Goal: Task Accomplishment & Management: Manage account settings

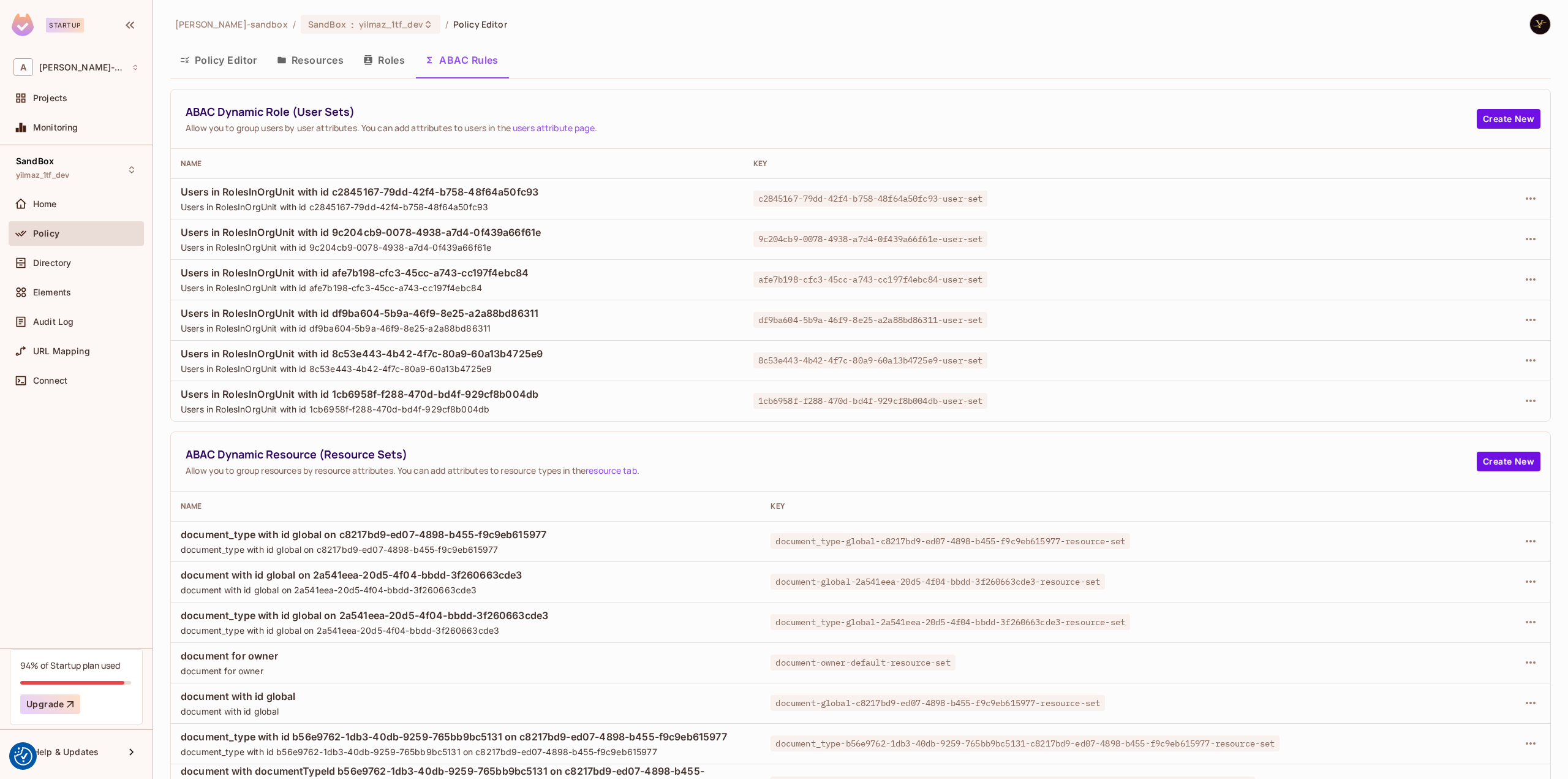
scroll to position [107, 0]
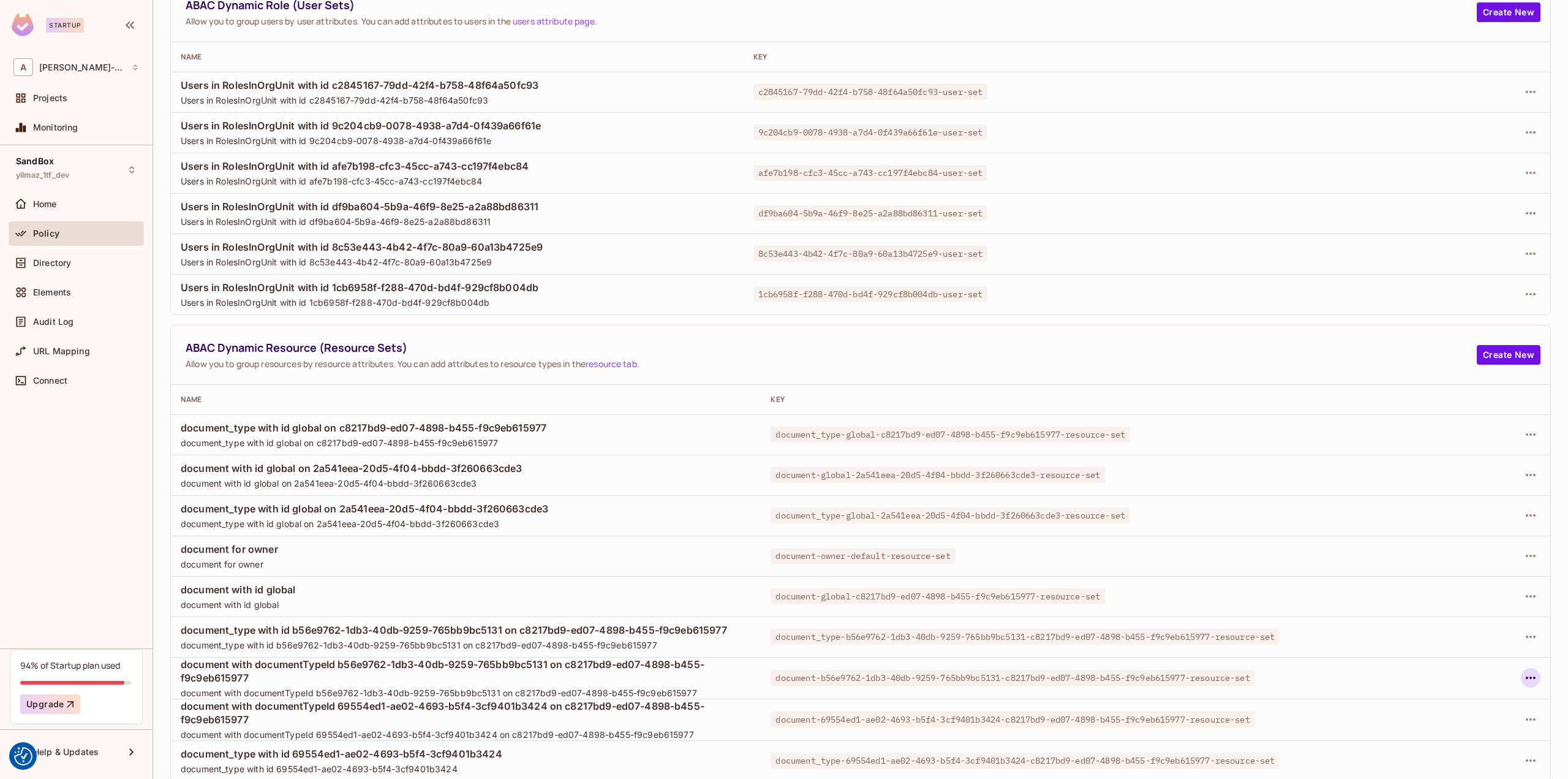
click at [1523, 672] on icon "button" at bounding box center [1530, 677] width 14 height 14
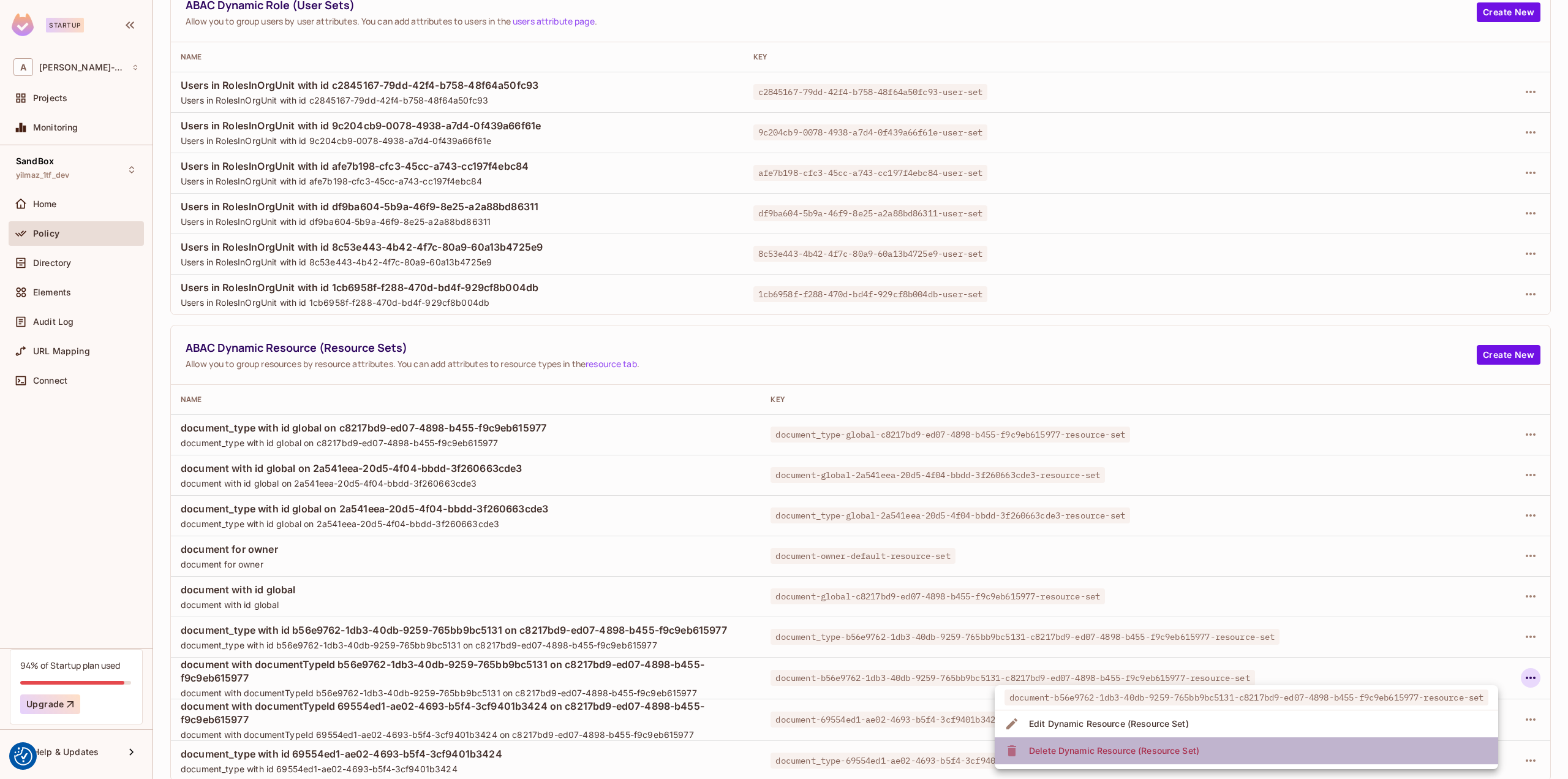
click at [1141, 747] on div "Delete Dynamic Resource (Resource Set)" at bounding box center [1114, 750] width 170 height 12
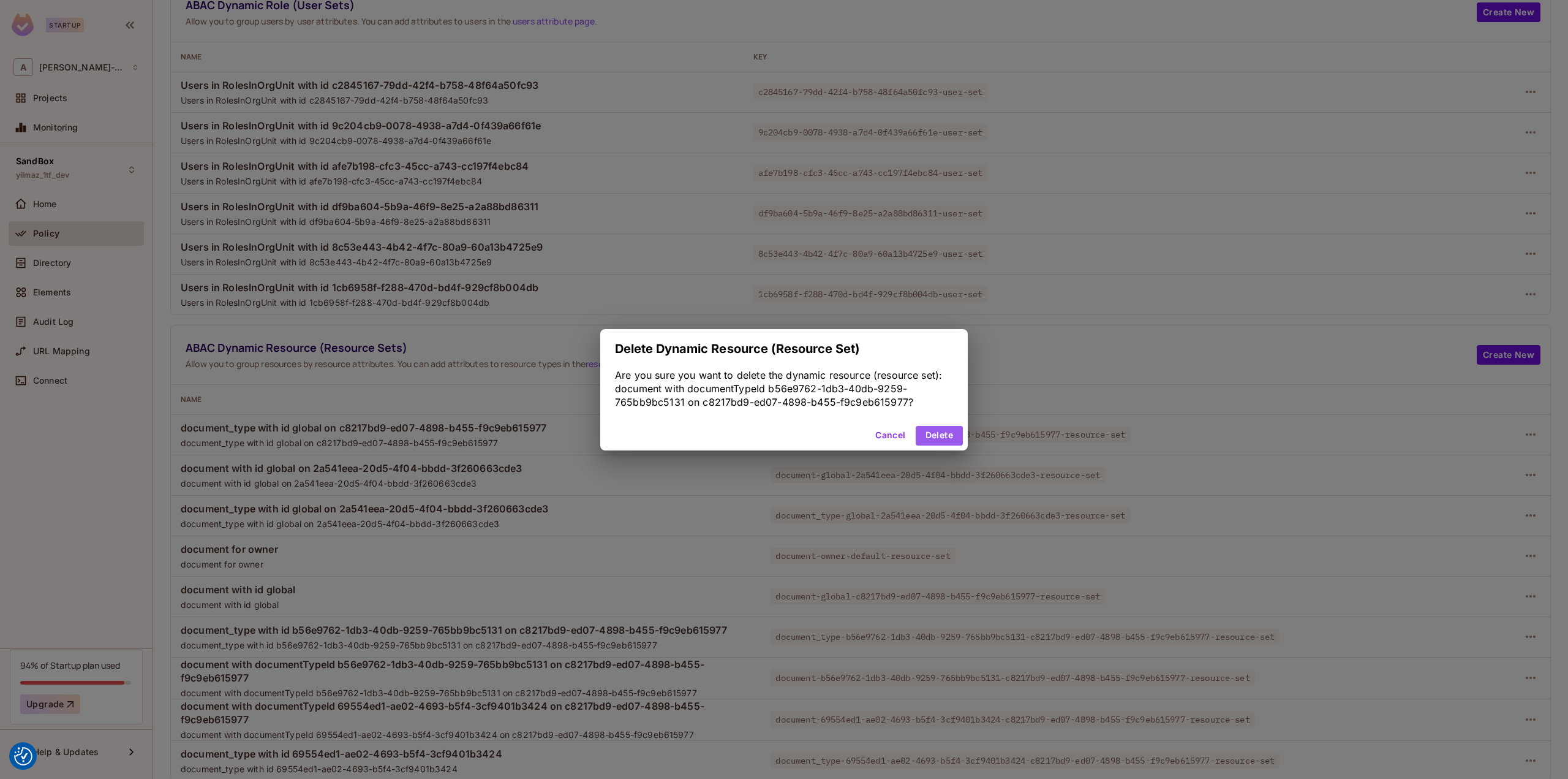
drag, startPoint x: 943, startPoint y: 441, endPoint x: 1082, endPoint y: 501, distance: 151.4
click at [944, 441] on button "Delete" at bounding box center [940, 435] width 48 height 20
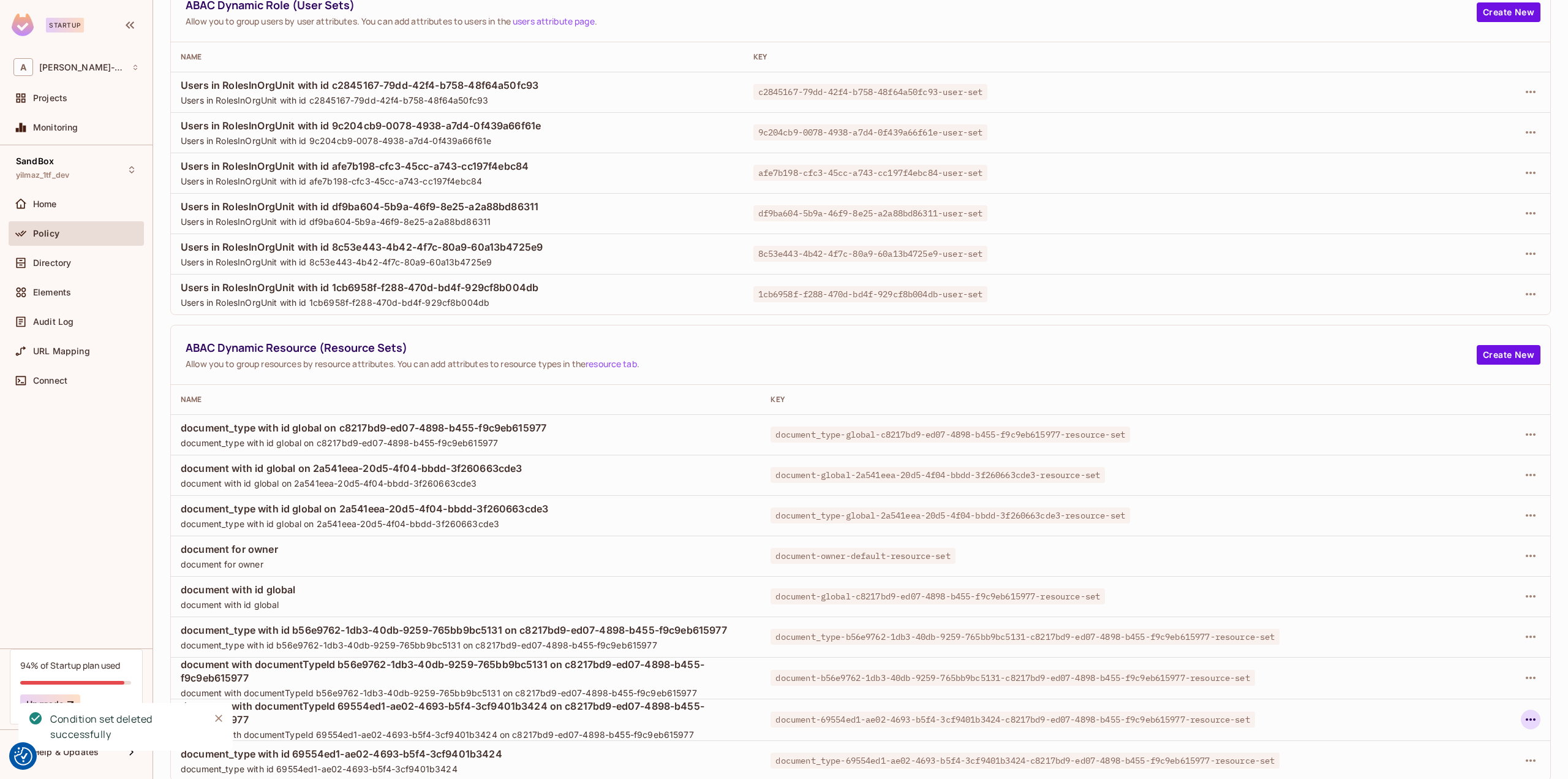
click at [1523, 712] on icon "button" at bounding box center [1530, 719] width 14 height 14
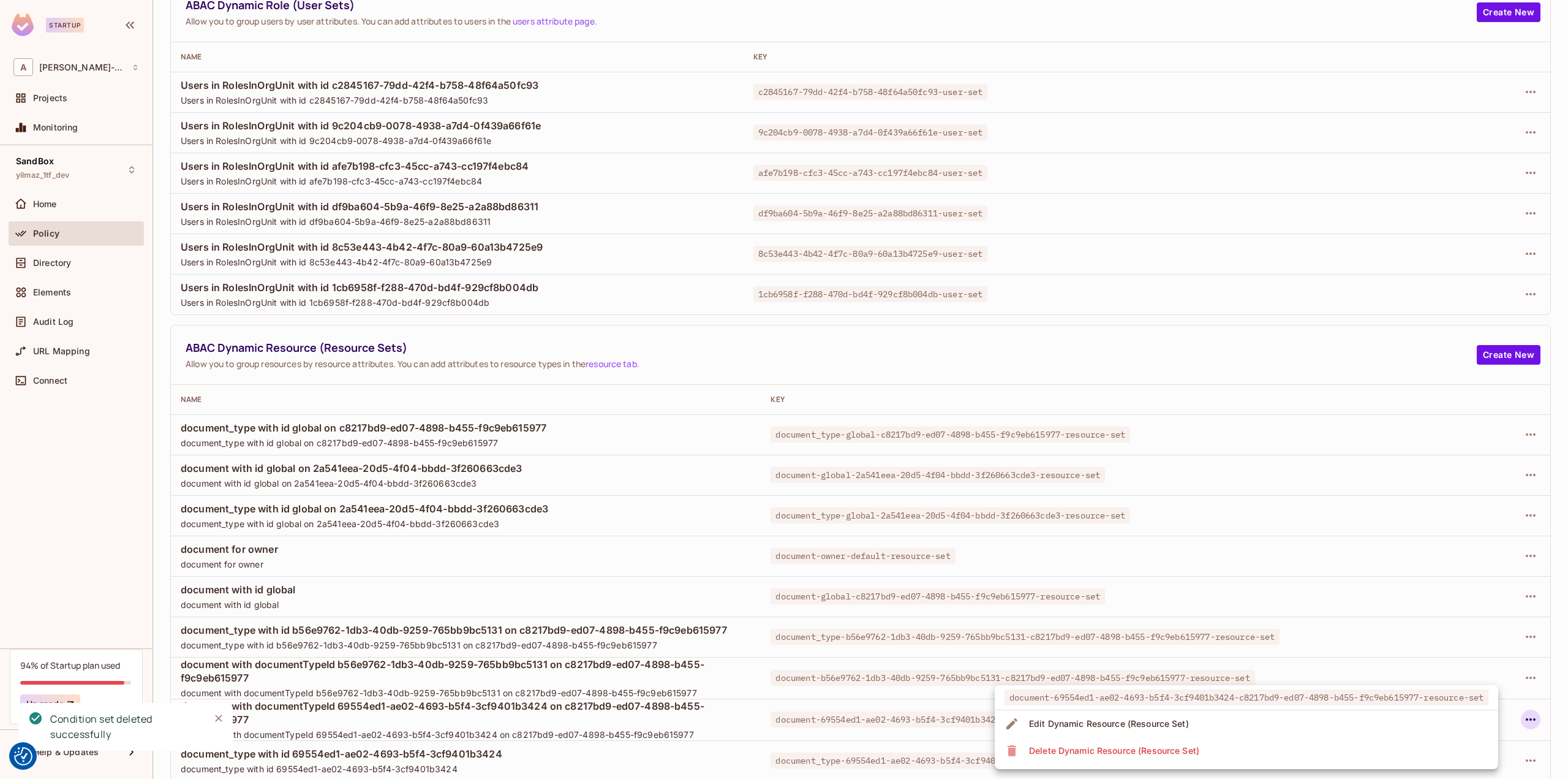
click at [1096, 748] on div "Delete Dynamic Resource (Resource Set)" at bounding box center [1114, 750] width 170 height 12
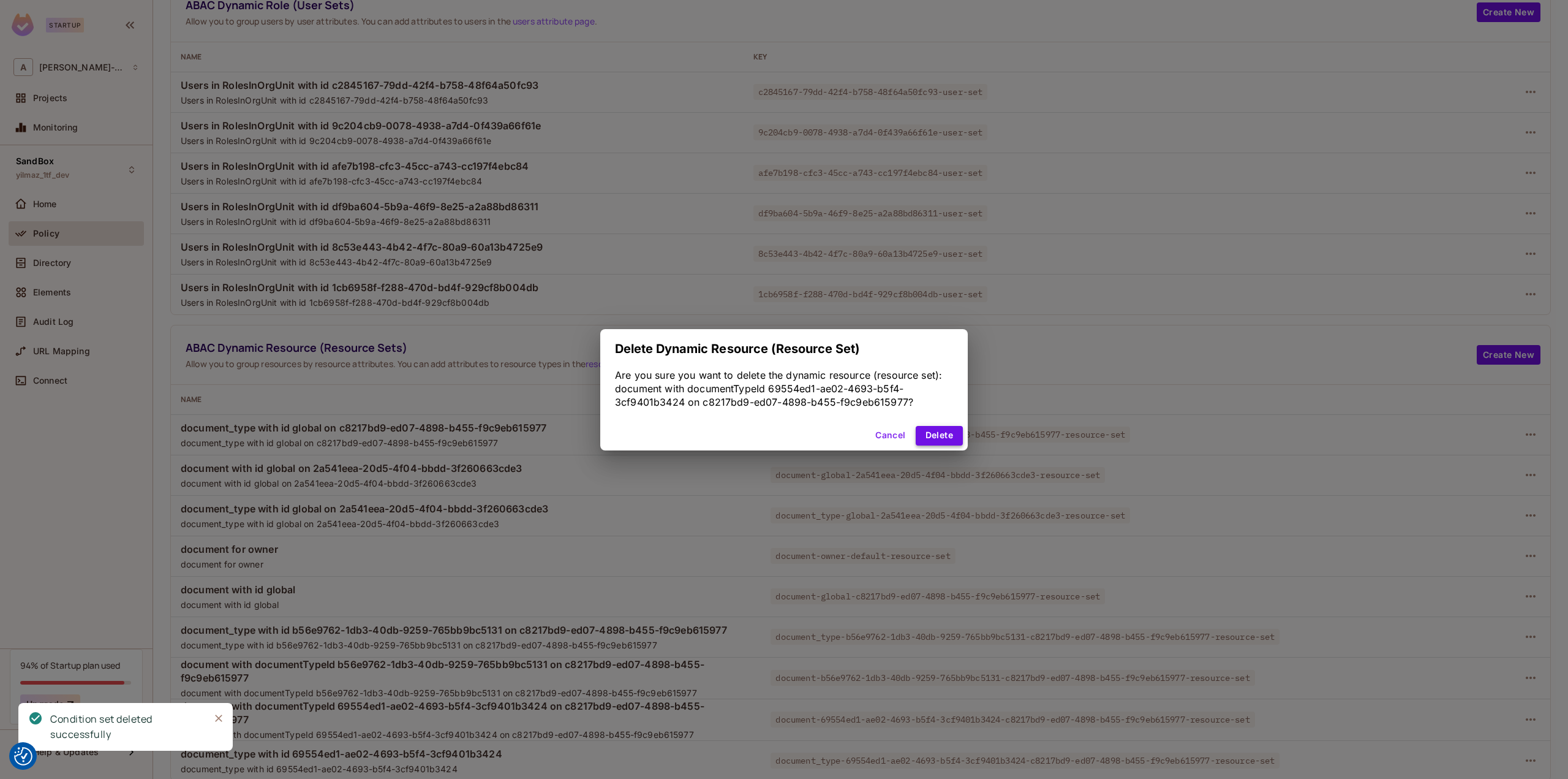
click at [948, 429] on button "Delete" at bounding box center [940, 435] width 48 height 20
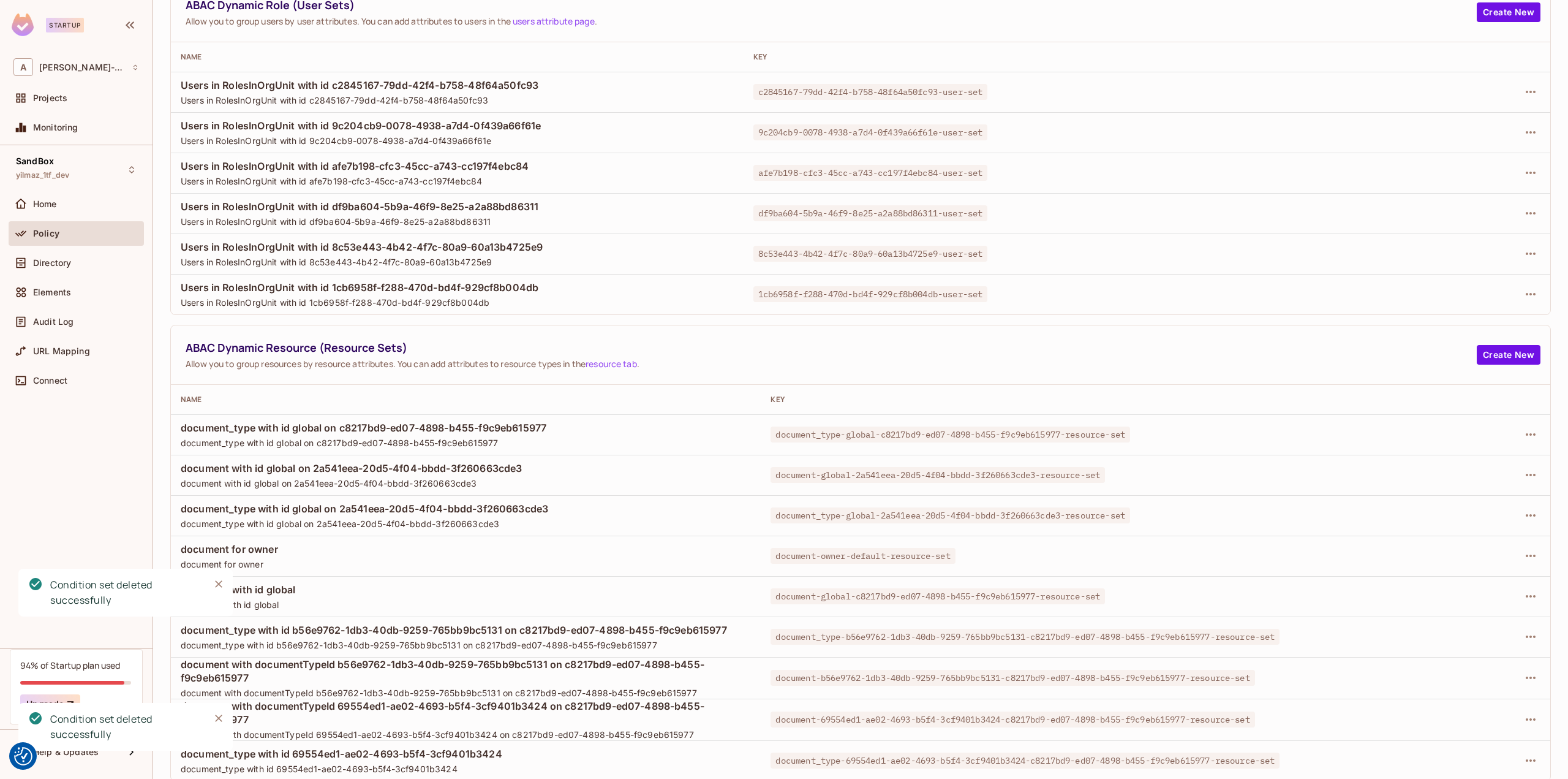
scroll to position [66, 0]
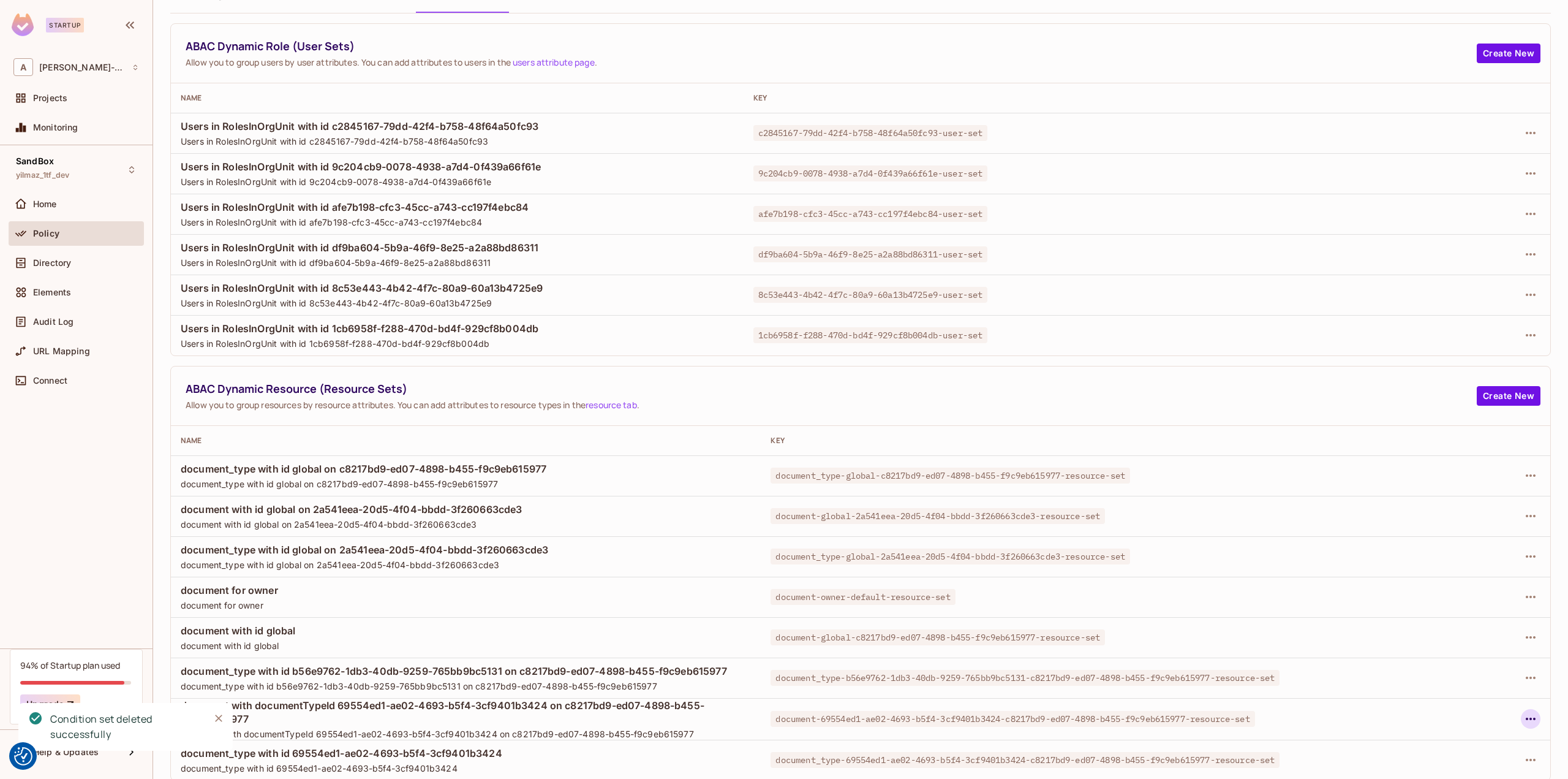
click at [1523, 711] on icon "button" at bounding box center [1530, 718] width 14 height 14
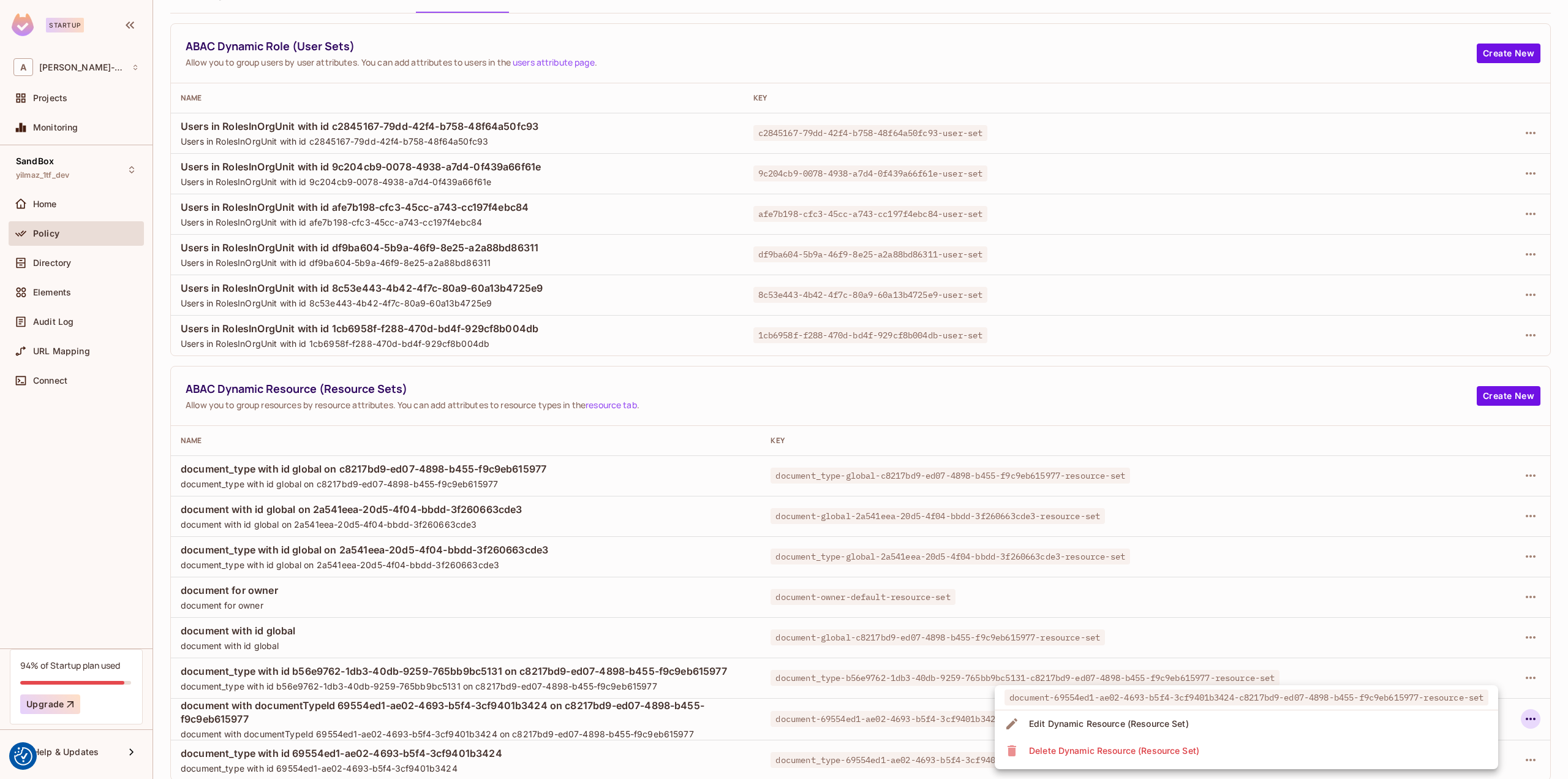
click at [1197, 748] on div "Delete Dynamic Resource (Resource Set)" at bounding box center [1114, 750] width 170 height 12
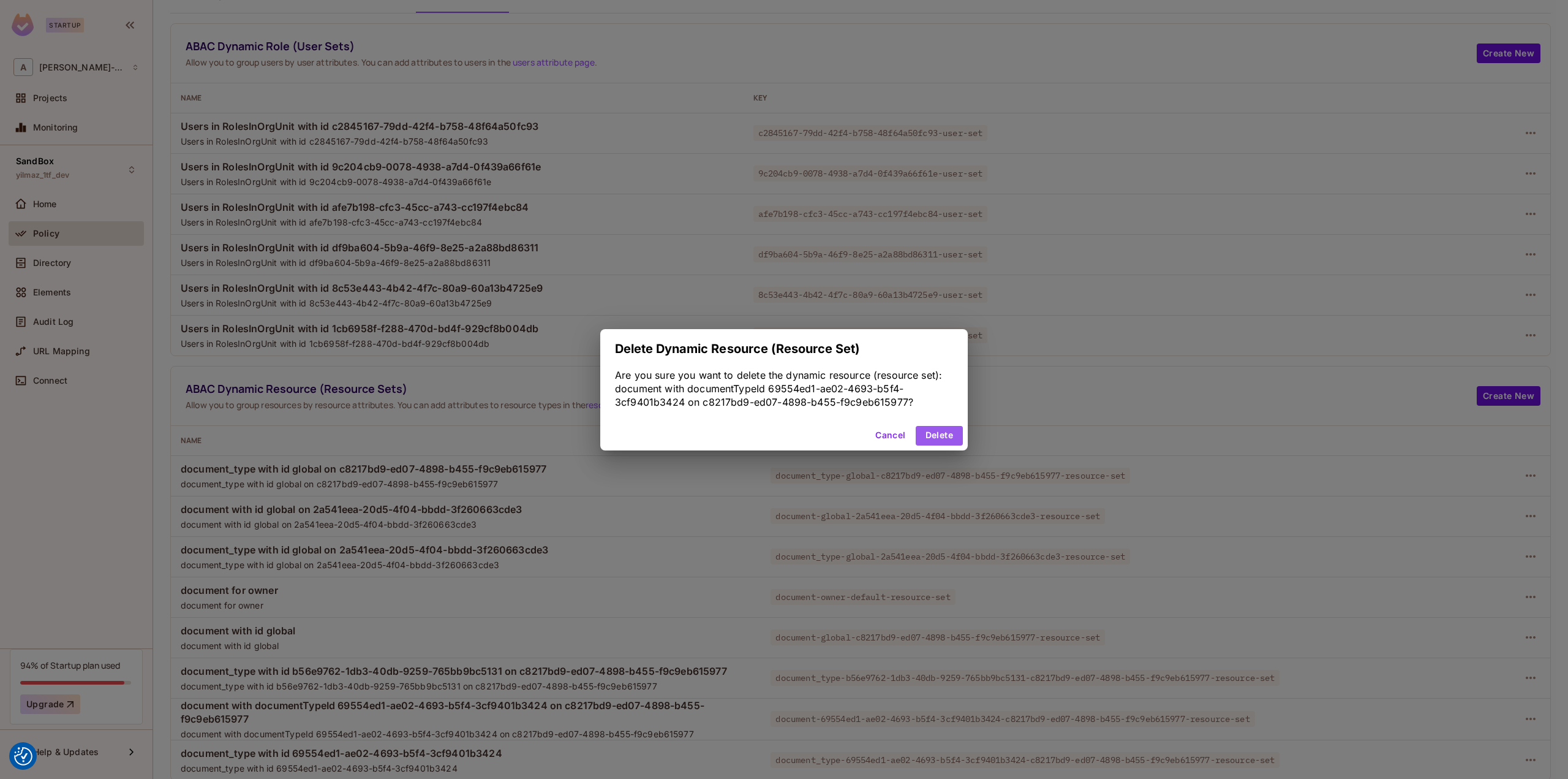
drag, startPoint x: 931, startPoint y: 434, endPoint x: 951, endPoint y: 451, distance: 26.2
click at [932, 435] on button "Delete" at bounding box center [940, 435] width 48 height 20
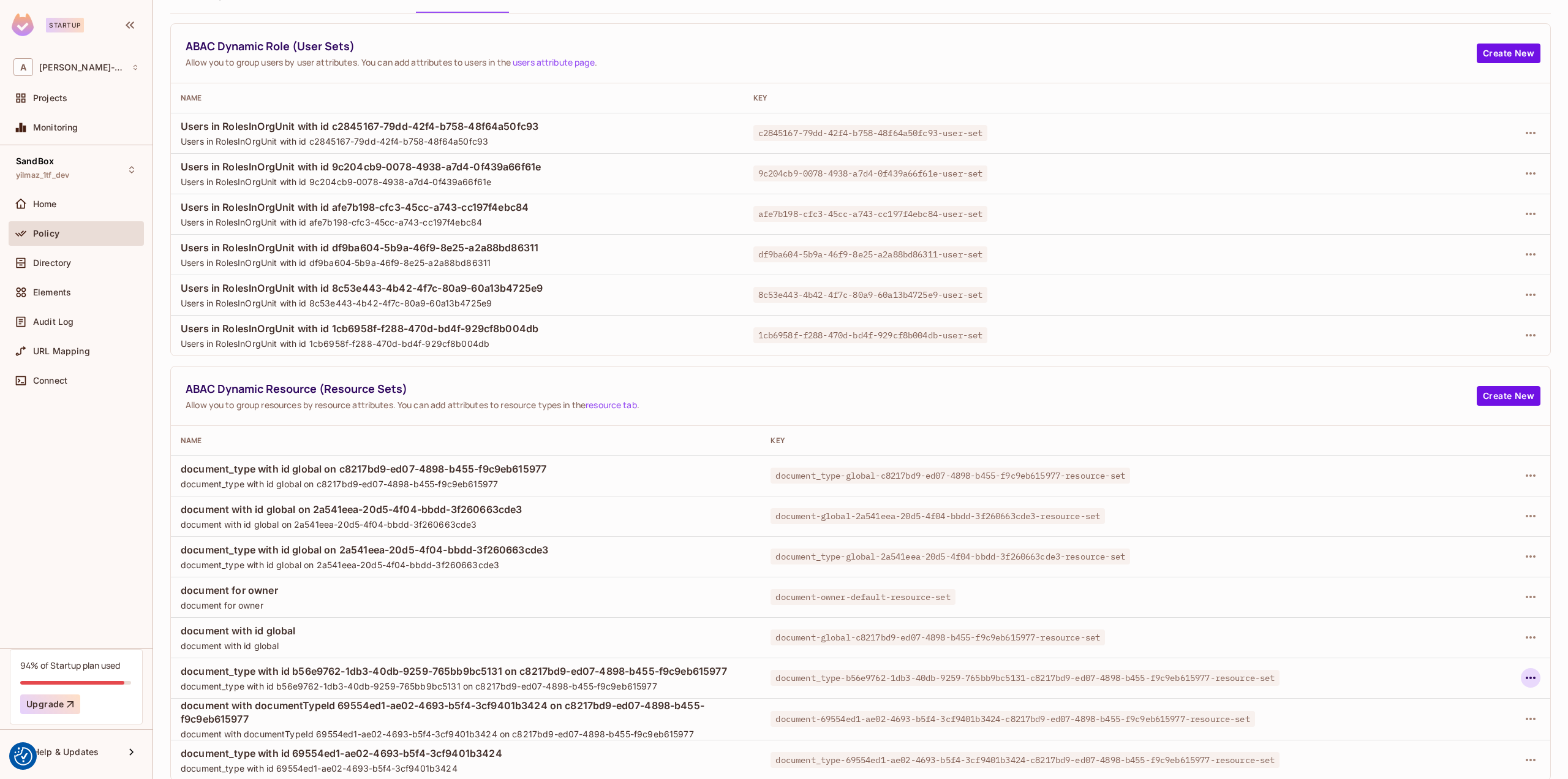
click at [1523, 670] on icon "button" at bounding box center [1530, 677] width 14 height 14
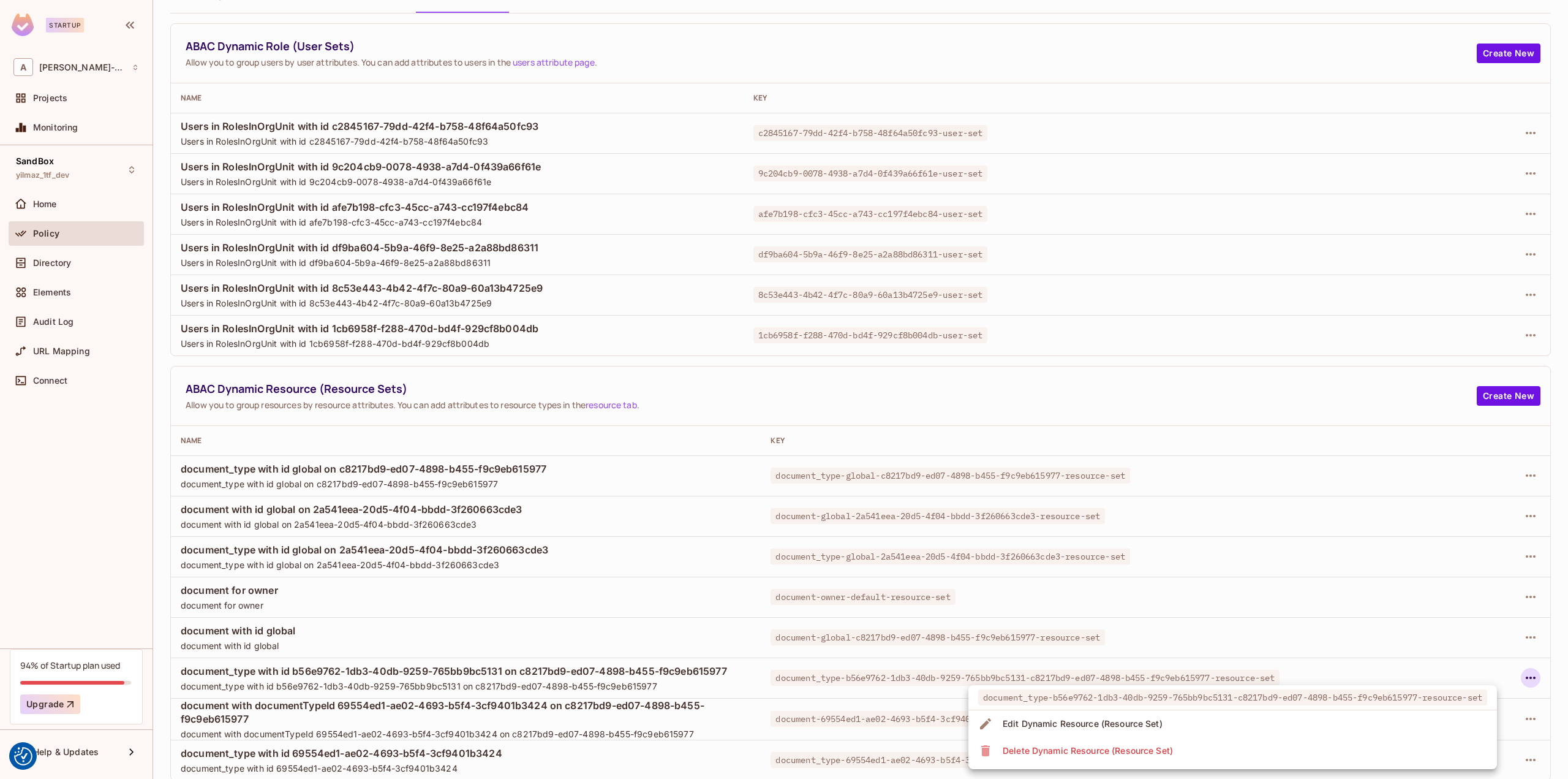
click at [1151, 749] on div "Delete Dynamic Resource (Resource Set)" at bounding box center [1087, 750] width 170 height 12
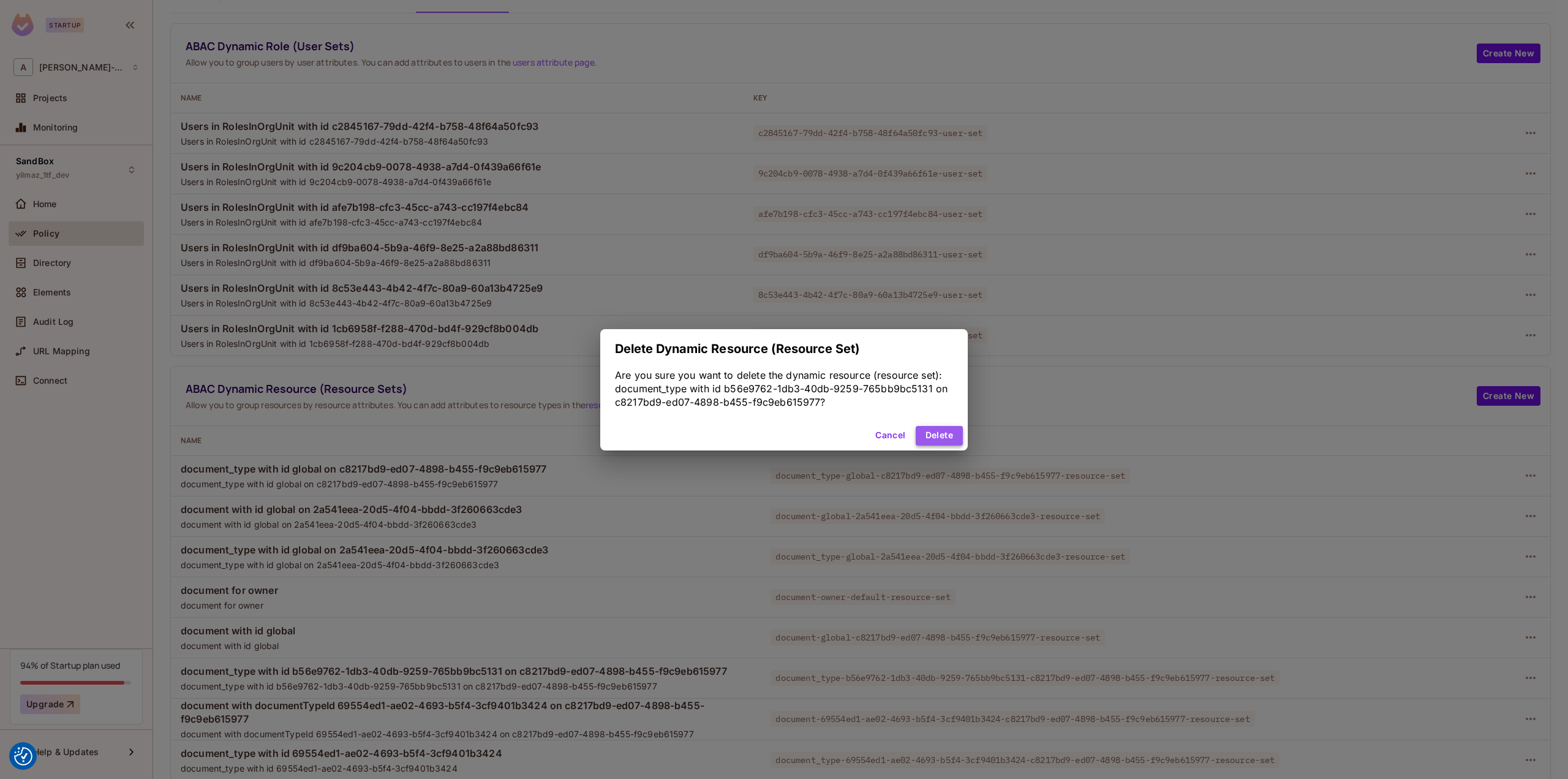
click at [945, 436] on button "Delete" at bounding box center [940, 435] width 48 height 20
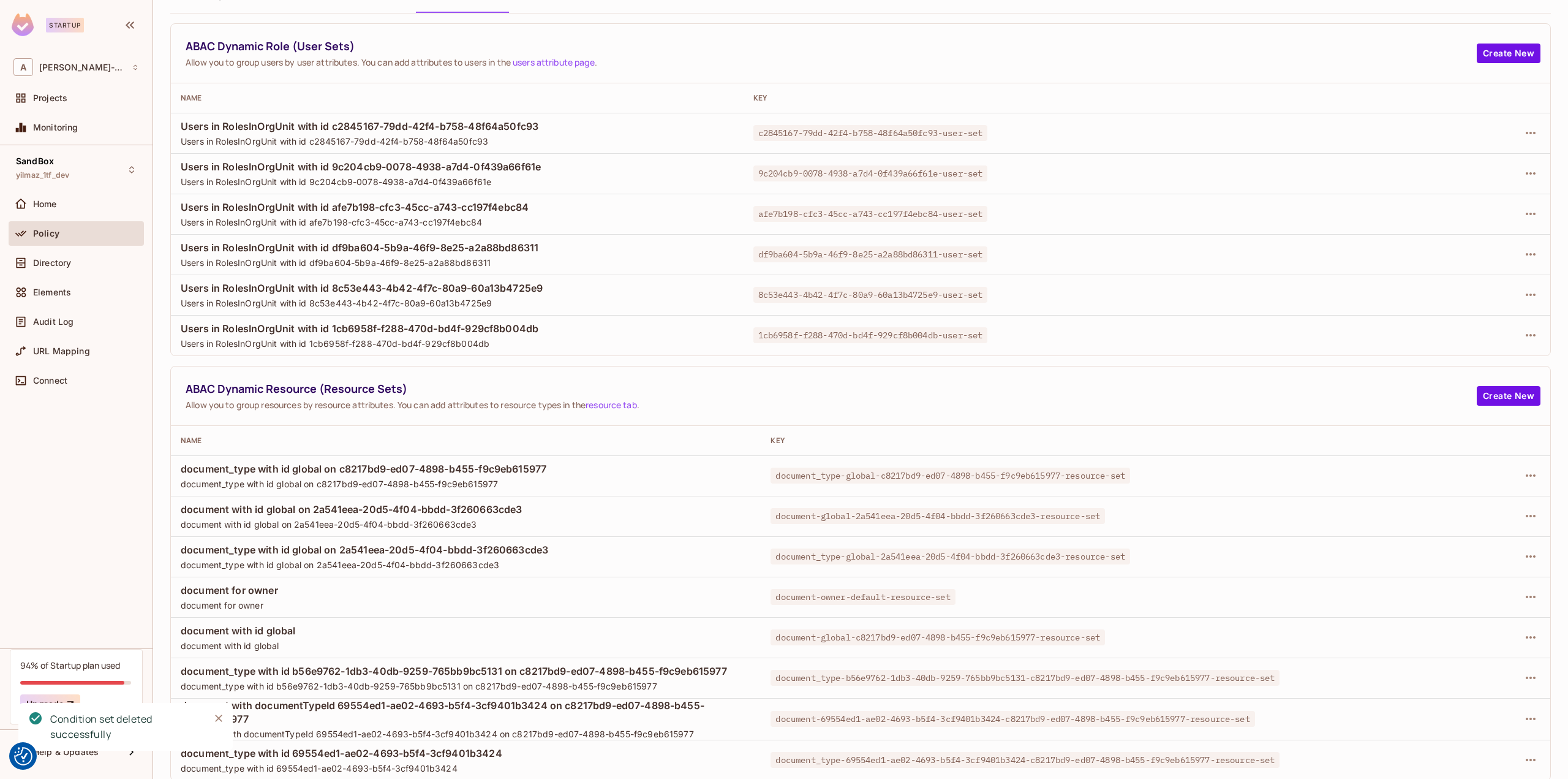
scroll to position [0, 0]
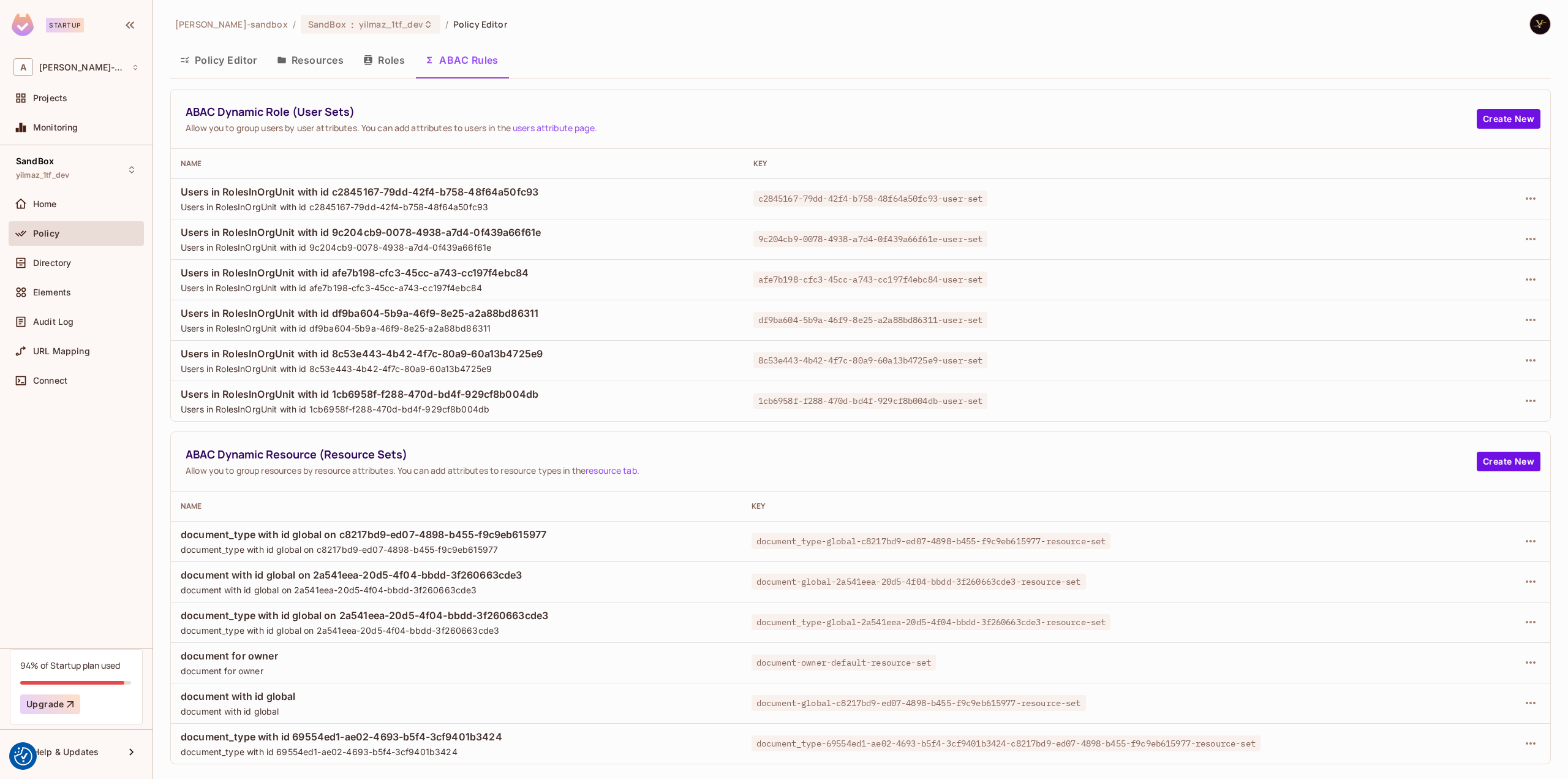
click at [240, 61] on button "Policy Editor" at bounding box center [219, 60] width 97 height 30
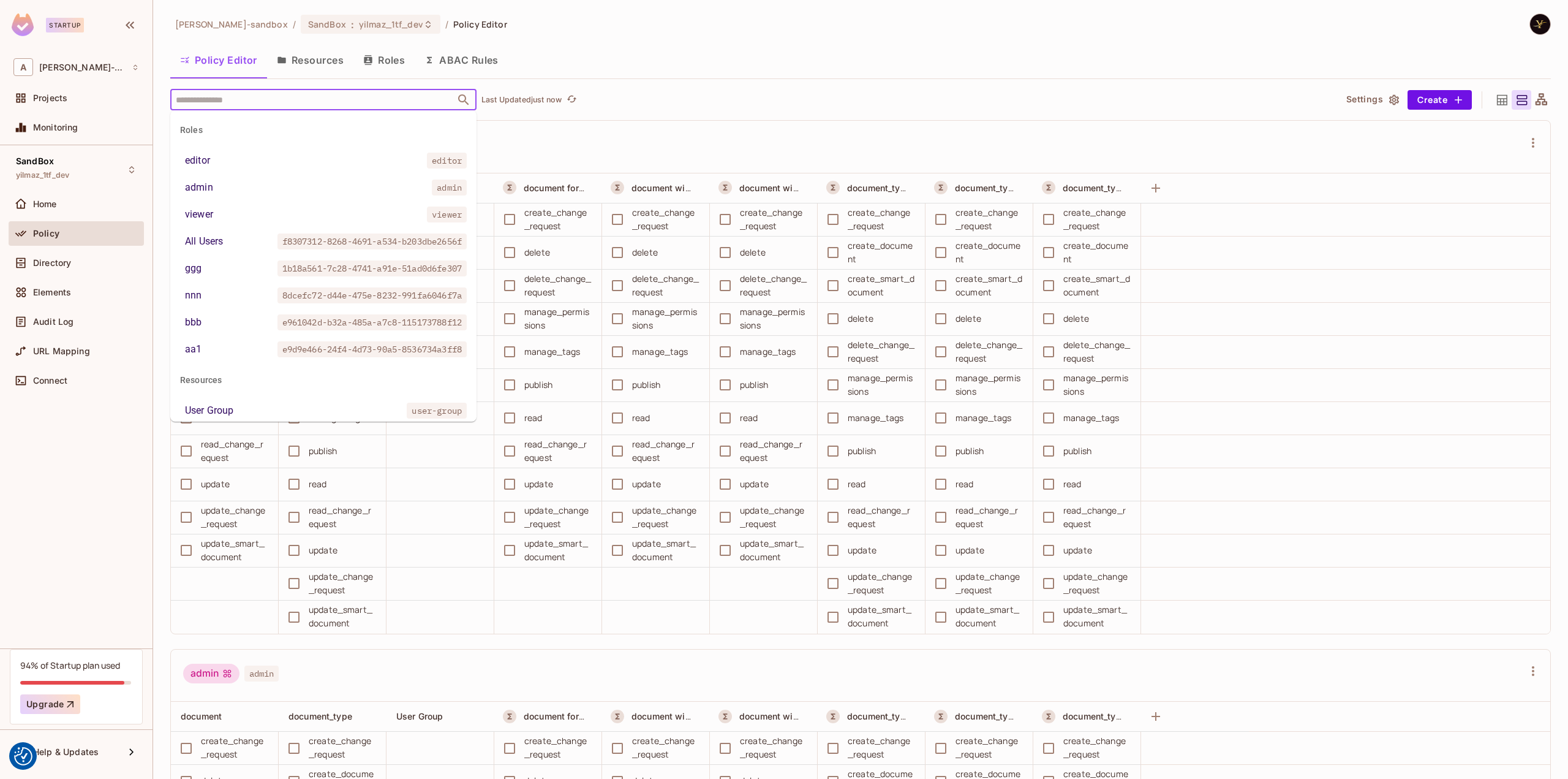
click at [296, 97] on input "text" at bounding box center [312, 99] width 280 height 22
paste input "**********"
type input "**********"
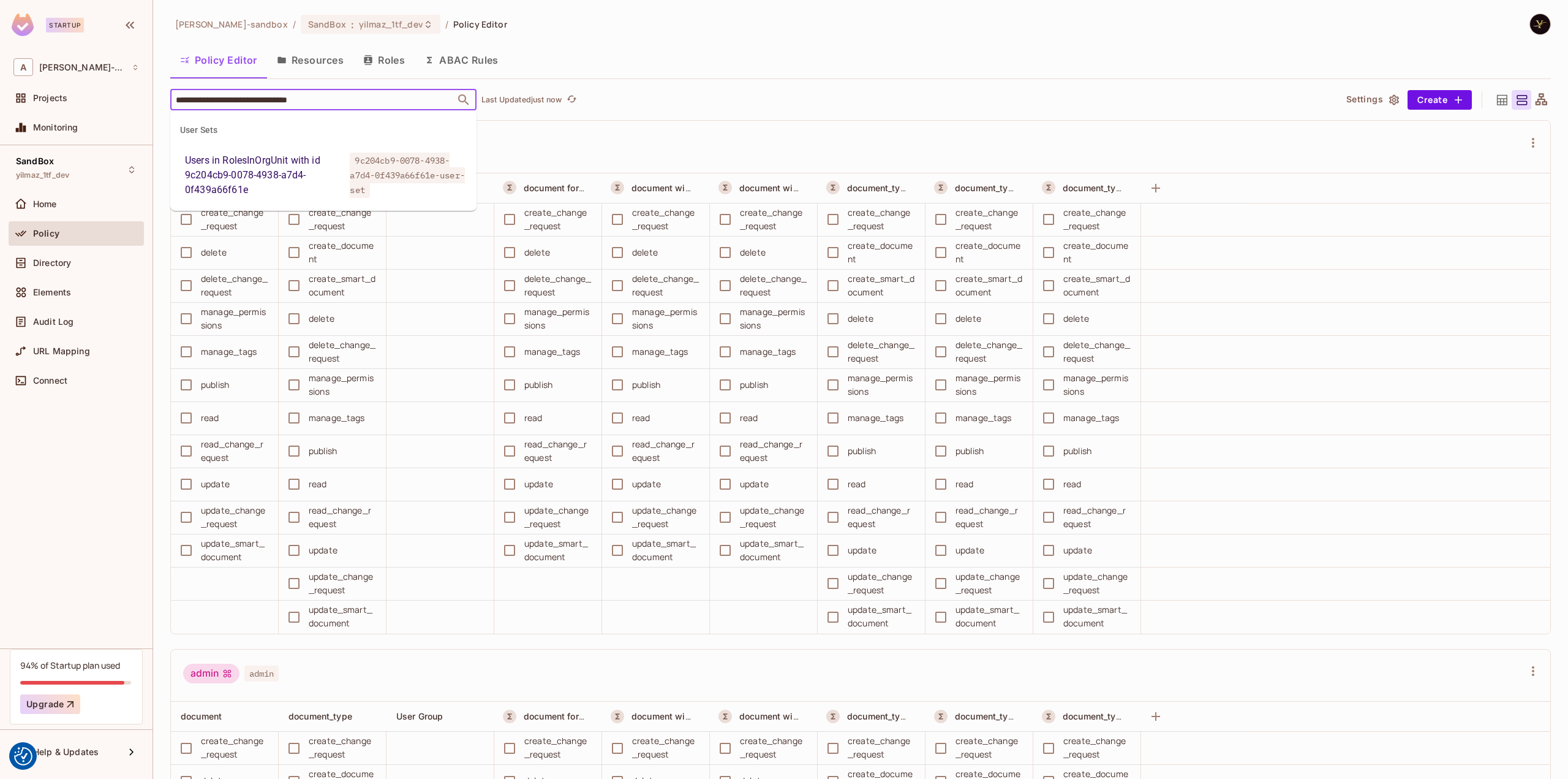
click at [385, 164] on span "9c204cb9-0078-4938-a7d4-0f439a66f61e-user-set" at bounding box center [407, 175] width 114 height 46
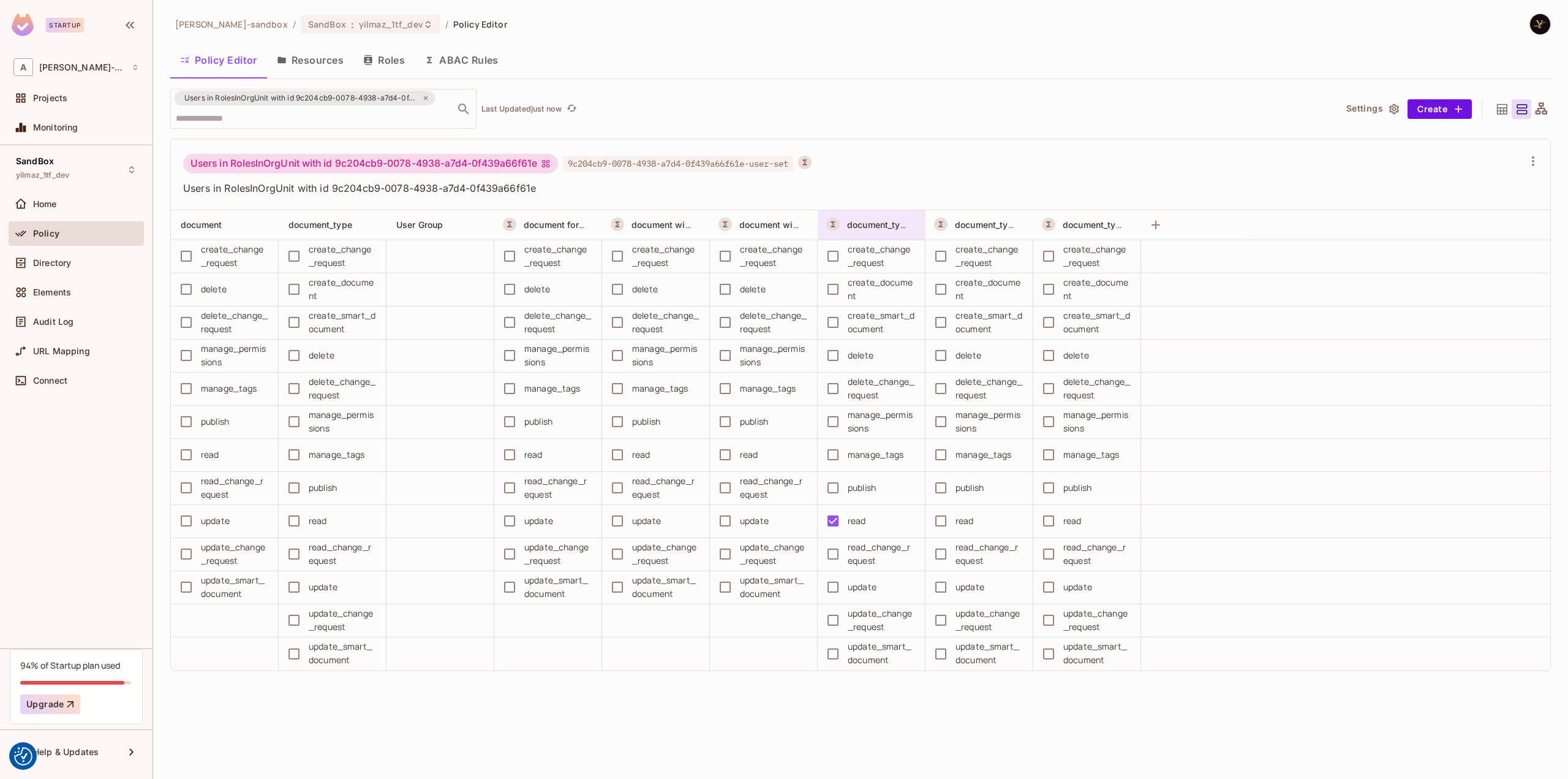
click at [875, 219] on div "document_type with id 69554ed1-ae02-4693-b5f4-3cf9401b3424" at bounding box center [878, 225] width 61 height 12
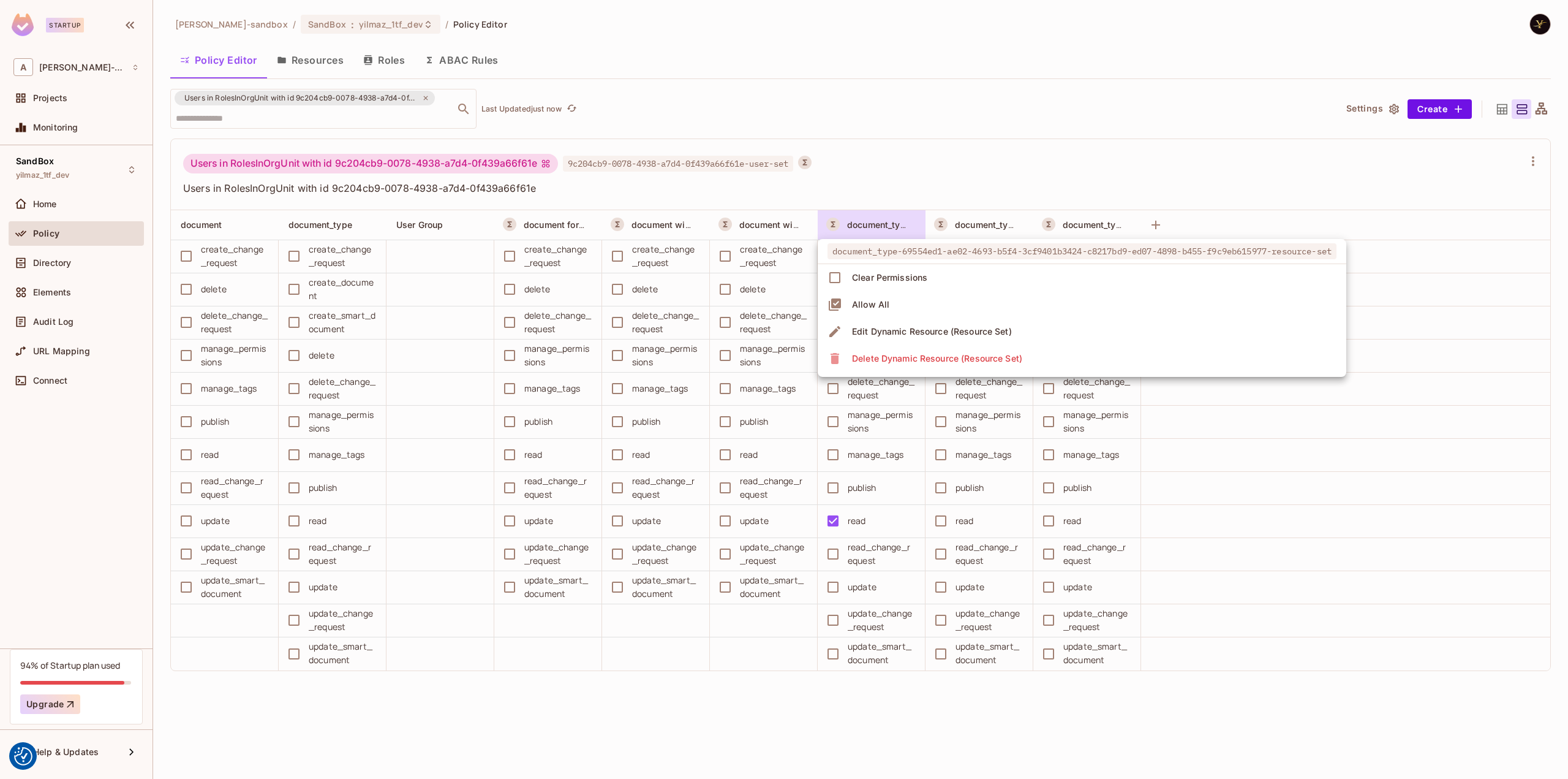
click at [882, 181] on div at bounding box center [784, 390] width 1568 height 779
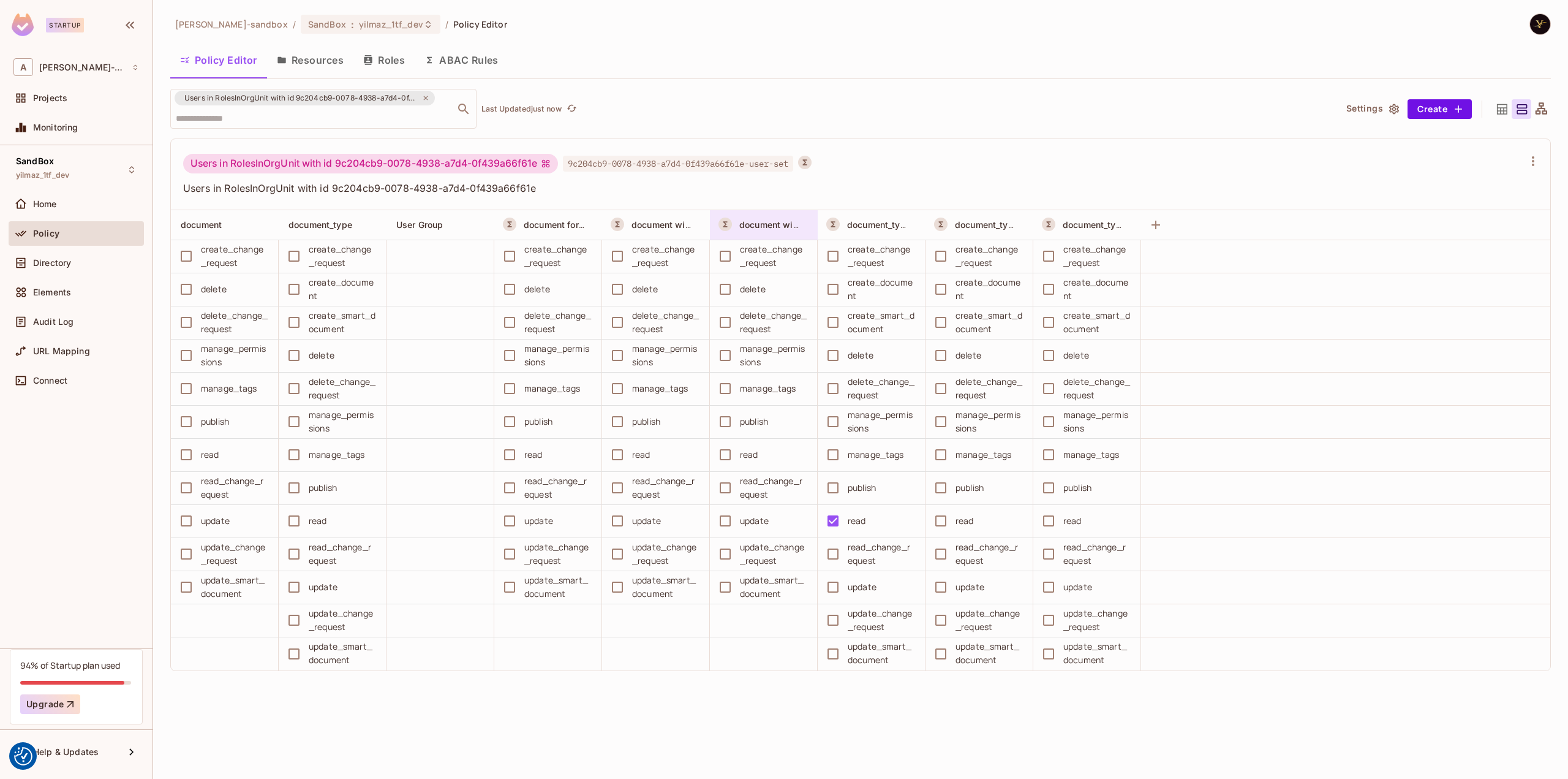
click at [789, 224] on span "document with id global on 2a541eea-20d5-4f04-bbdd-3f260663cde3" at bounding box center [888, 225] width 299 height 11
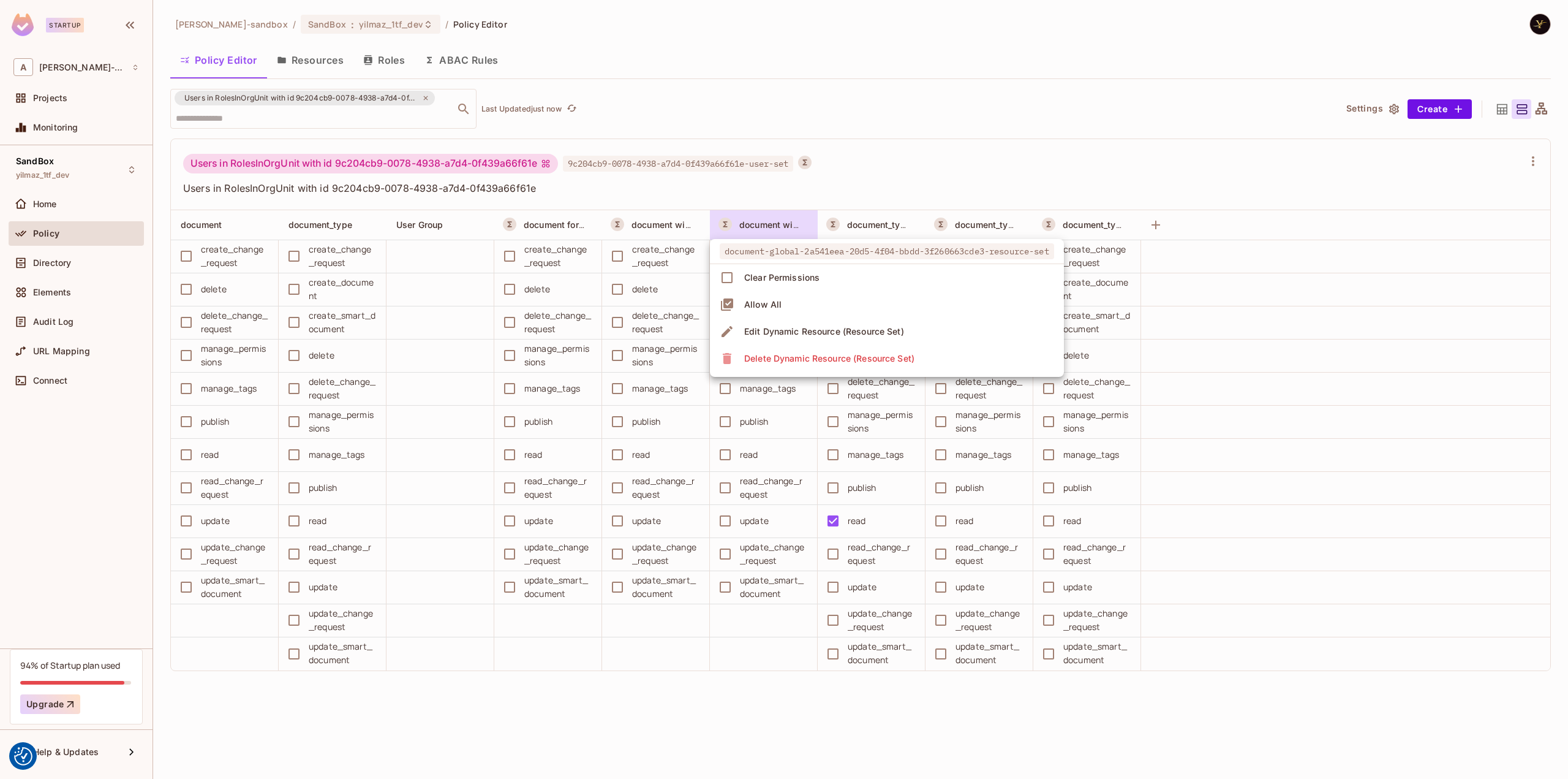
drag, startPoint x: 924, startPoint y: 110, endPoint x: 925, endPoint y: 116, distance: 6.1
click at [924, 110] on div at bounding box center [784, 390] width 1568 height 779
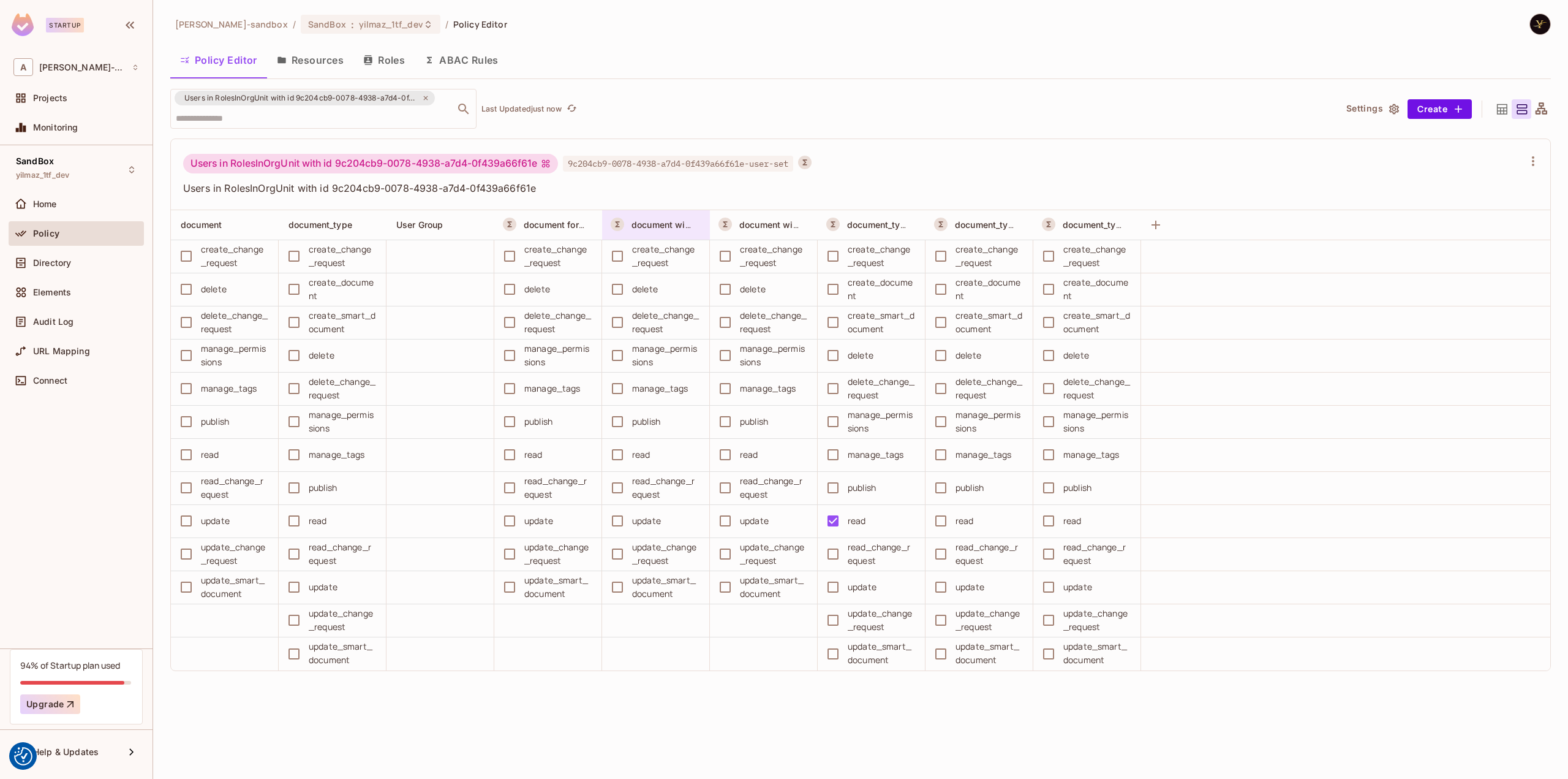
click at [672, 230] on div "document with id global" at bounding box center [662, 225] width 61 height 12
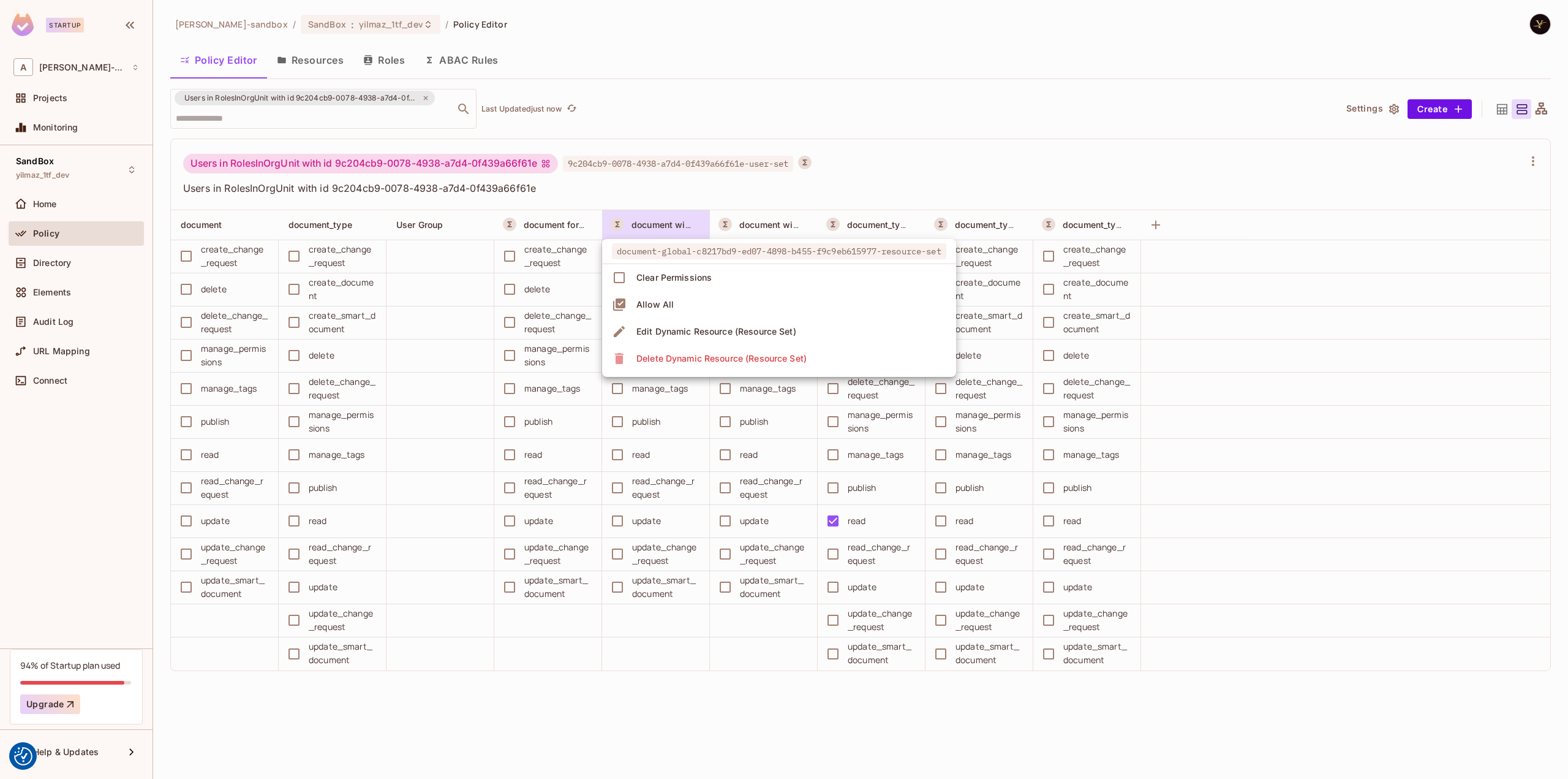
click at [665, 225] on div at bounding box center [784, 390] width 1568 height 779
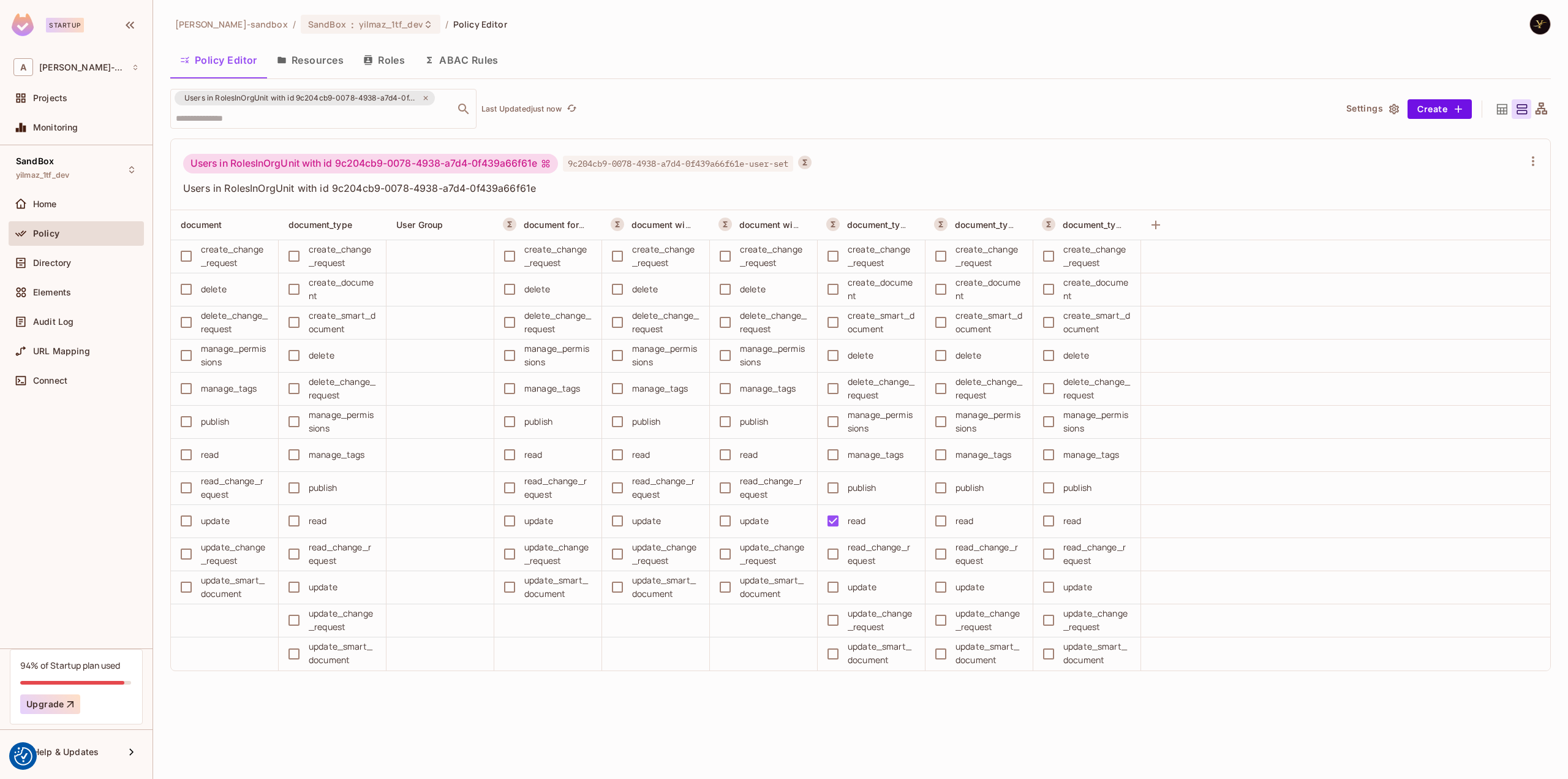
click at [1051, 133] on div "Users in RolesInOrgUnit with id 9c204cb9-0078-4938-a7d4-0f439a66f61e ​ Last Upd…" at bounding box center [861, 394] width 1380 height 612
click at [903, 85] on div "alex-trustflight-sandbox / SandBox : yilmaz_1tf_dev / Policy Editor Policy Edit…" at bounding box center [861, 357] width 1380 height 688
click at [927, 68] on div "Policy Editor Resources Roles ABAC Rules" at bounding box center [861, 60] width 1380 height 30
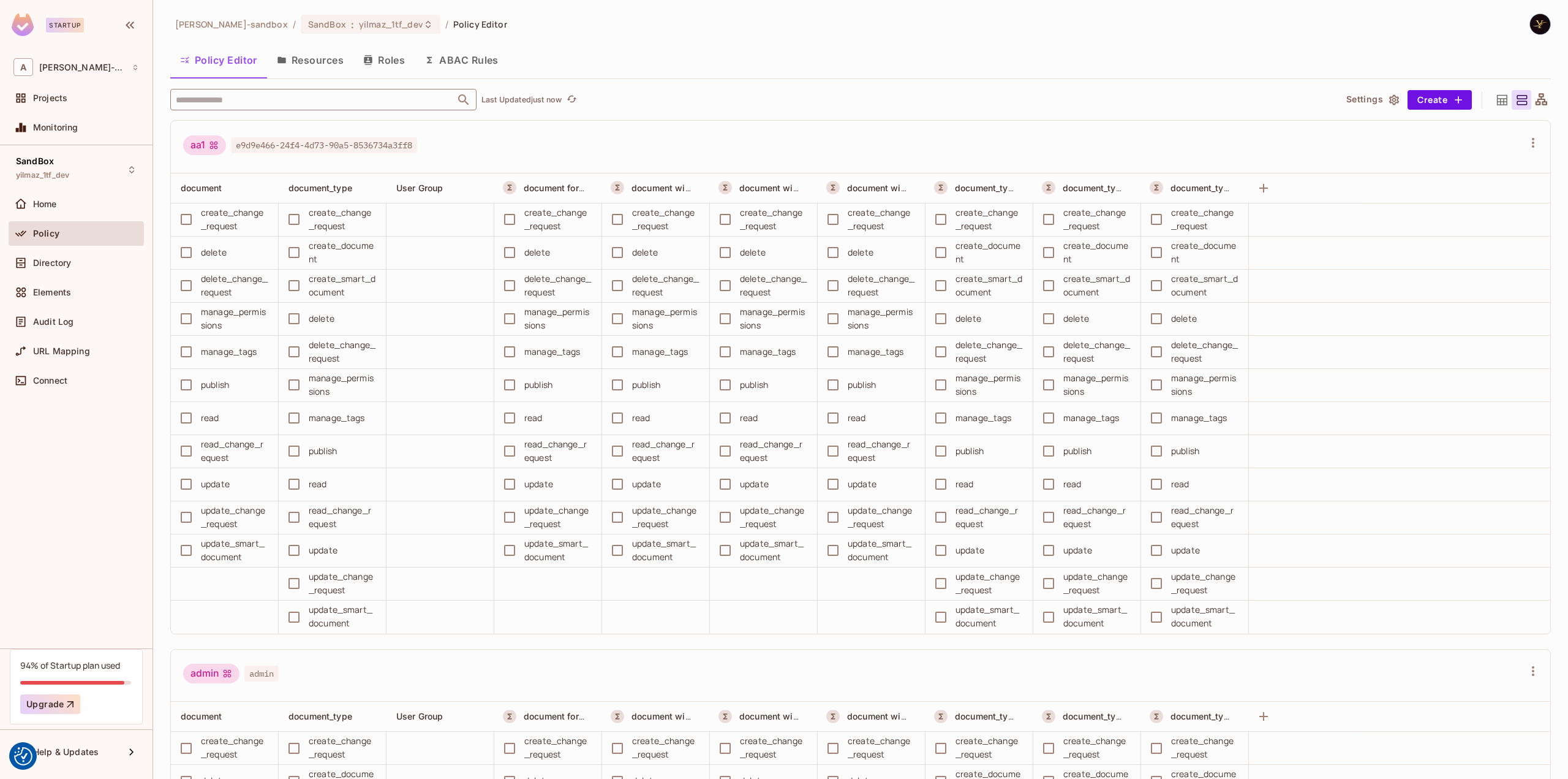
click at [411, 98] on input "text" at bounding box center [312, 99] width 280 height 22
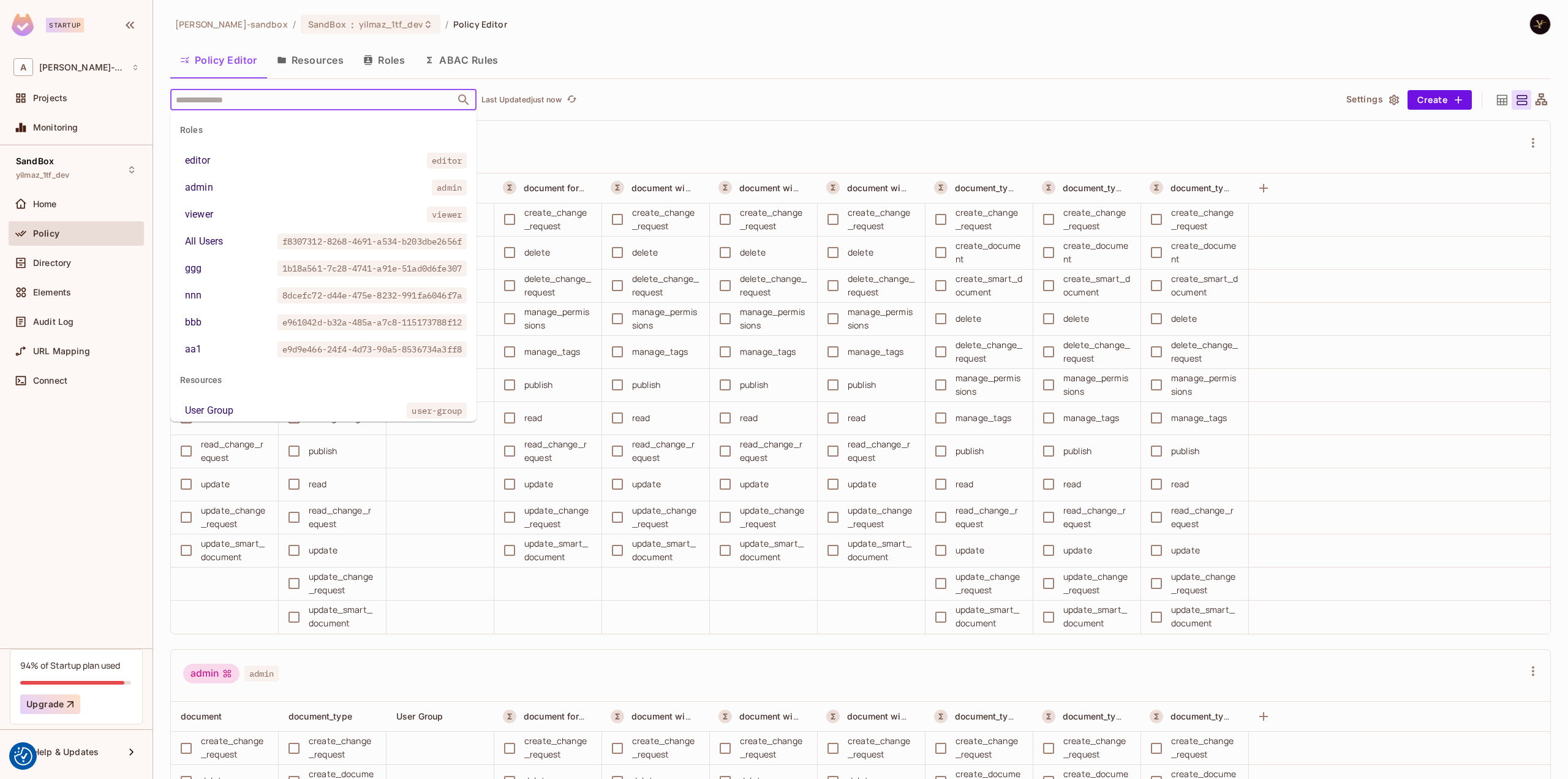
paste input "**********"
type input "**********"
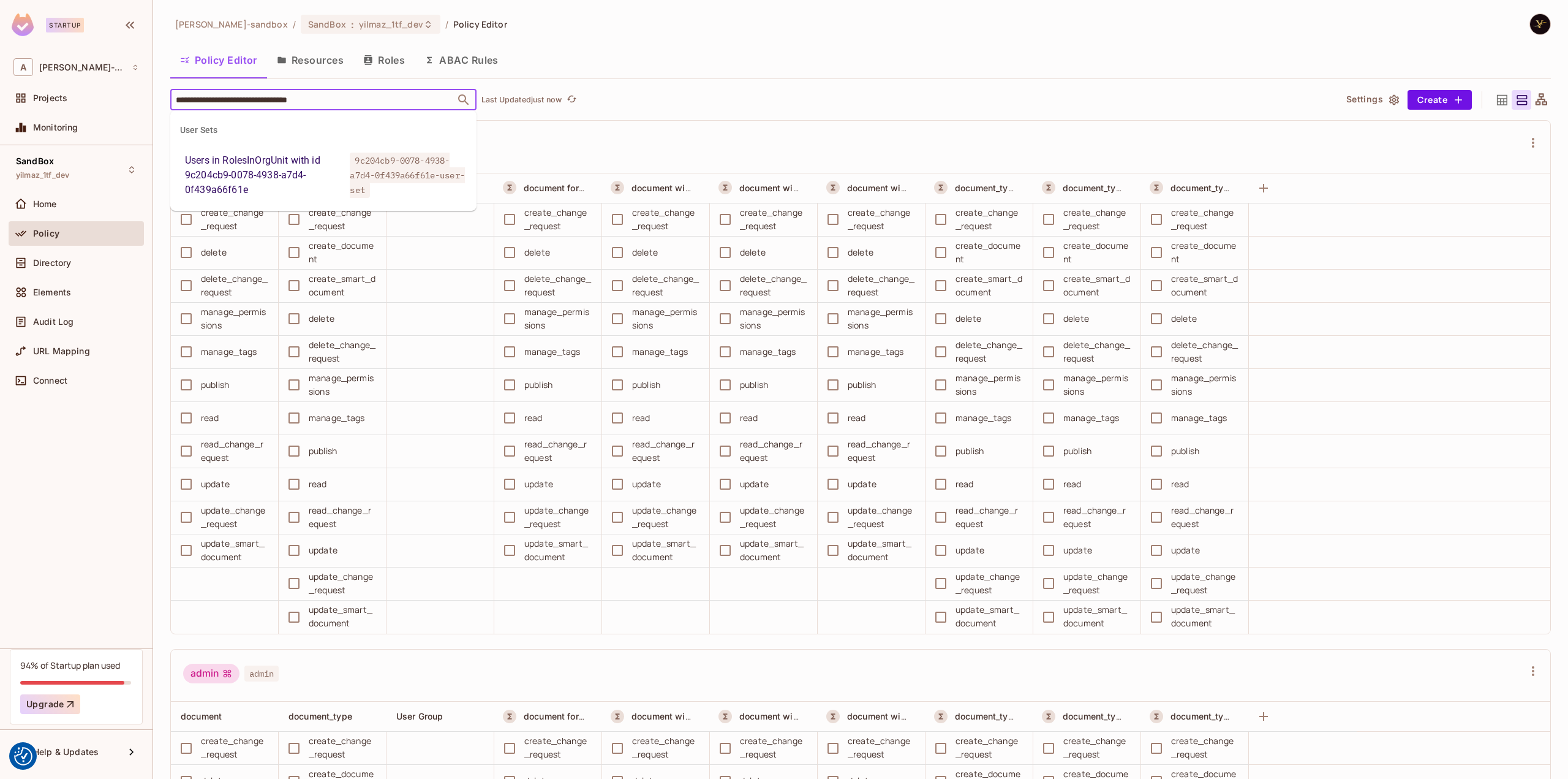
click at [367, 165] on span "9c204cb9-0078-4938-a7d4-0f439a66f61e-user-set" at bounding box center [407, 175] width 114 height 46
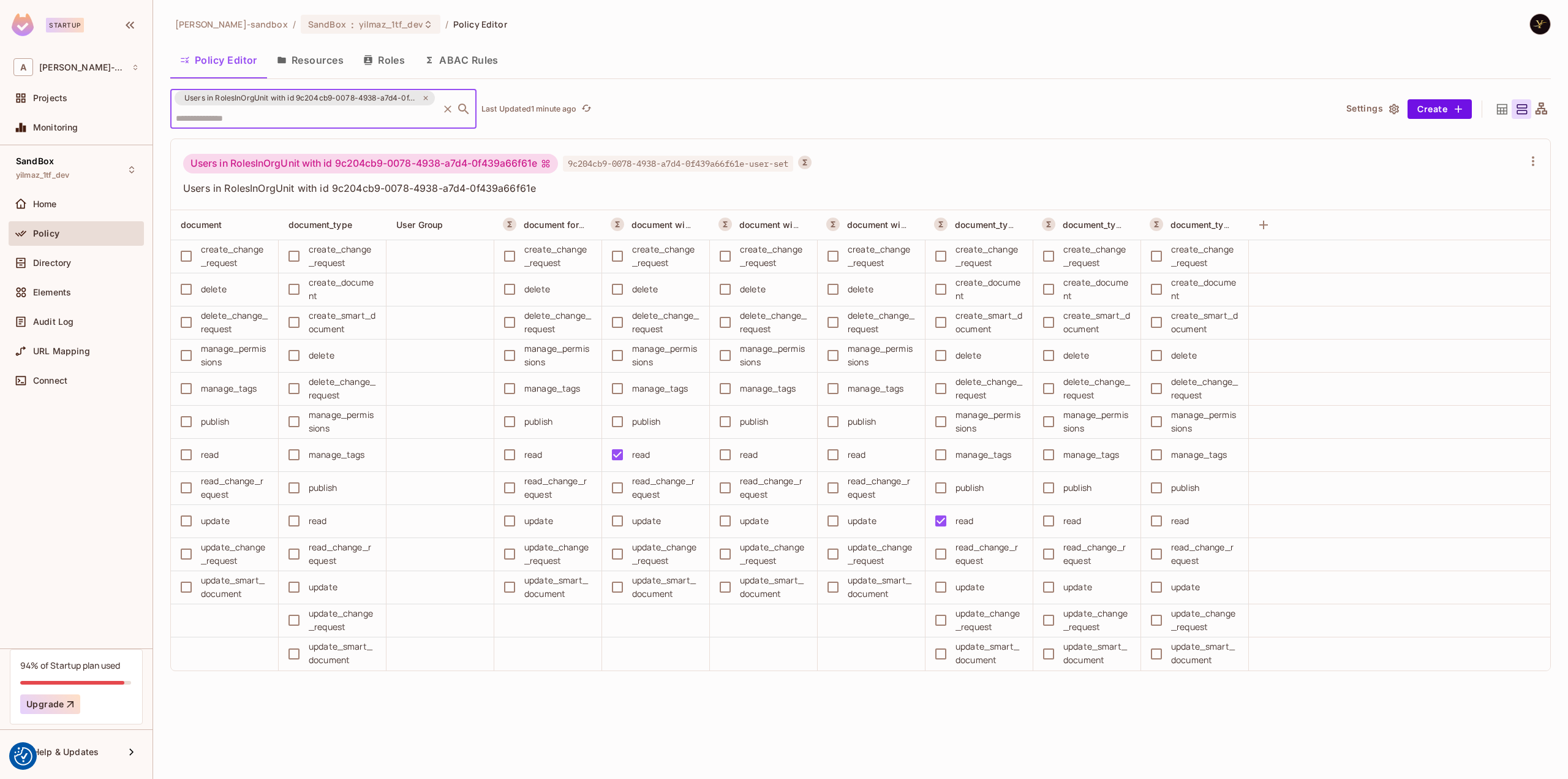
click at [822, 101] on div "Users in RolesInOrgUnit with id 9c204cb9-0078-4938-a7d4-0f439a66f61e ​ Last Upd…" at bounding box center [747, 109] width 1155 height 40
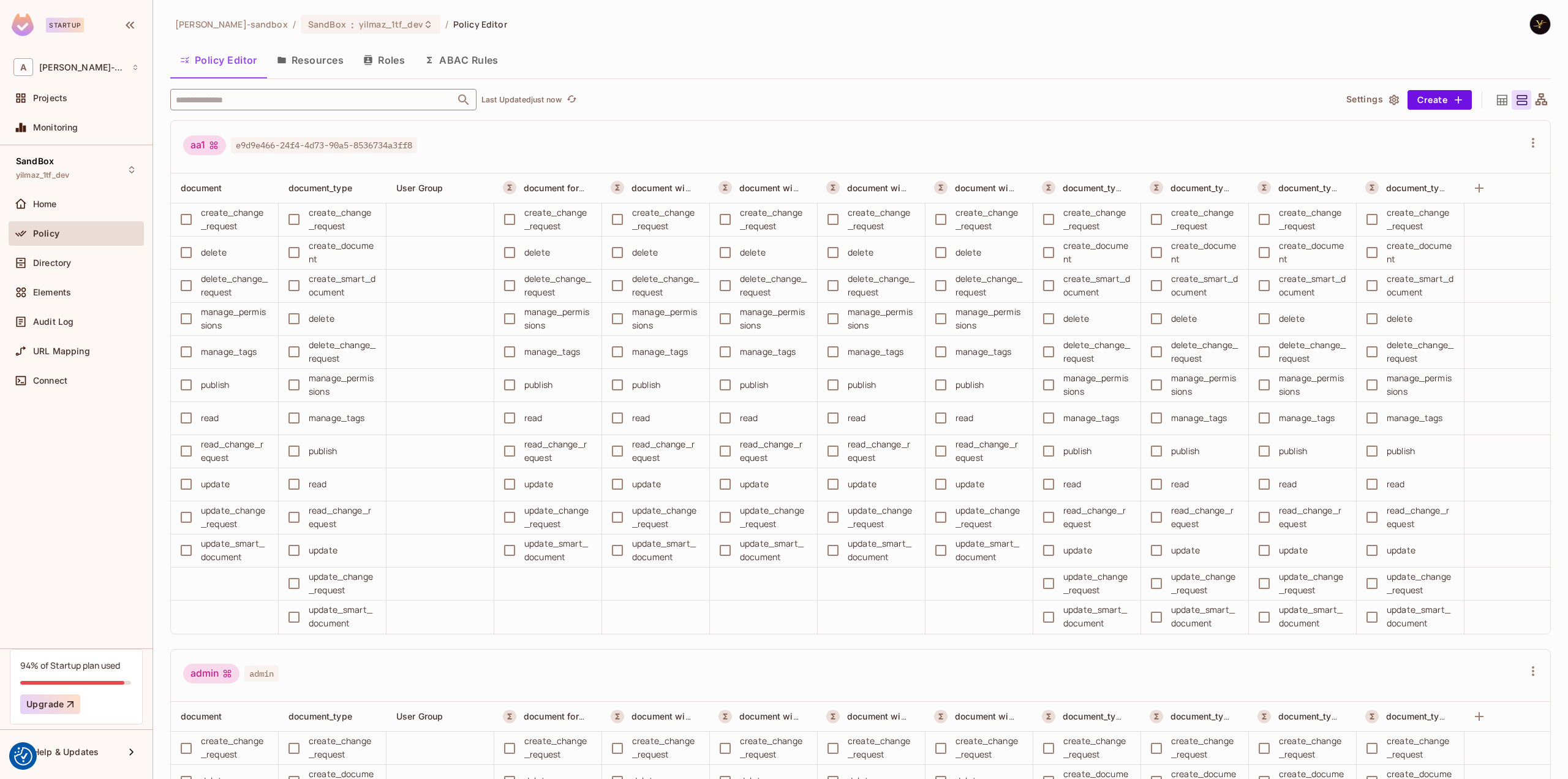
click at [280, 99] on input "text" at bounding box center [312, 99] width 280 height 22
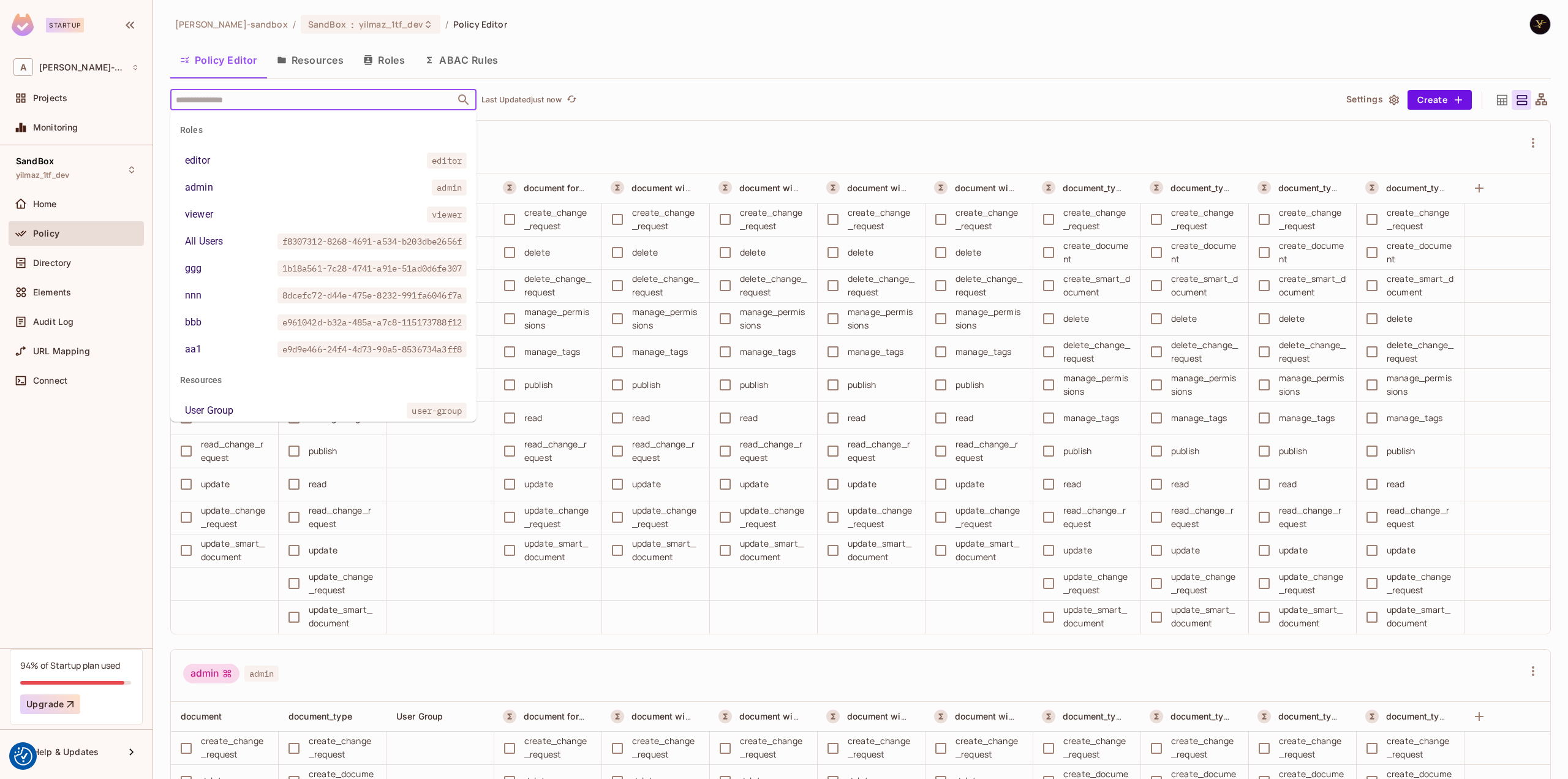
paste input "**********"
type input "**********"
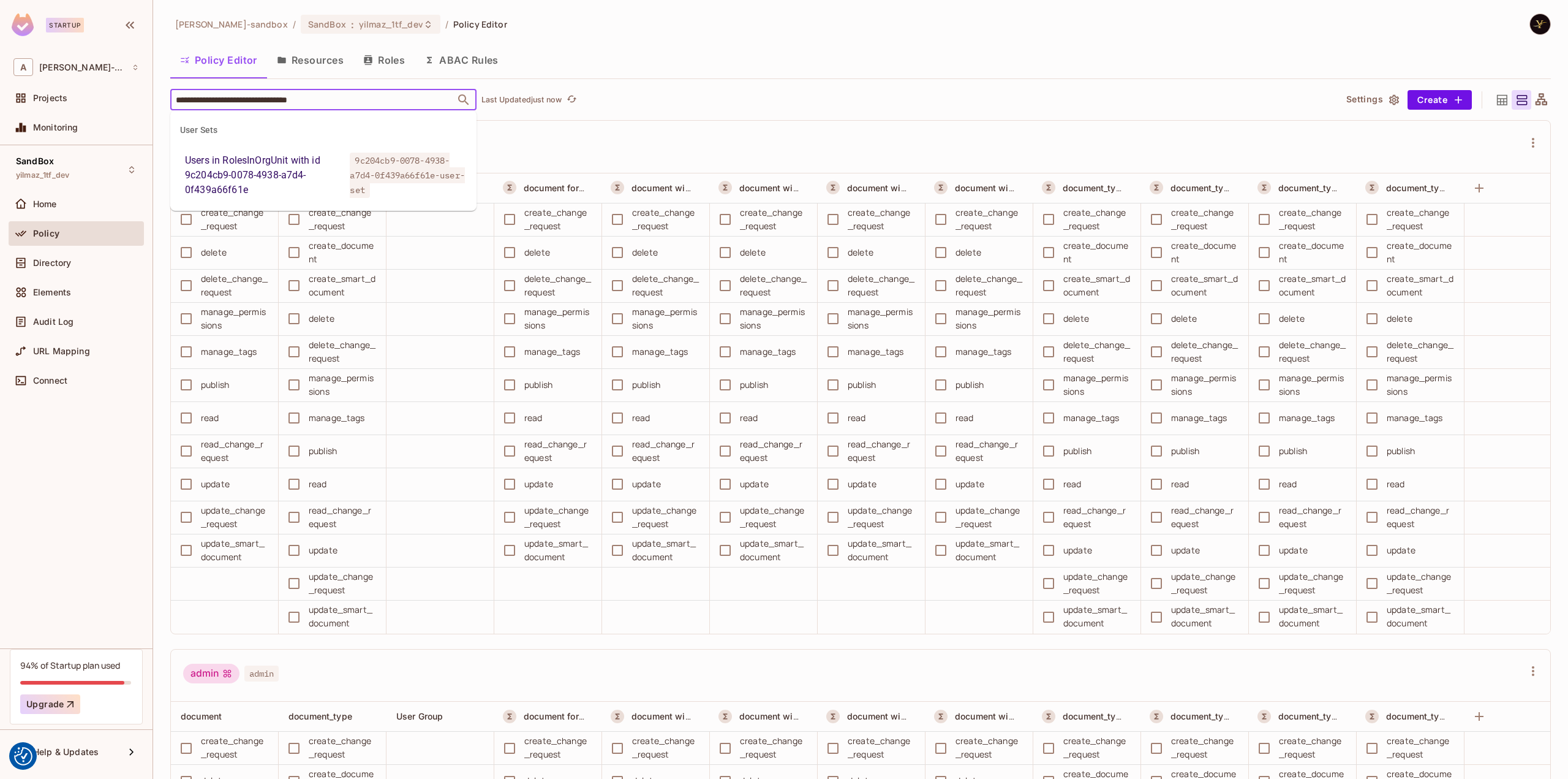
click at [358, 161] on span "9c204cb9-0078-4938-a7d4-0f439a66f61e-user-set" at bounding box center [407, 175] width 114 height 46
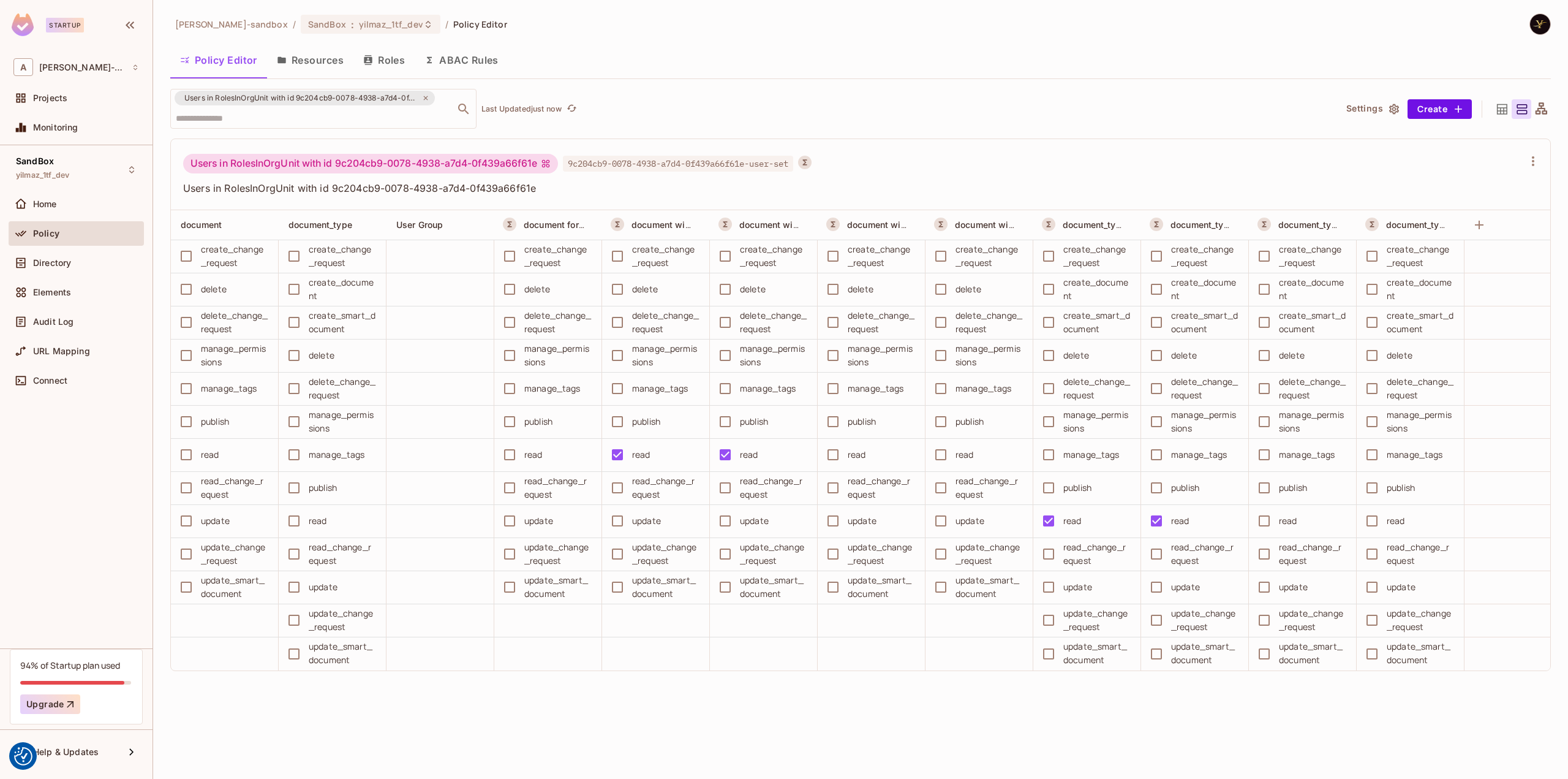
click at [880, 110] on div "Users in RolesInOrgUnit with id 9c204cb9-0078-4938-a7d4-0f439a66f61e ​ Last Upd…" at bounding box center [747, 109] width 1155 height 40
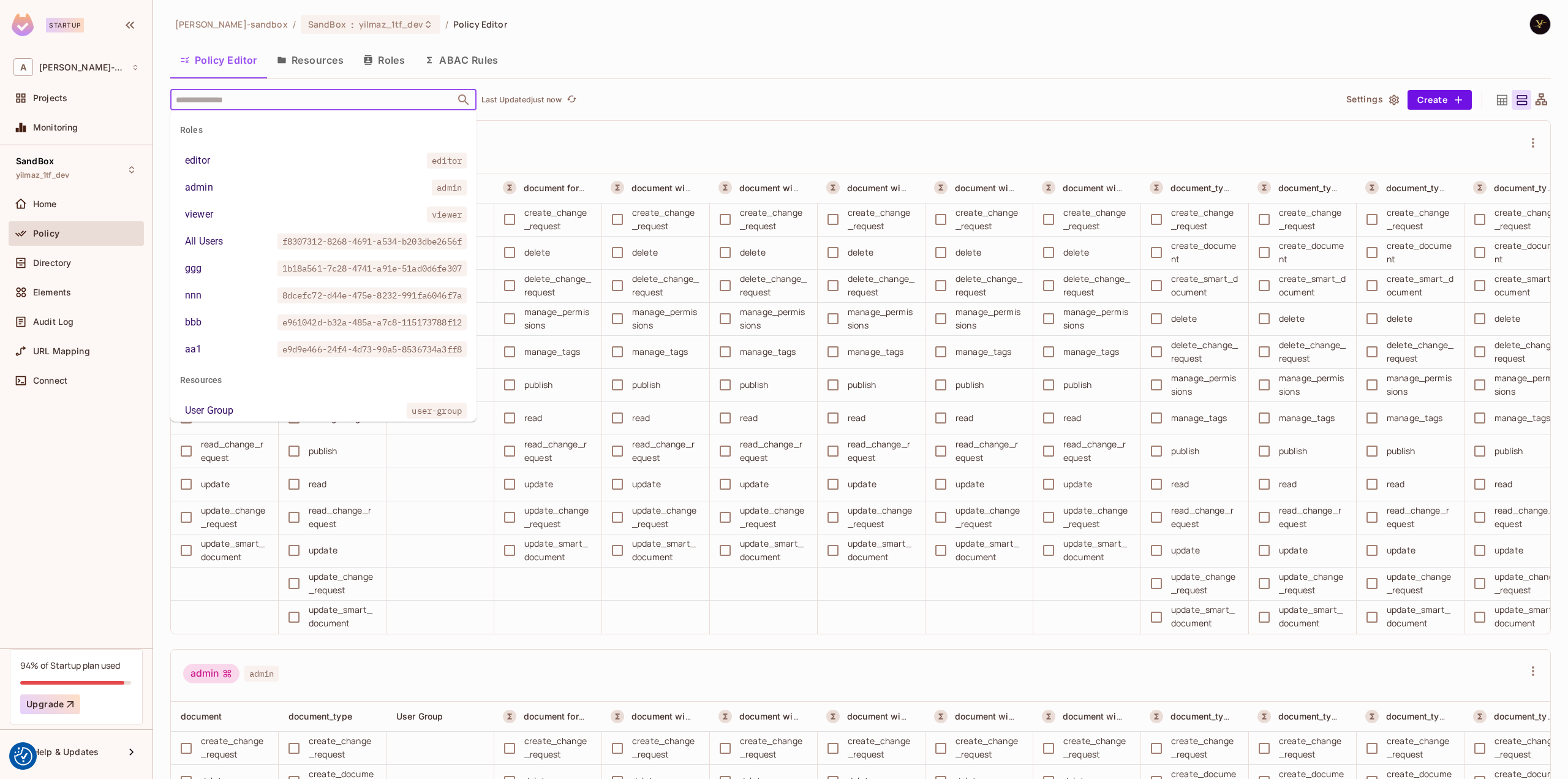
click at [366, 93] on input "text" at bounding box center [312, 99] width 280 height 22
paste input "**********"
type input "**********"
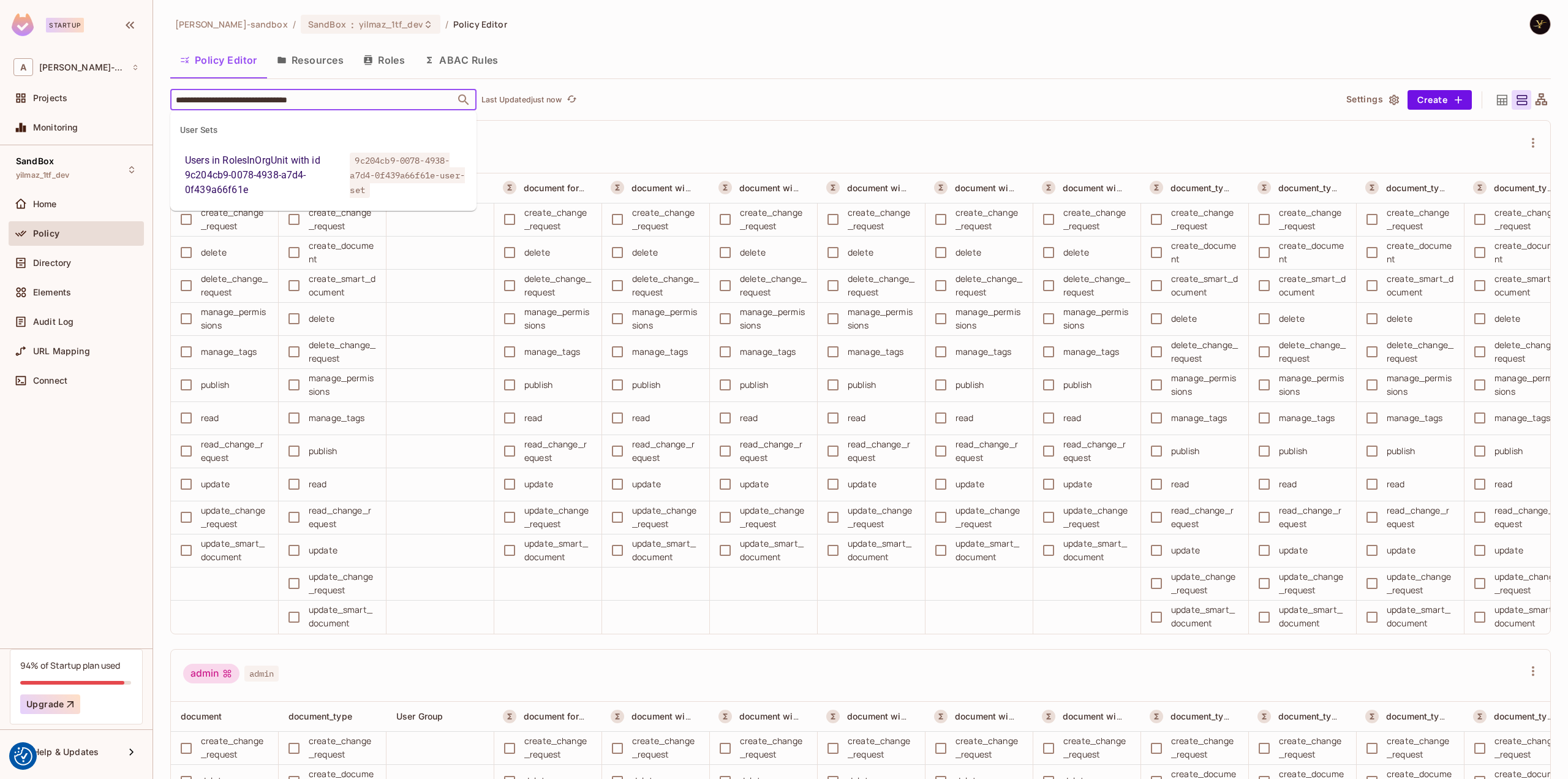
click at [362, 166] on span "9c204cb9-0078-4938-a7d4-0f439a66f61e-user-set" at bounding box center [407, 175] width 114 height 46
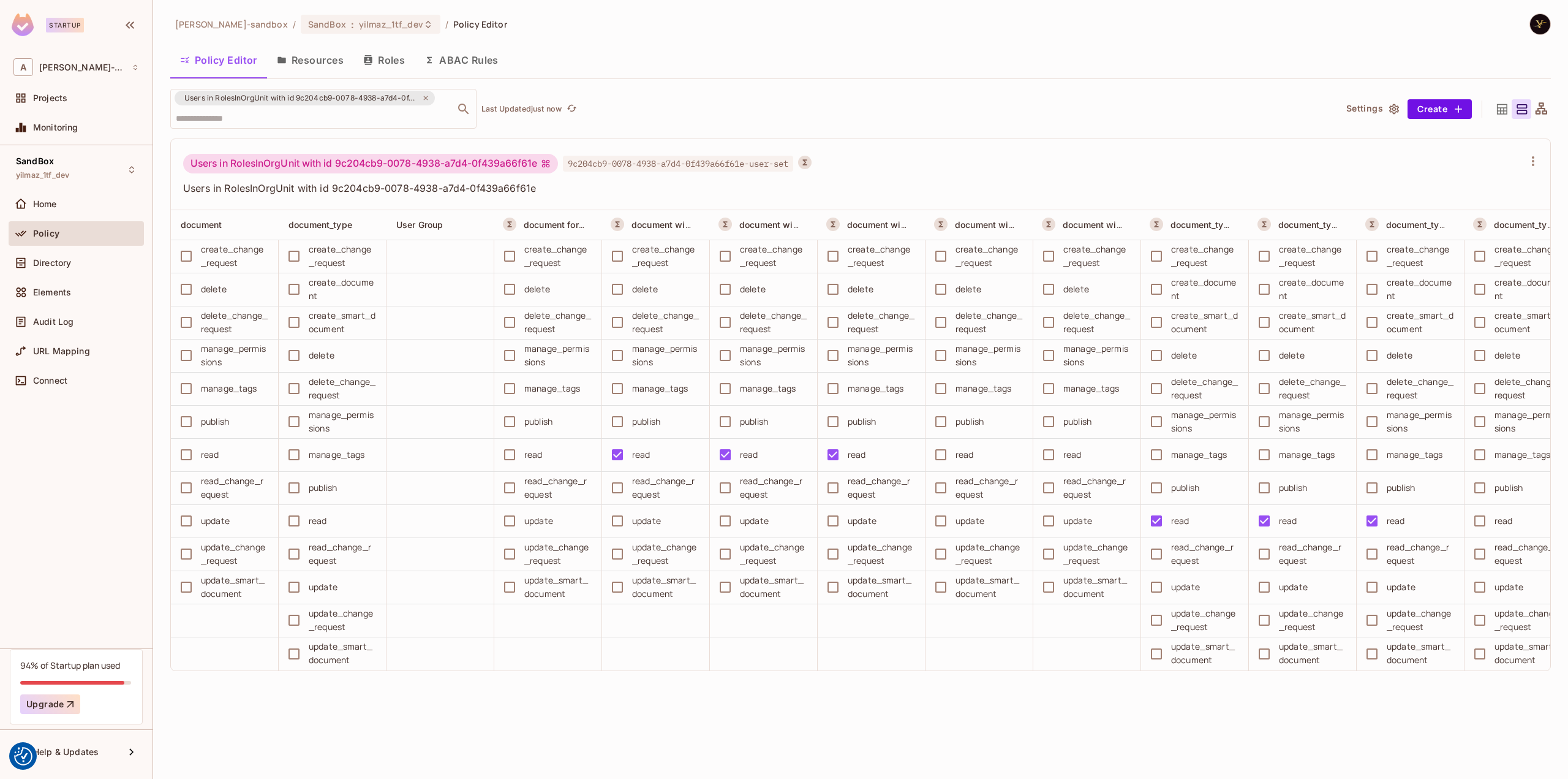
click at [965, 100] on div "Users in RolesInOrgUnit with id 9c204cb9-0078-4938-a7d4-0f439a66f61e ​ Last Upd…" at bounding box center [747, 109] width 1155 height 40
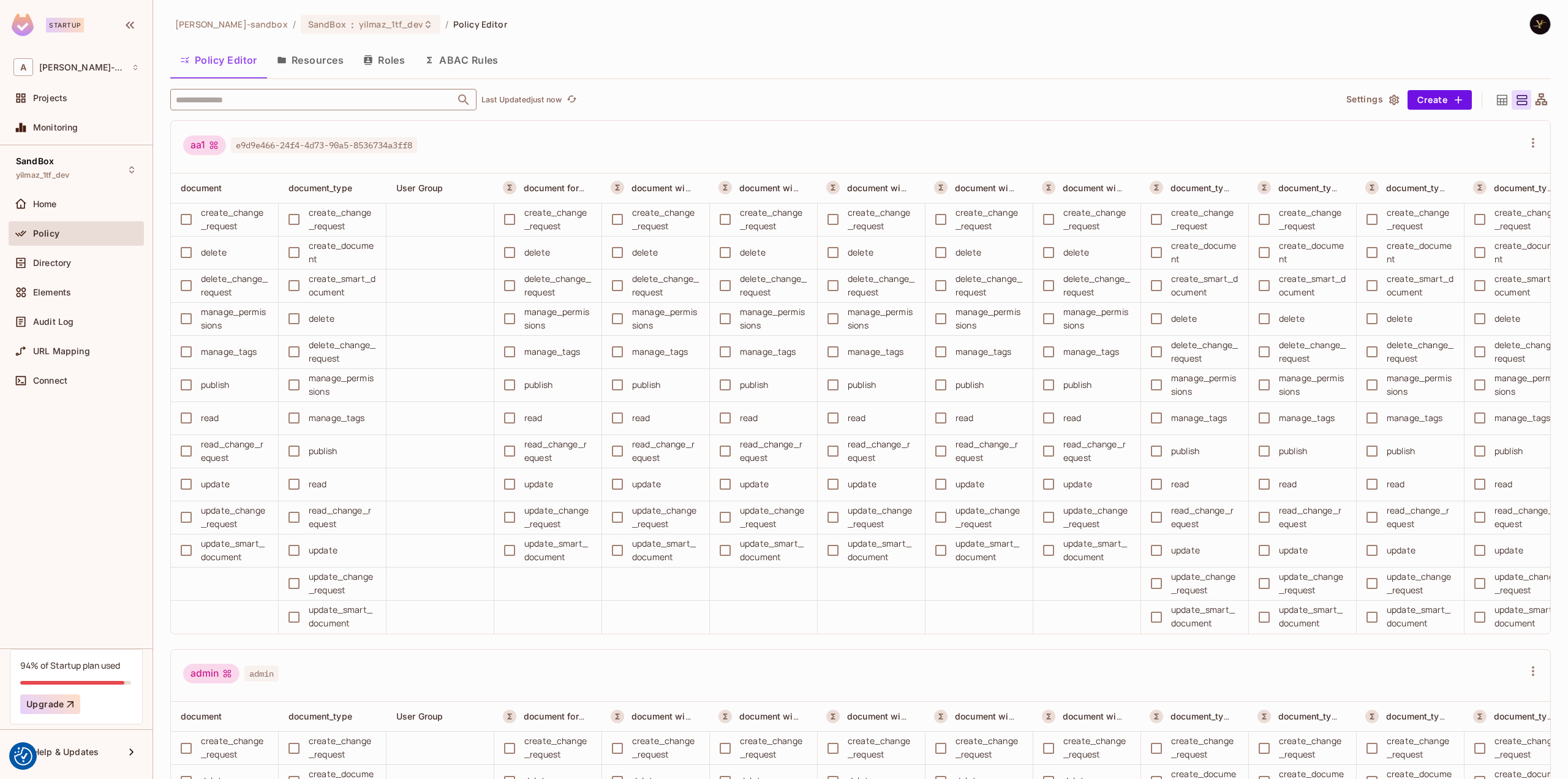
click at [369, 101] on input "text" at bounding box center [312, 99] width 280 height 22
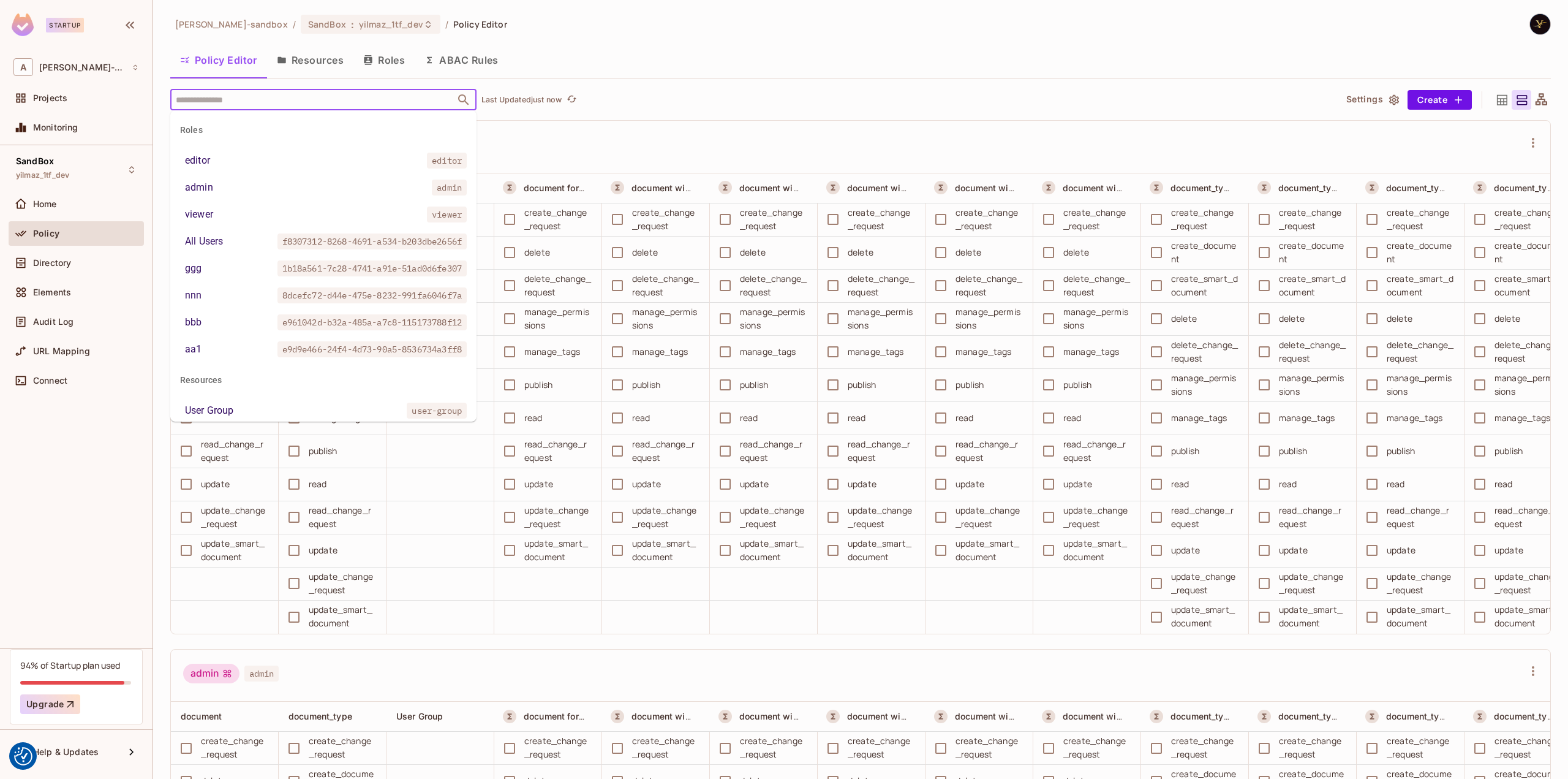
paste input "**********"
type input "**********"
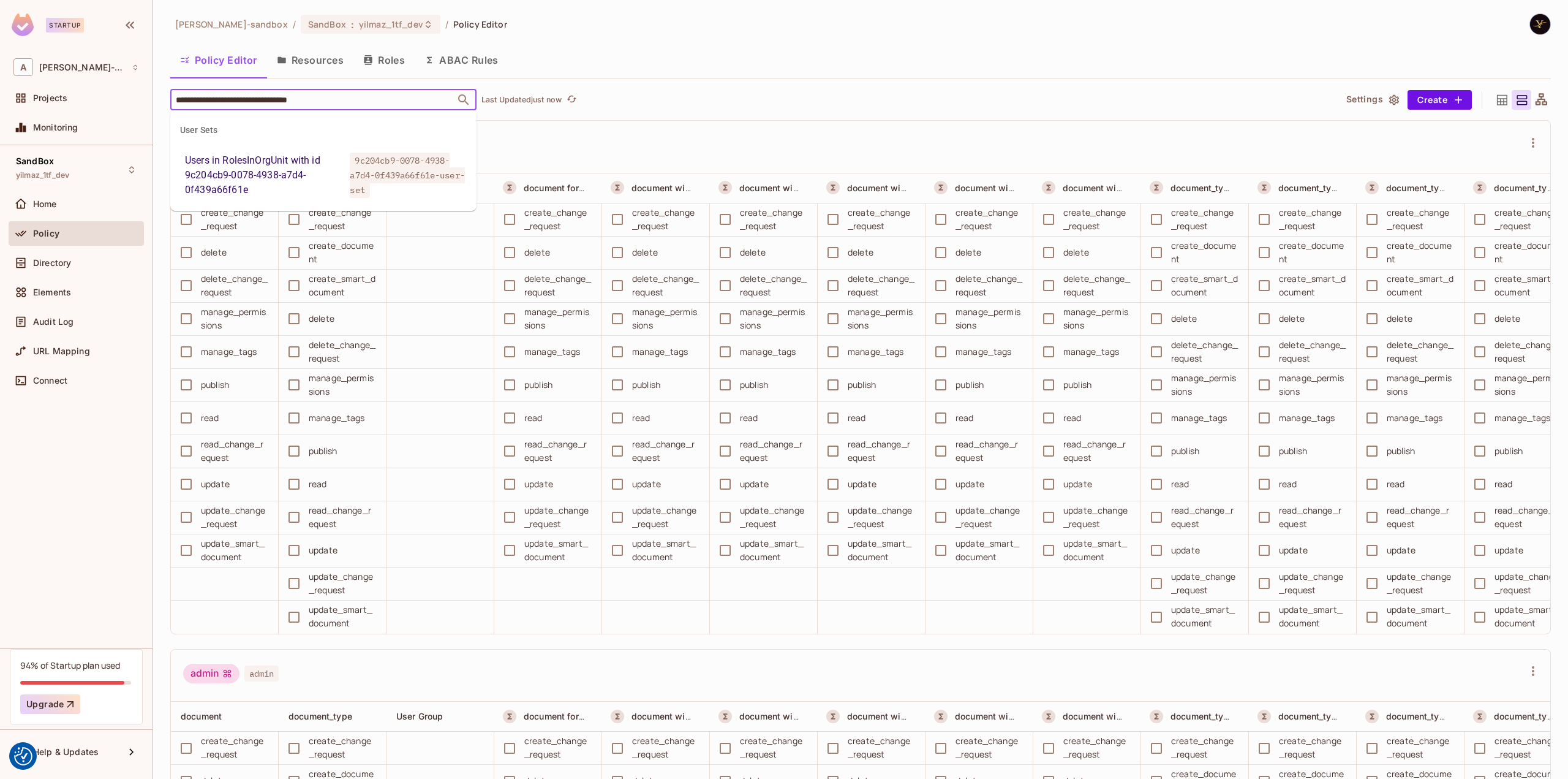
click at [338, 164] on div "Users in RolesInOrgUnit with id 9c204cb9-0078-4938-a7d4-0f439a66f61e" at bounding box center [265, 175] width 160 height 44
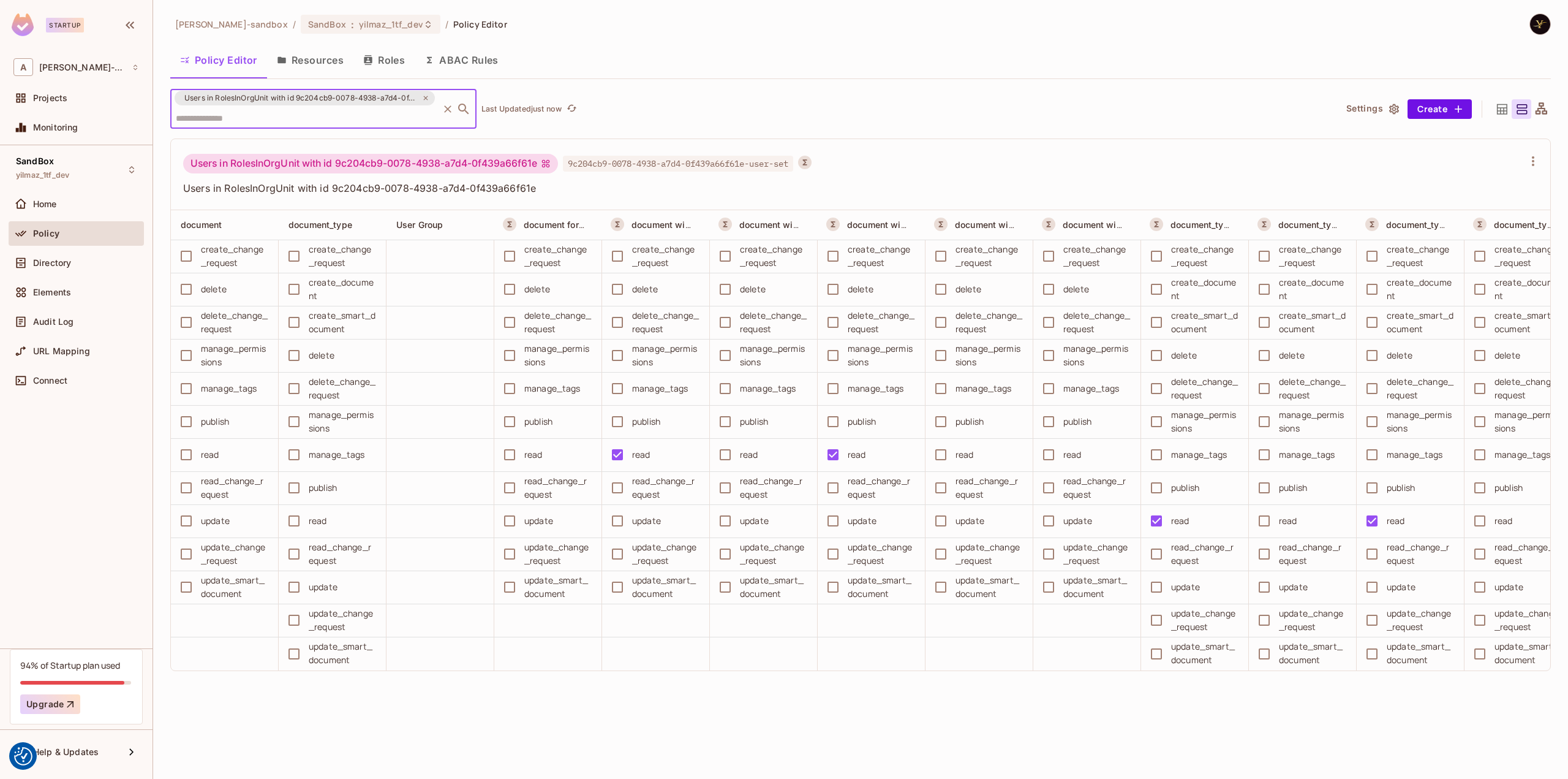
click at [909, 110] on div "Users in RolesInOrgUnit with id 9c204cb9-0078-4938-a7d4-0f439a66f61e ​ Last Upd…" at bounding box center [747, 109] width 1155 height 40
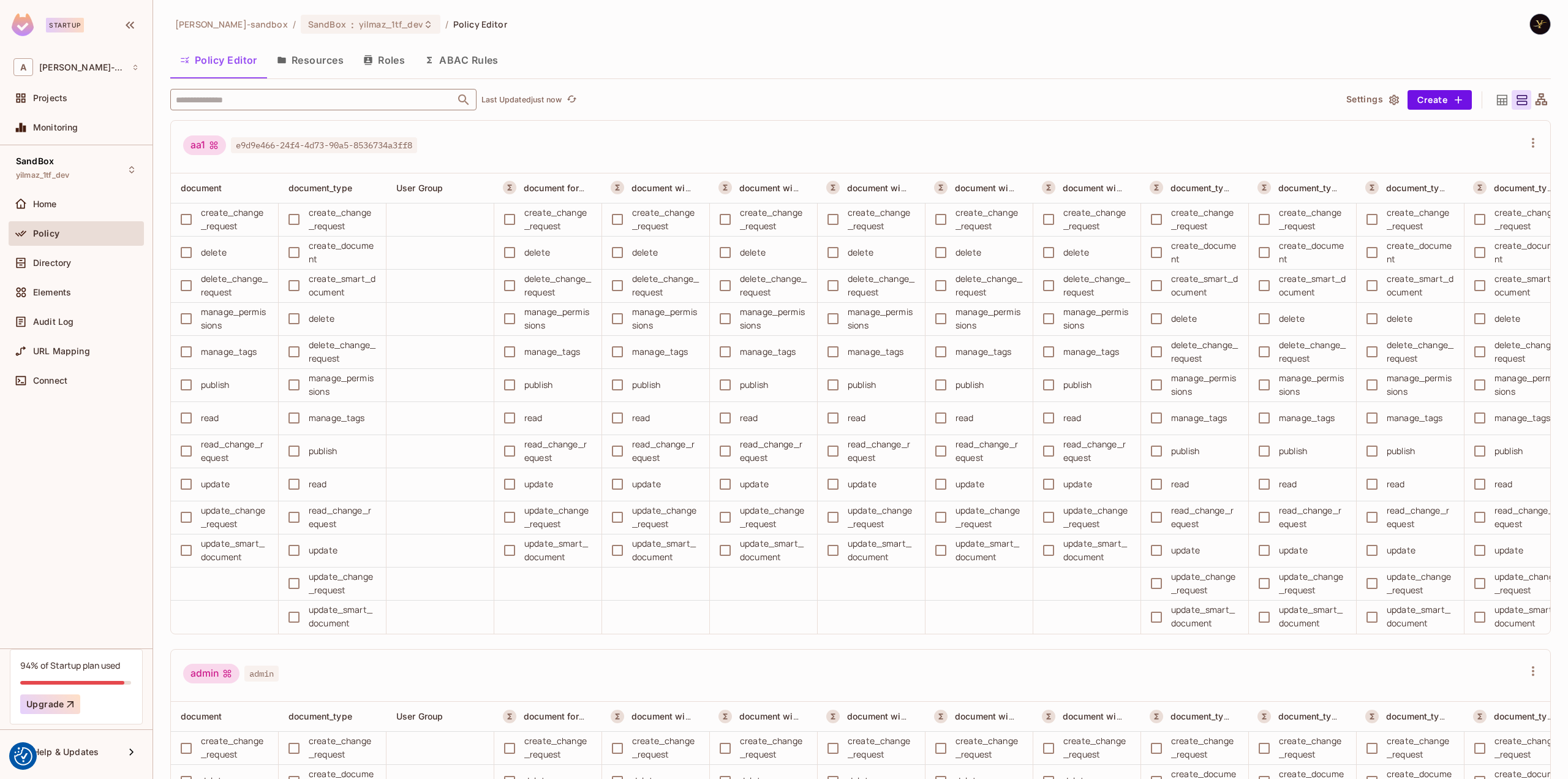
click at [303, 101] on input "text" at bounding box center [312, 99] width 280 height 22
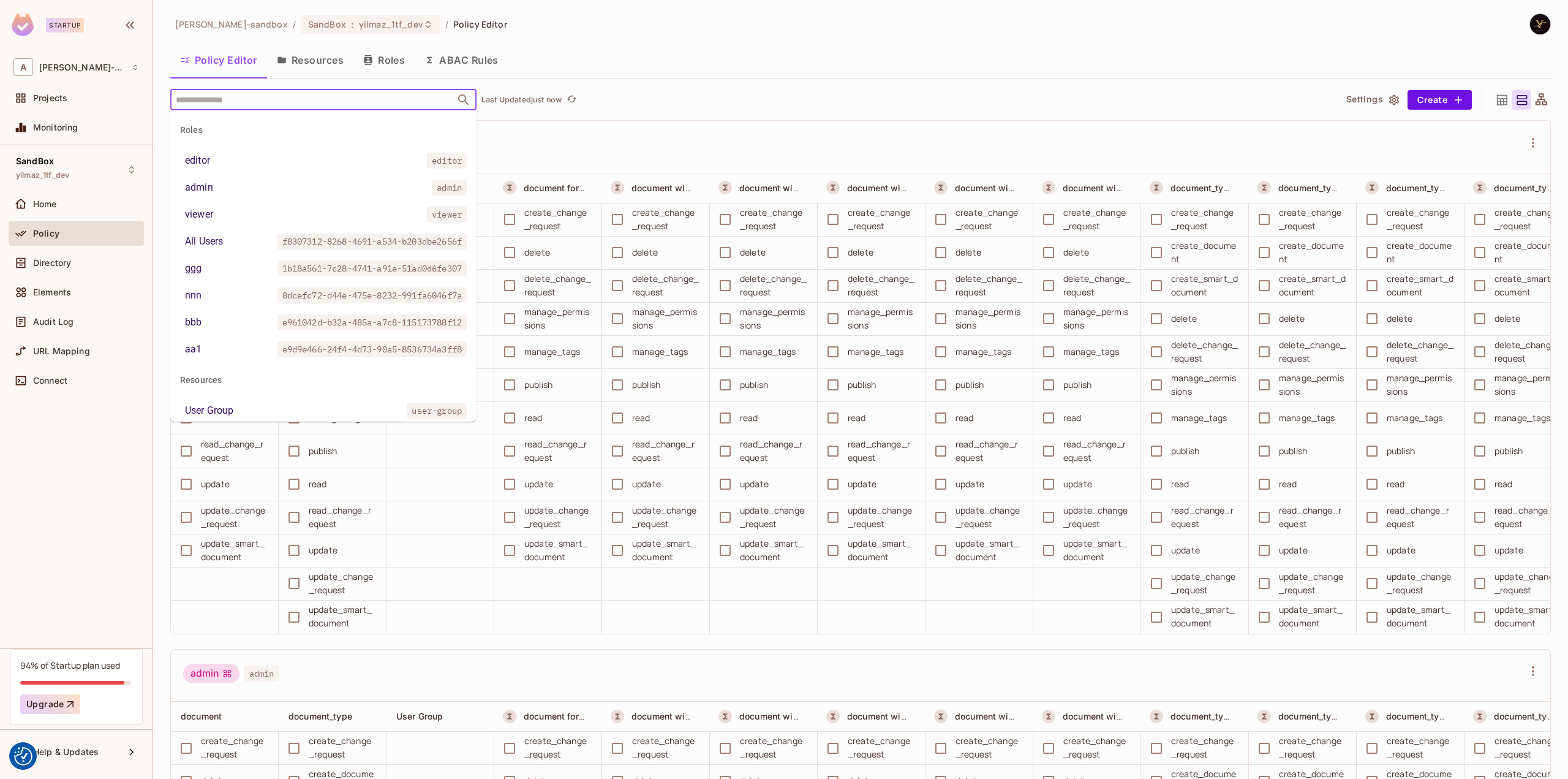
paste input "**********"
type input "**********"
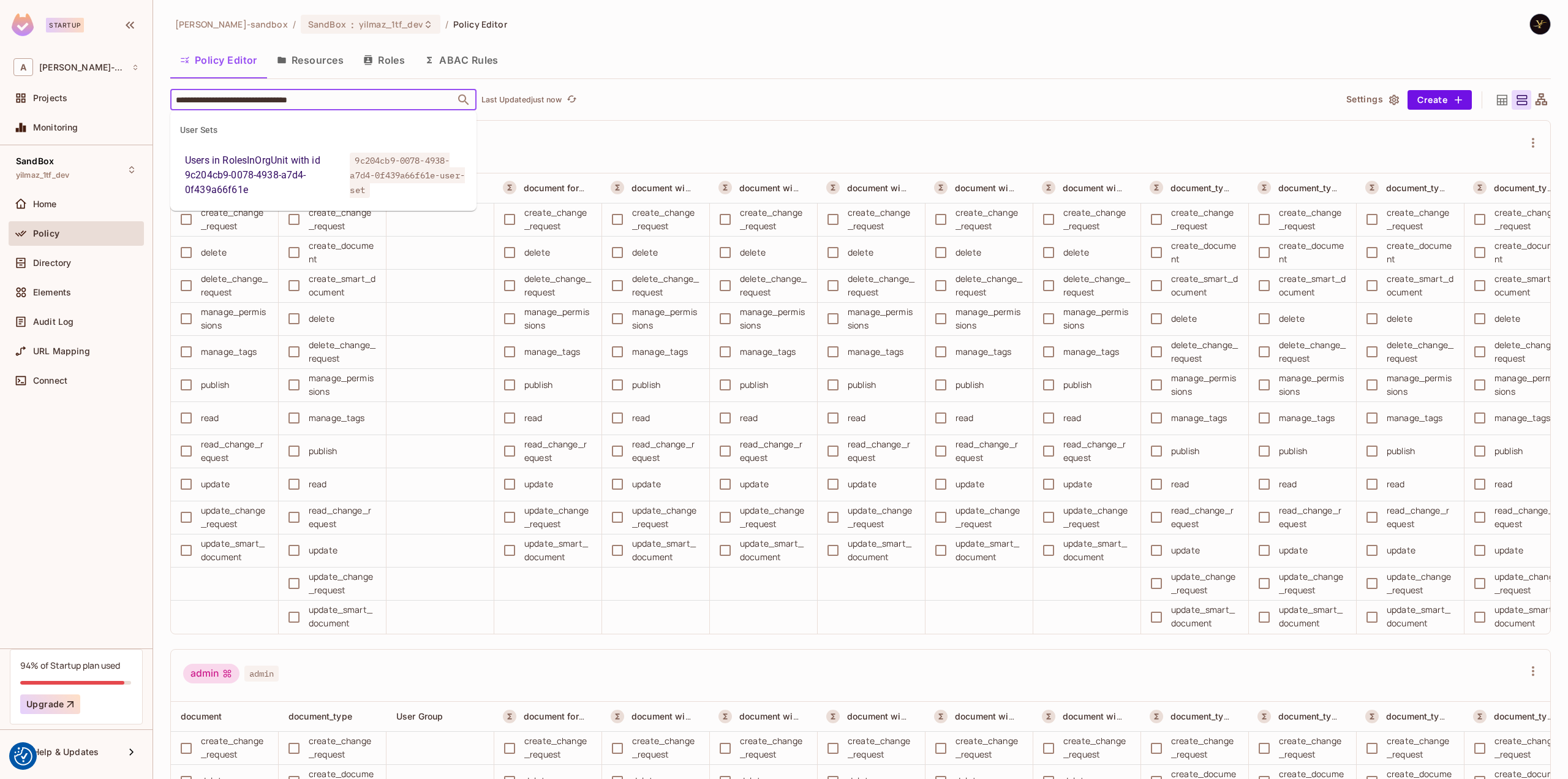
click at [338, 170] on div "Users in RolesInOrgUnit with id 9c204cb9-0078-4938-a7d4-0f439a66f61e" at bounding box center [265, 175] width 160 height 44
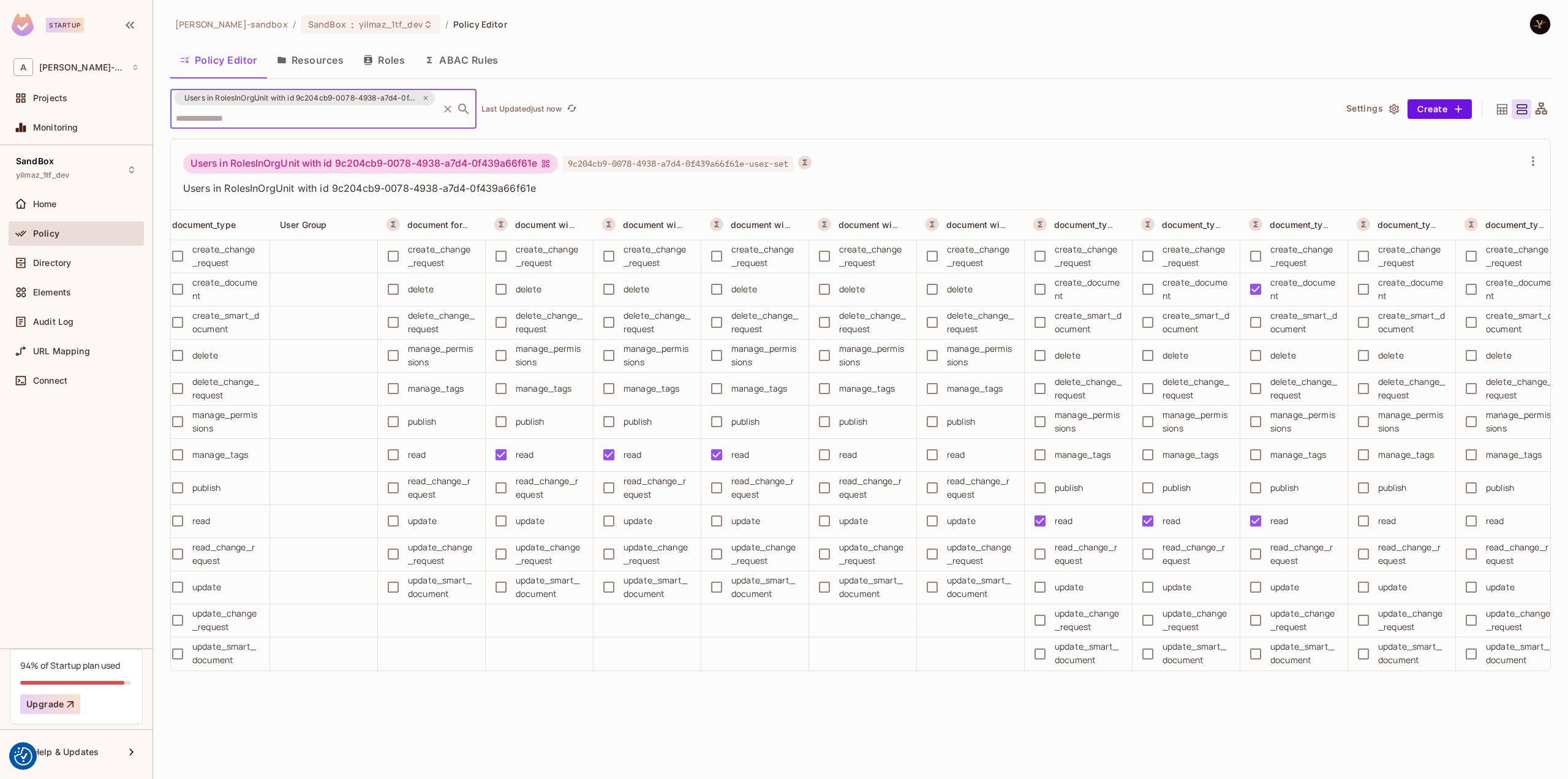
scroll to position [0, 117]
click at [818, 106] on div "Users in RolesInOrgUnit with id 9c204cb9-0078-4938-a7d4-0f439a66f61e ​ Last Upd…" at bounding box center [747, 109] width 1155 height 40
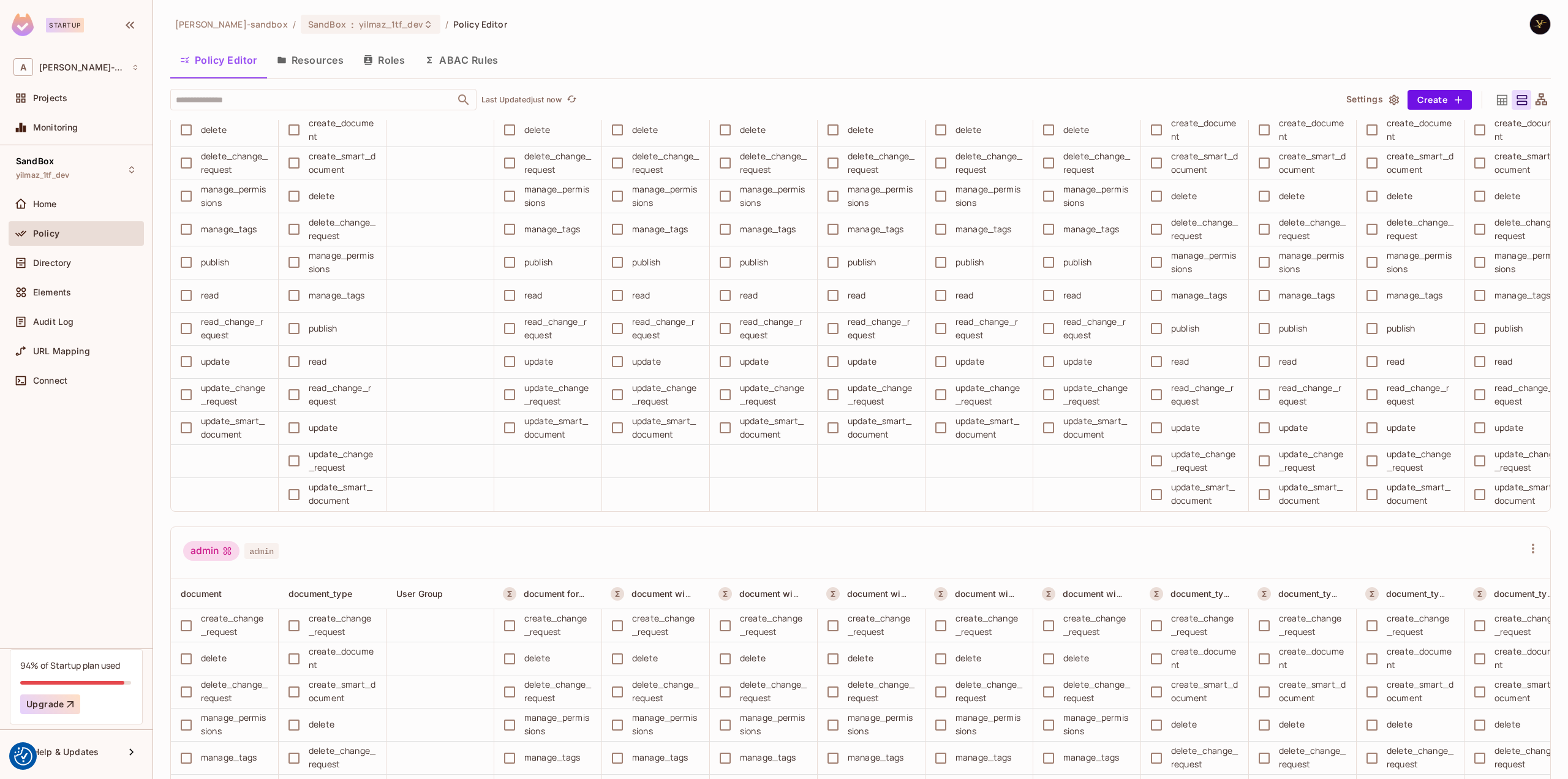
scroll to position [368, 0]
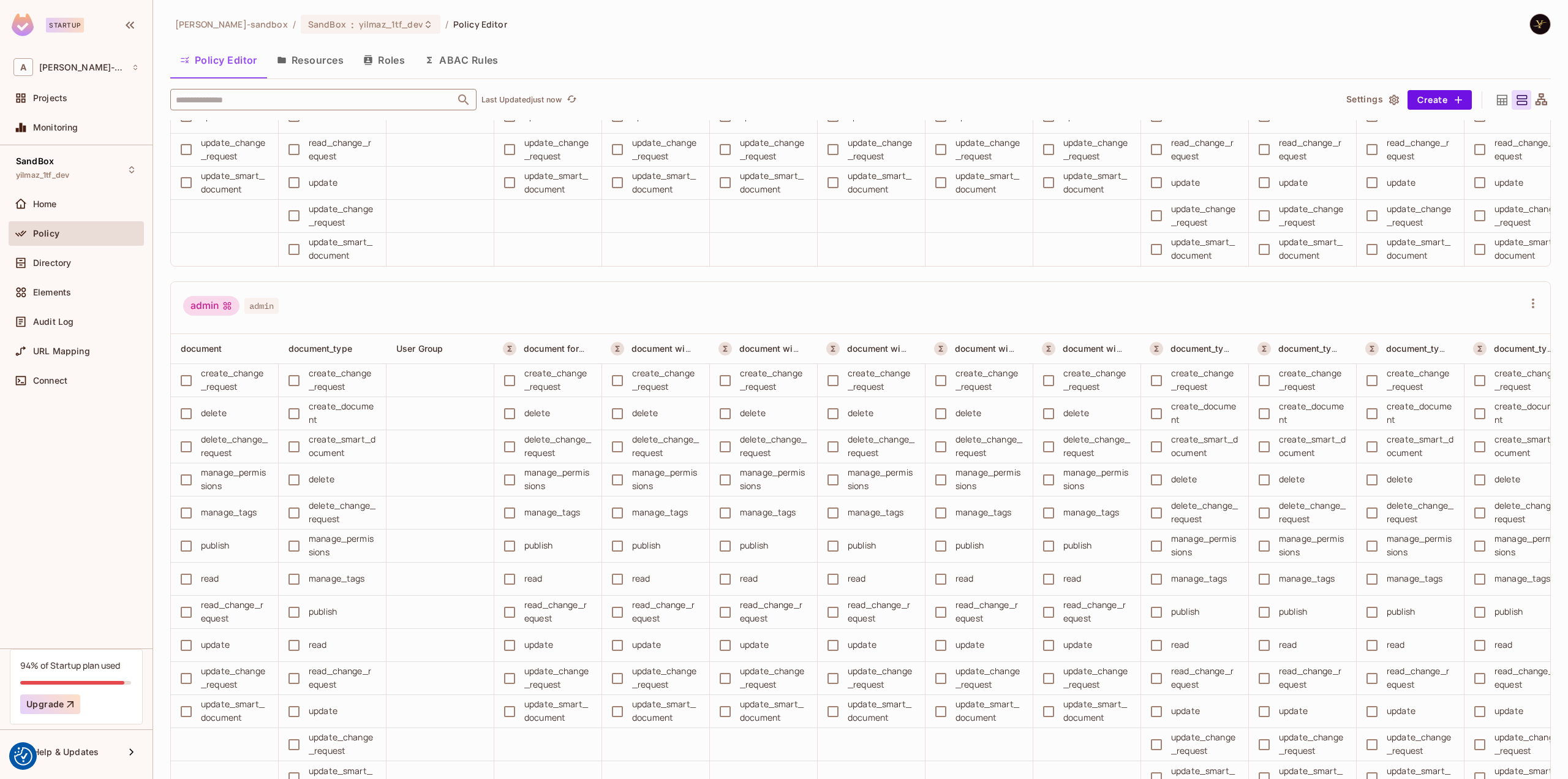
click at [310, 106] on input "text" at bounding box center [312, 99] width 280 height 22
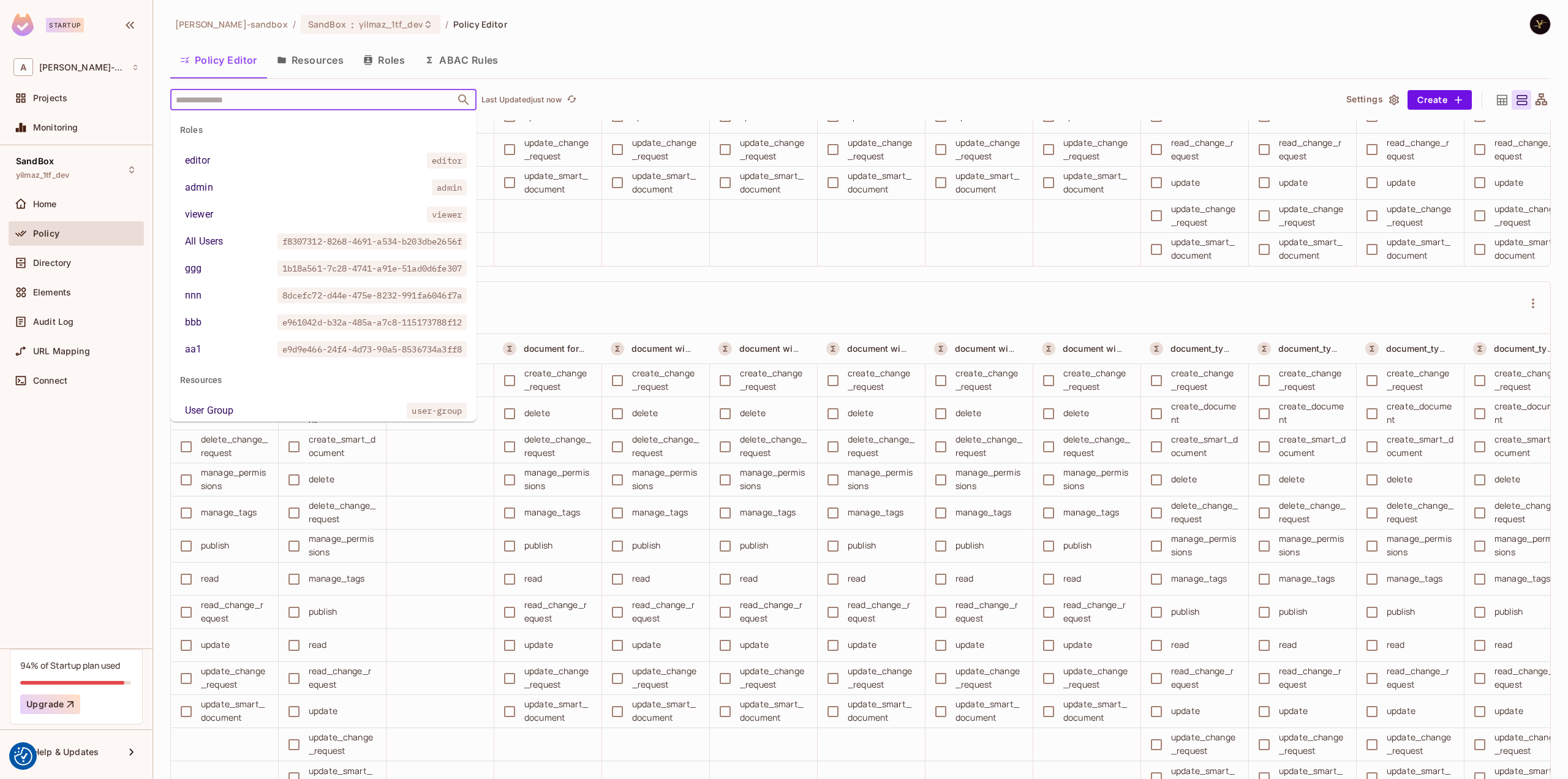
paste input "**********"
type input "**********"
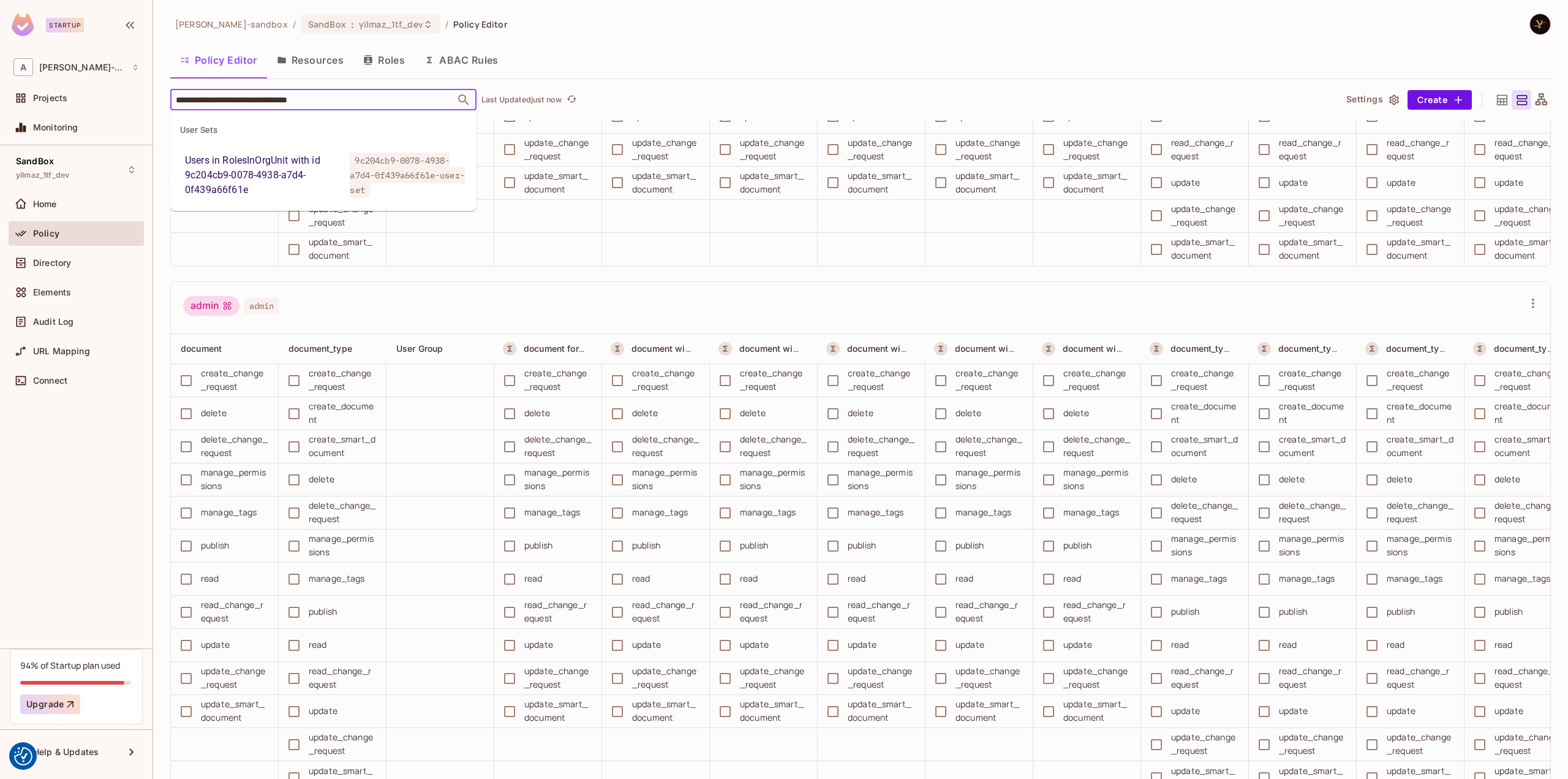
click at [356, 153] on span "9c204cb9-0078-4938-a7d4-0f439a66f61e-user-set" at bounding box center [407, 175] width 114 height 46
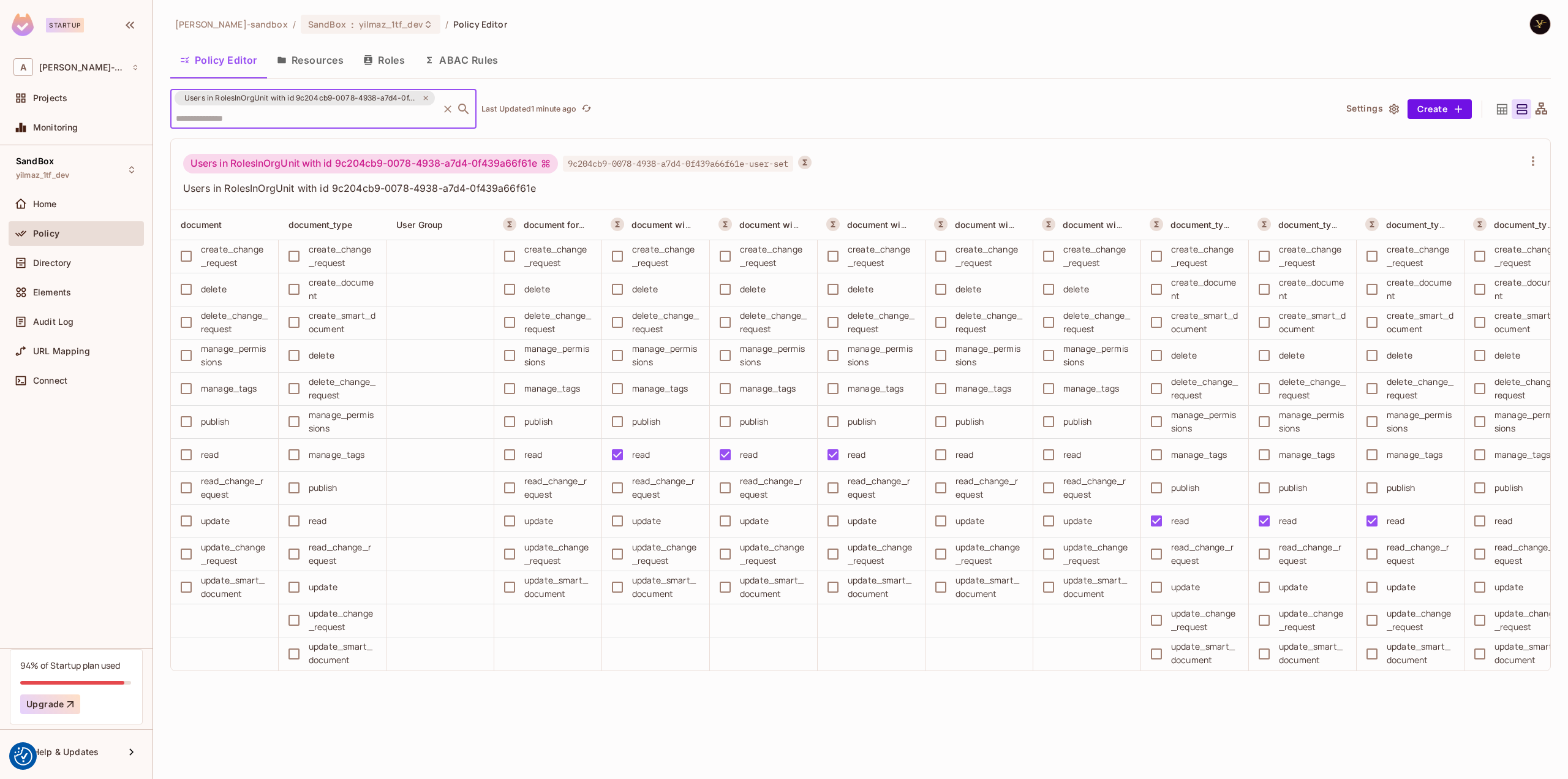
click at [887, 69] on div "Policy Editor Resources Roles ABAC Rules" at bounding box center [861, 60] width 1380 height 30
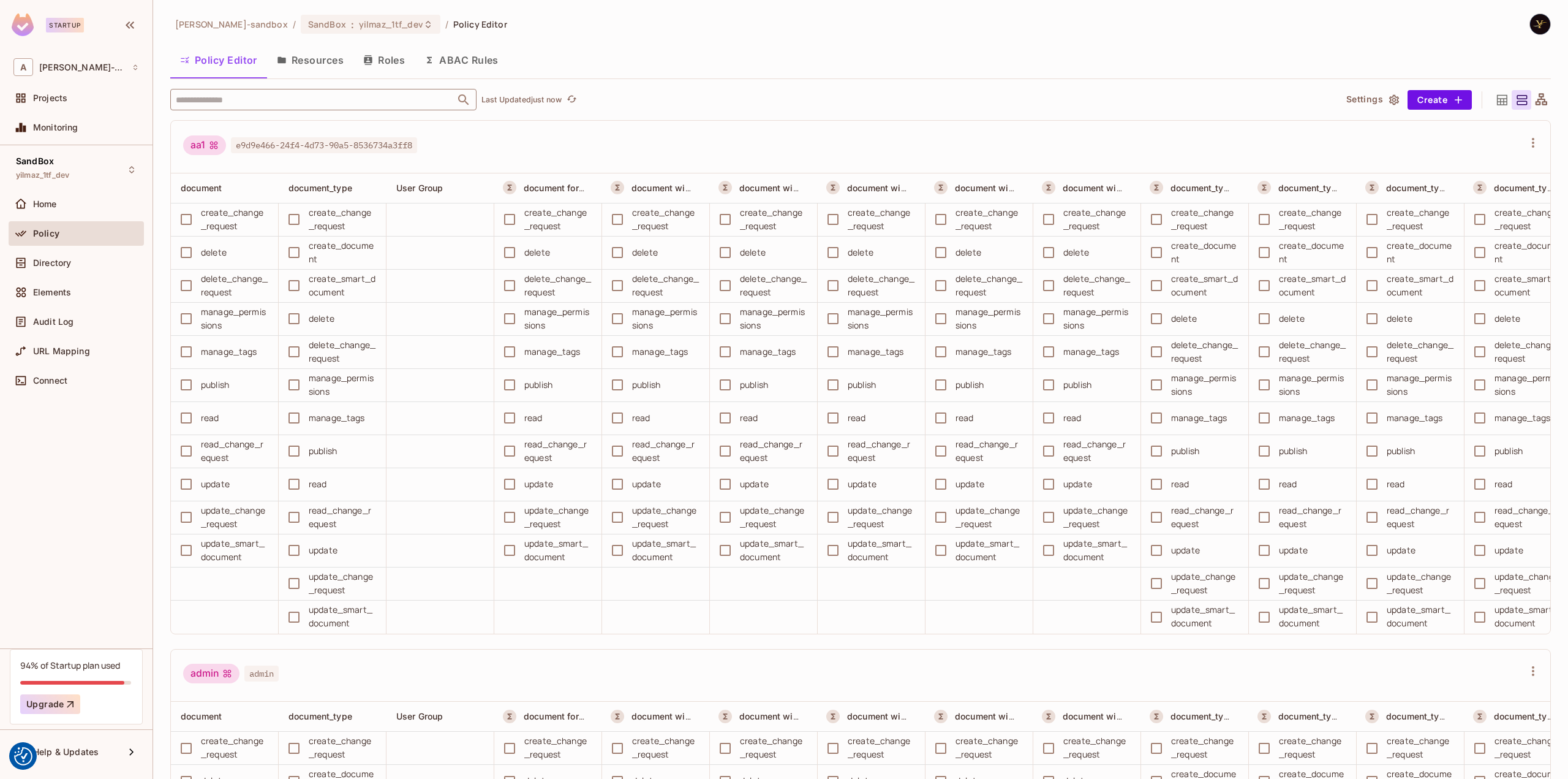
click at [305, 109] on input "text" at bounding box center [312, 99] width 280 height 22
paste input "**********"
type input "**********"
click at [332, 168] on div "Users in RolesInOrgUnit with id 9c204cb9-0078-4938-a7d4-0f439a66f61e" at bounding box center [265, 175] width 160 height 44
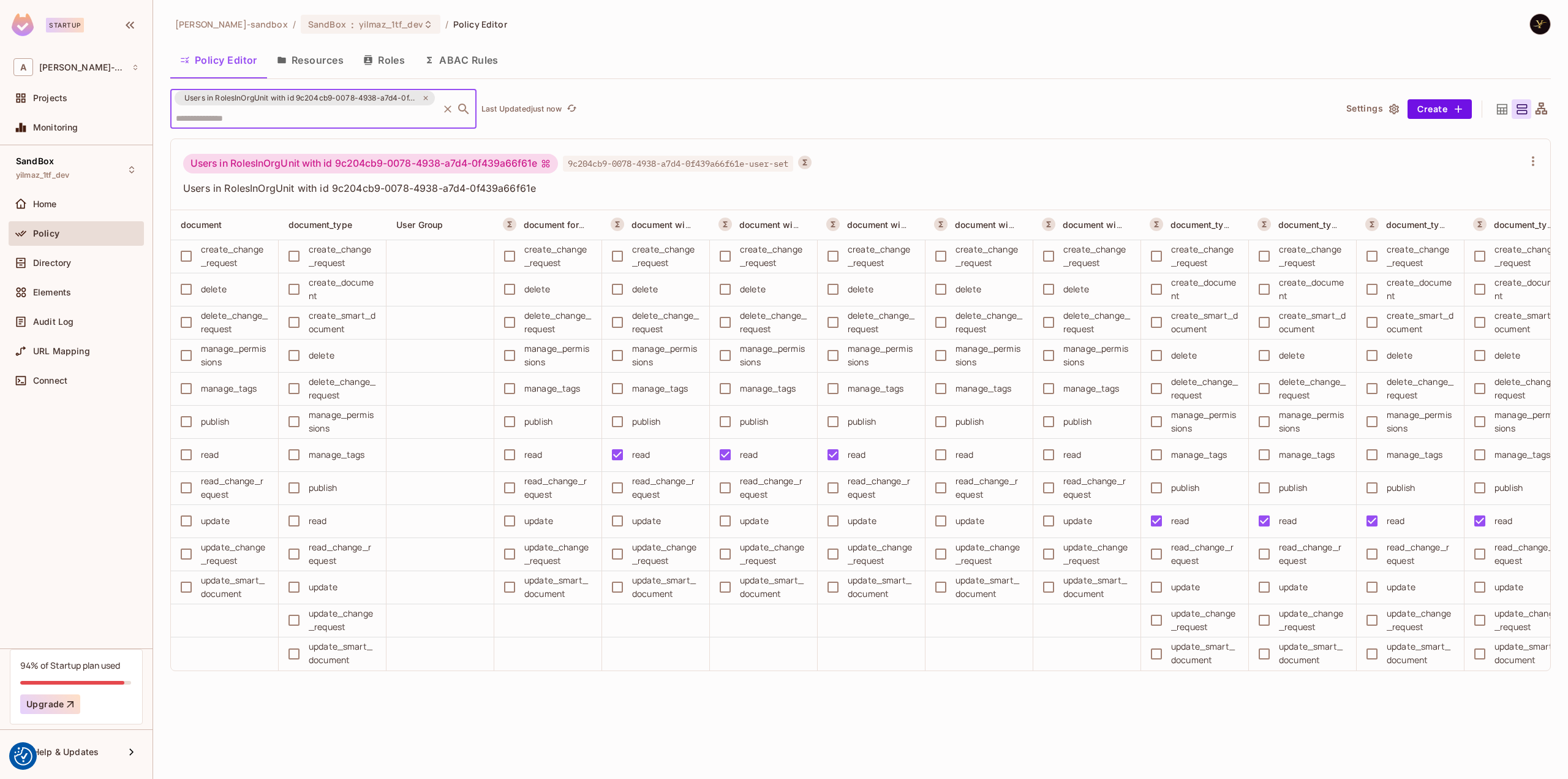
click at [966, 82] on div "alex-trustflight-sandbox / SandBox : yilmaz_1tf_dev / Policy Editor Policy Edit…" at bounding box center [861, 357] width 1380 height 688
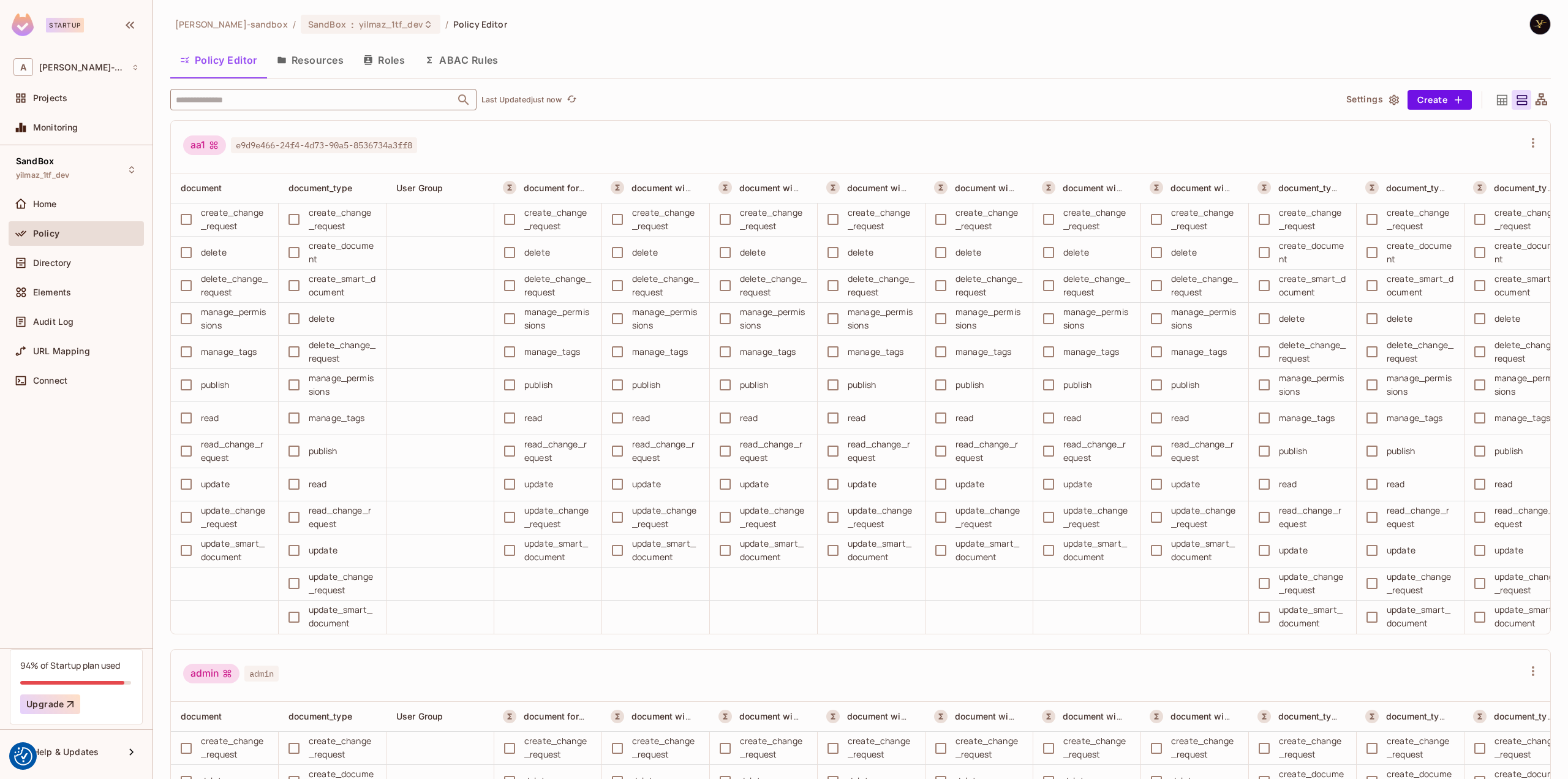
click at [319, 101] on input "text" at bounding box center [312, 99] width 280 height 22
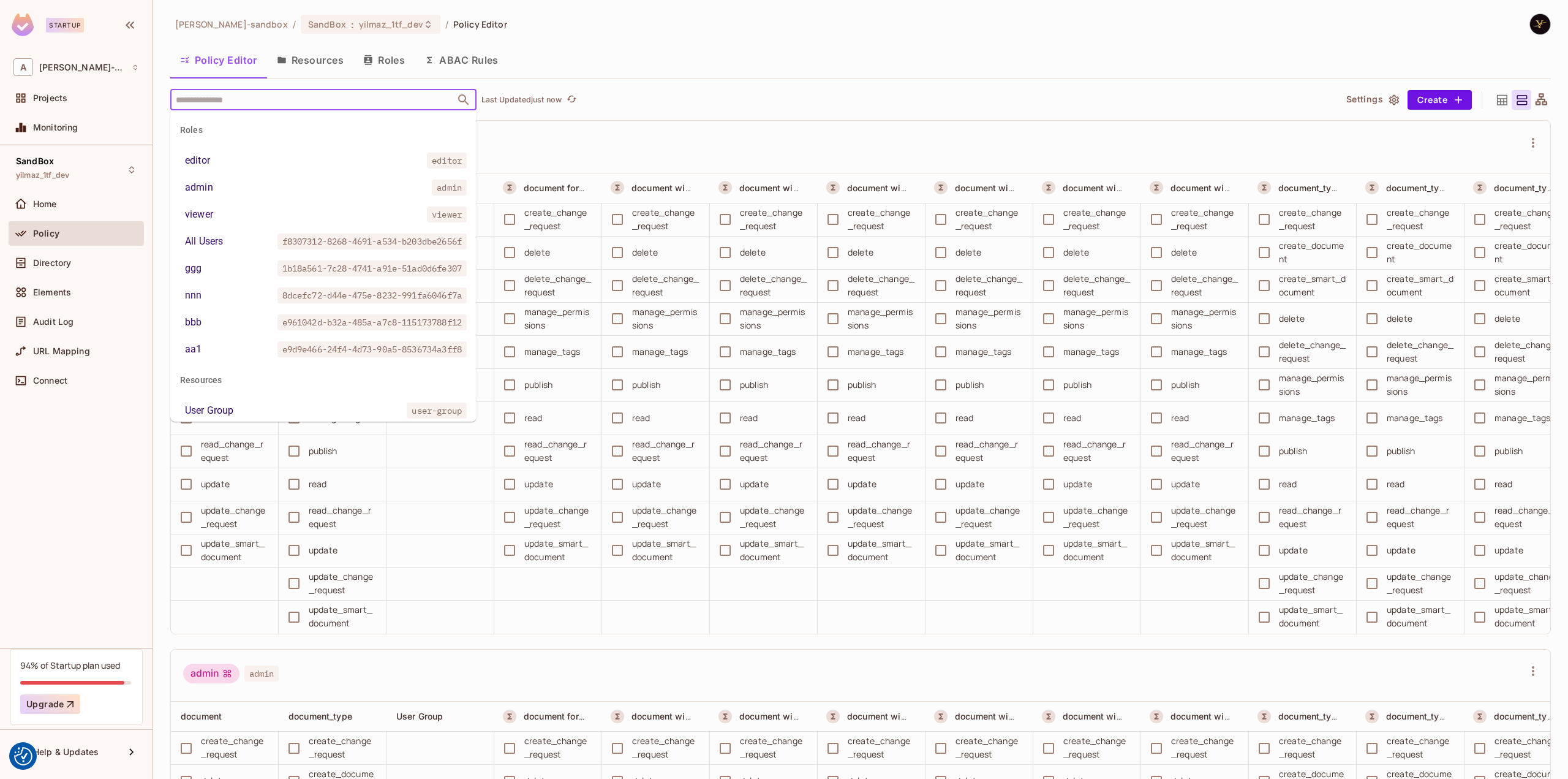
paste input "**********"
type input "**********"
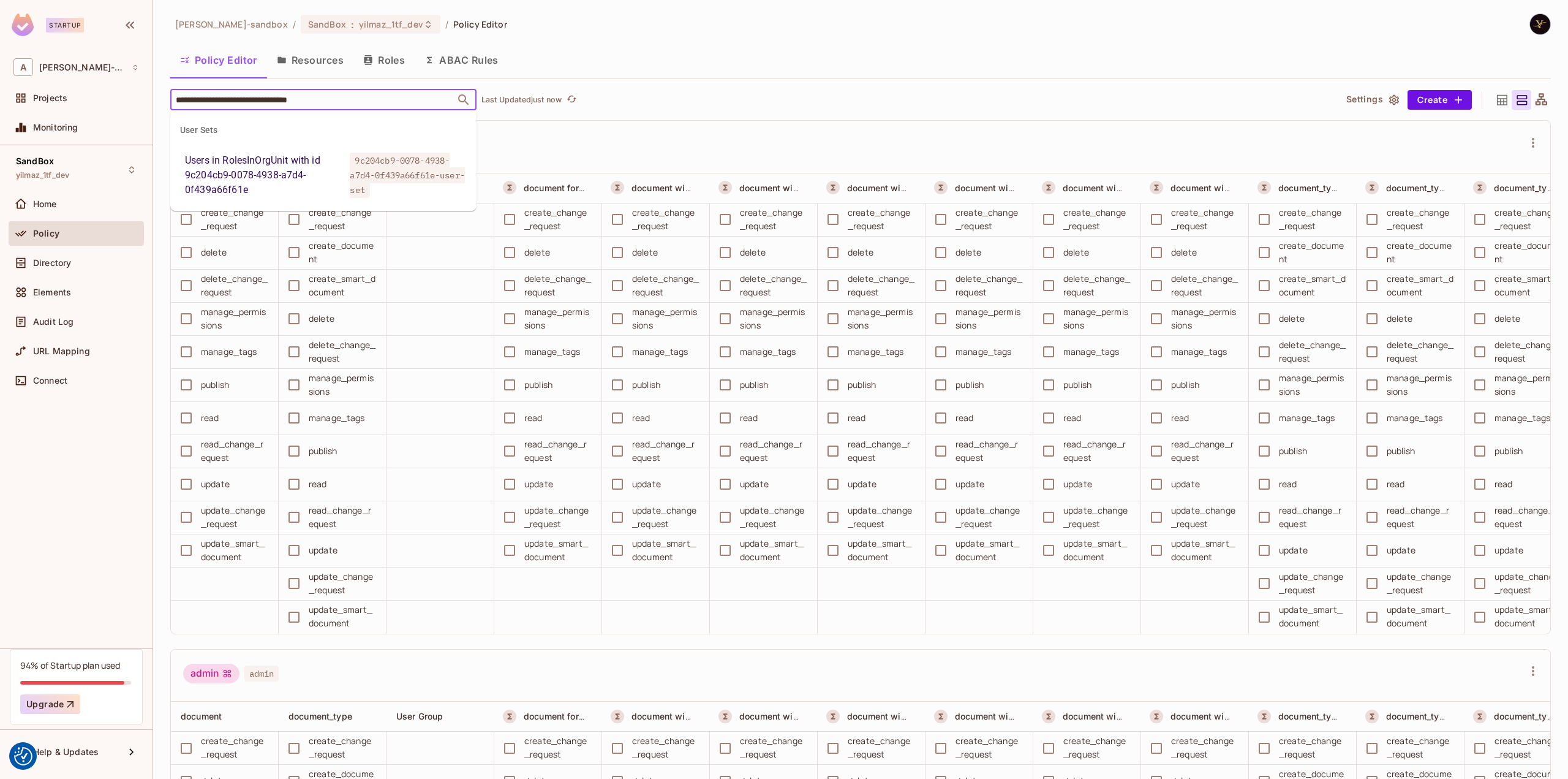
click at [312, 167] on div "Users in RolesInOrgUnit with id 9c204cb9-0078-4938-a7d4-0f439a66f61e" at bounding box center [265, 175] width 160 height 44
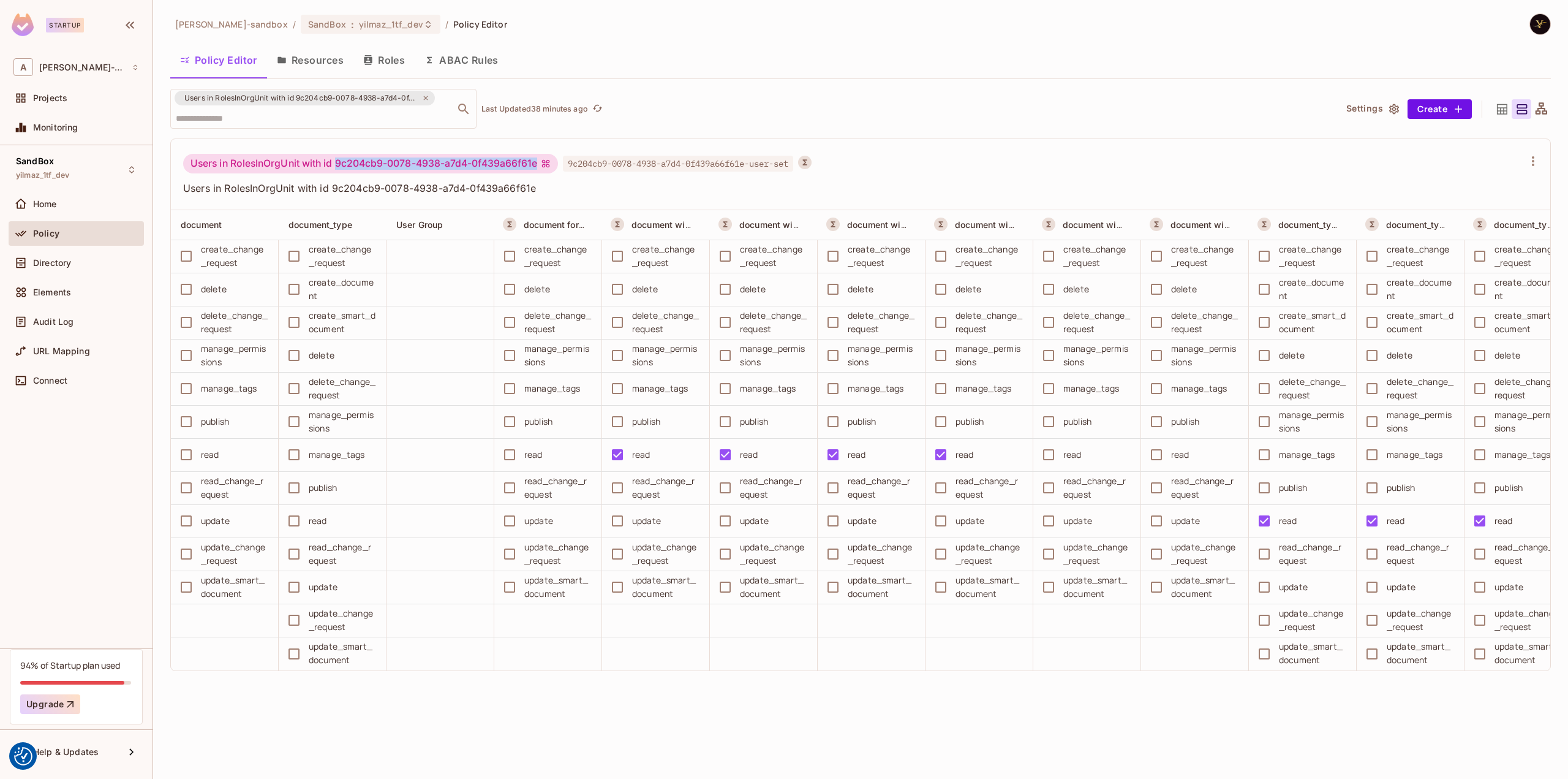
drag, startPoint x: 338, startPoint y: 162, endPoint x: 544, endPoint y: 164, distance: 206.0
click at [544, 162] on div "Users in RolesInOrgUnit with id 9c204cb9-0078-4938-a7d4-0f439a66f61e" at bounding box center [370, 163] width 375 height 20
copy div "9c204cb9-0078-4938-a7d4-0f439a66f61e"
click at [1165, 131] on div "Users in RolesInOrgUnit with id 9c204cb9-0078-4938-a7d4-0f439a66f61e ​ Last Upd…" at bounding box center [861, 394] width 1380 height 612
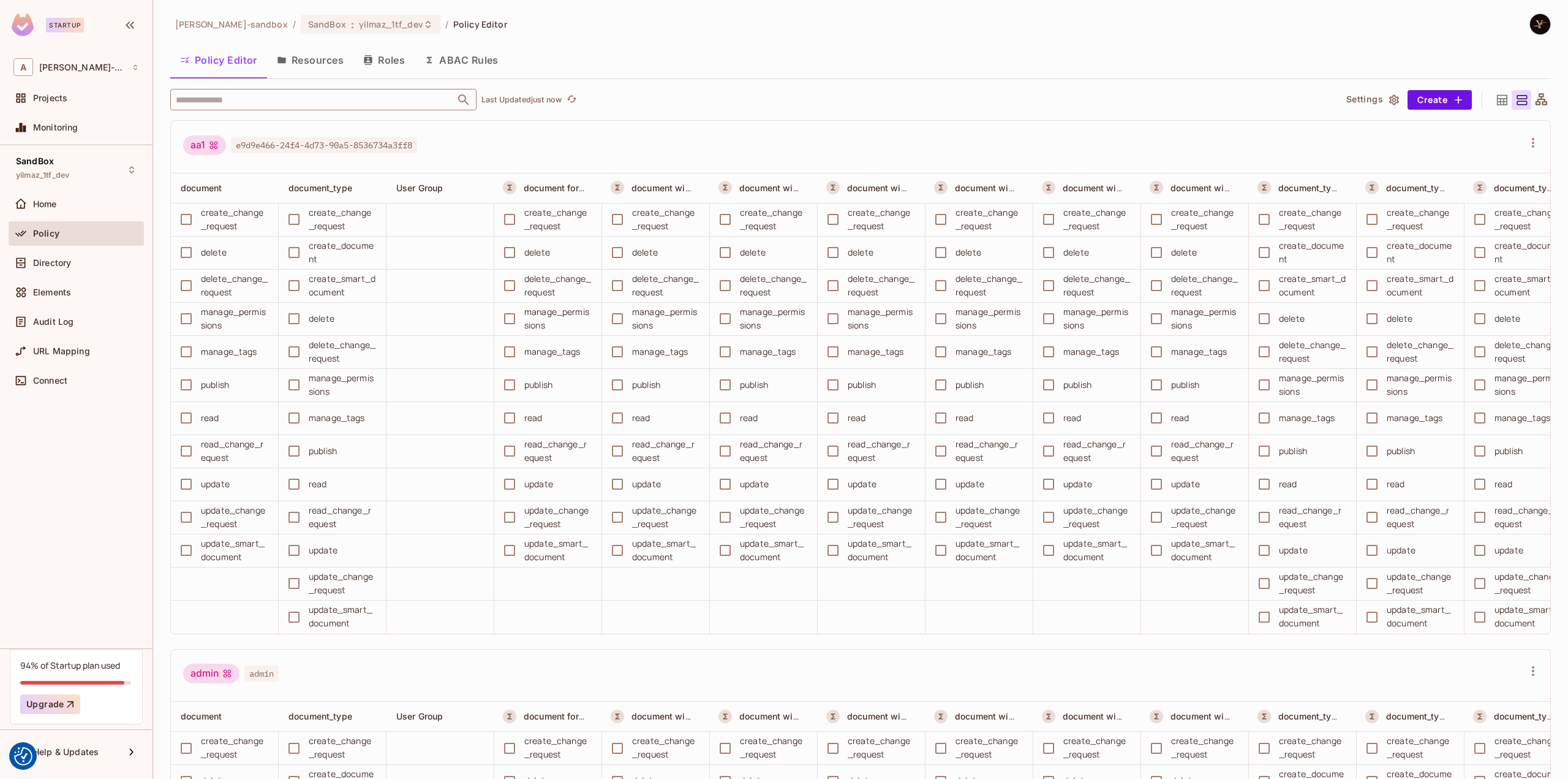
click at [327, 102] on input "text" at bounding box center [312, 99] width 280 height 22
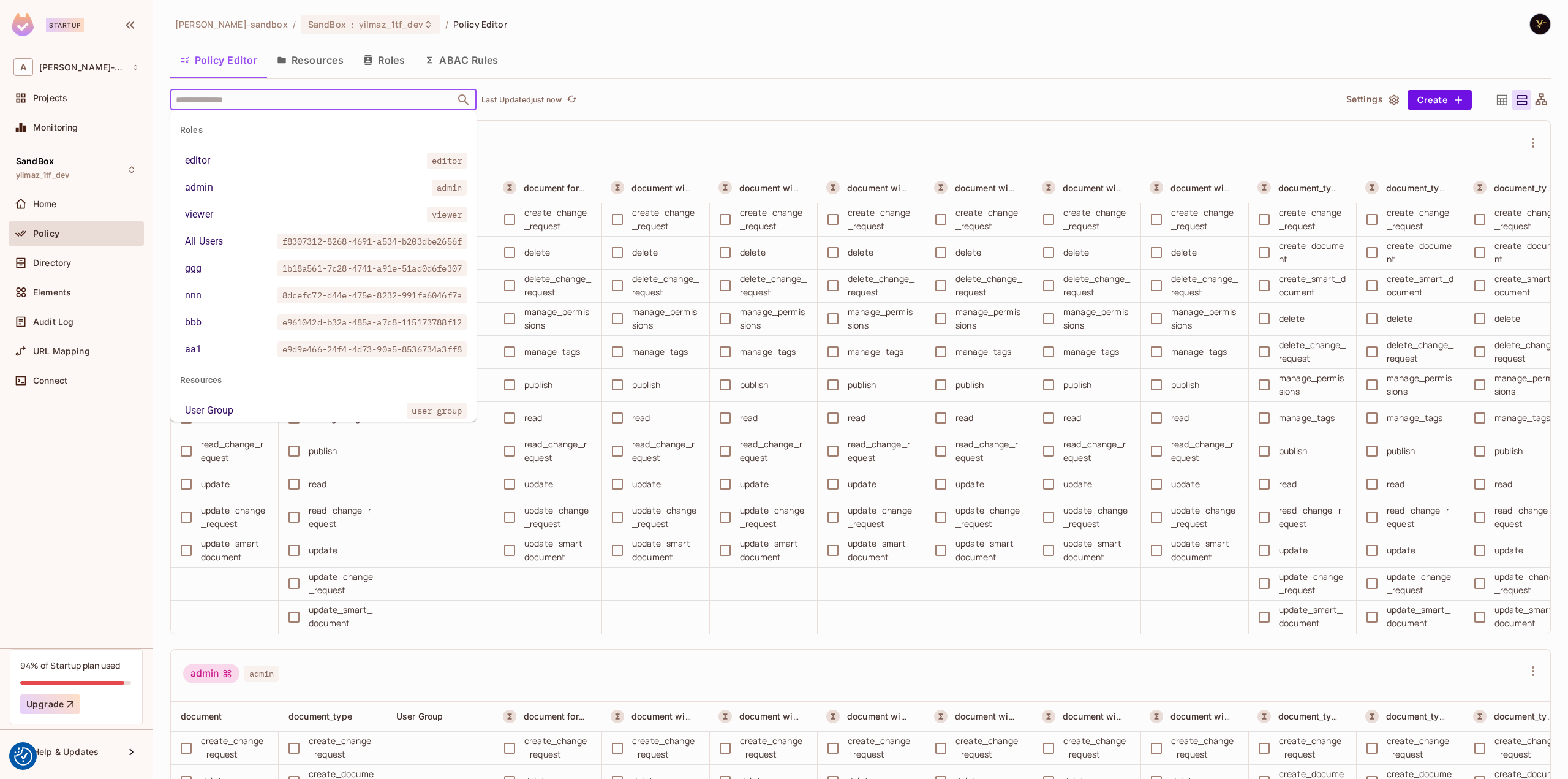
paste input "**********"
type input "**********"
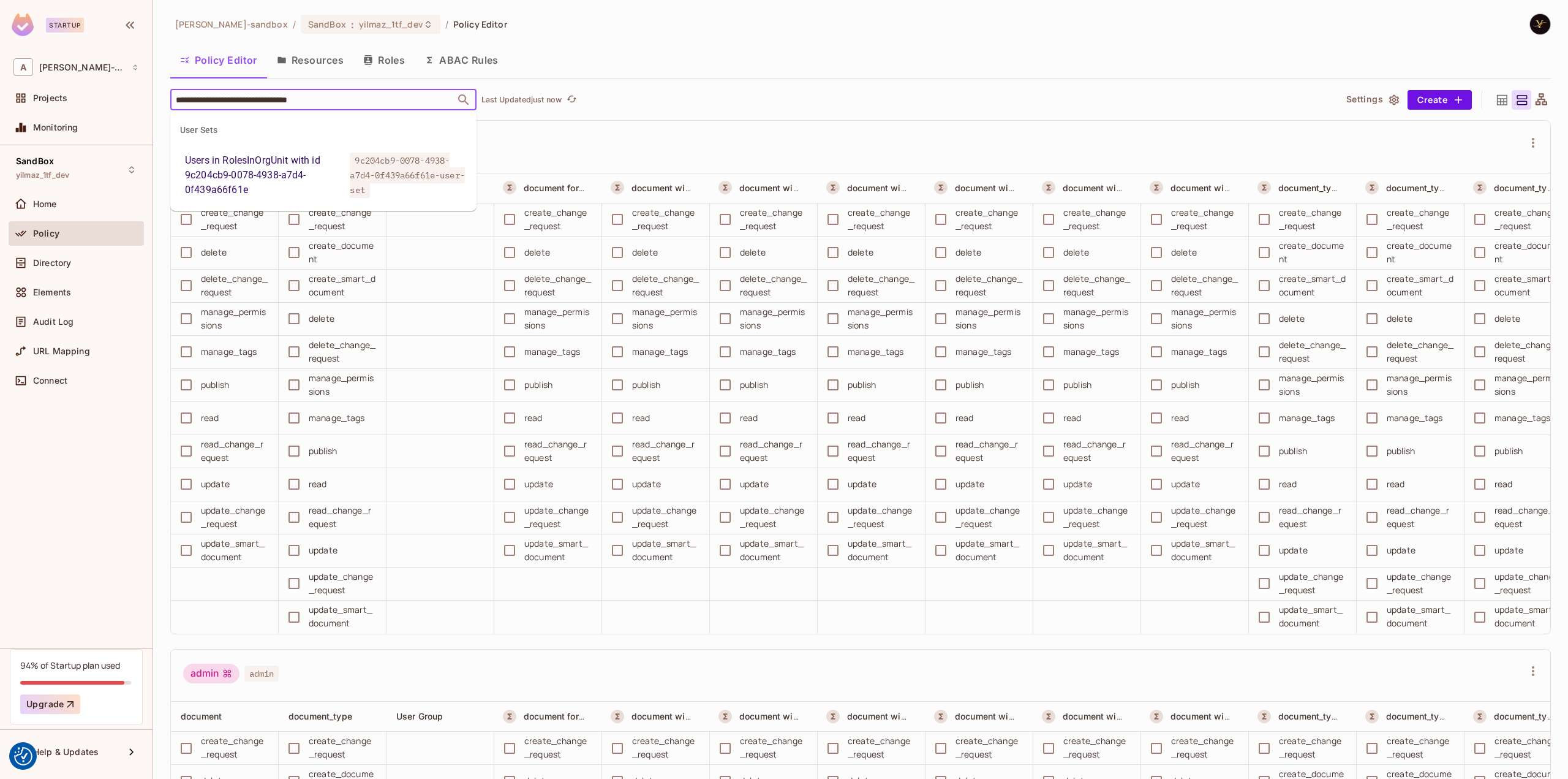
click at [301, 160] on div "Users in RolesInOrgUnit with id 9c204cb9-0078-4938-a7d4-0f439a66f61e" at bounding box center [265, 175] width 160 height 44
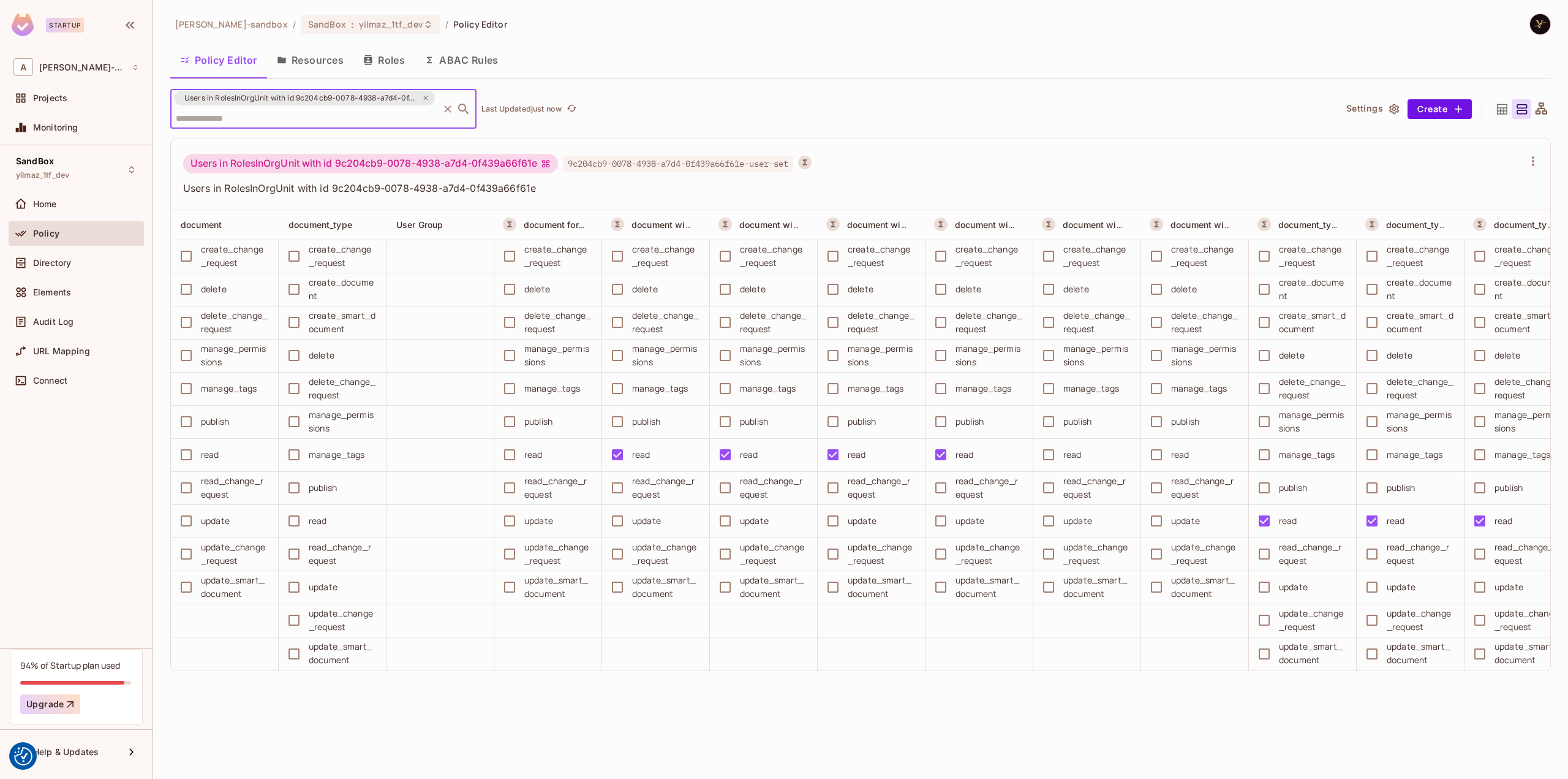
click at [879, 719] on div "alex-trustflight-sandbox / SandBox : yilmaz_1tf_dev / Policy Editor Policy Edit…" at bounding box center [861, 390] width 1415 height 779
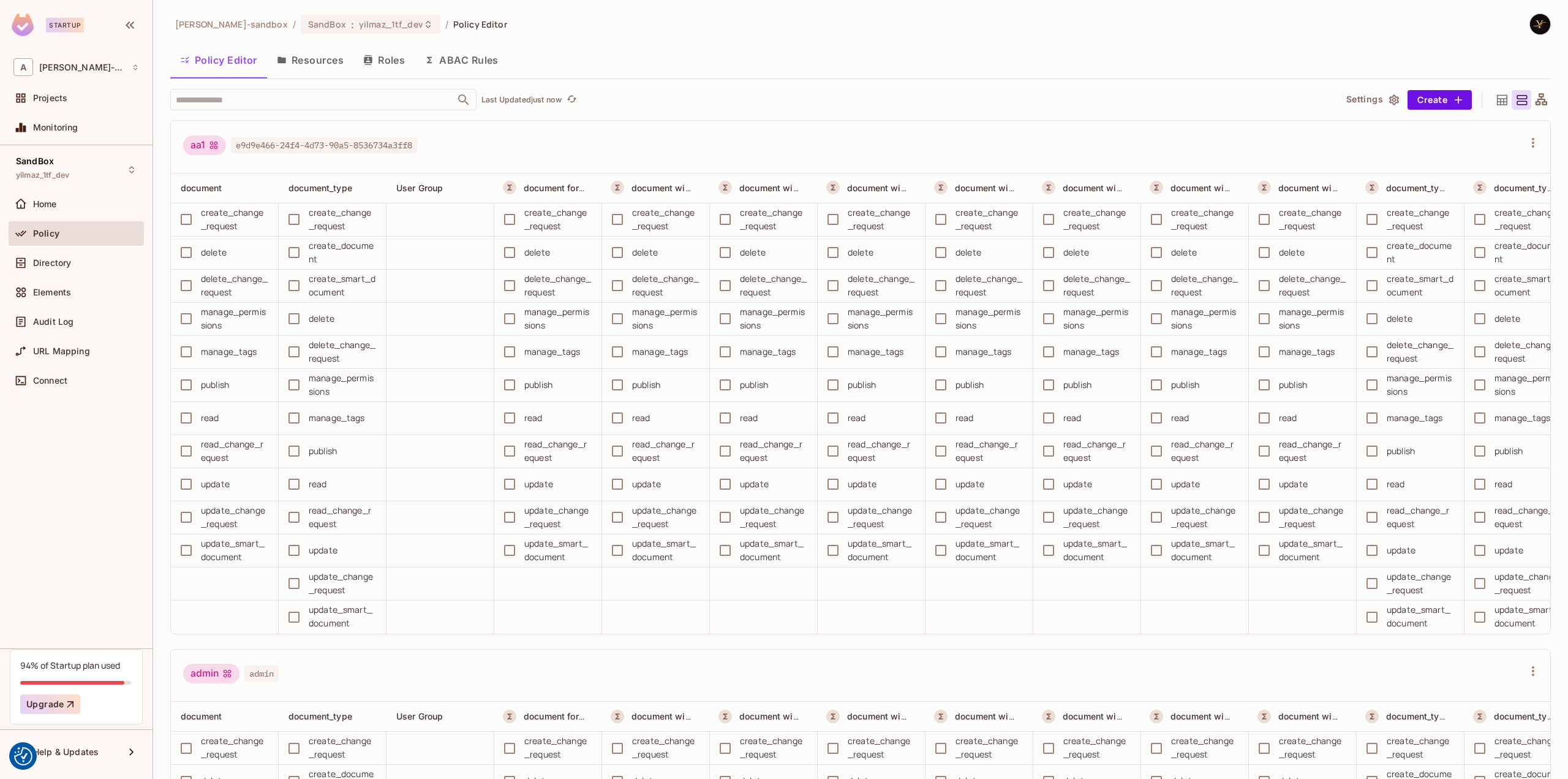
scroll to position [123, 0]
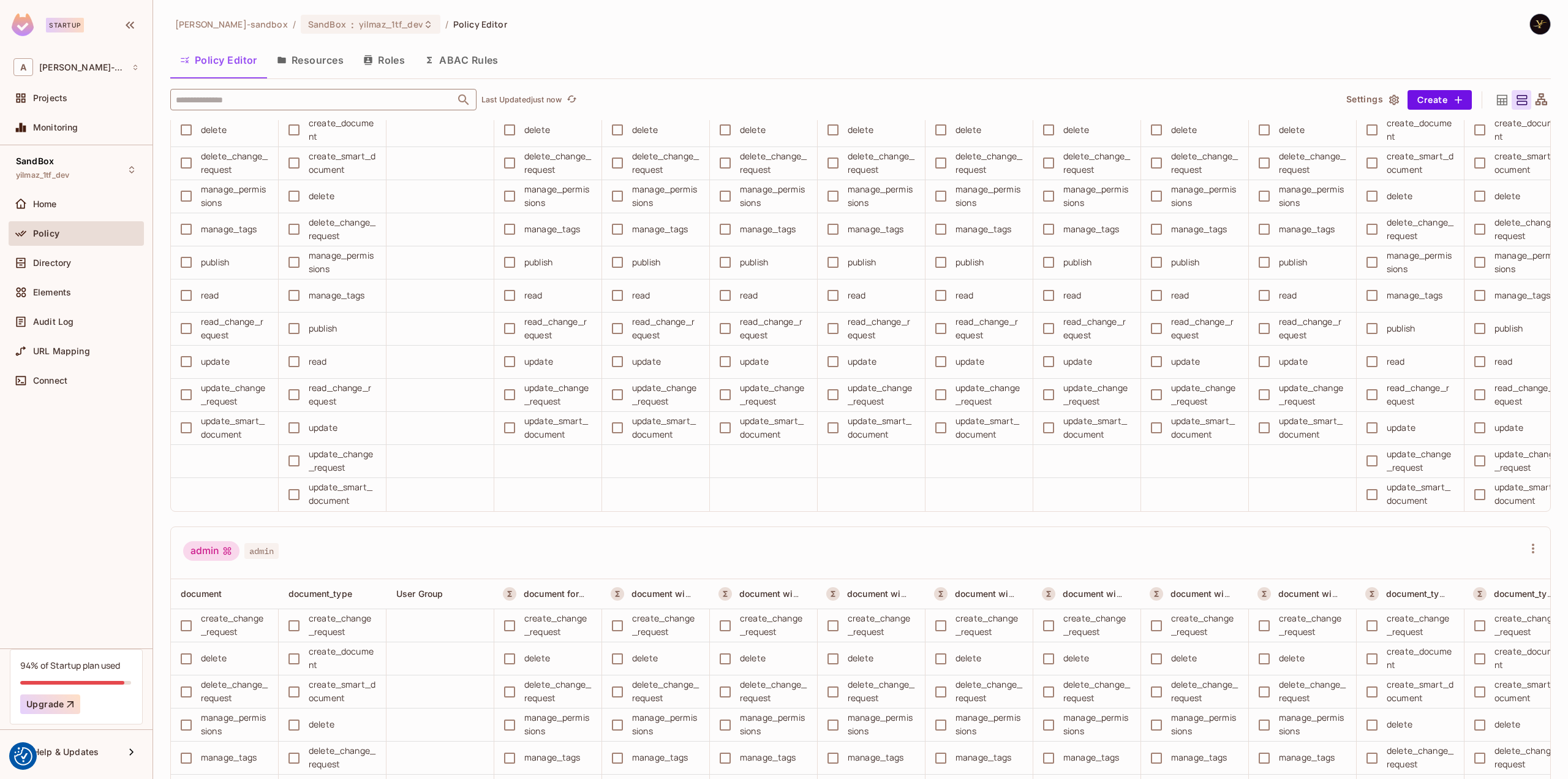
click at [335, 95] on input "text" at bounding box center [312, 99] width 280 height 22
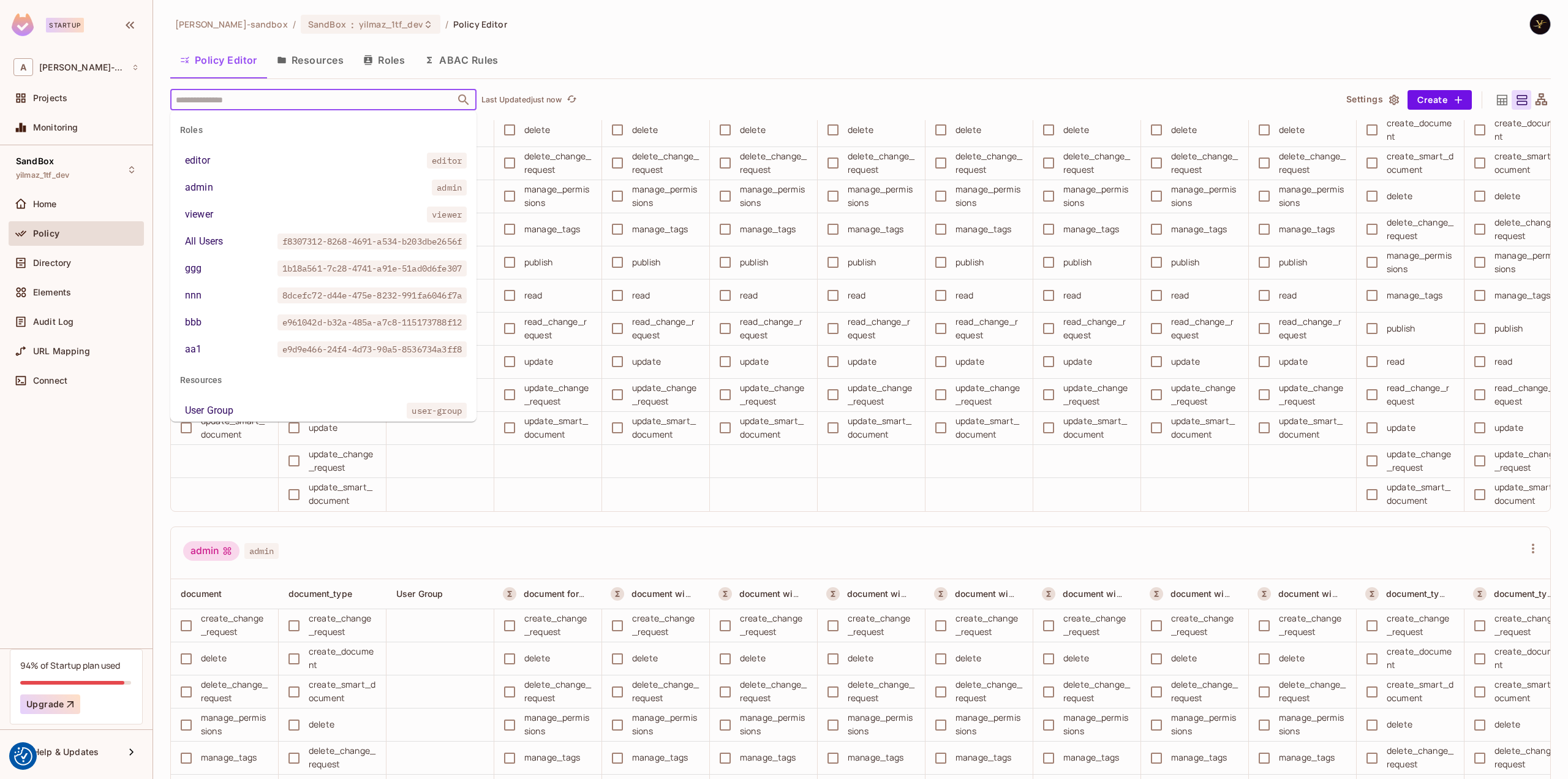
paste input "**********"
type input "**********"
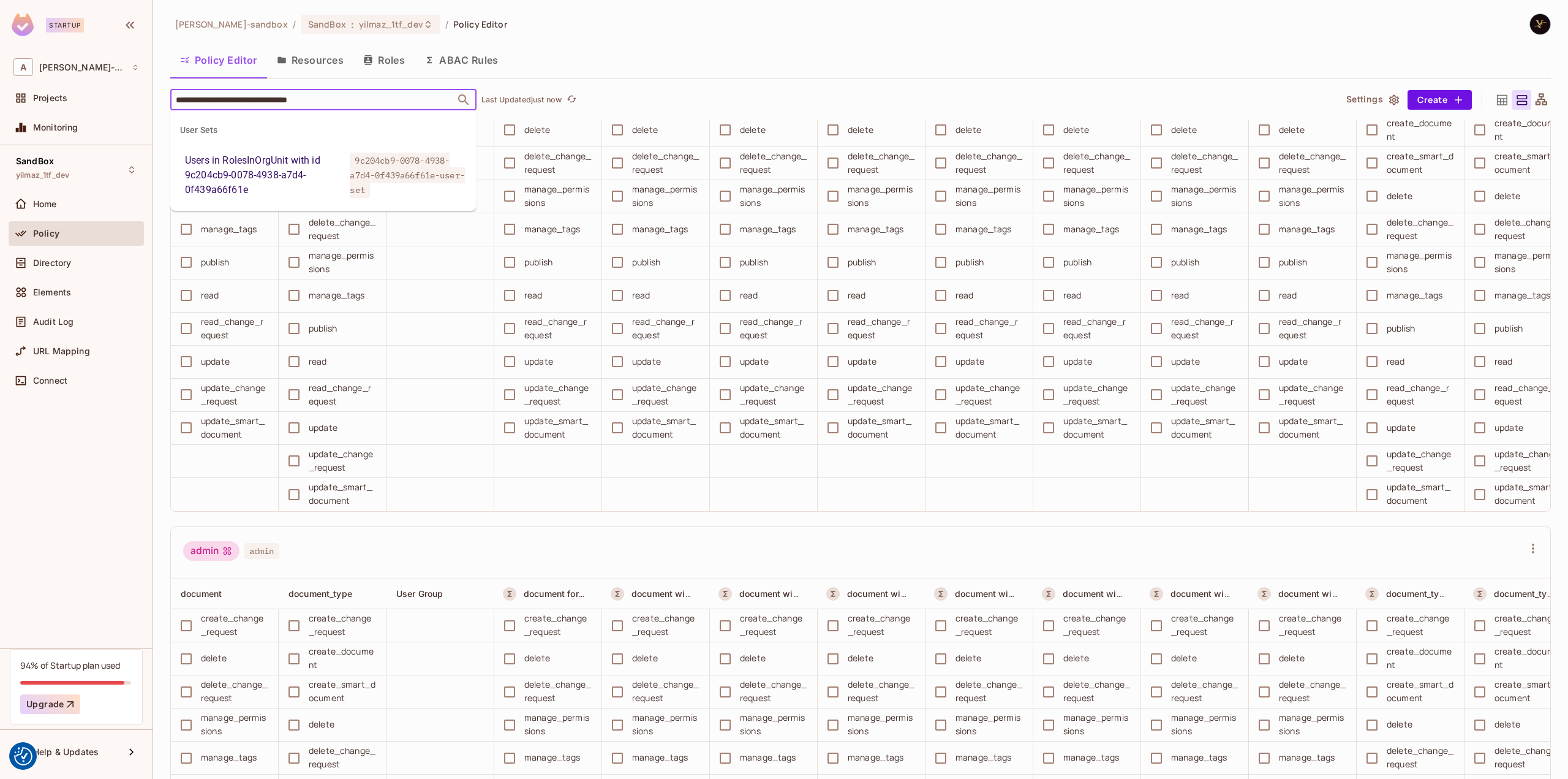
click at [310, 168] on div "Users in RolesInOrgUnit with id 9c204cb9-0078-4938-a7d4-0f439a66f61e" at bounding box center [265, 175] width 160 height 44
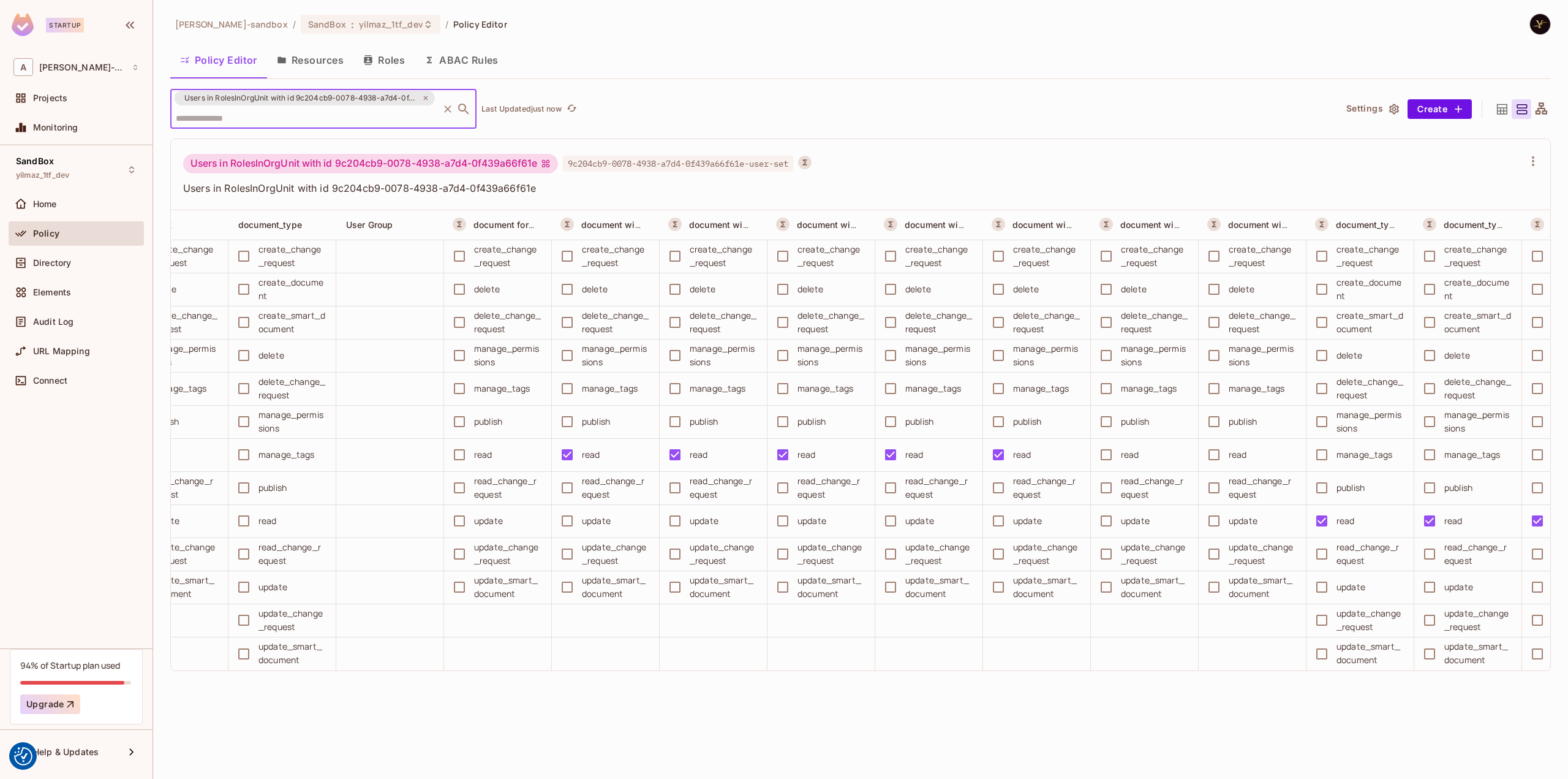
scroll to position [0, 50]
click at [466, 57] on button "ABAC Rules" at bounding box center [462, 60] width 93 height 30
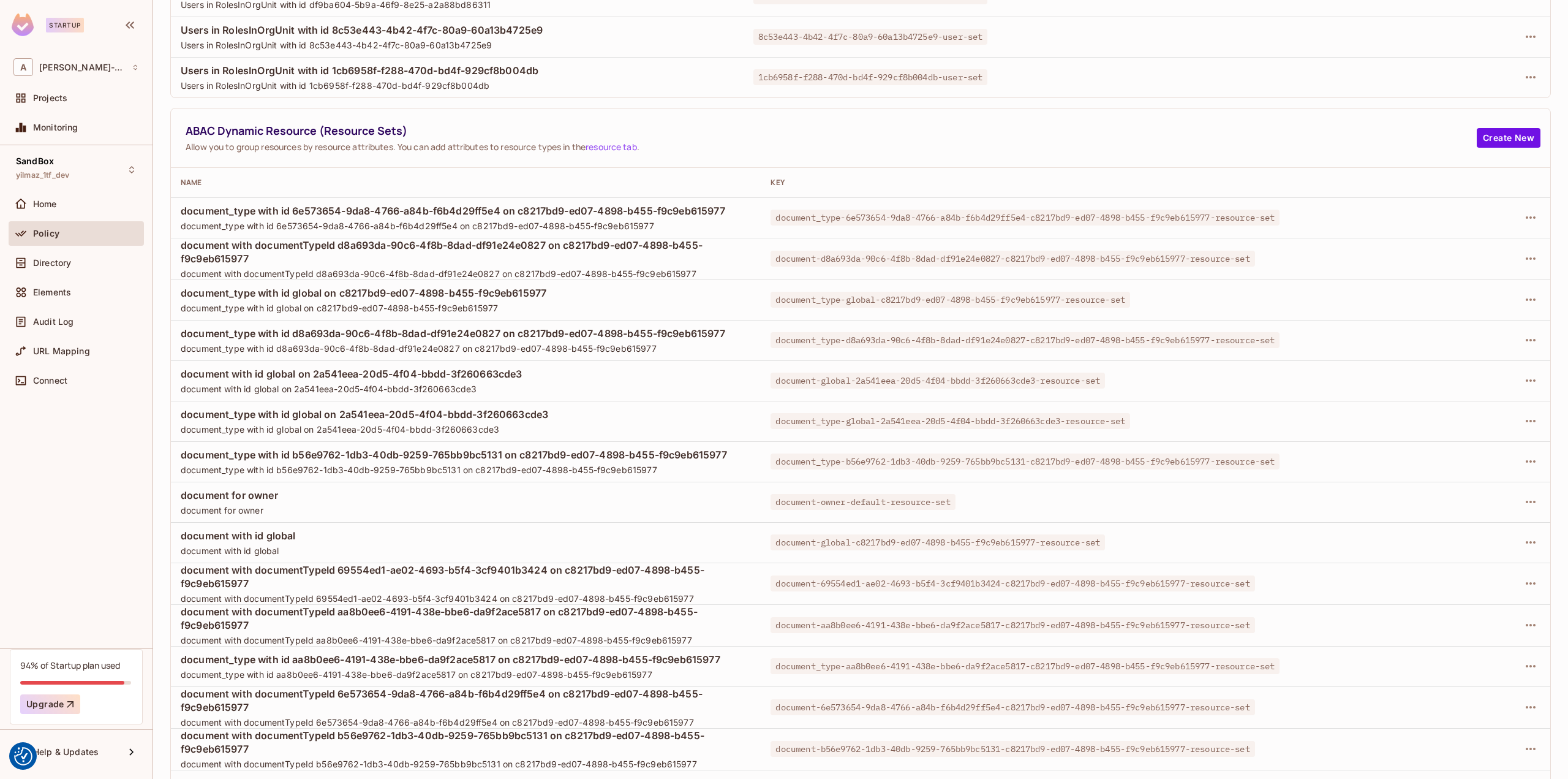
scroll to position [353, 0]
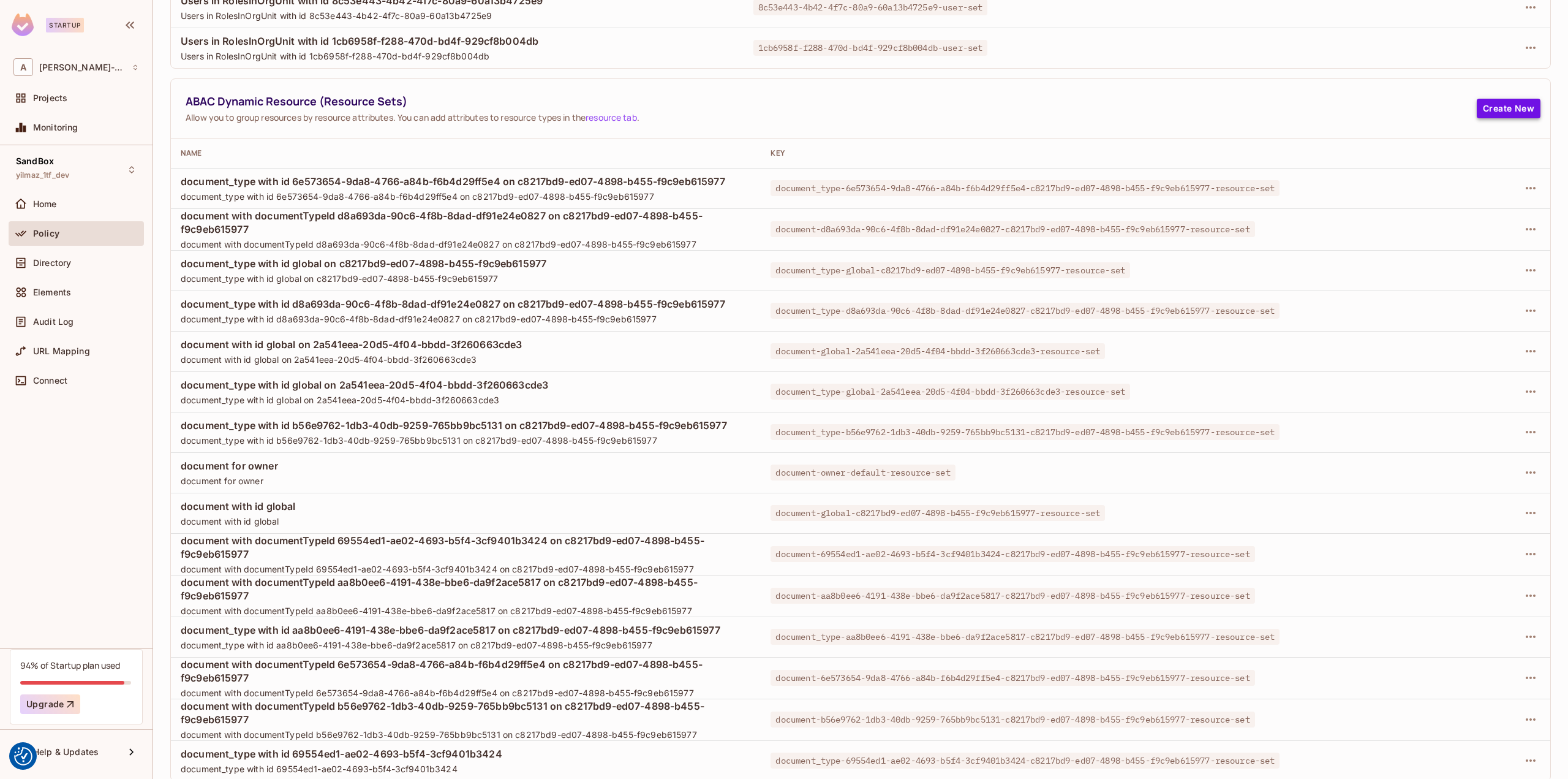
click at [1508, 104] on button "Create New" at bounding box center [1508, 109] width 64 height 20
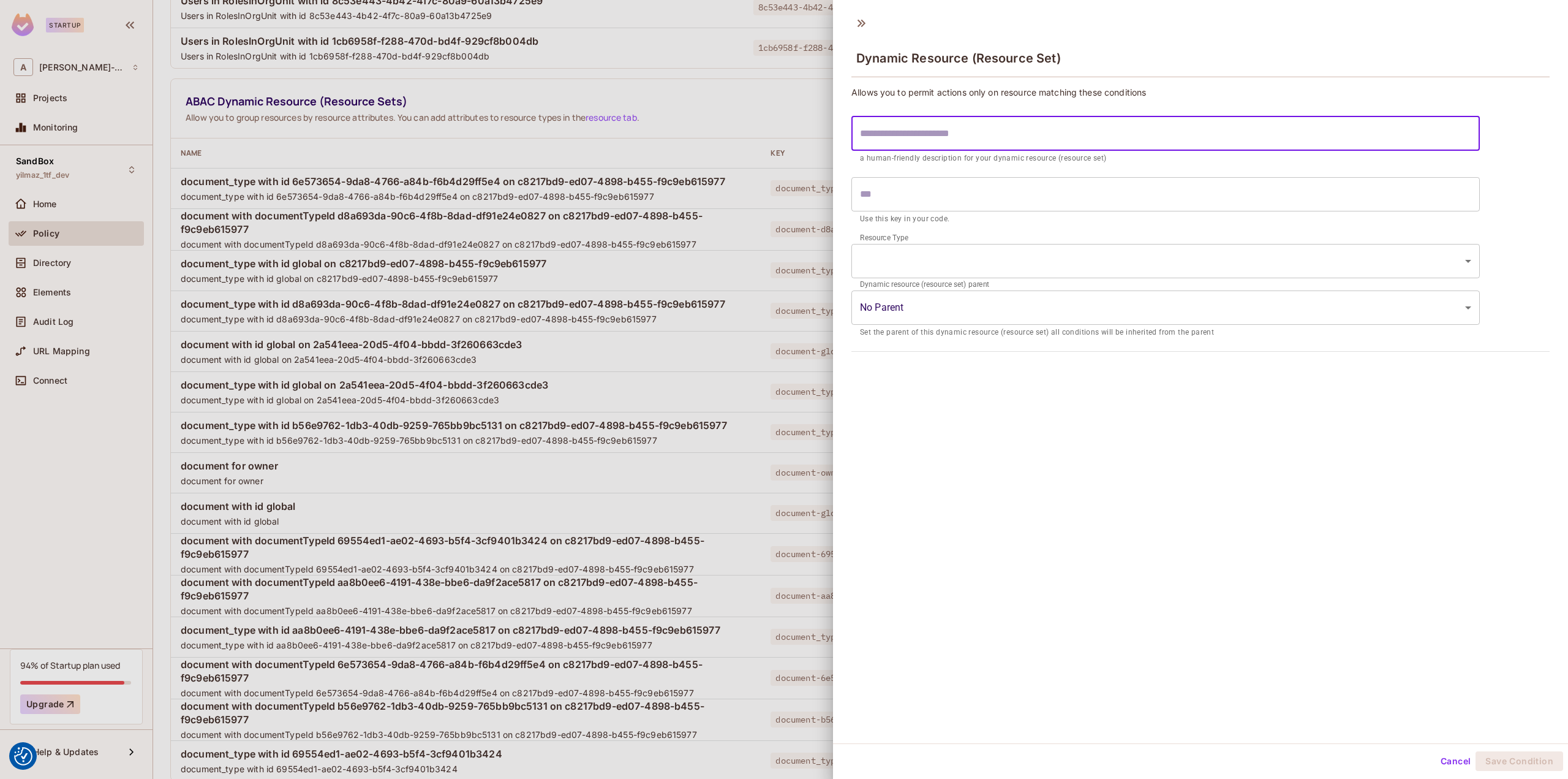
click at [994, 136] on input "text" at bounding box center [1165, 133] width 628 height 34
type input "*"
type input "**"
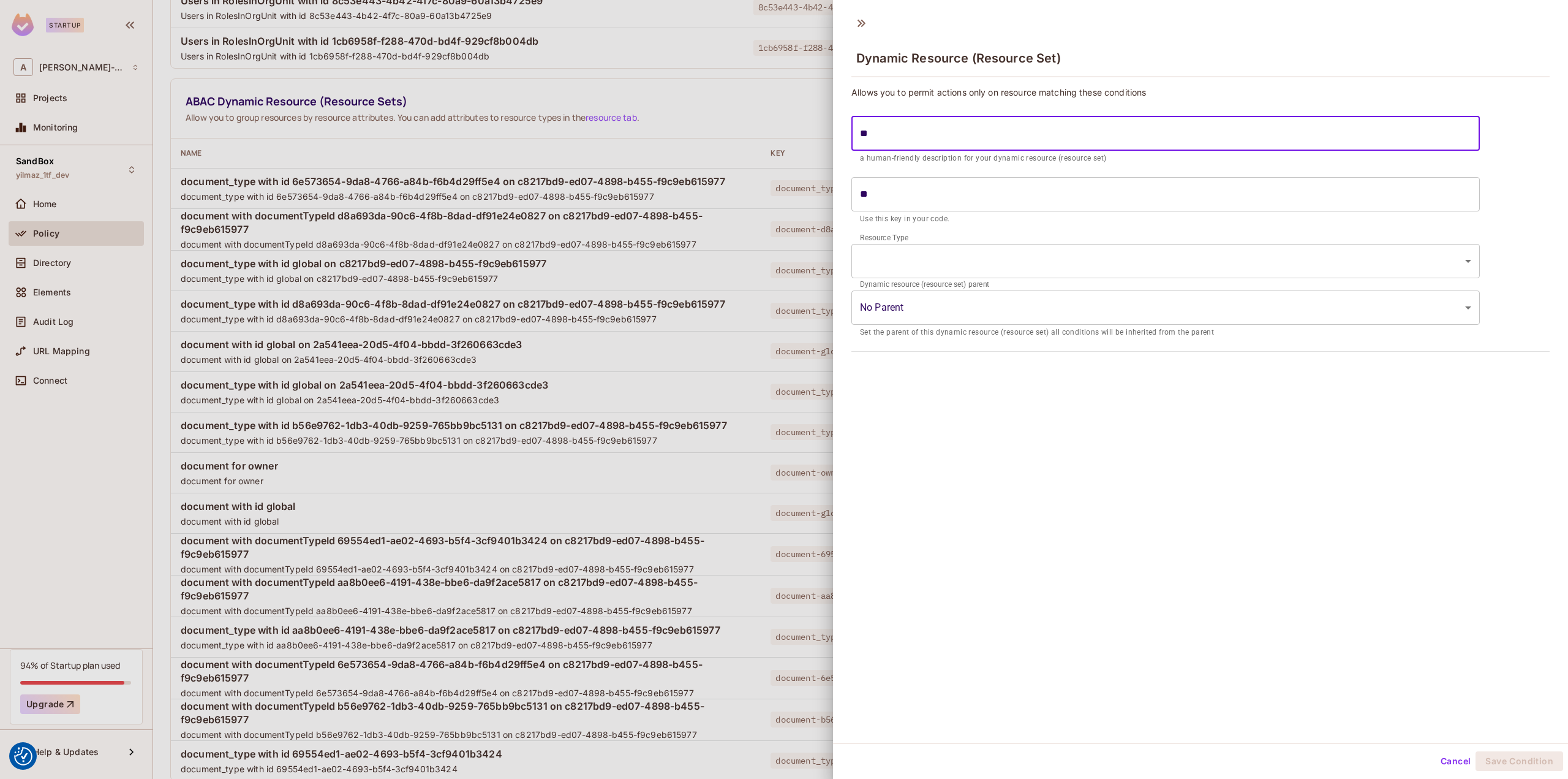
type input "***"
type input "****"
type input "*****"
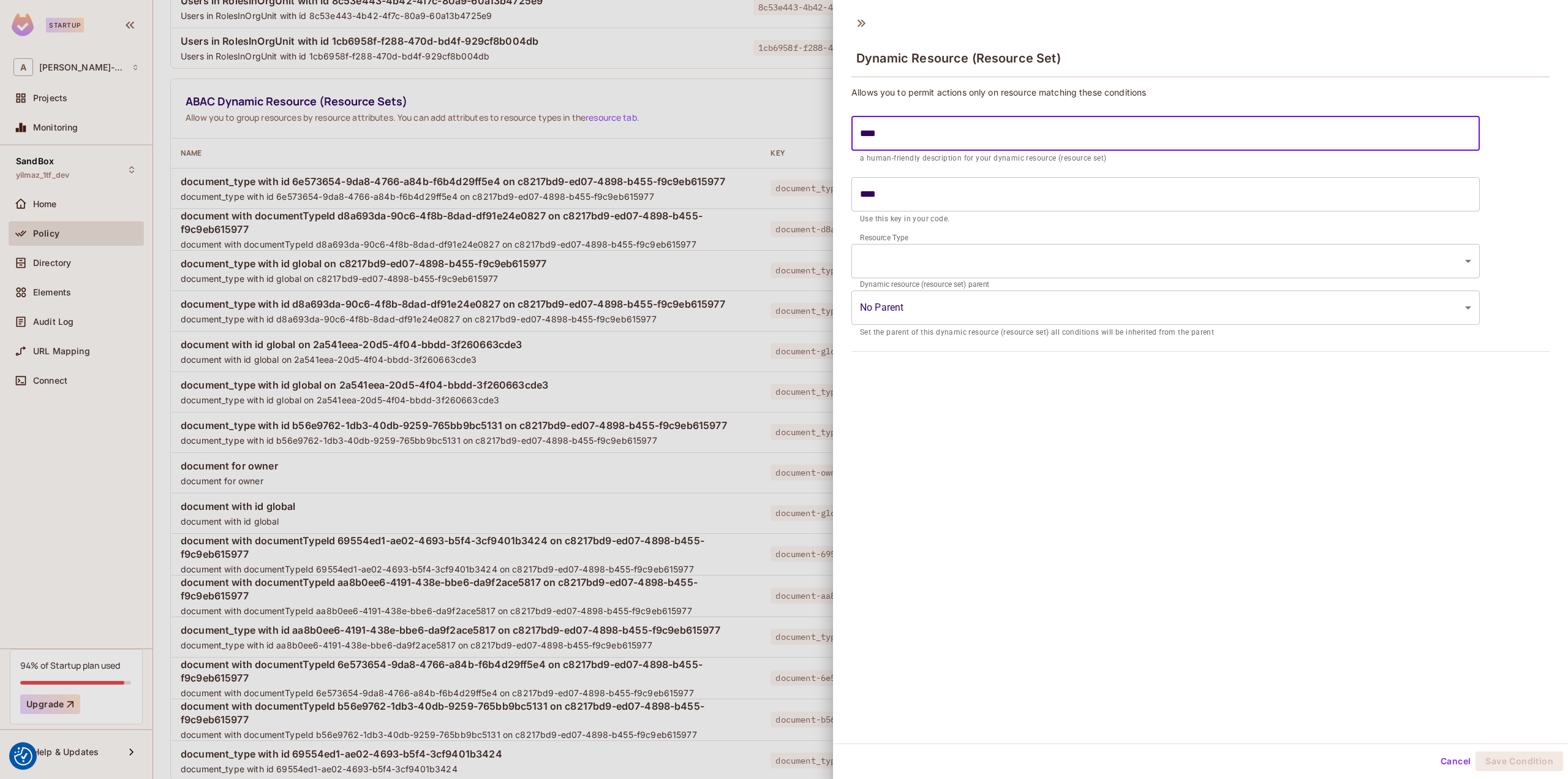
type input "*****"
type input "******"
click at [909, 258] on body "We use cookies to enhance your browsing experience, serve personalized ads or c…" at bounding box center [784, 390] width 1568 height 779
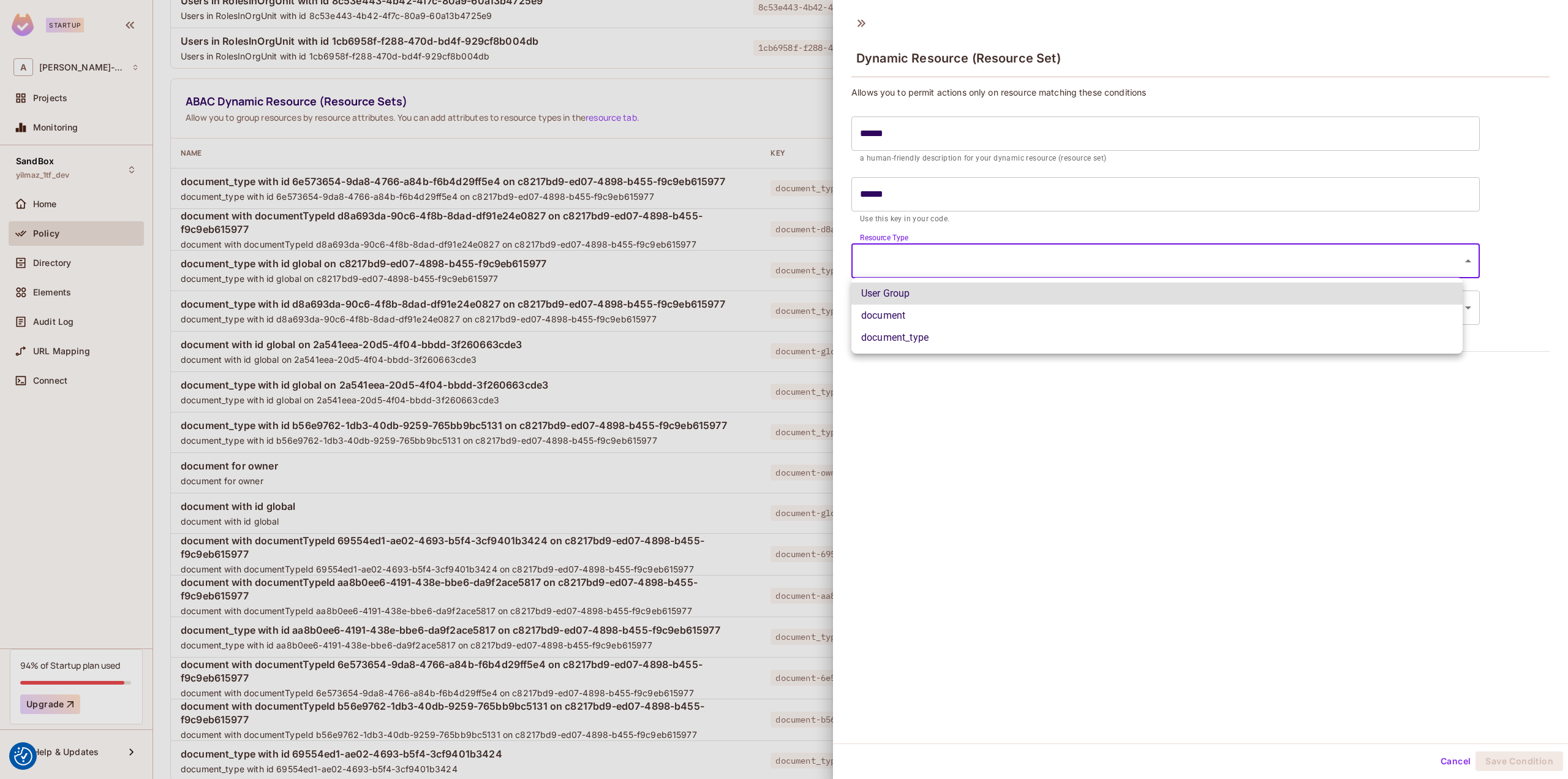
click at [901, 311] on li "document" at bounding box center [1157, 315] width 611 height 22
type input "********"
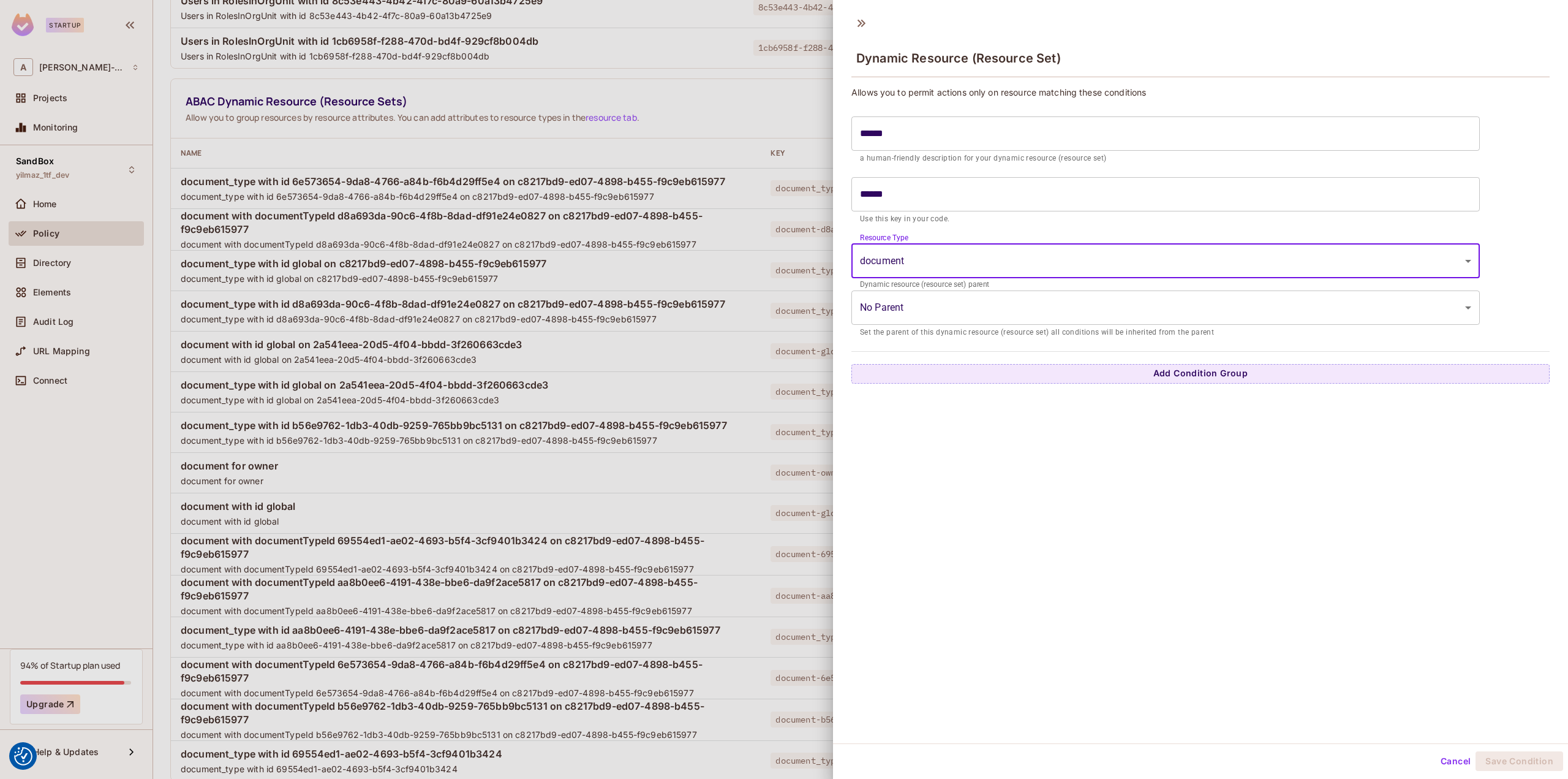
click at [1035, 307] on body "We use cookies to enhance your browsing experience, serve personalized ads or c…" at bounding box center [784, 390] width 1568 height 779
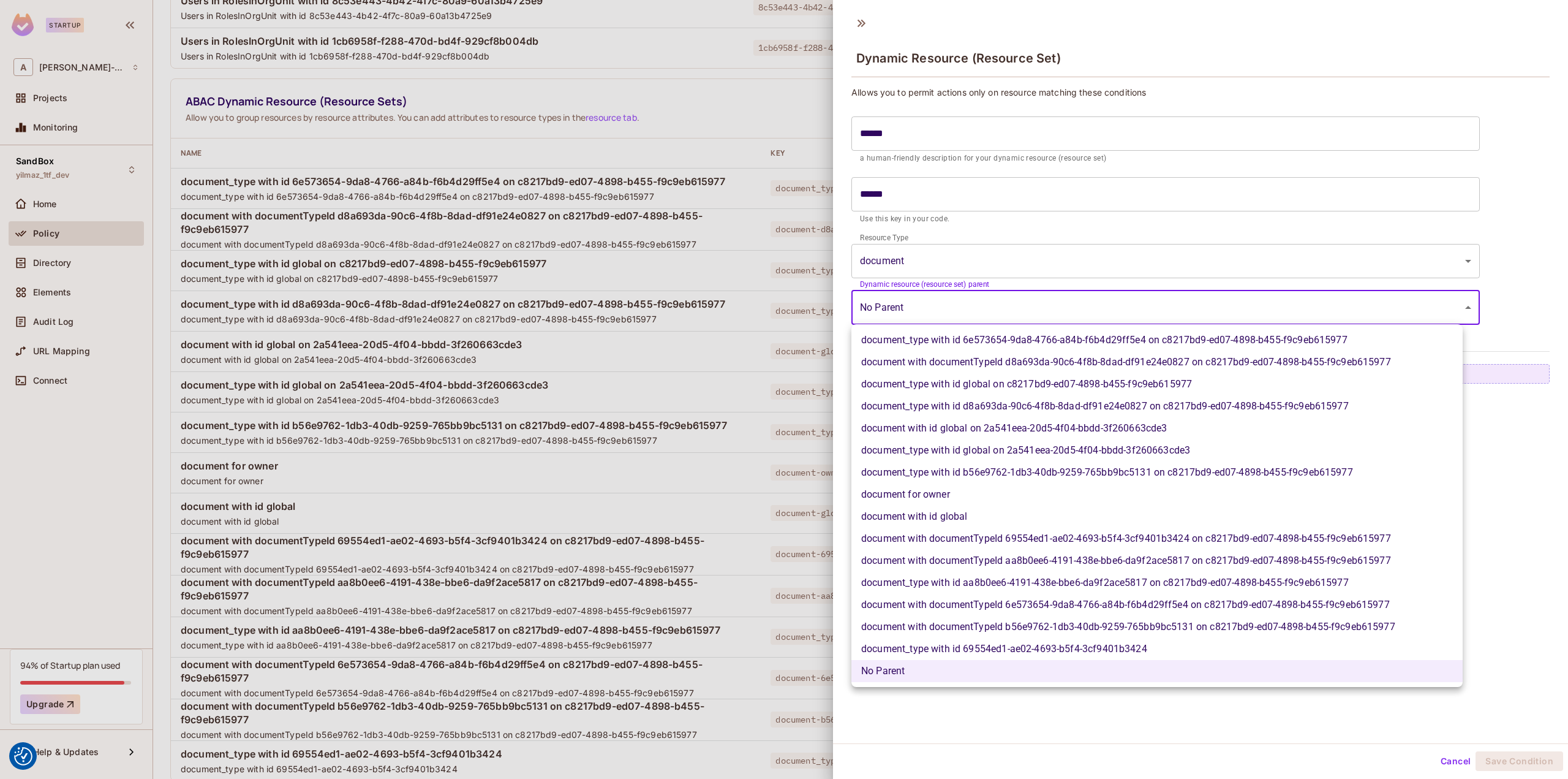
click at [1018, 310] on div at bounding box center [784, 390] width 1568 height 779
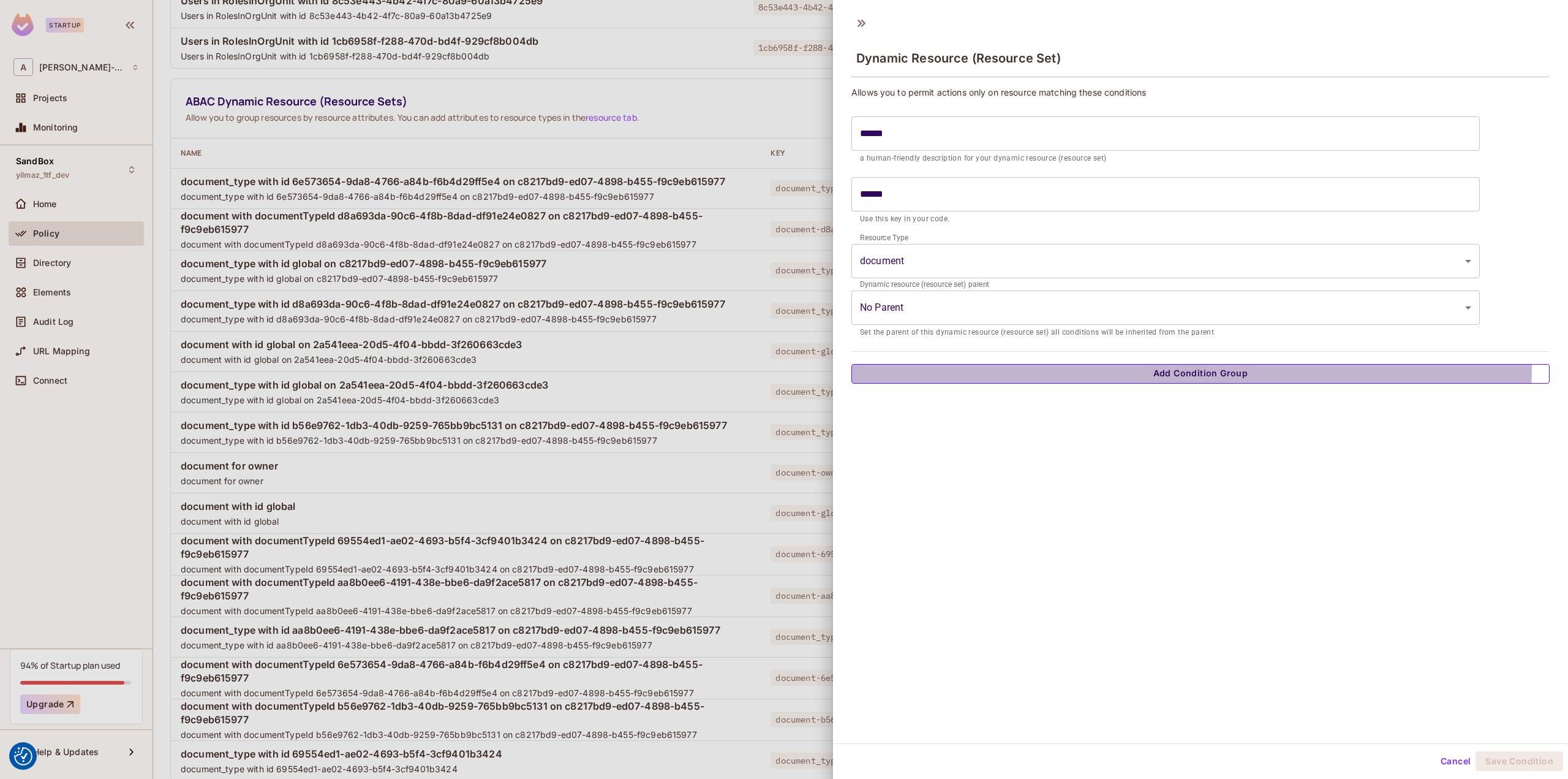
click at [1124, 364] on button "Add Condition Group" at bounding box center [1200, 373] width 698 height 20
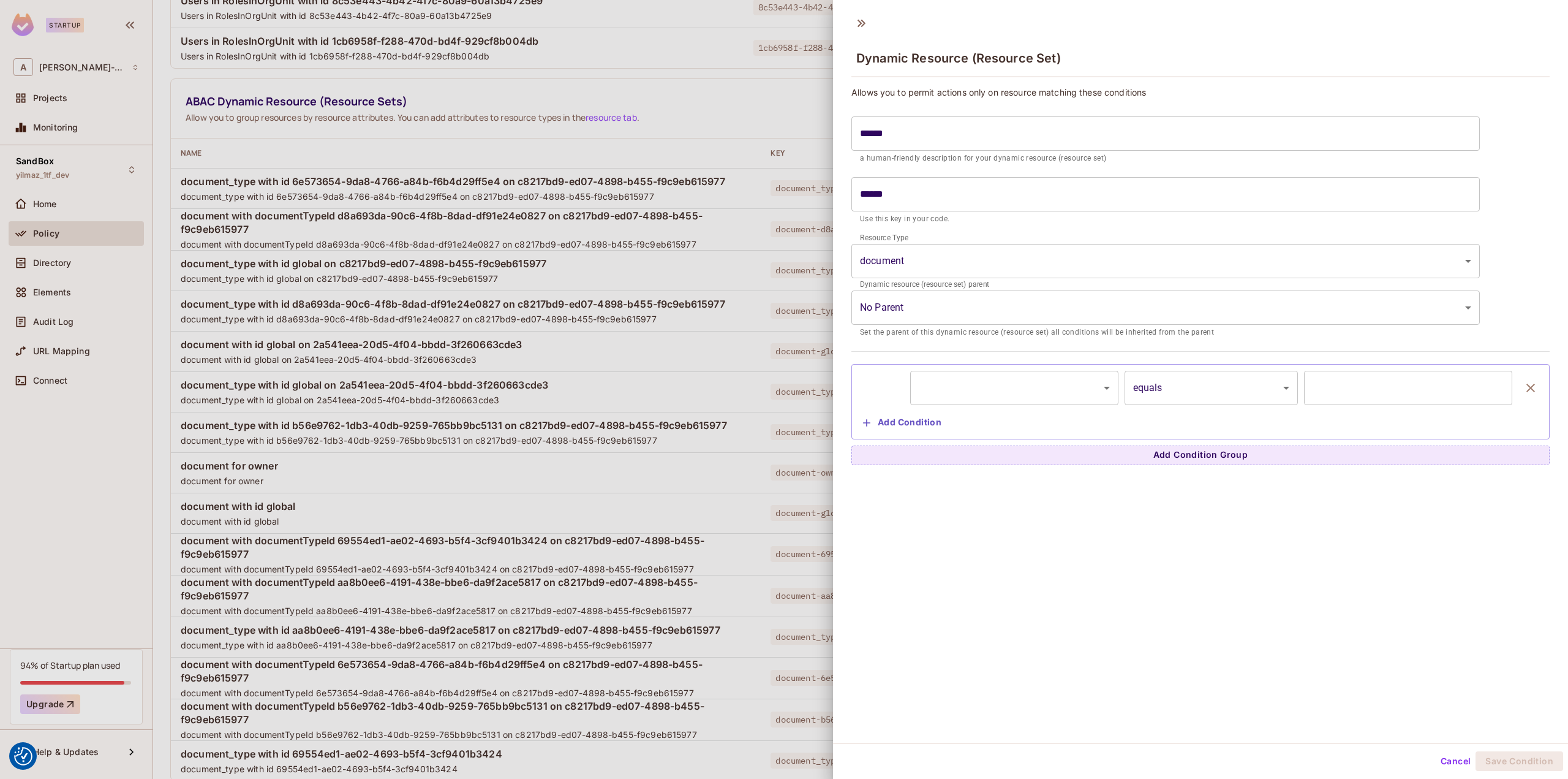
click at [1016, 384] on body "We use cookies to enhance your browsing experience, serve personalized ads or c…" at bounding box center [784, 390] width 1568 height 779
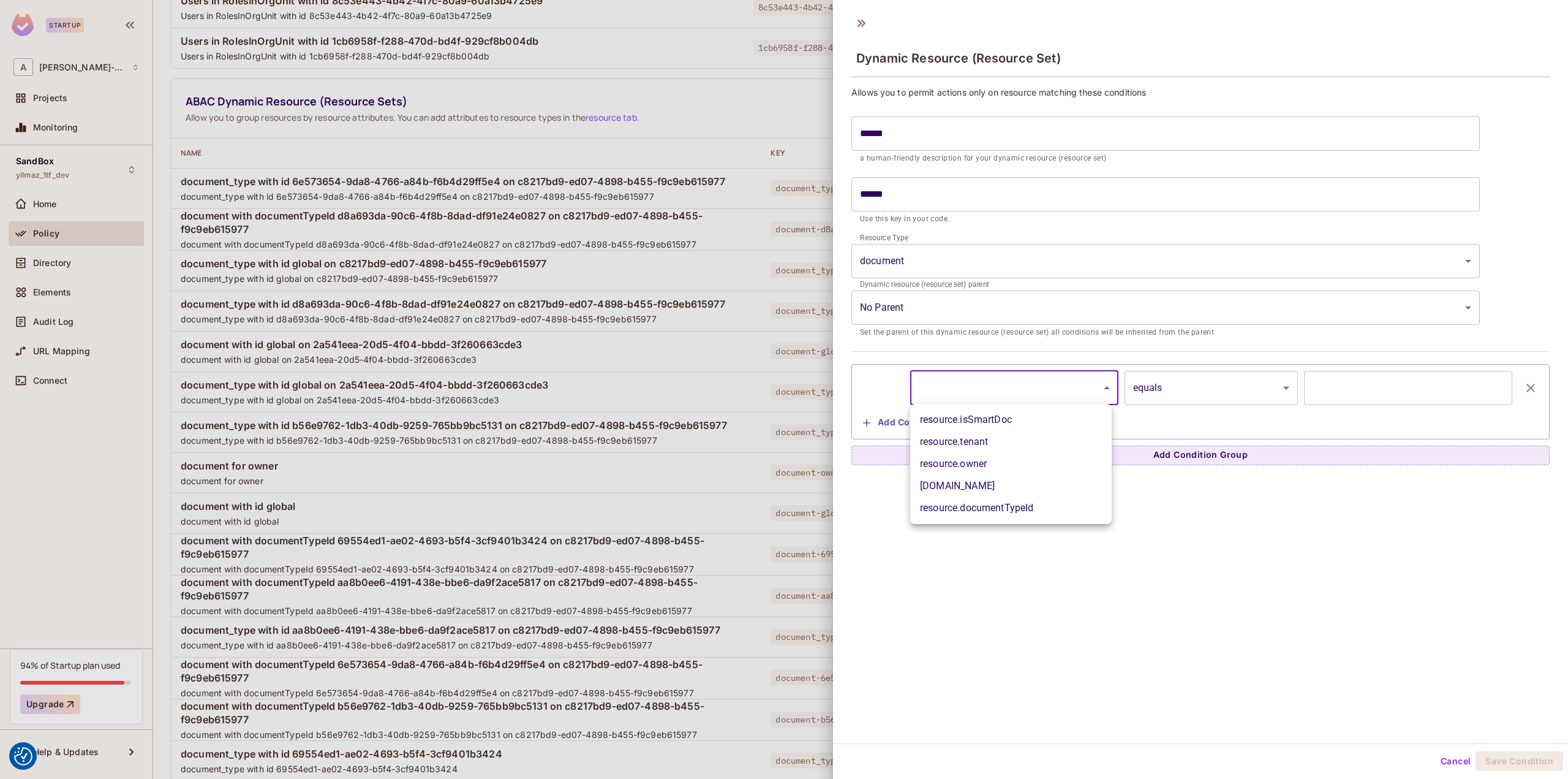
click at [1038, 505] on li "resource.documentTypeId" at bounding box center [1011, 508] width 202 height 22
type input "**********"
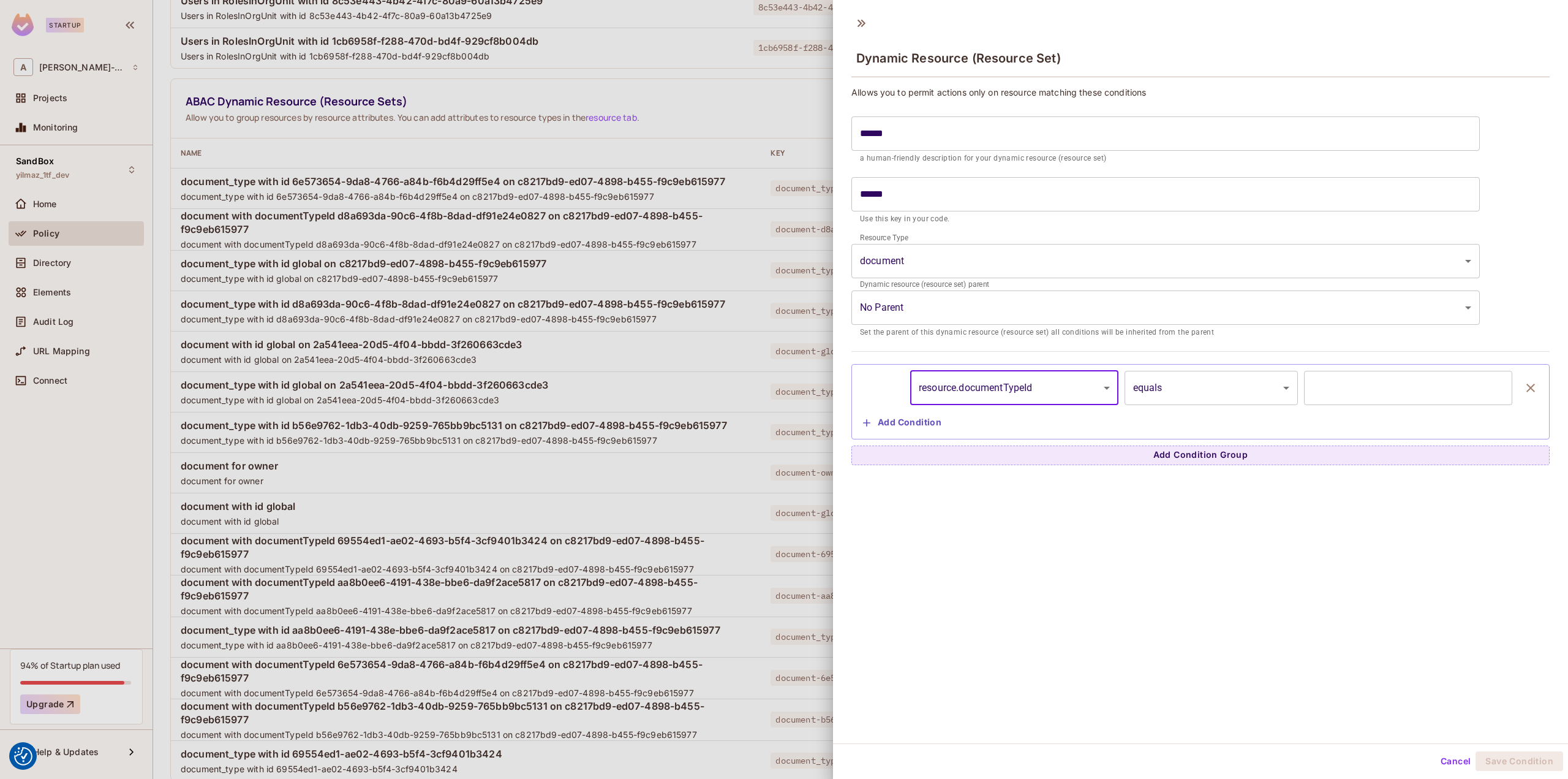
click at [1349, 385] on input "text" at bounding box center [1408, 388] width 208 height 34
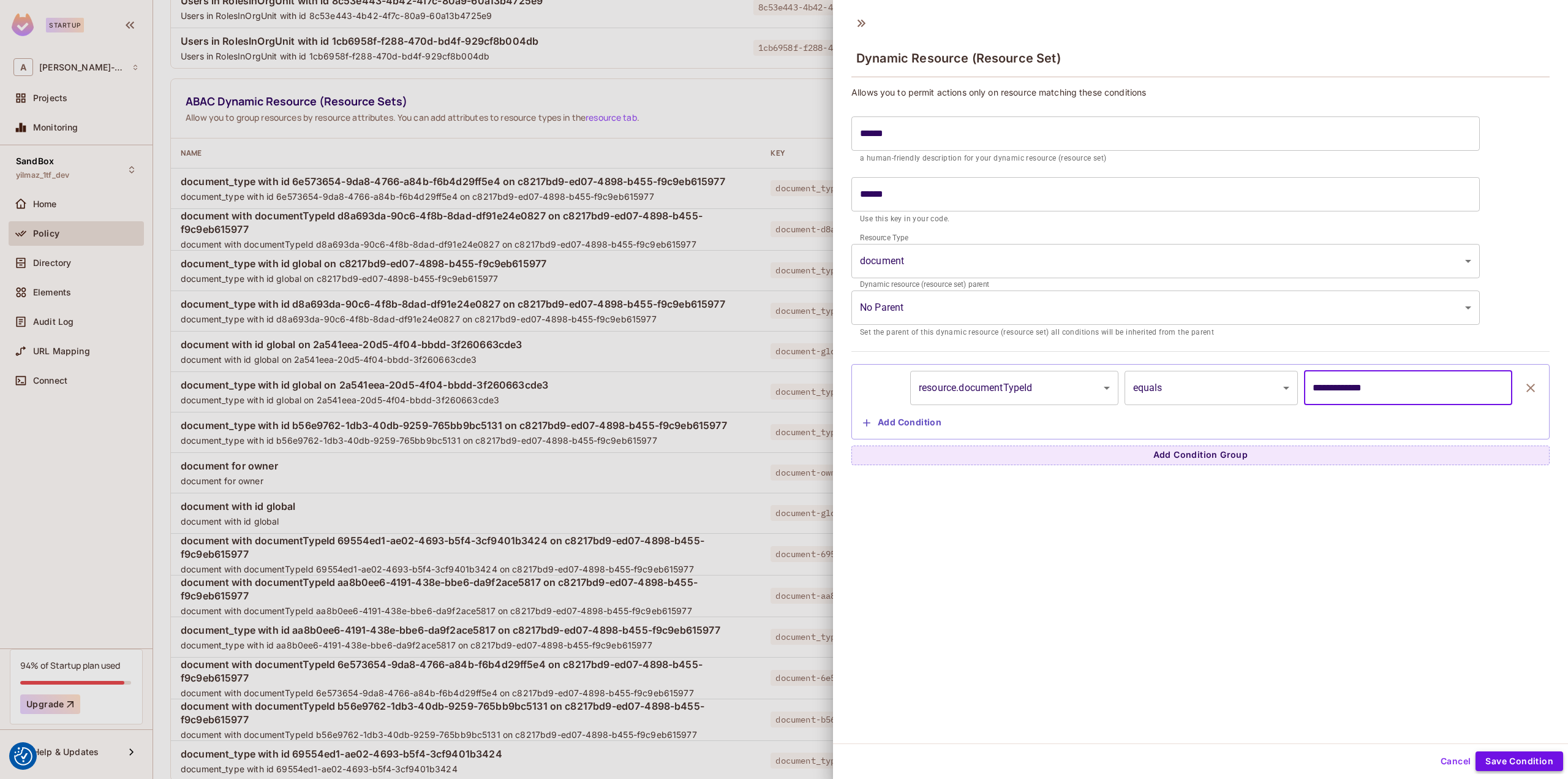
type input "**********"
click at [1512, 760] on button "Save Condition" at bounding box center [1519, 761] width 88 height 20
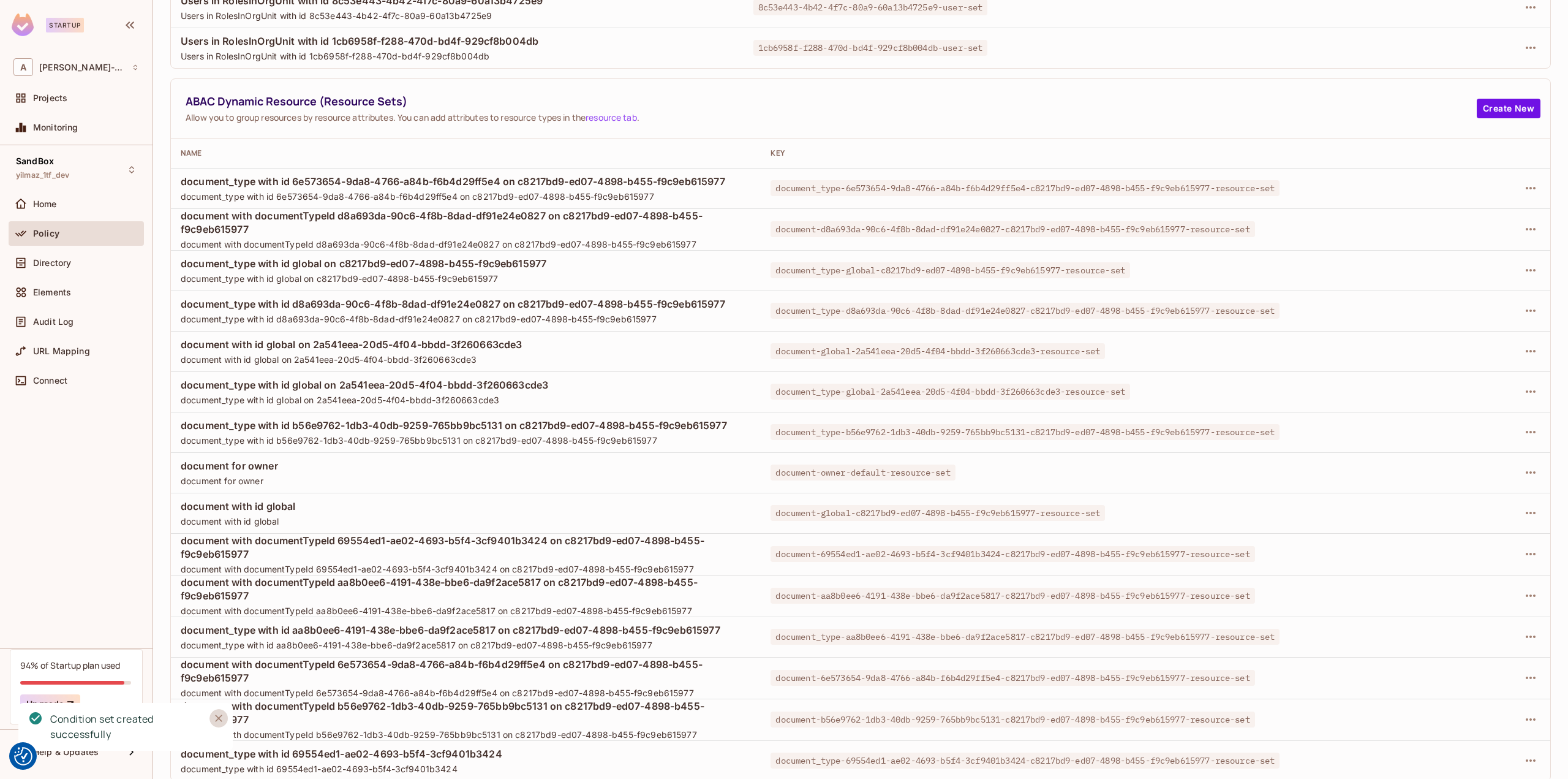
click at [217, 718] on icon "Close" at bounding box center [218, 718] width 12 height 12
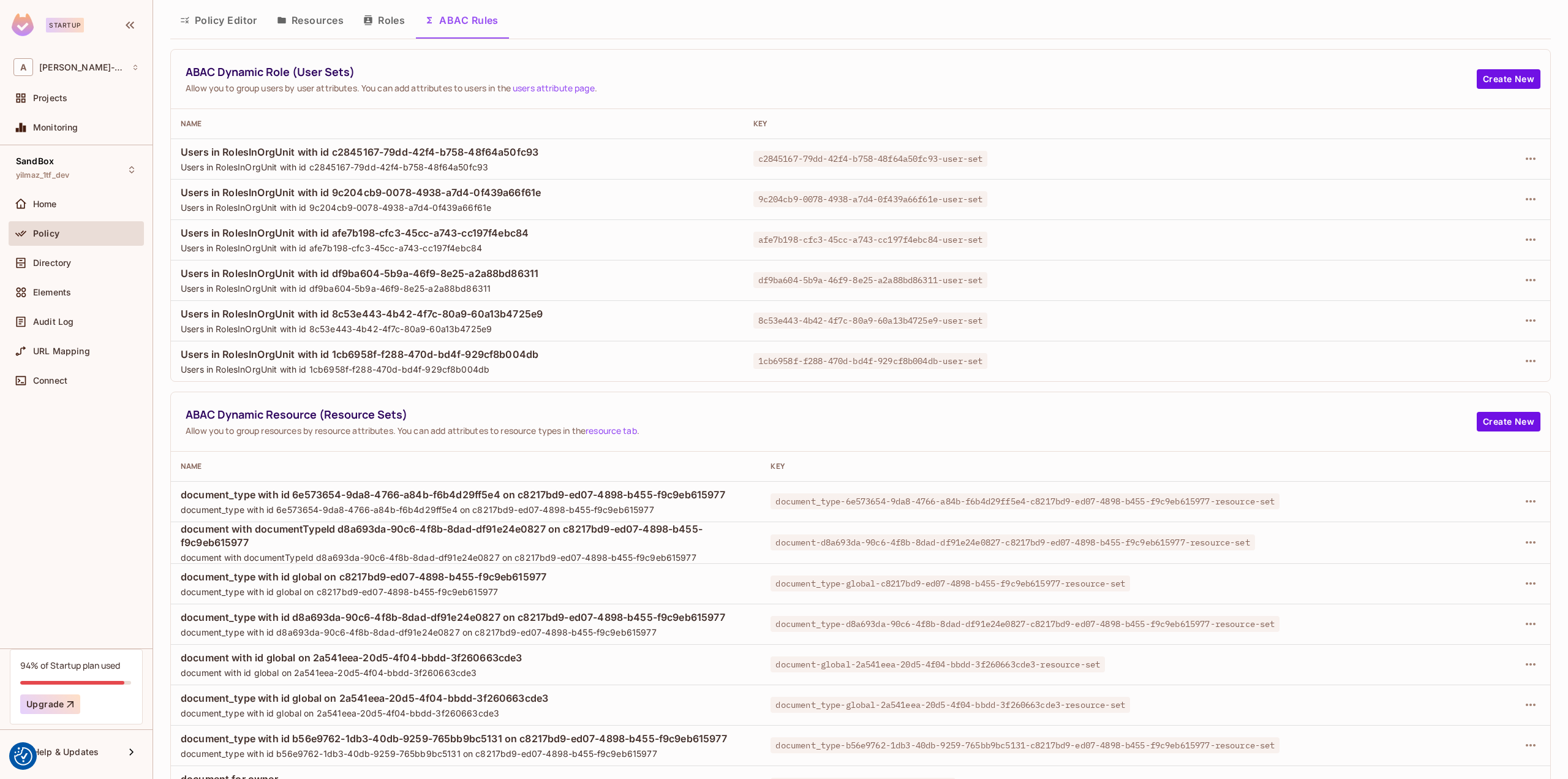
scroll to position [0, 0]
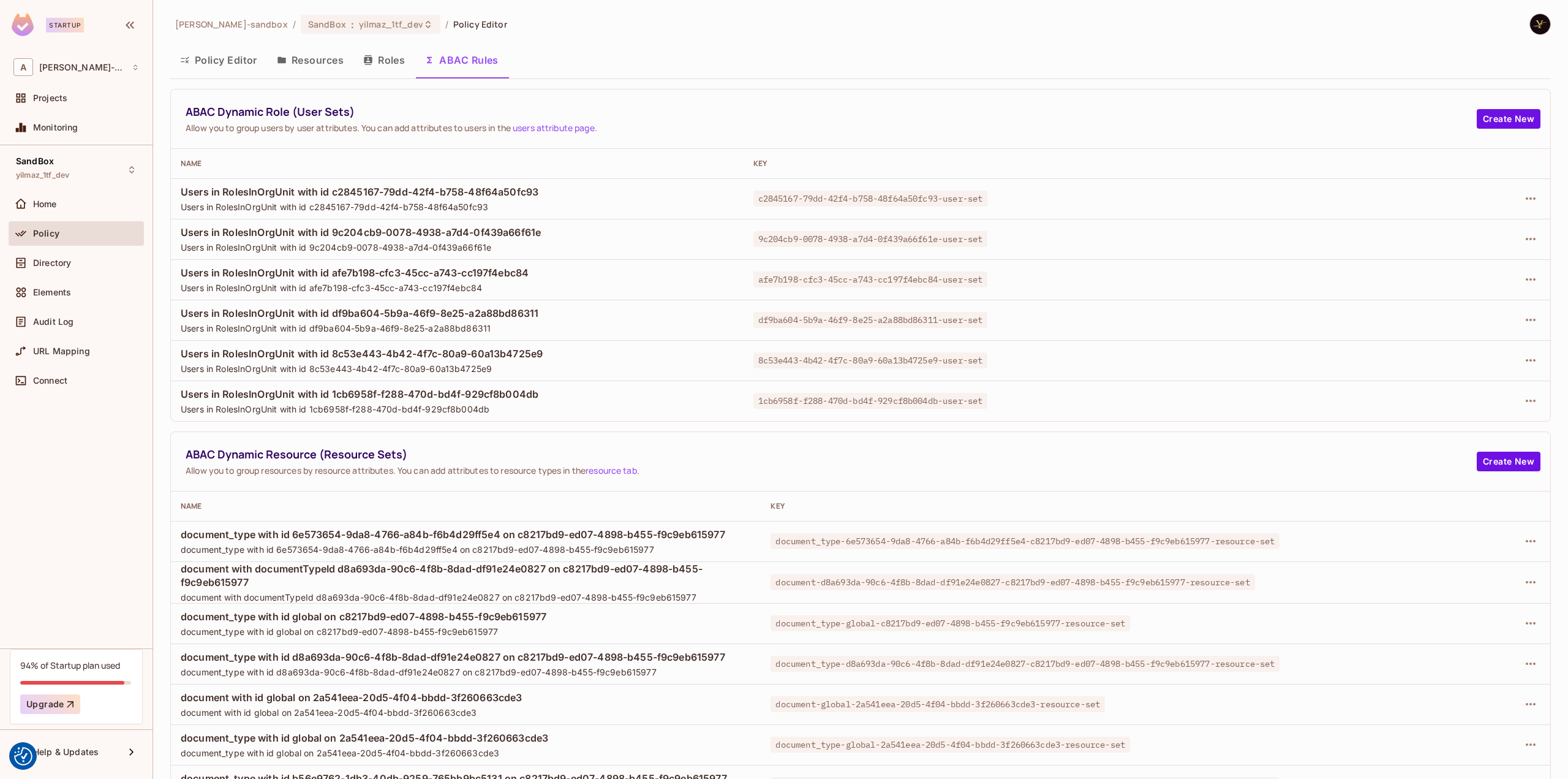
click at [234, 67] on button "Policy Editor" at bounding box center [219, 60] width 97 height 30
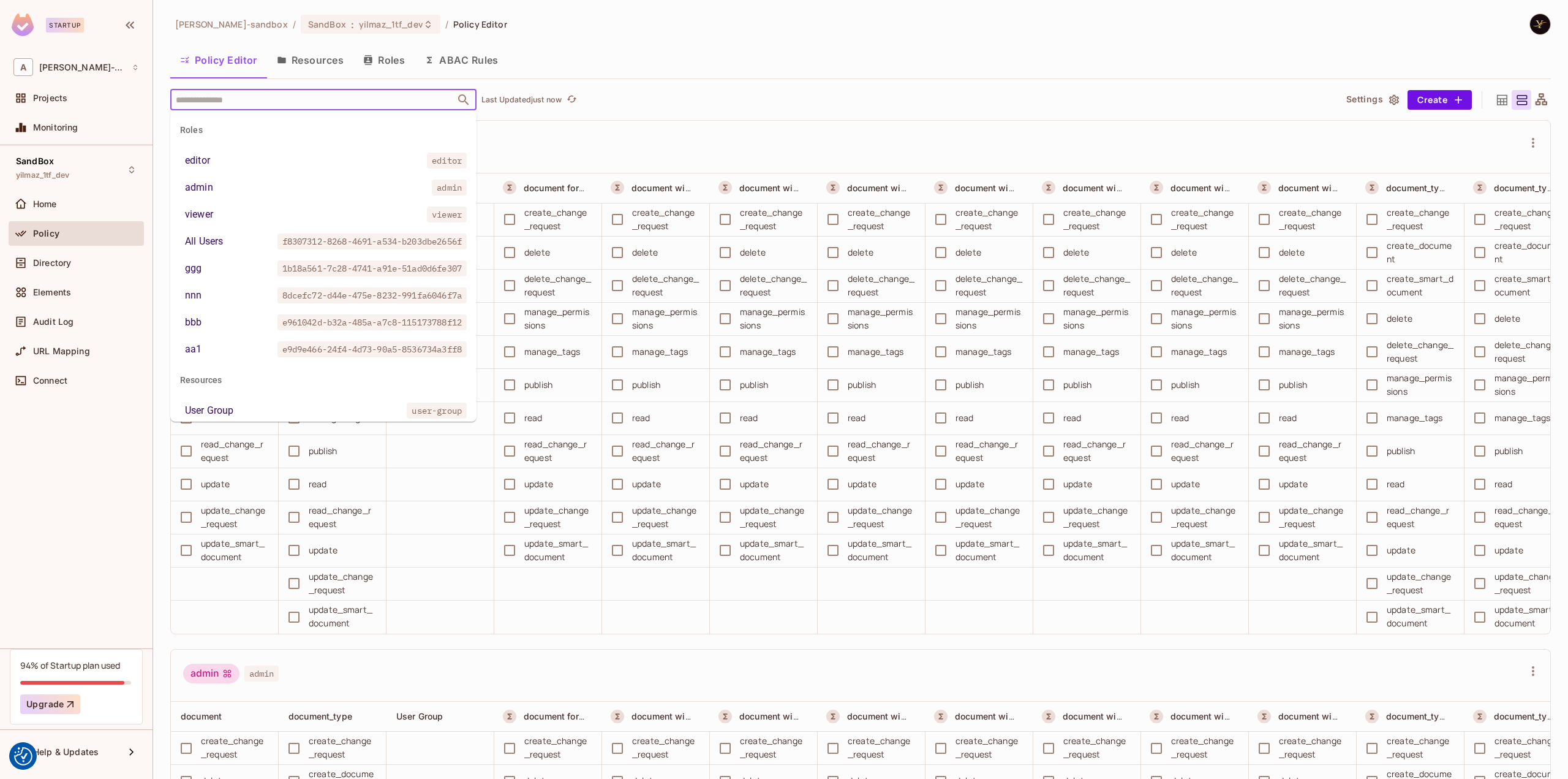
click at [439, 104] on input "text" at bounding box center [312, 99] width 280 height 22
paste input "**********"
type input "**********"
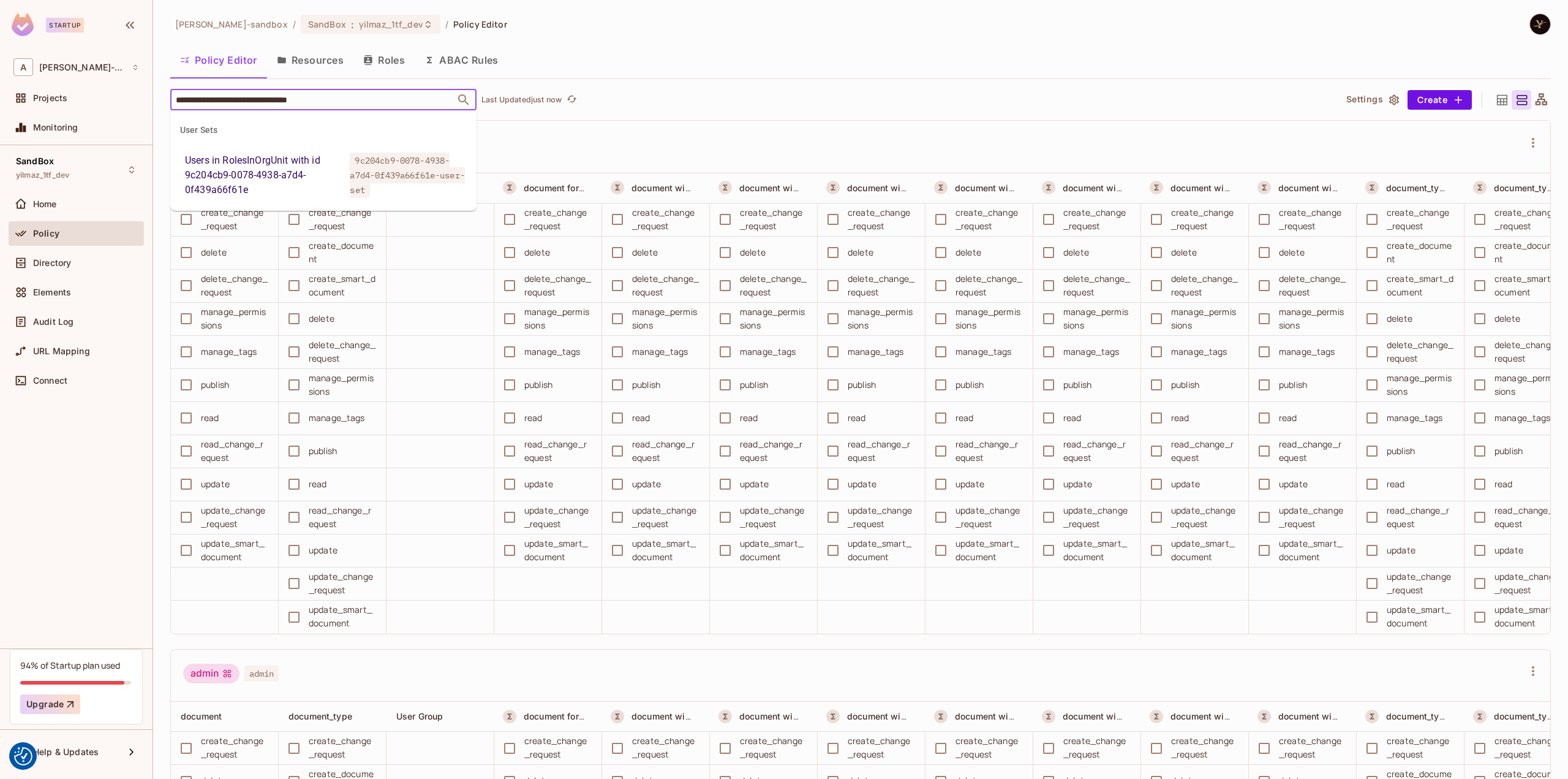
click at [308, 164] on div "Users in RolesInOrgUnit with id 9c204cb9-0078-4938-a7d4-0f439a66f61e" at bounding box center [265, 175] width 160 height 44
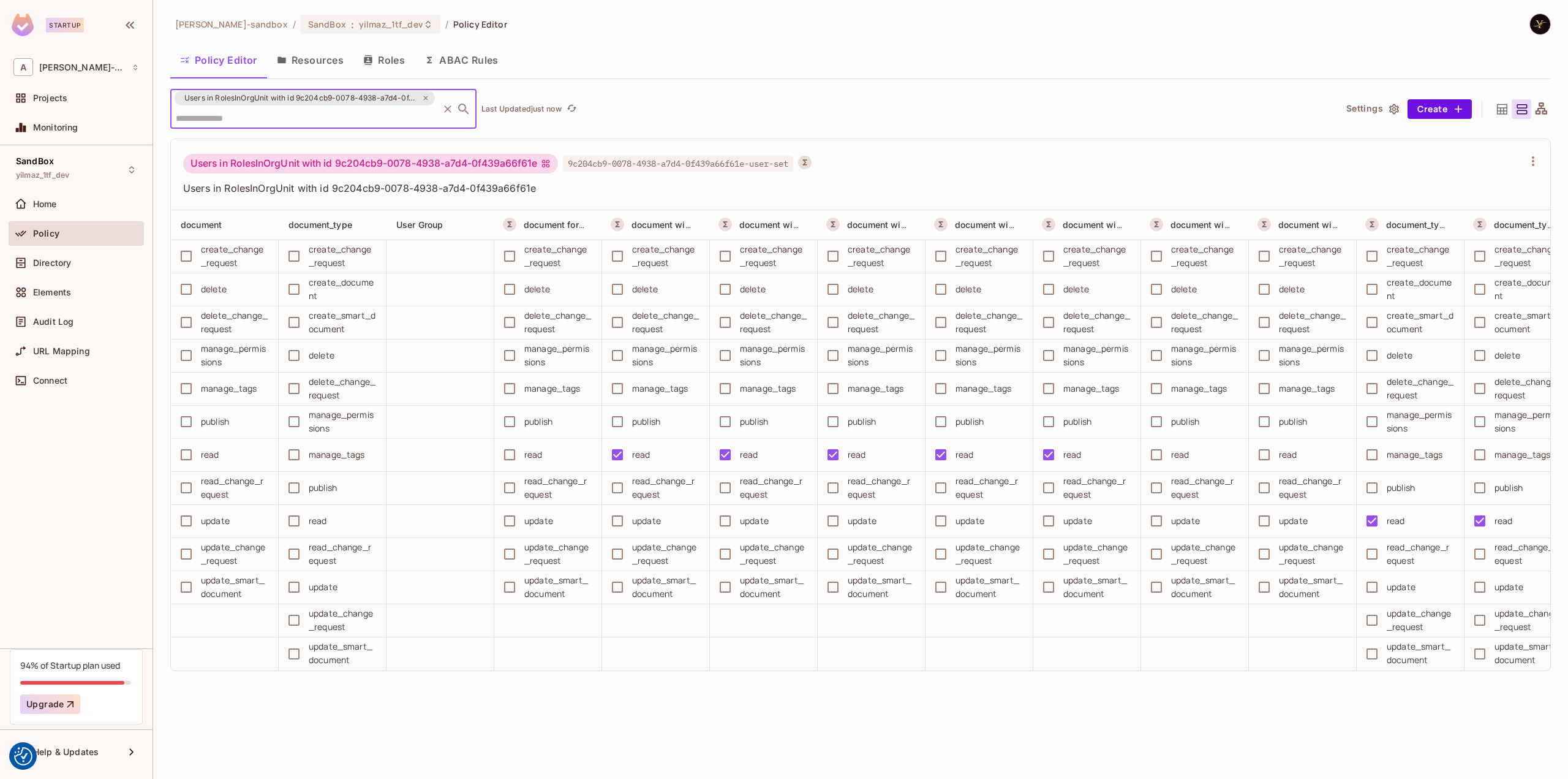
scroll to position [0, 776]
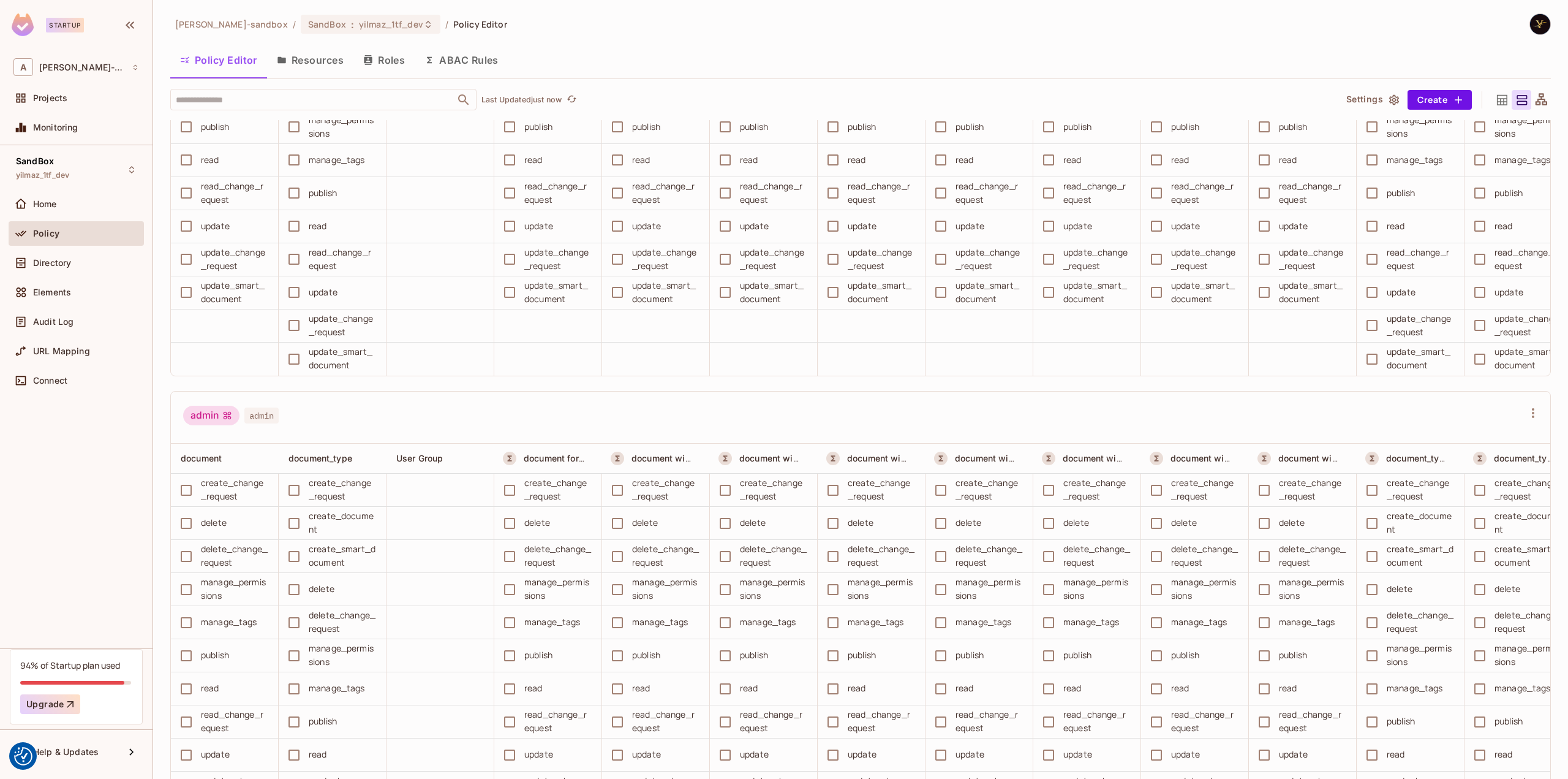
scroll to position [919, 0]
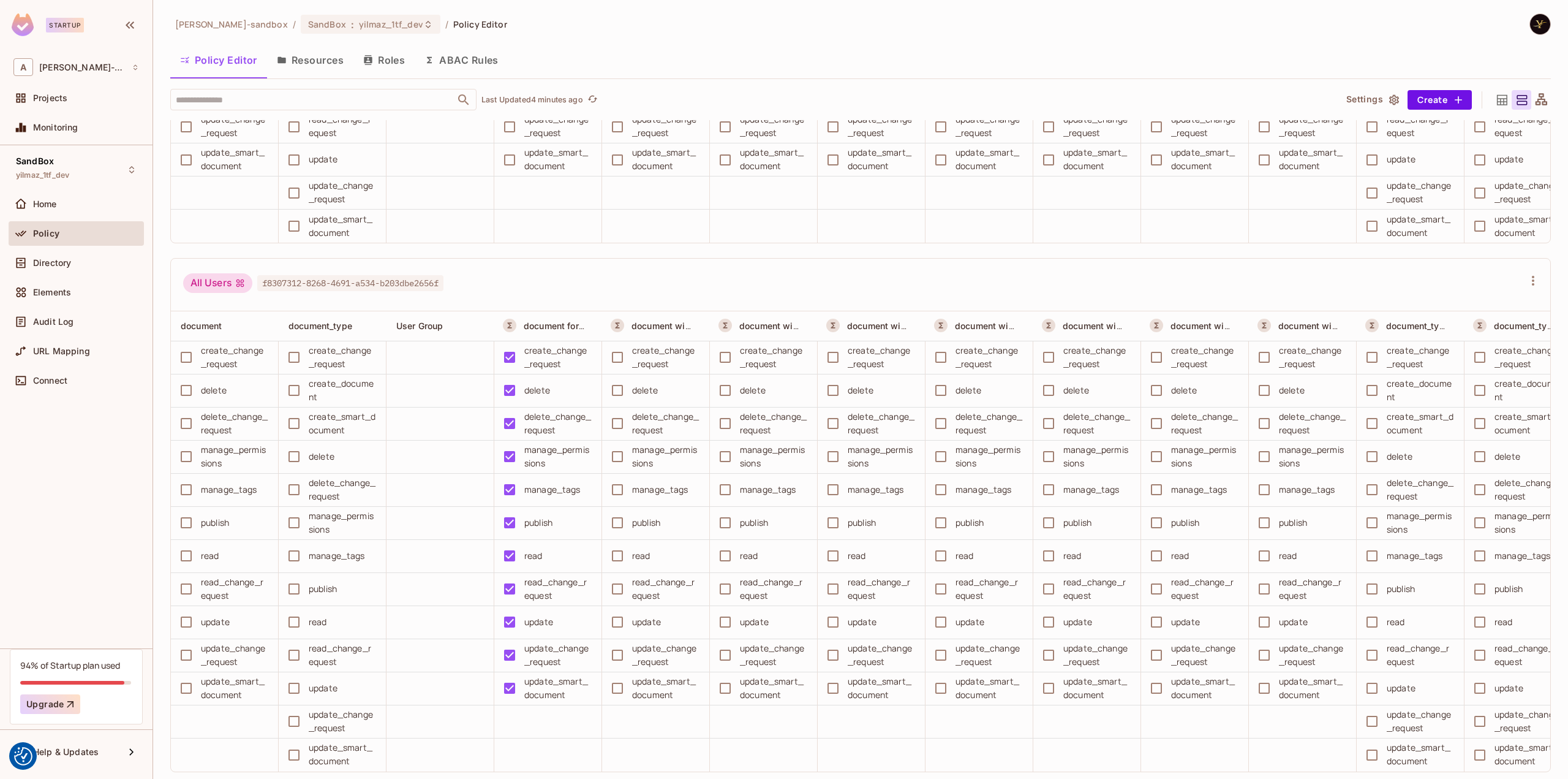
drag, startPoint x: 489, startPoint y: 66, endPoint x: 526, endPoint y: 56, distance: 38.3
click at [489, 66] on button "ABAC Rules" at bounding box center [462, 60] width 93 height 30
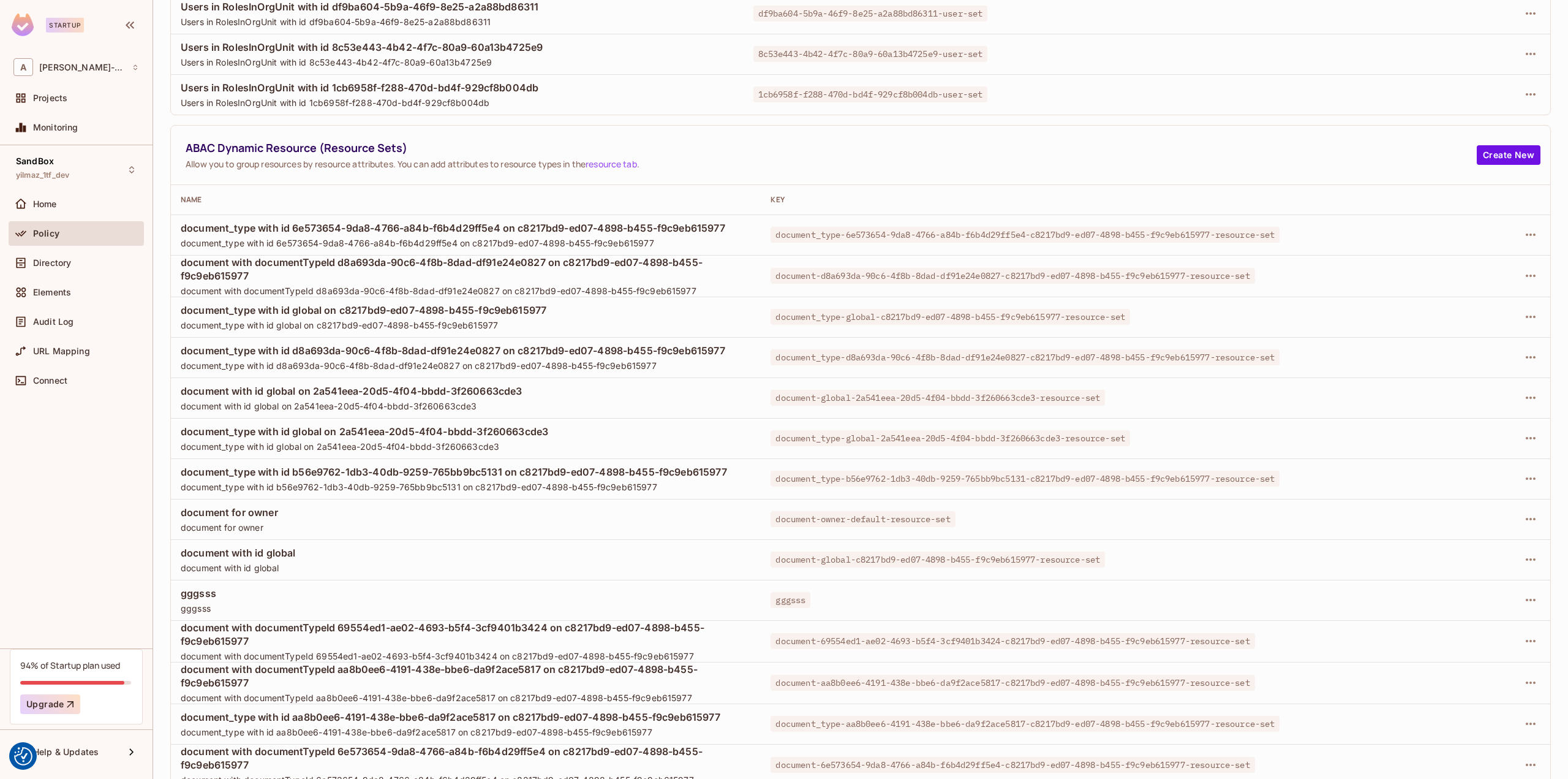
scroll to position [393, 0]
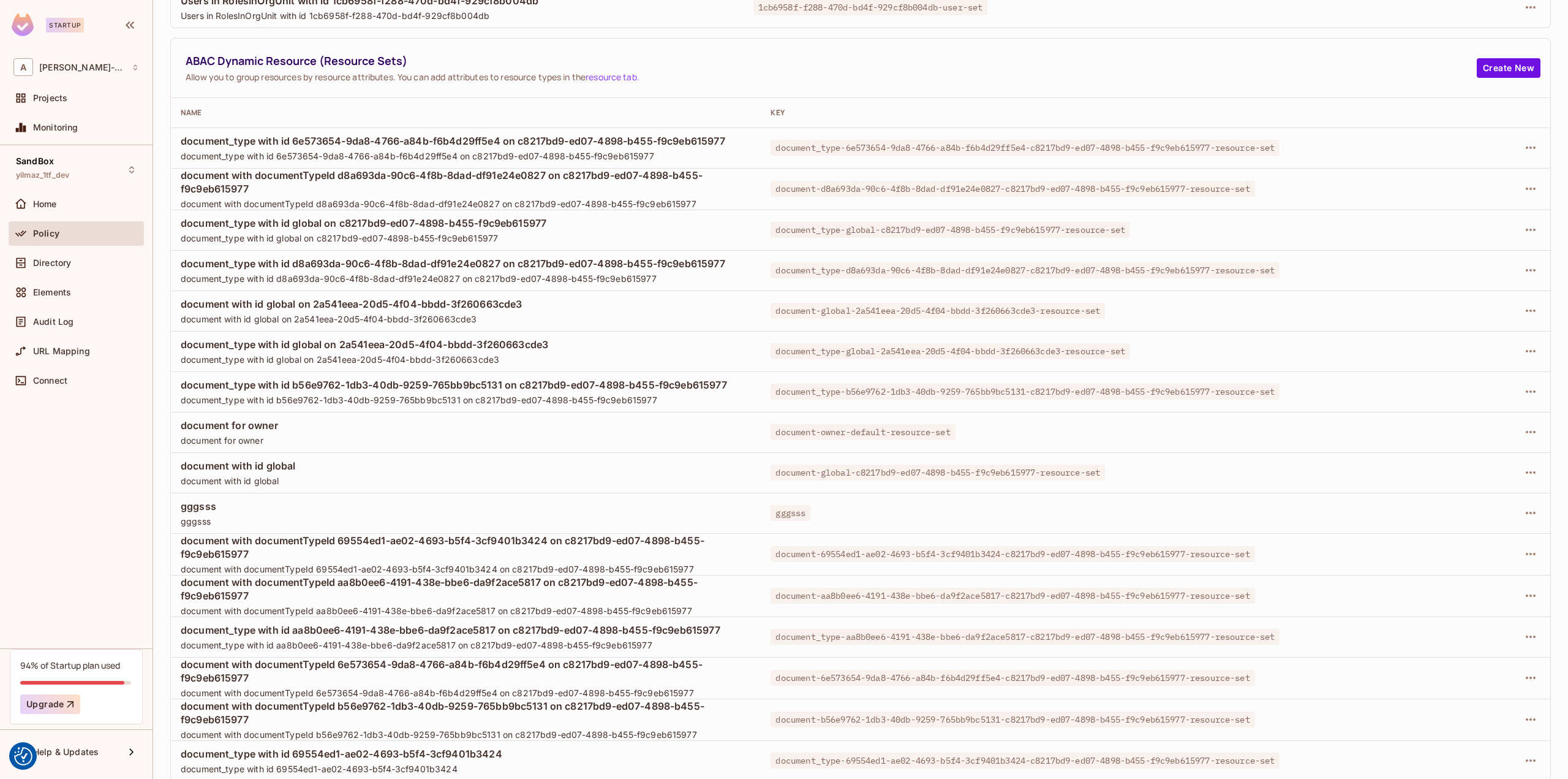
click at [1307, 70] on div "ABAC Dynamic Resource (Resource Sets) Allow you to group resources by resource …" at bounding box center [831, 68] width 1291 height 30
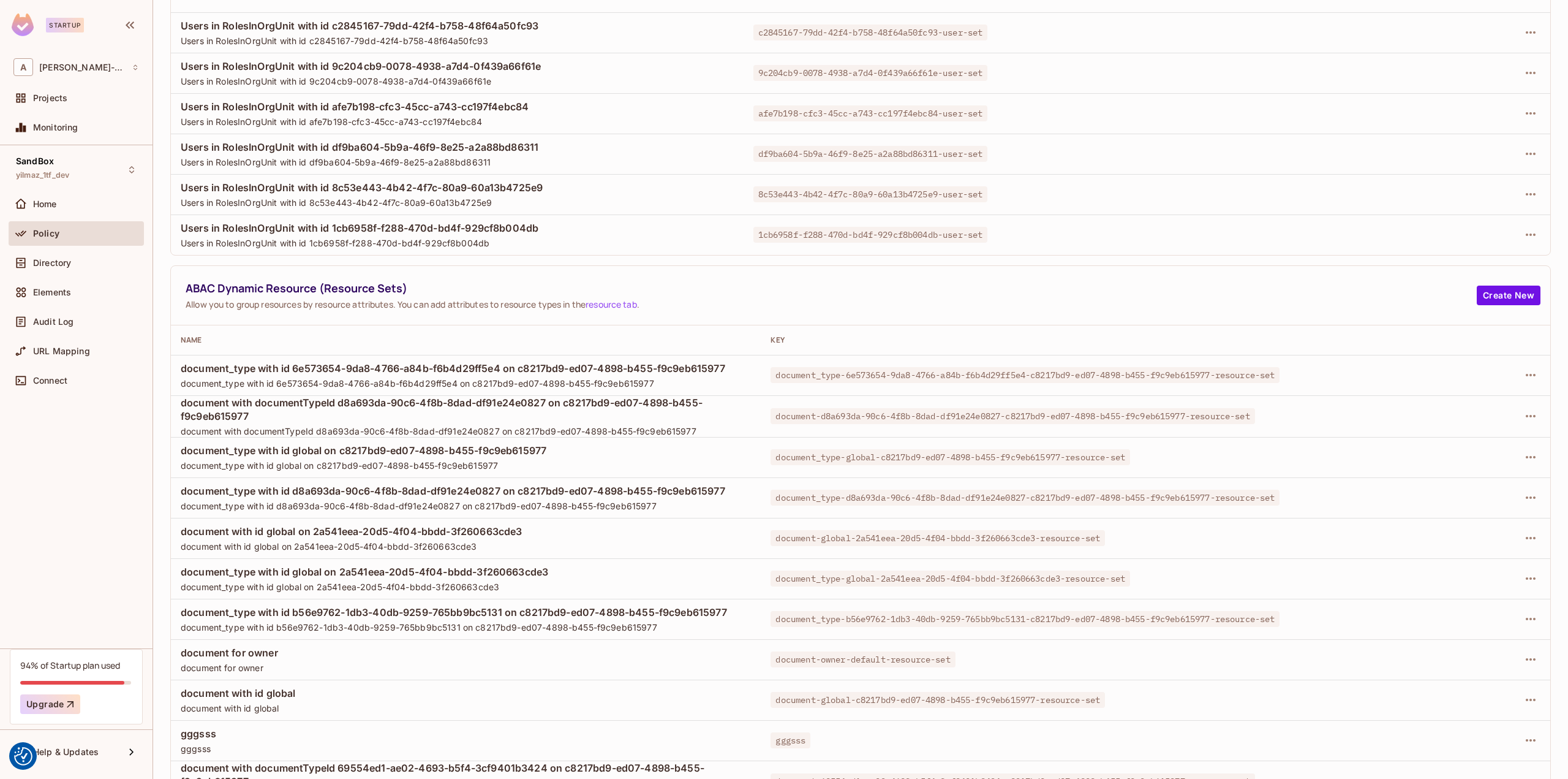
scroll to position [184, 0]
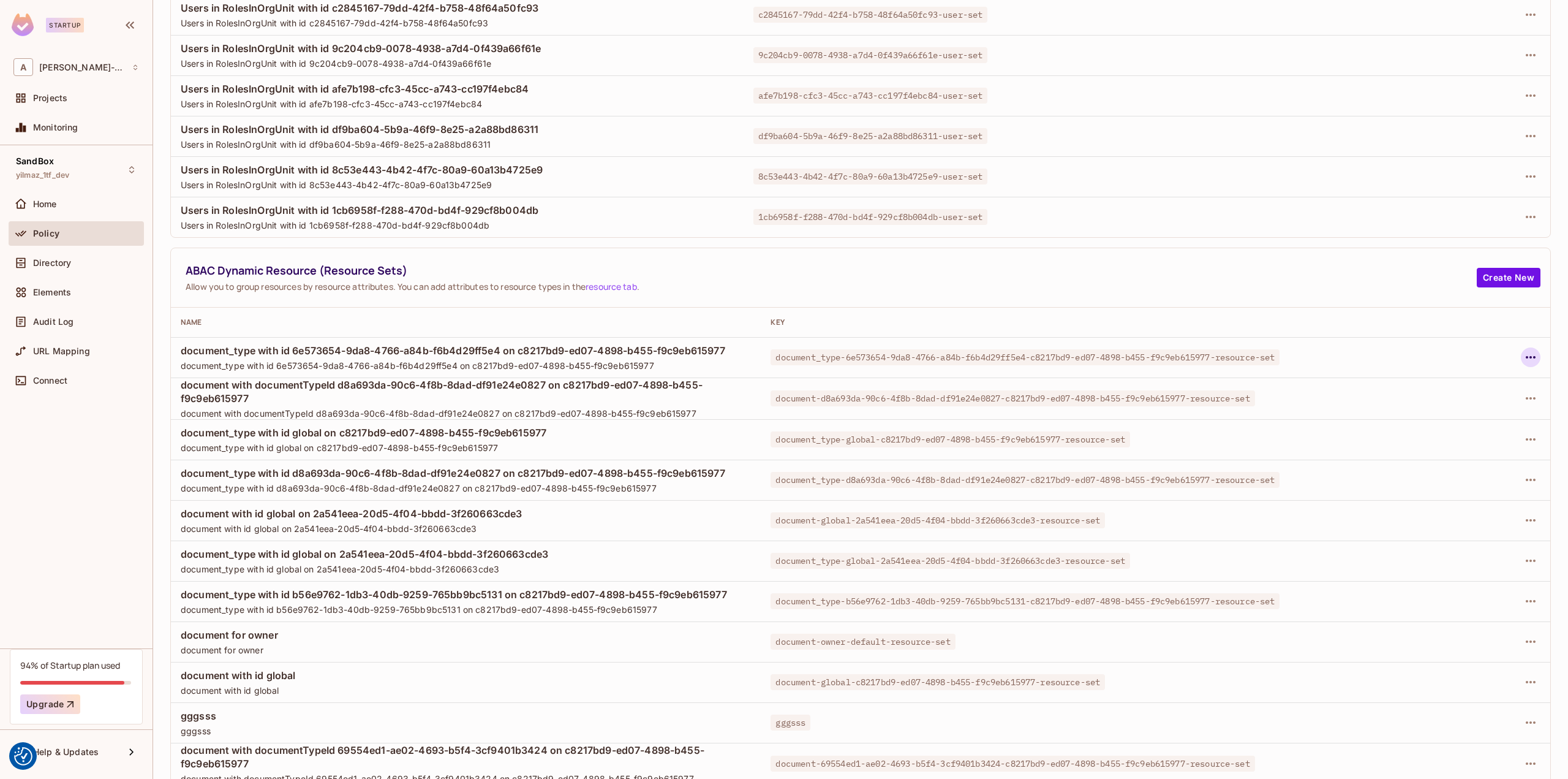
click at [1523, 358] on icon "button" at bounding box center [1530, 356] width 14 height 14
click at [1299, 433] on li "Delete Dynamic Resource (Resource Set)" at bounding box center [1232, 431] width 528 height 27
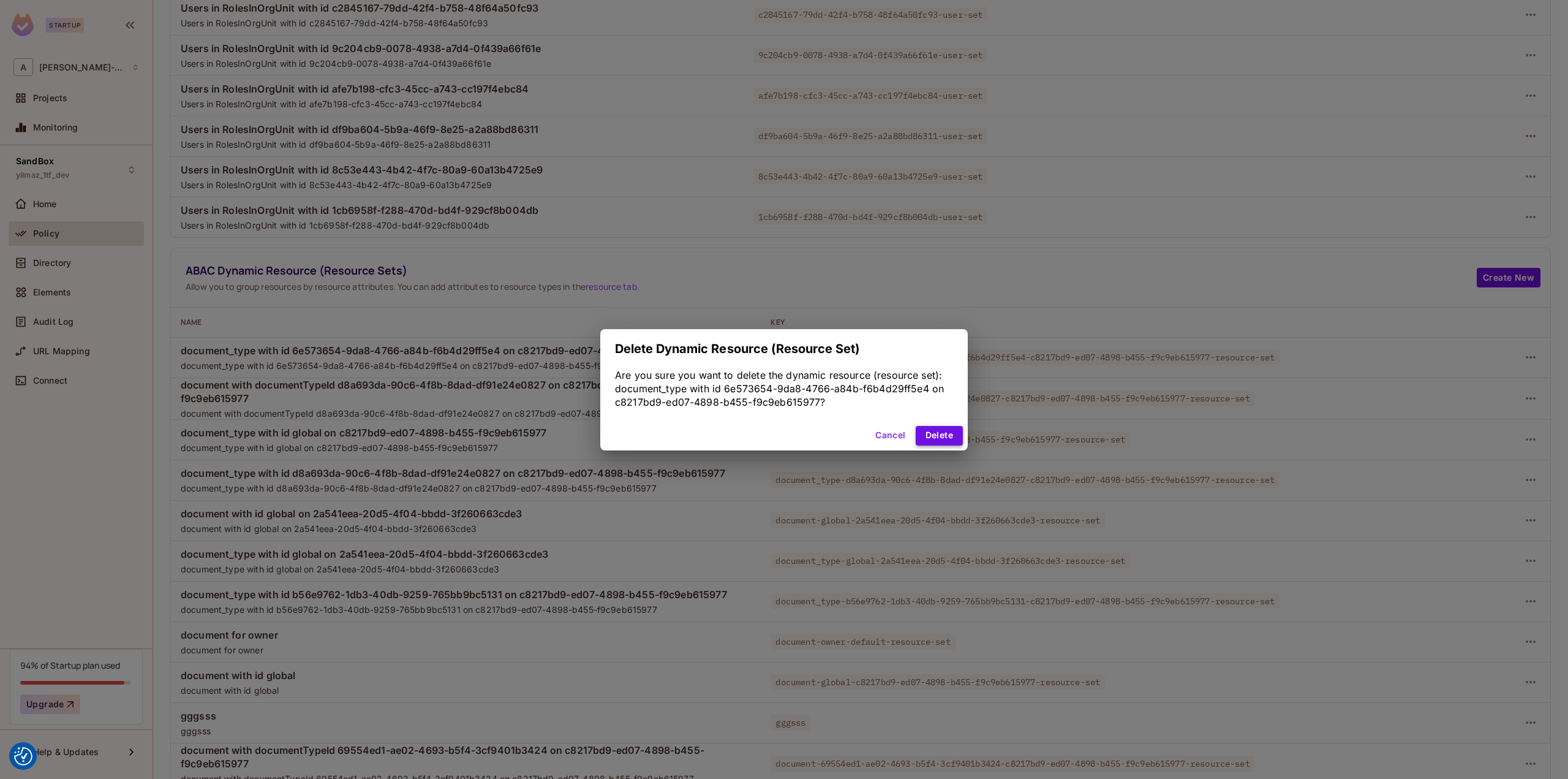
click at [952, 439] on button "Delete" at bounding box center [940, 435] width 48 height 20
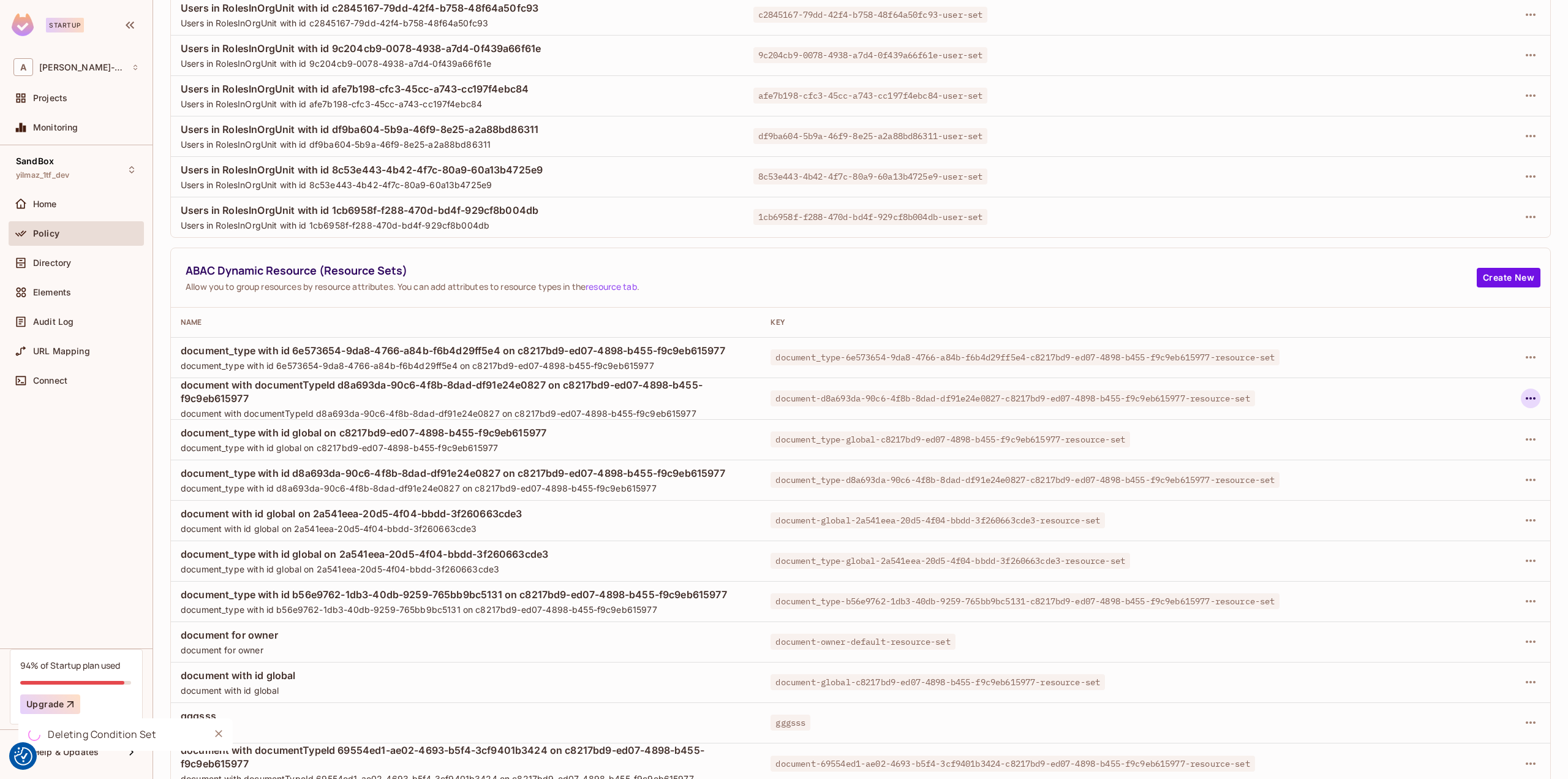
click at [1523, 400] on icon "button" at bounding box center [1530, 397] width 14 height 14
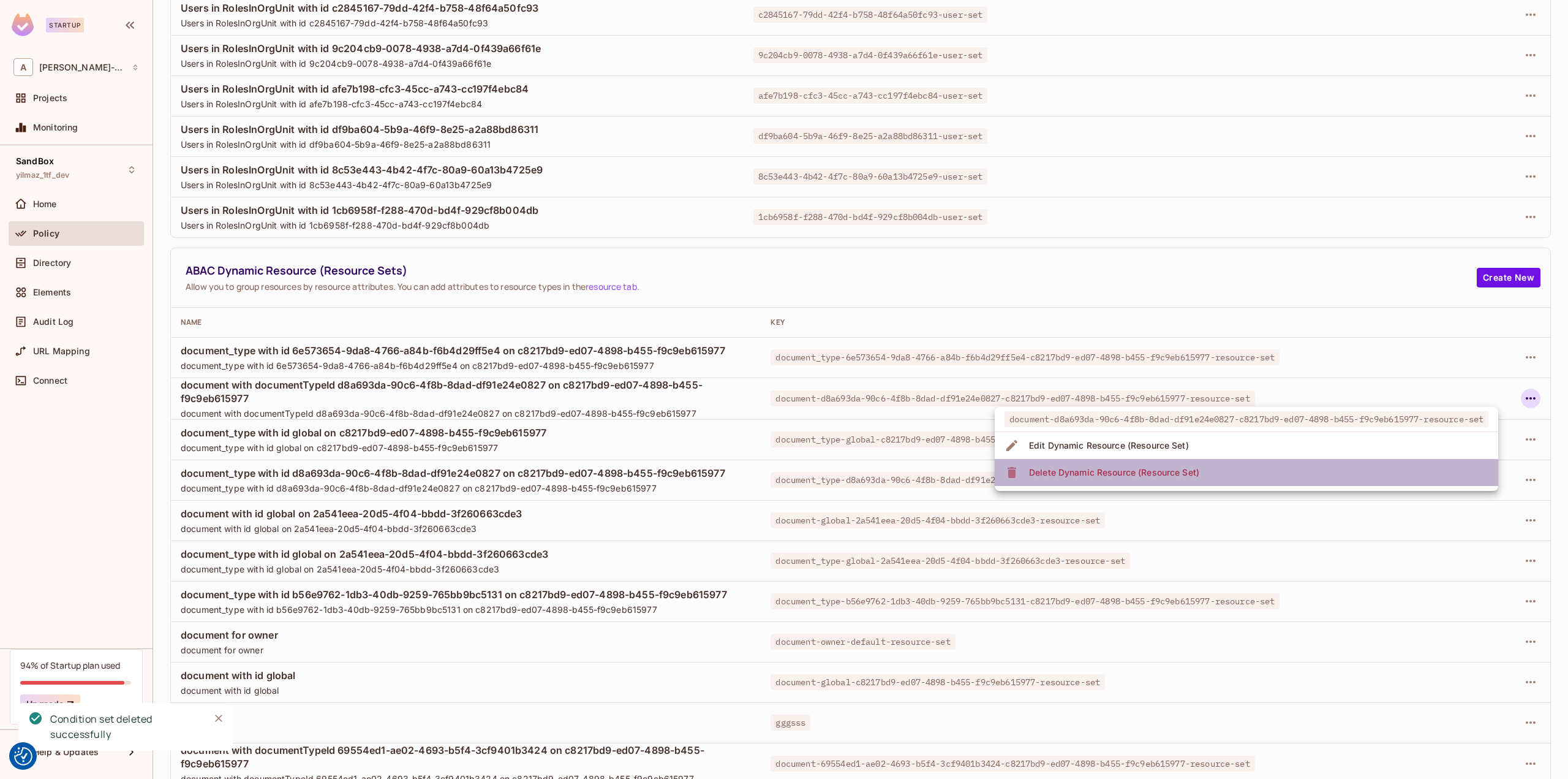
click at [1328, 480] on li "Delete Dynamic Resource (Resource Set)" at bounding box center [1246, 472] width 504 height 27
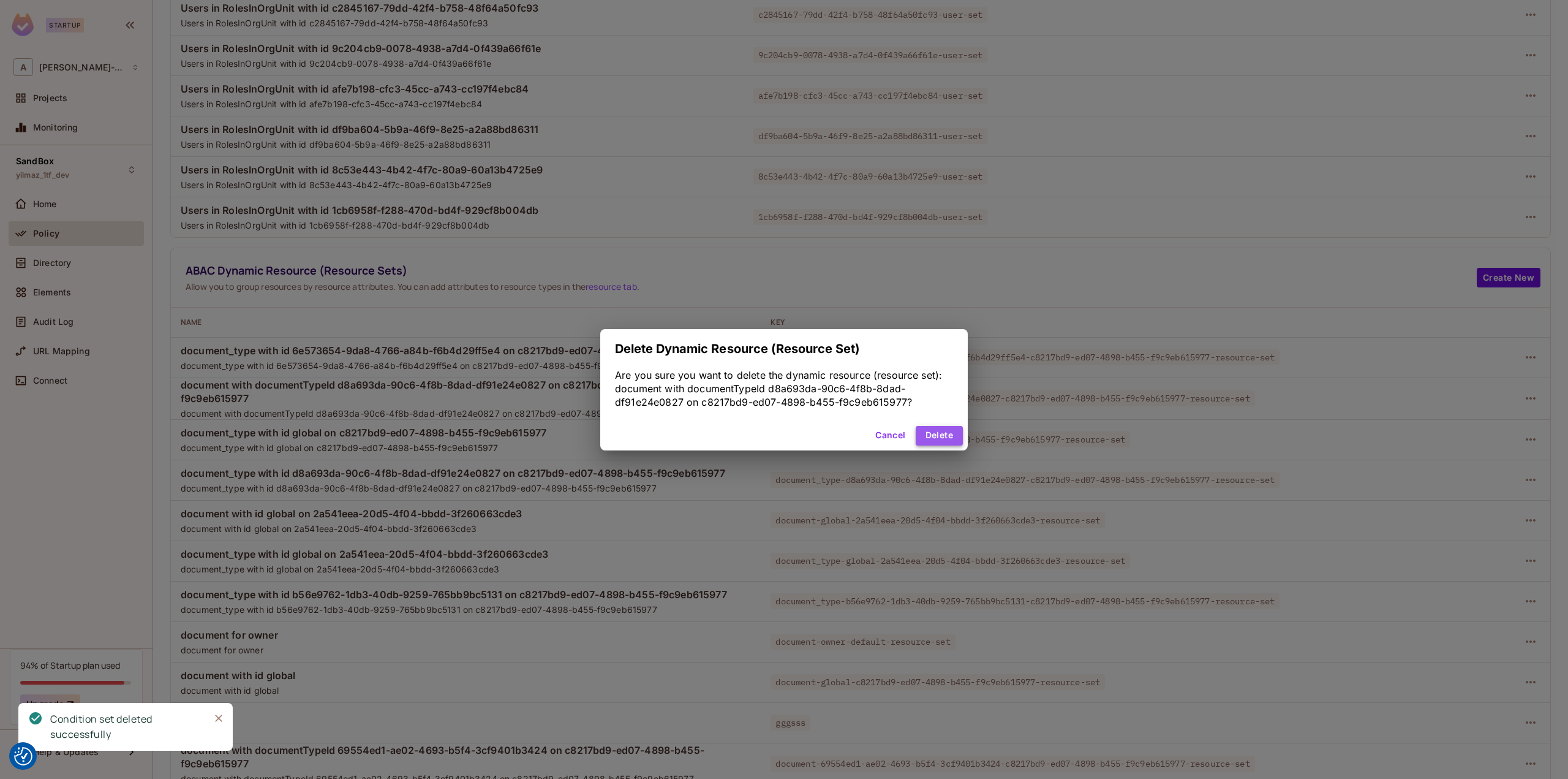
click at [954, 439] on button "Delete" at bounding box center [940, 435] width 48 height 20
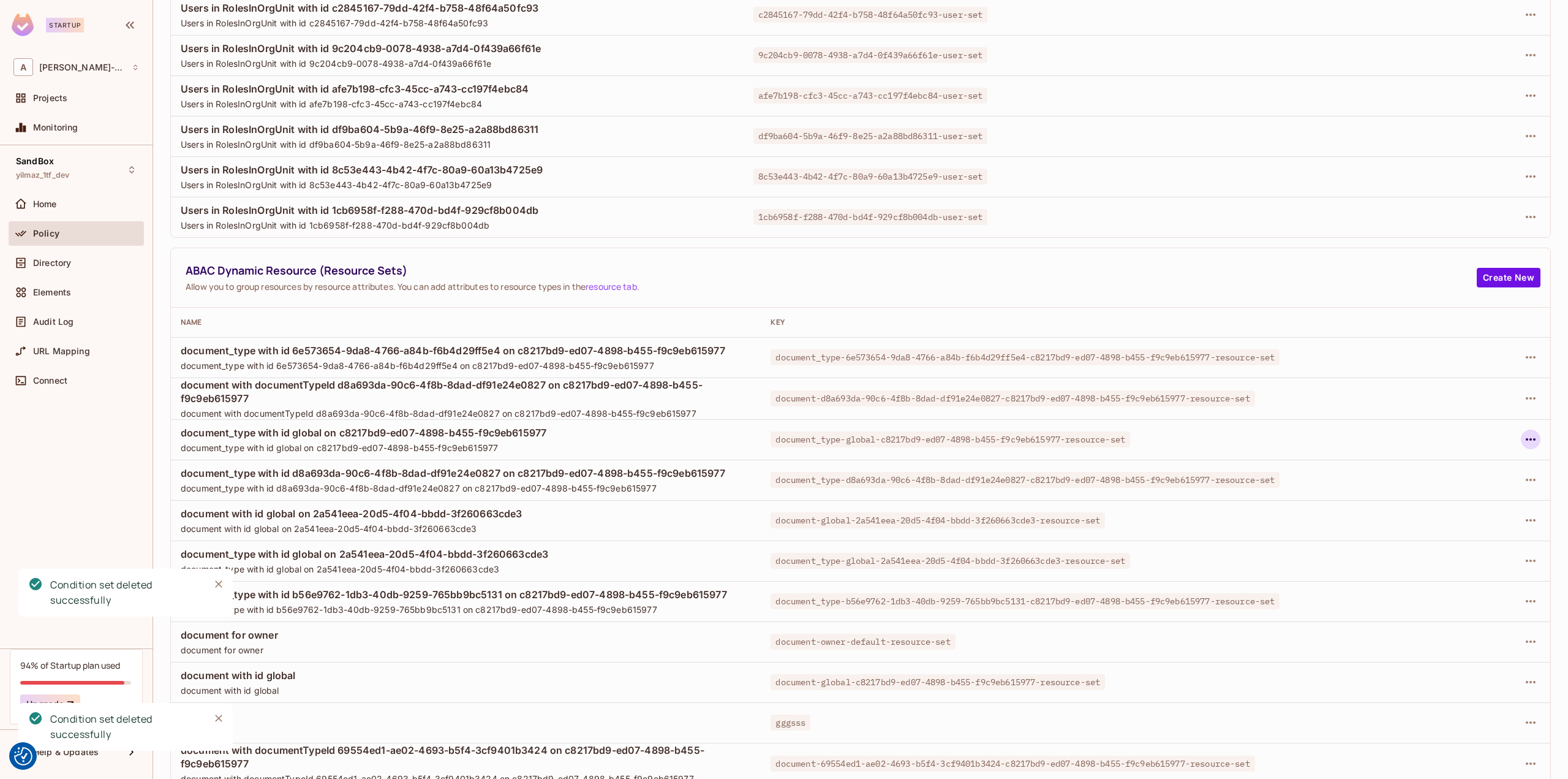
click at [1523, 434] on icon "button" at bounding box center [1530, 439] width 14 height 14
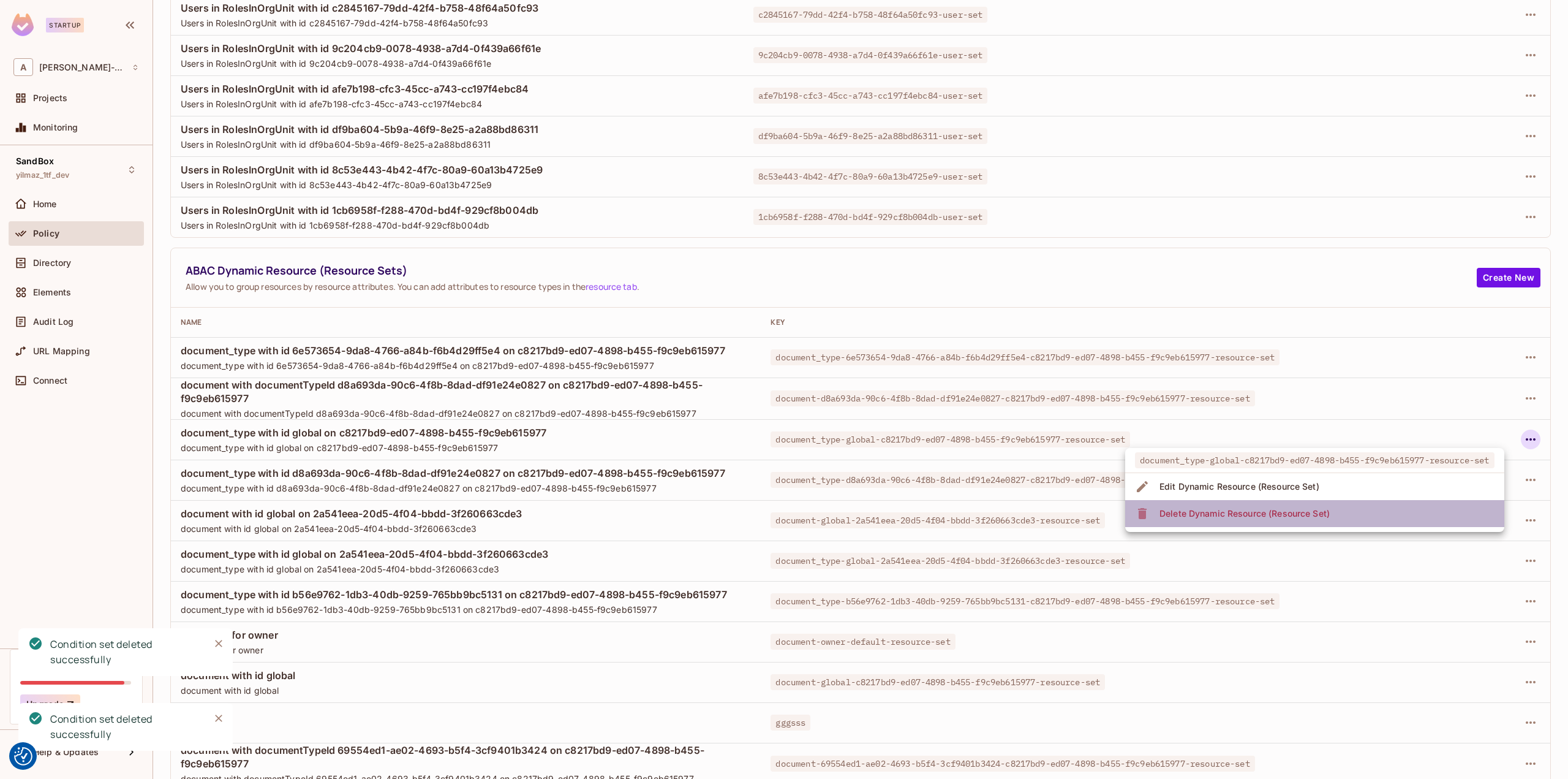
click at [1370, 523] on li "Delete Dynamic Resource (Resource Set)" at bounding box center [1315, 513] width 379 height 27
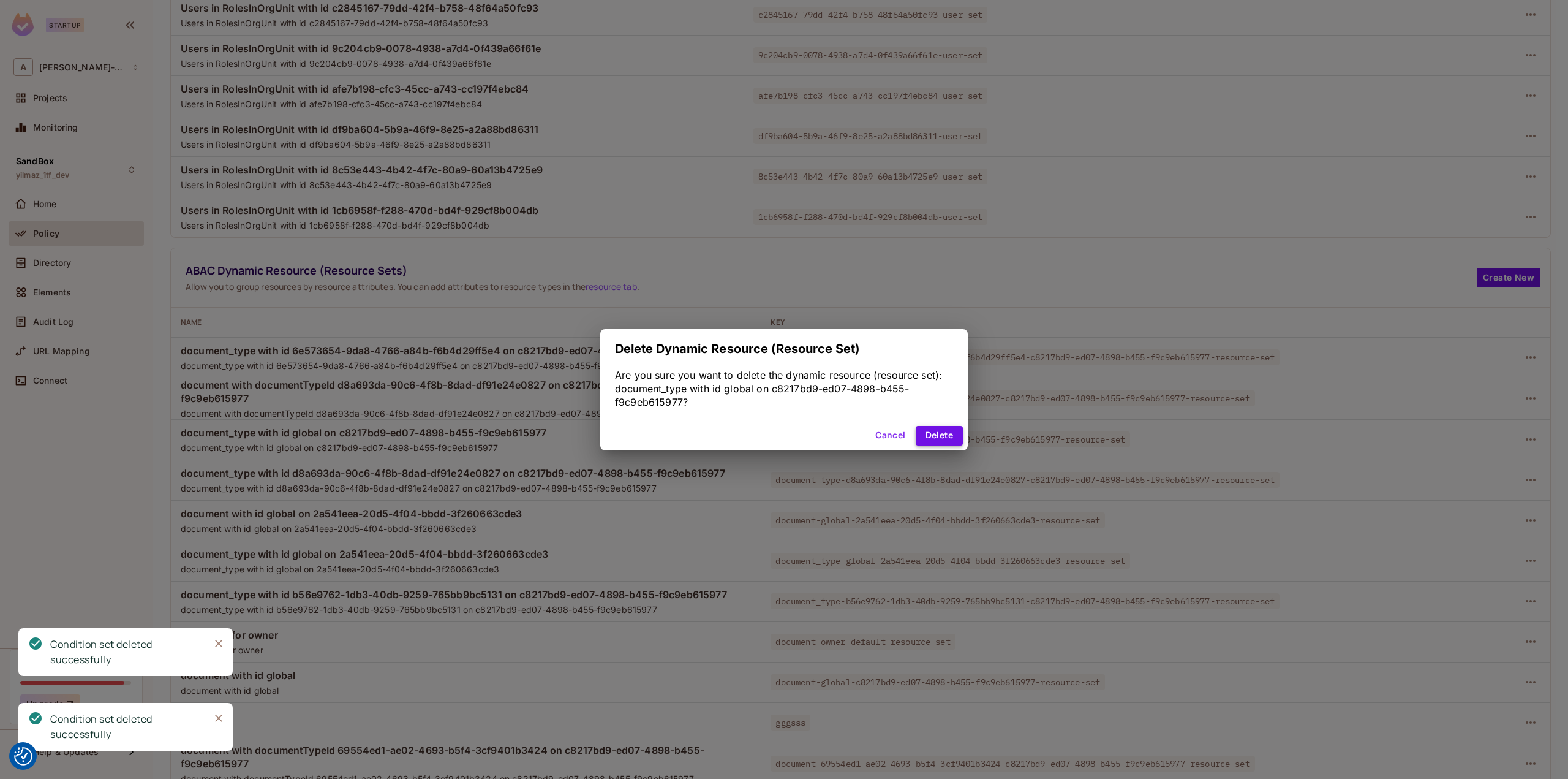
click at [949, 434] on button "Delete" at bounding box center [940, 435] width 48 height 20
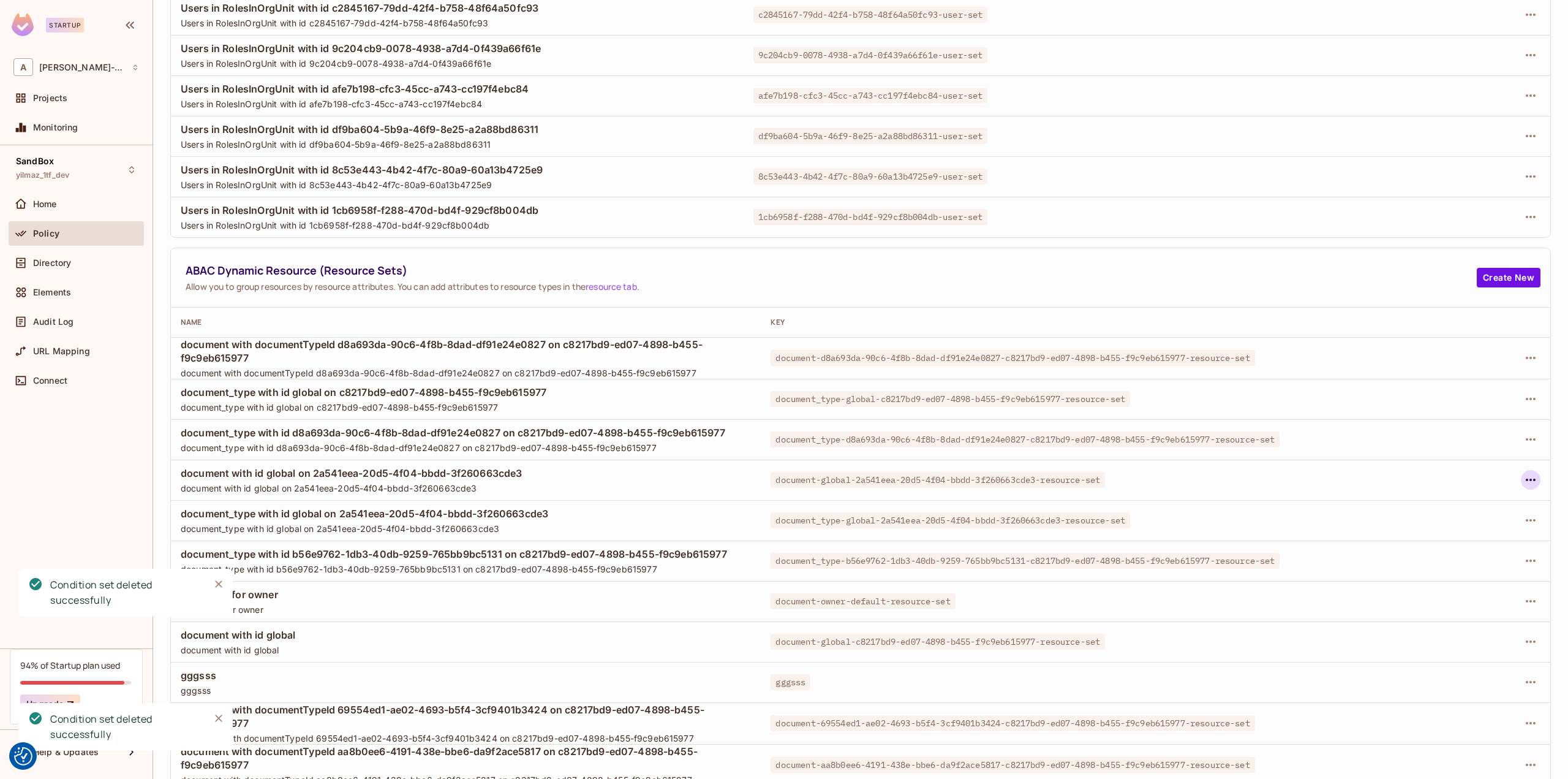
click at [1524, 480] on icon "button" at bounding box center [1530, 479] width 14 height 14
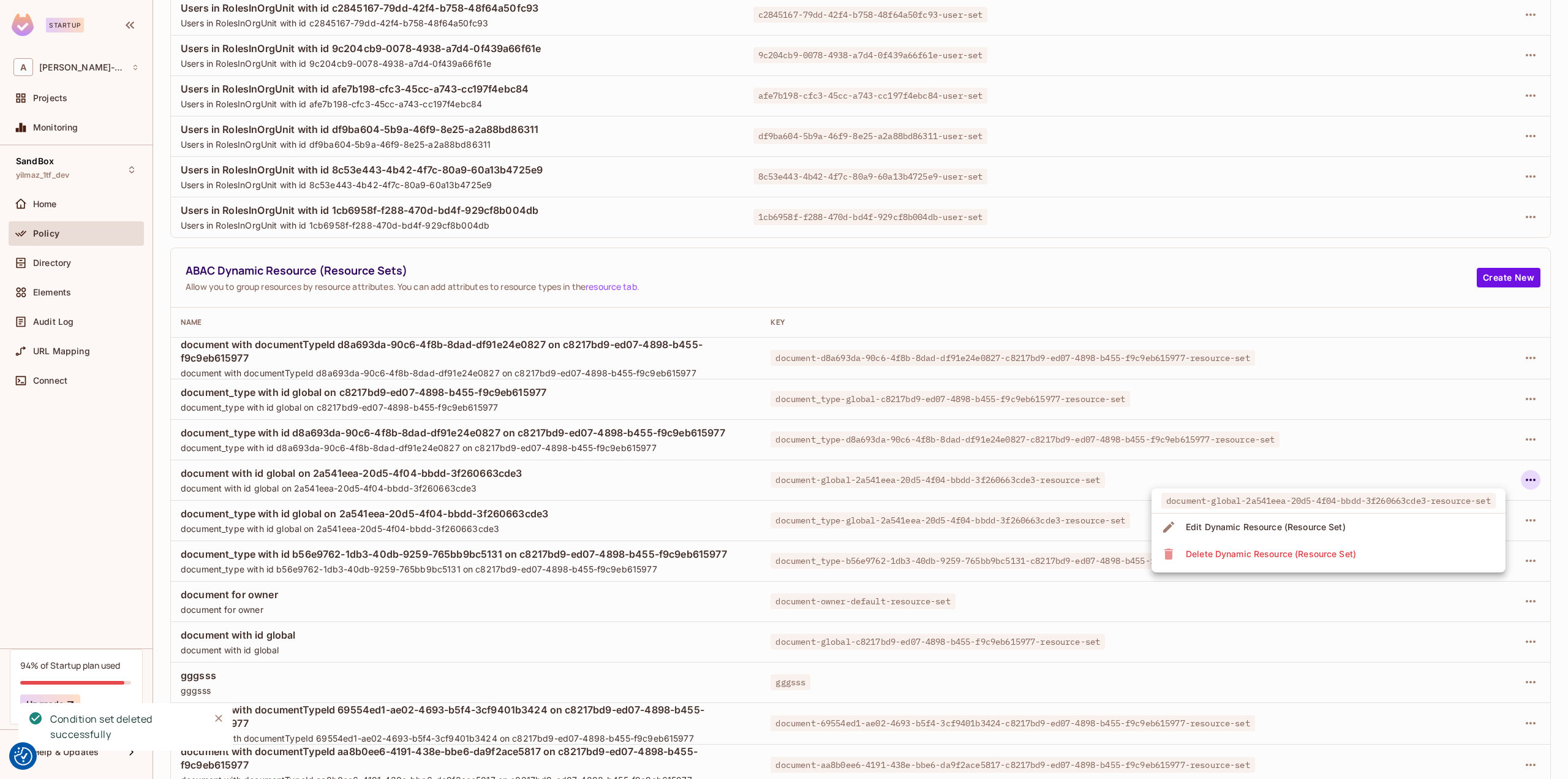
click at [1360, 549] on span "Delete Dynamic Resource (Resource Set)" at bounding box center [1271, 553] width 178 height 20
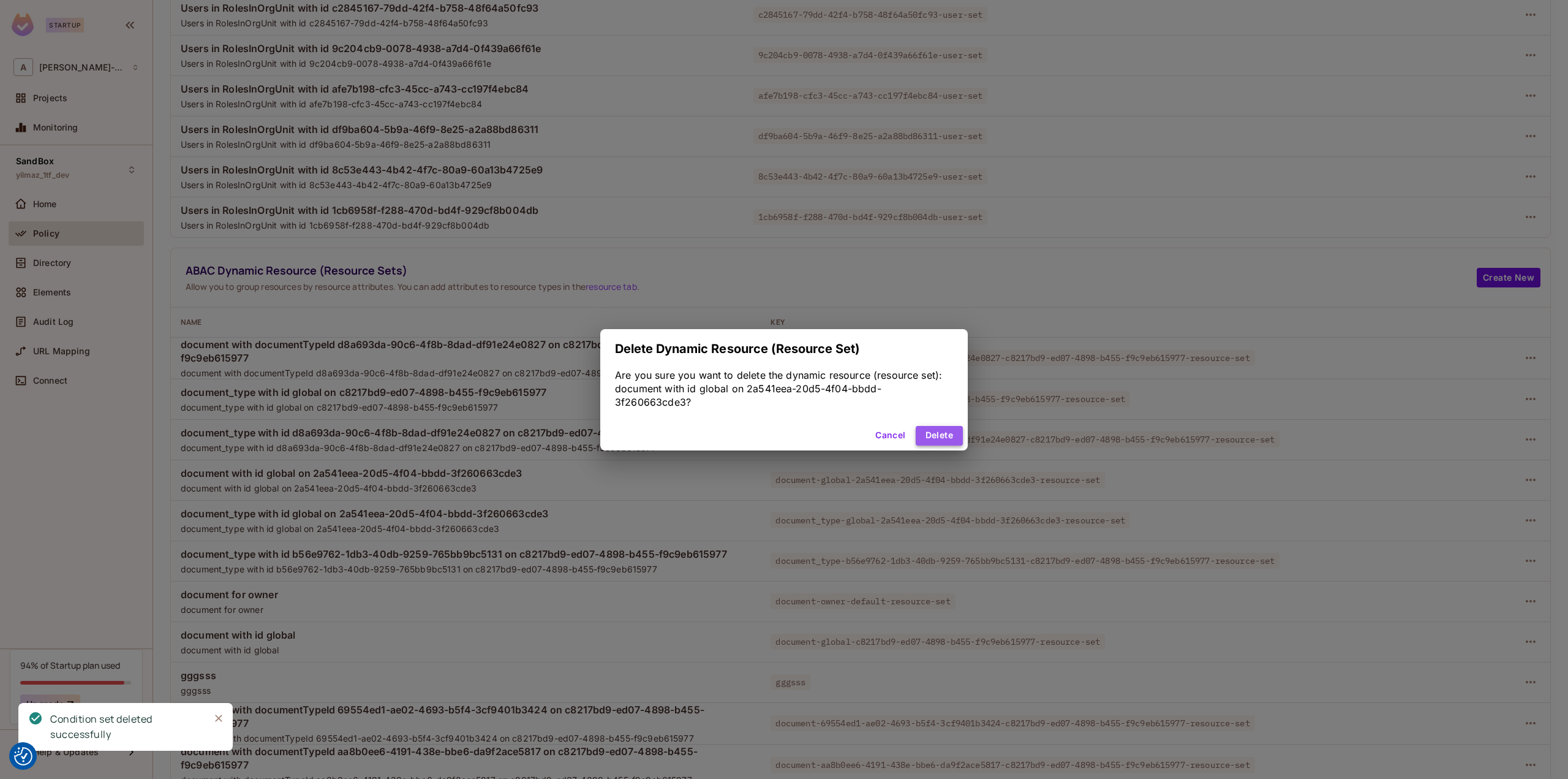
click at [943, 435] on button "Delete" at bounding box center [940, 435] width 48 height 20
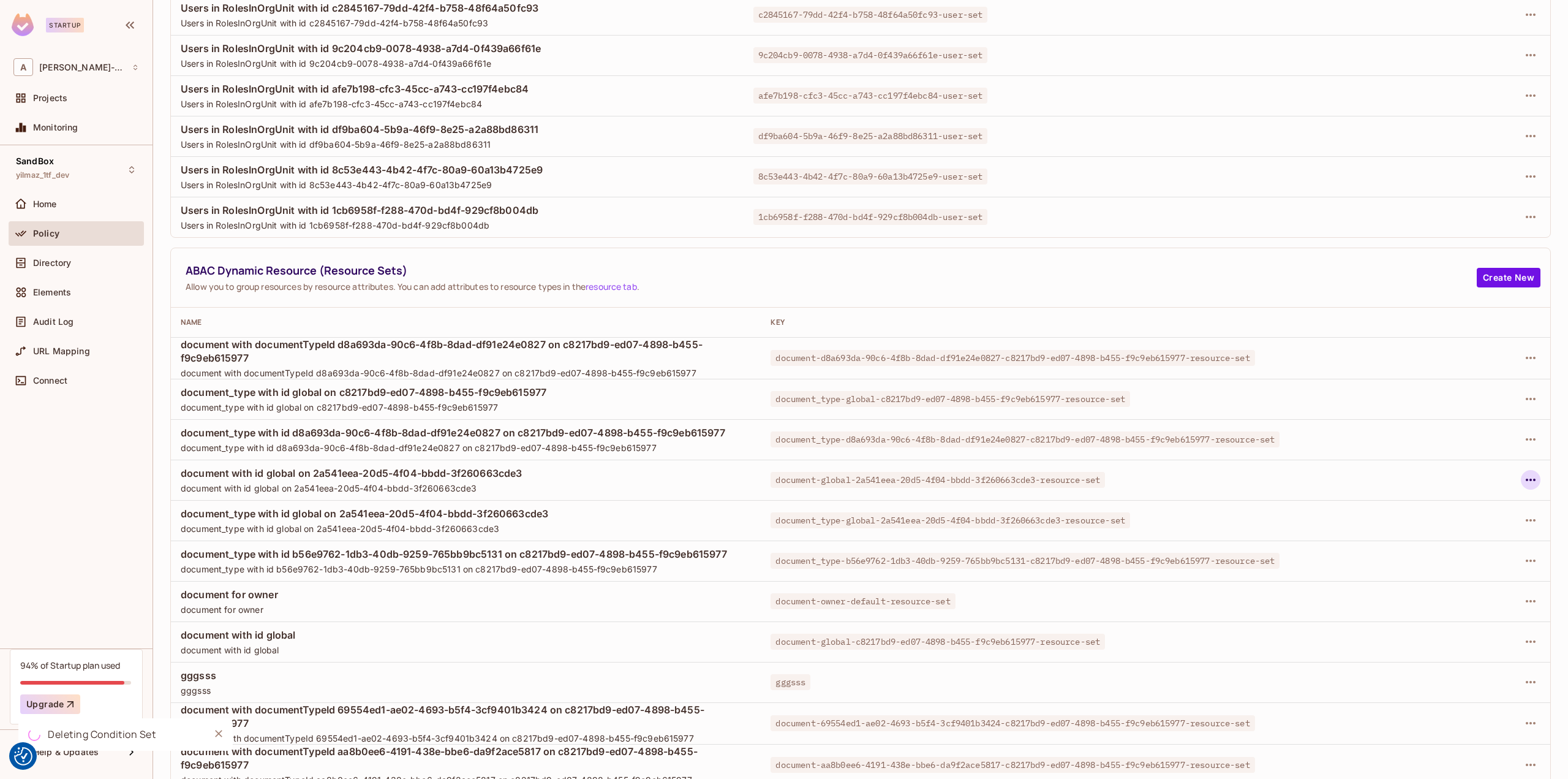
click at [1523, 480] on icon "button" at bounding box center [1530, 479] width 14 height 14
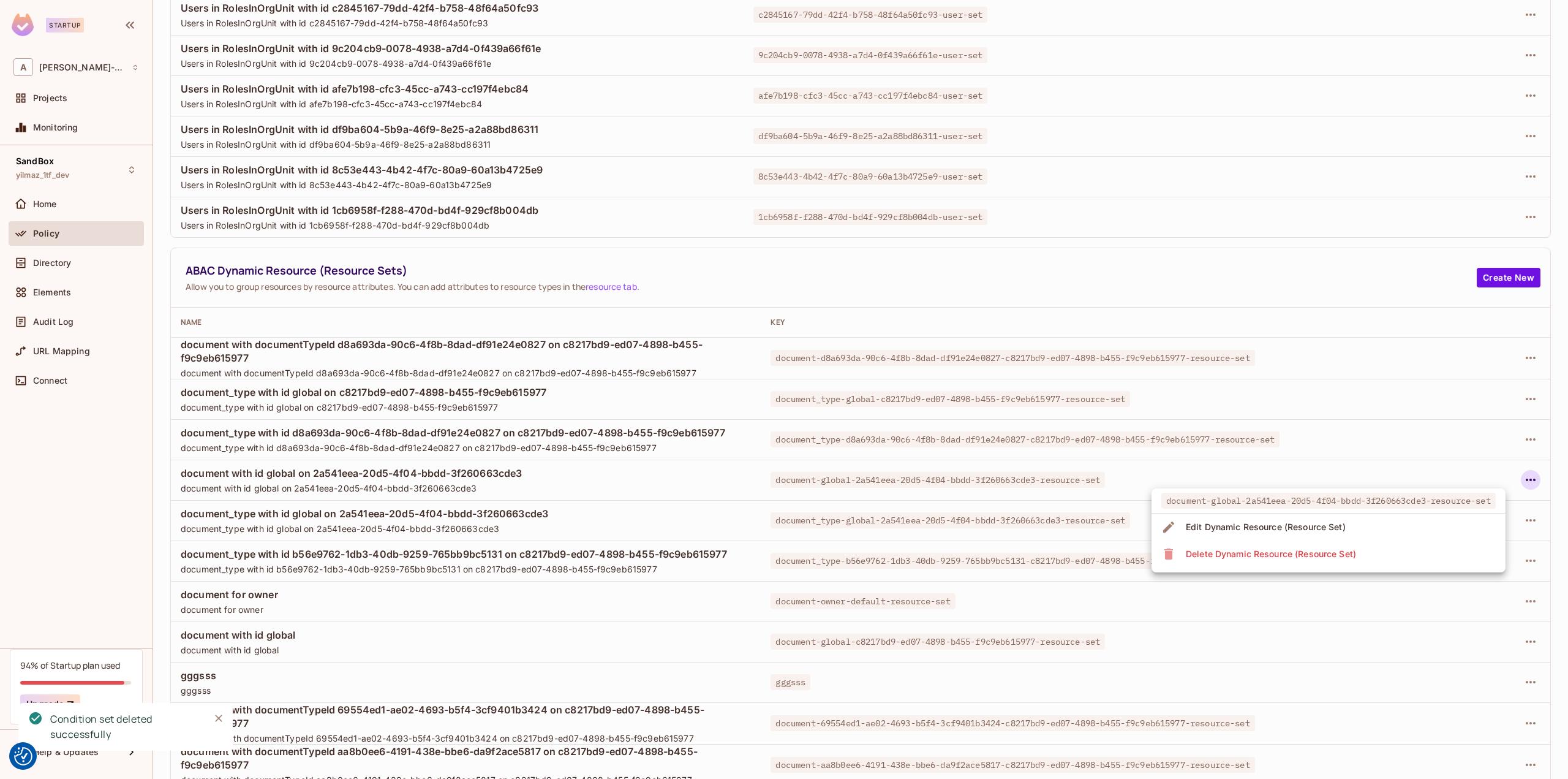
click at [1359, 552] on span "Delete Dynamic Resource (Resource Set)" at bounding box center [1271, 553] width 178 height 20
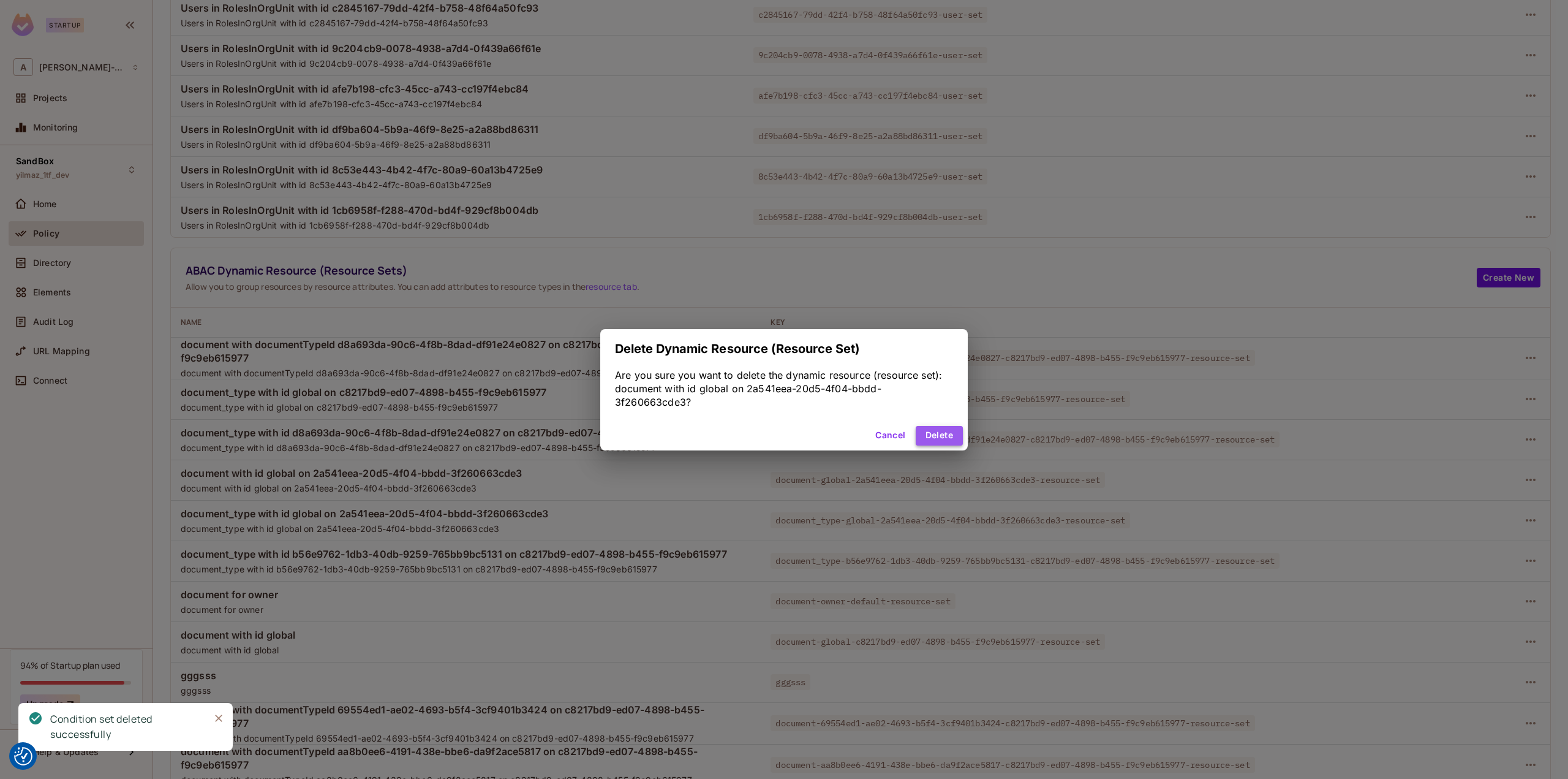
click at [952, 439] on button "Delete" at bounding box center [940, 435] width 48 height 20
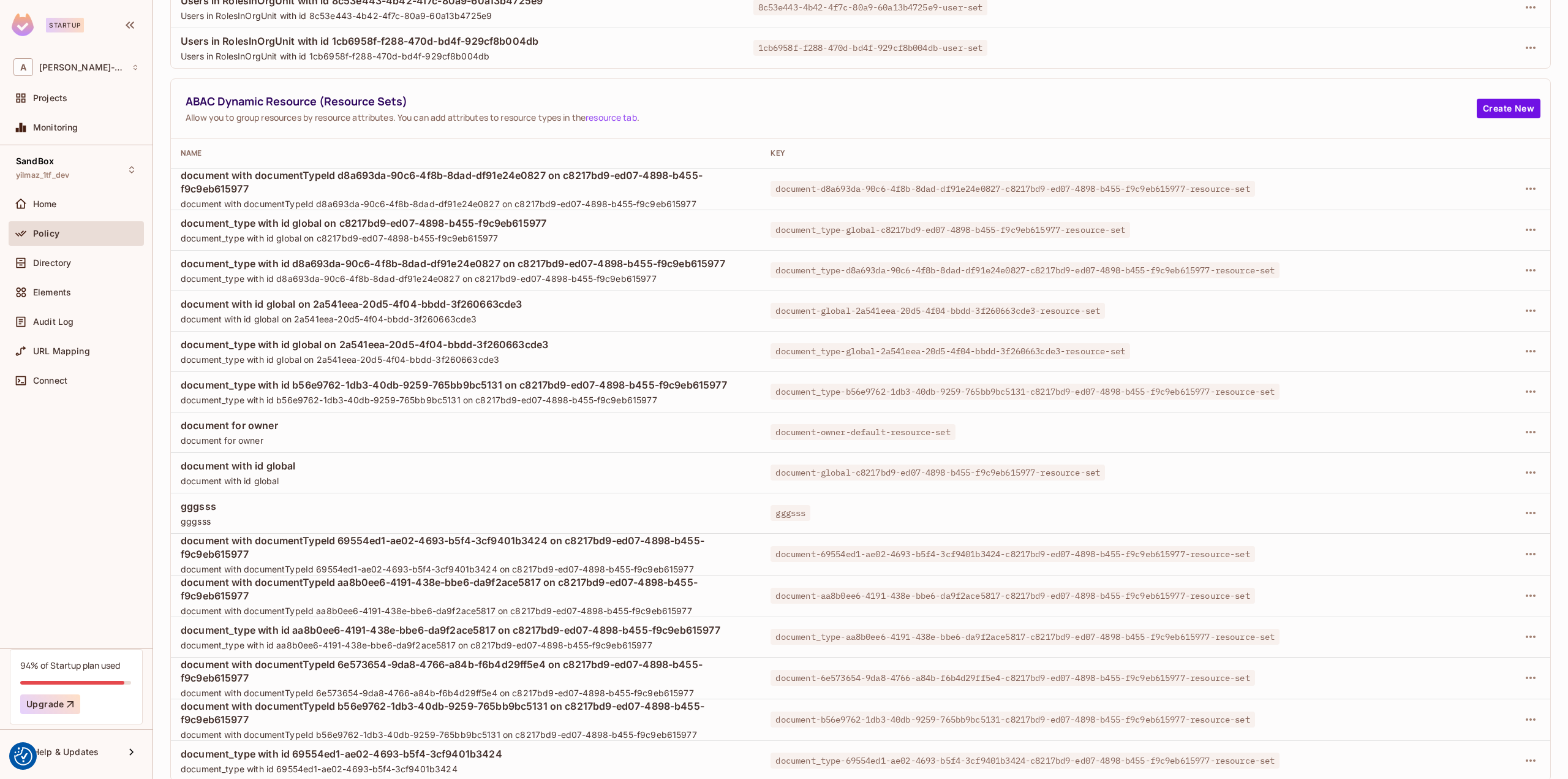
scroll to position [230, 0]
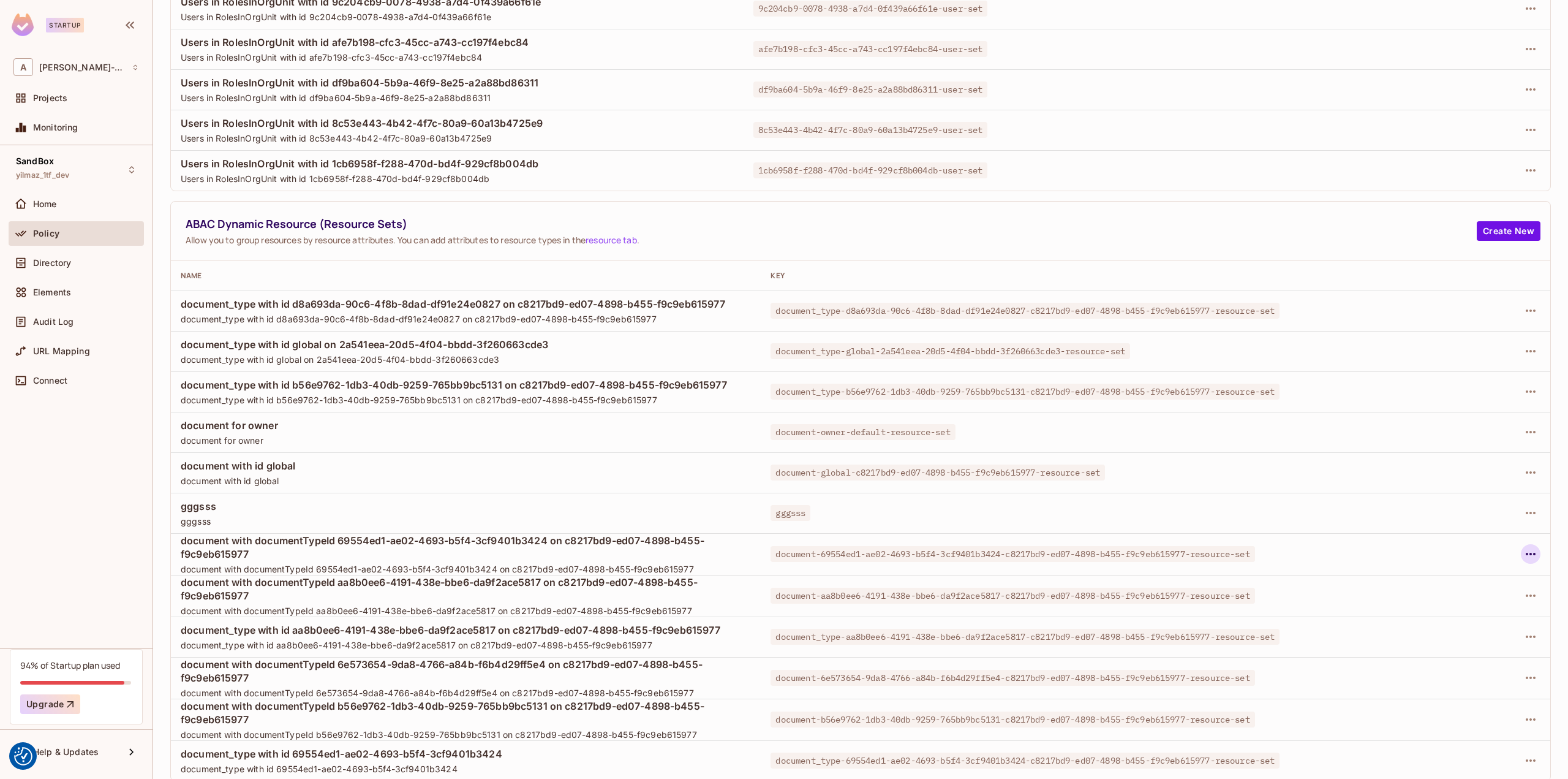
click at [1524, 549] on icon "button" at bounding box center [1530, 553] width 14 height 14
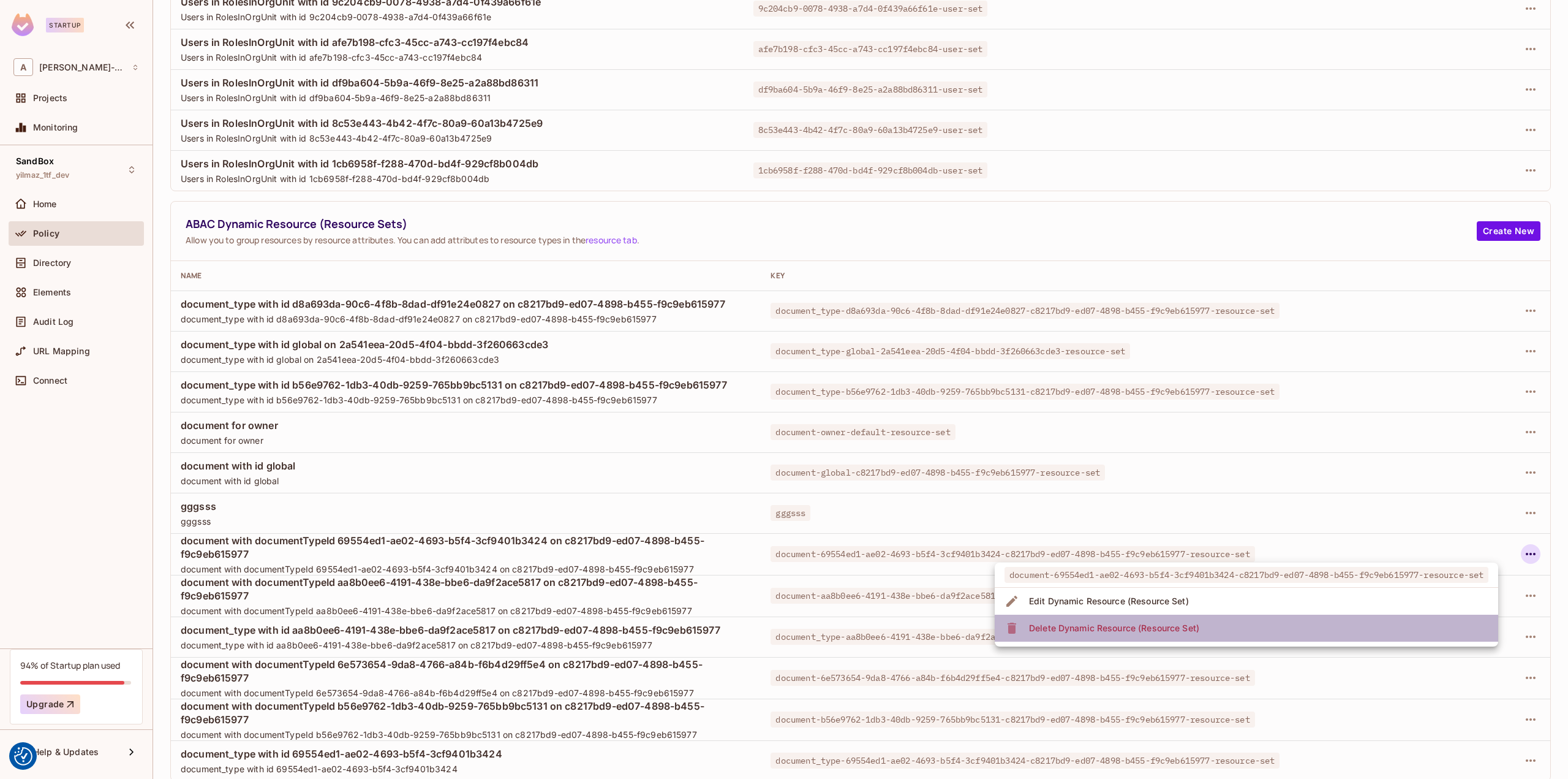
click at [1351, 624] on li "Delete Dynamic Resource (Resource Set)" at bounding box center [1246, 628] width 504 height 27
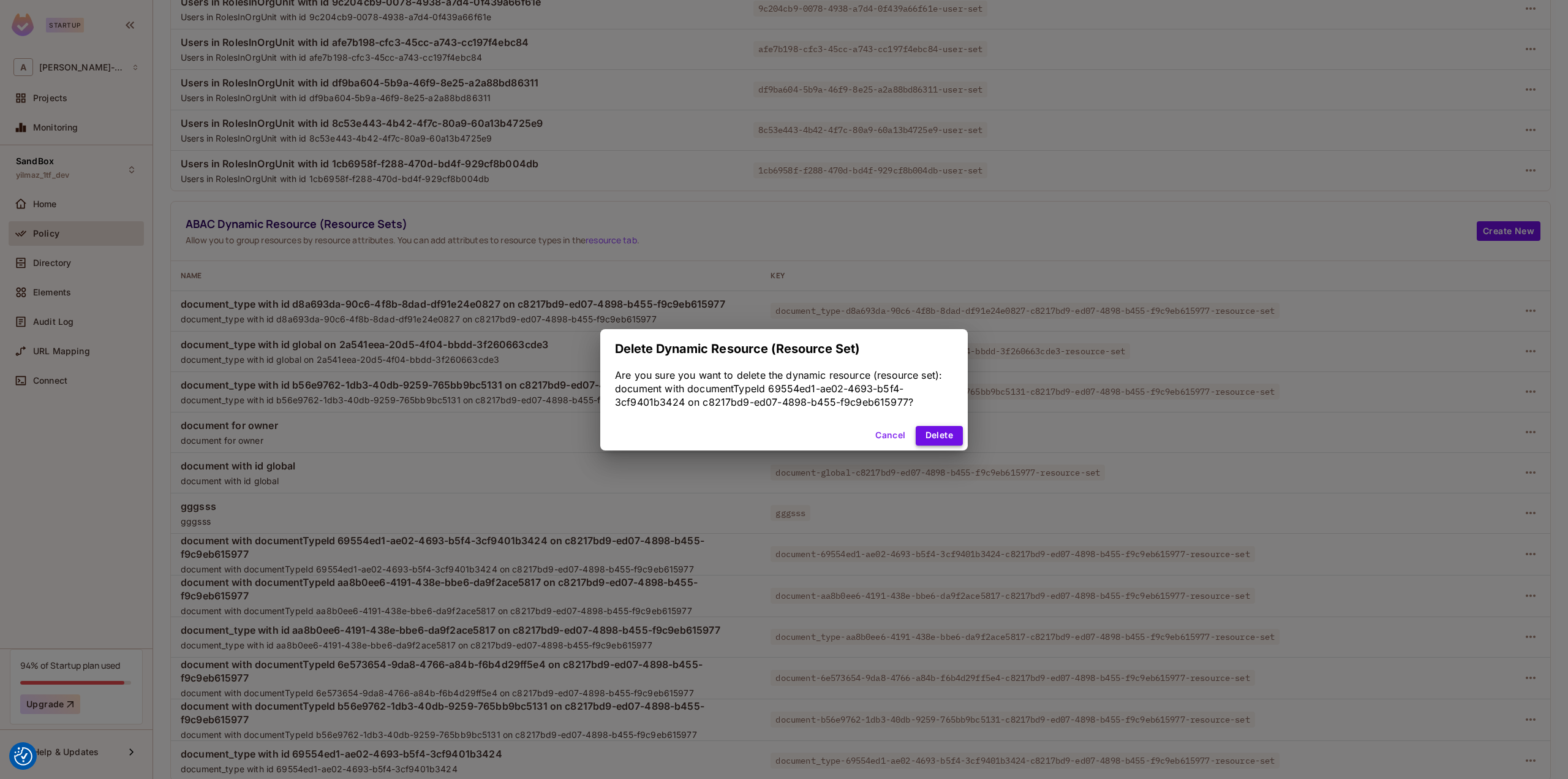
click at [945, 434] on button "Delete" at bounding box center [940, 435] width 48 height 20
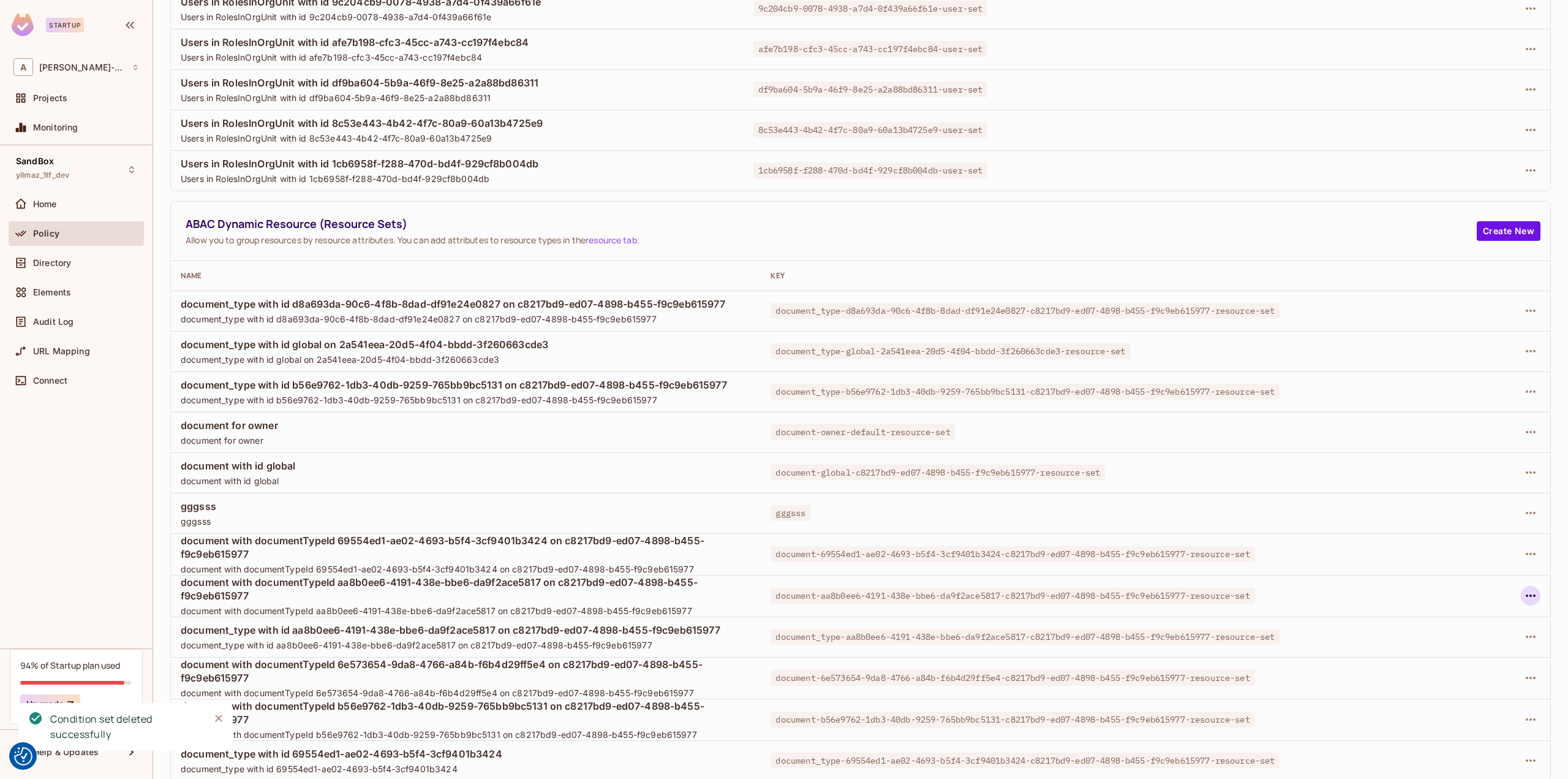
click at [1523, 589] on icon "button" at bounding box center [1530, 595] width 14 height 14
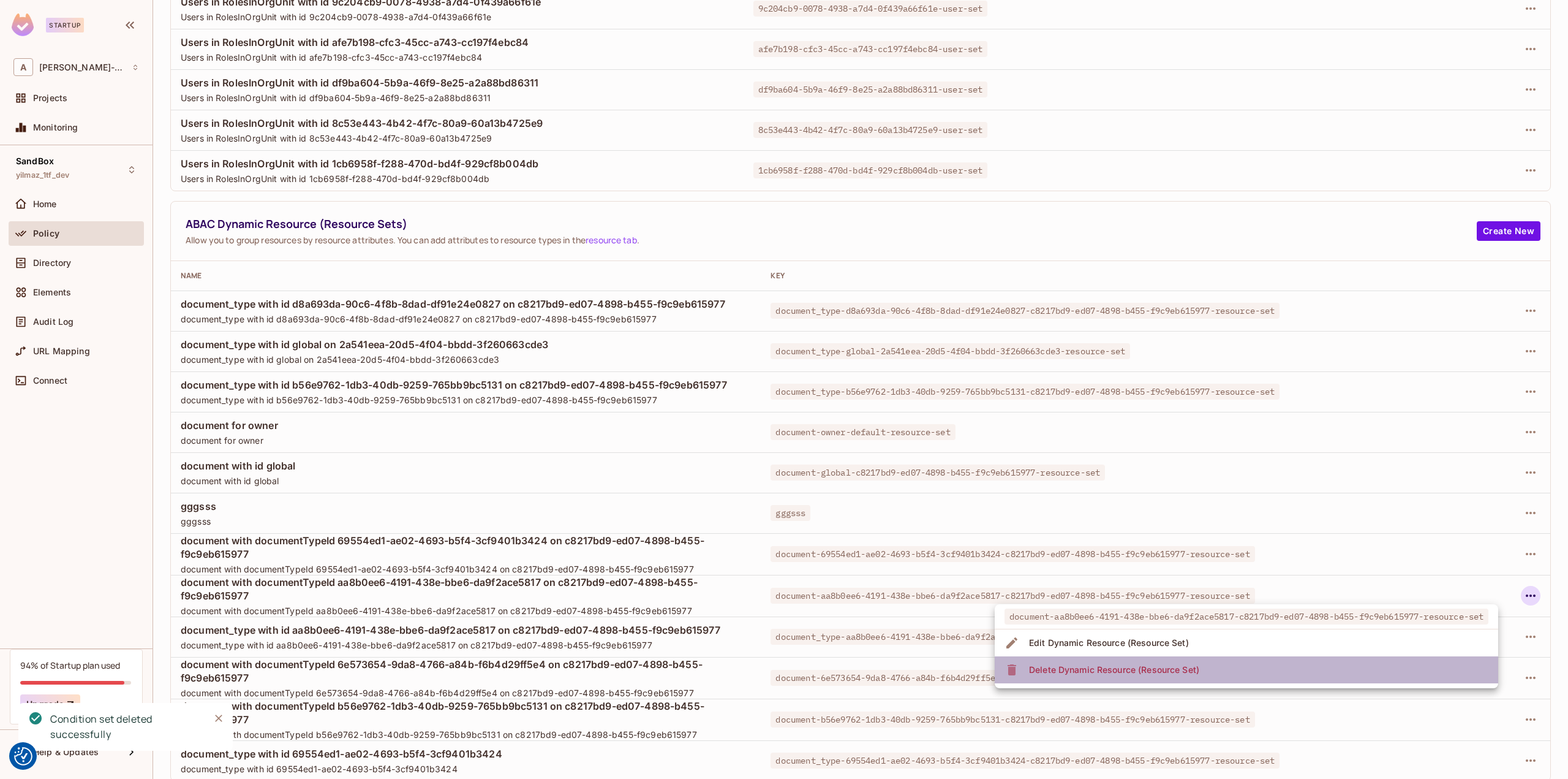
click at [1256, 666] on li "Delete Dynamic Resource (Resource Set)" at bounding box center [1246, 669] width 504 height 27
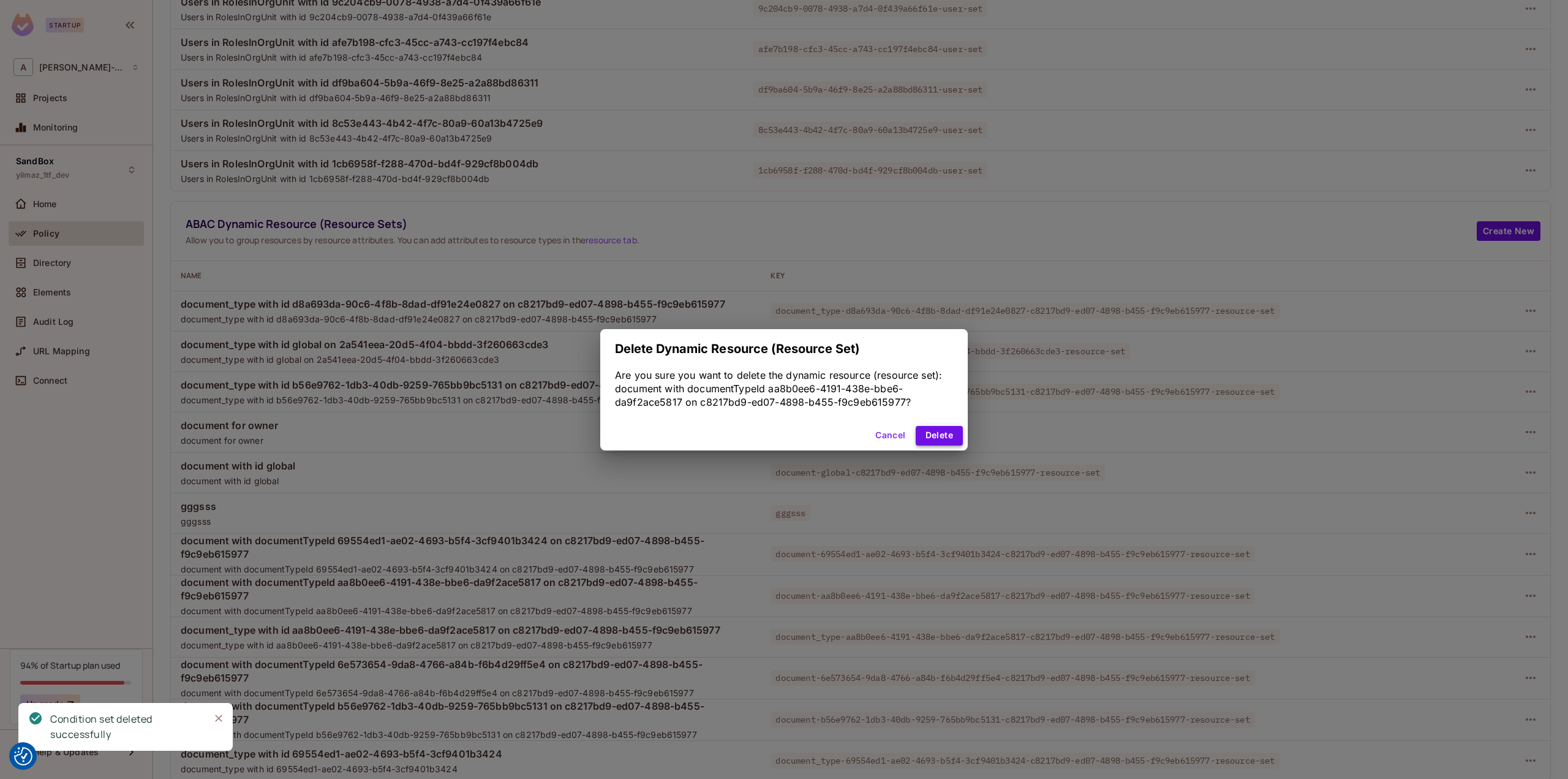
click at [939, 437] on button "Delete" at bounding box center [940, 435] width 48 height 20
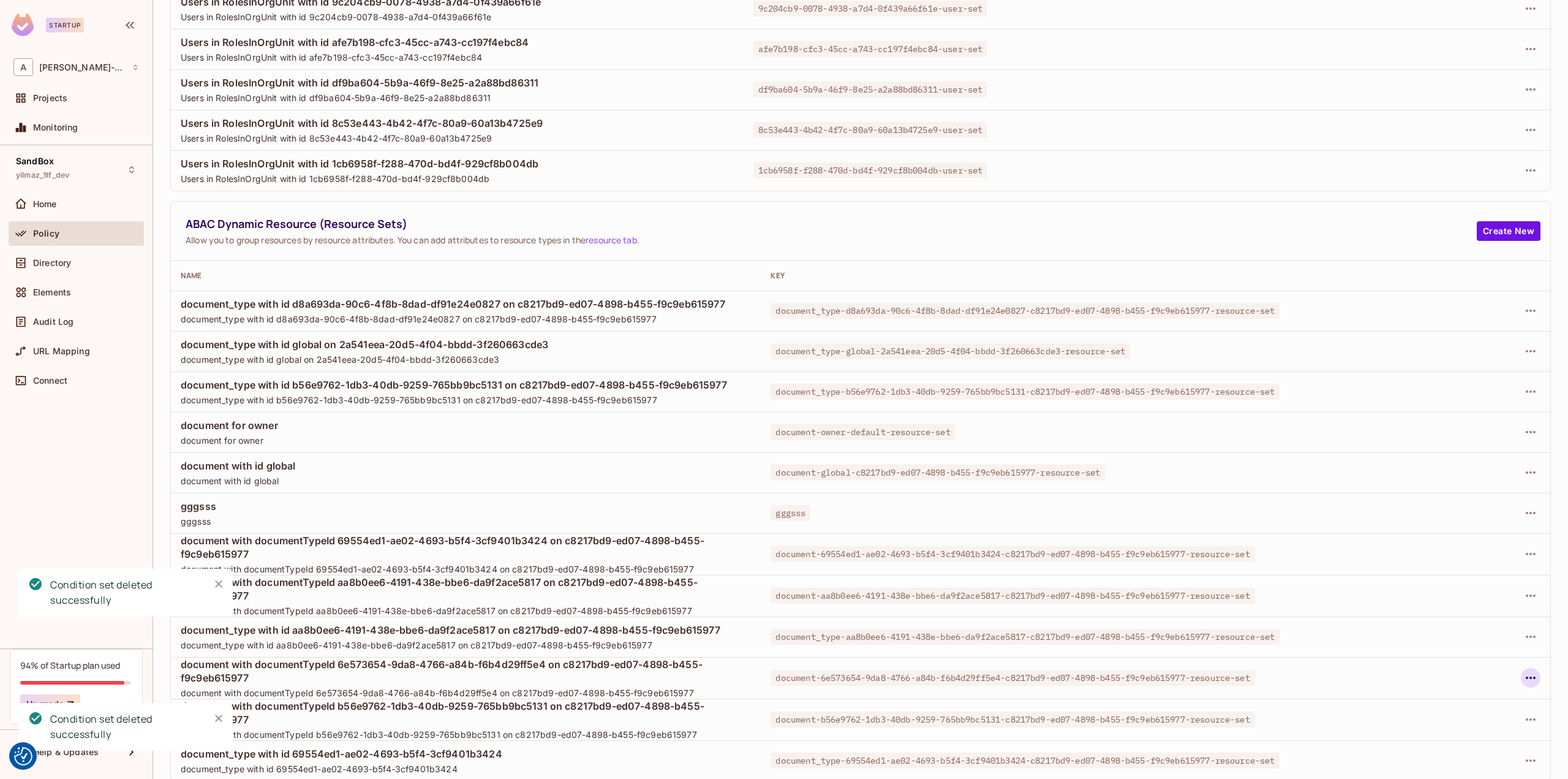
click at [1523, 678] on icon "button" at bounding box center [1530, 677] width 14 height 14
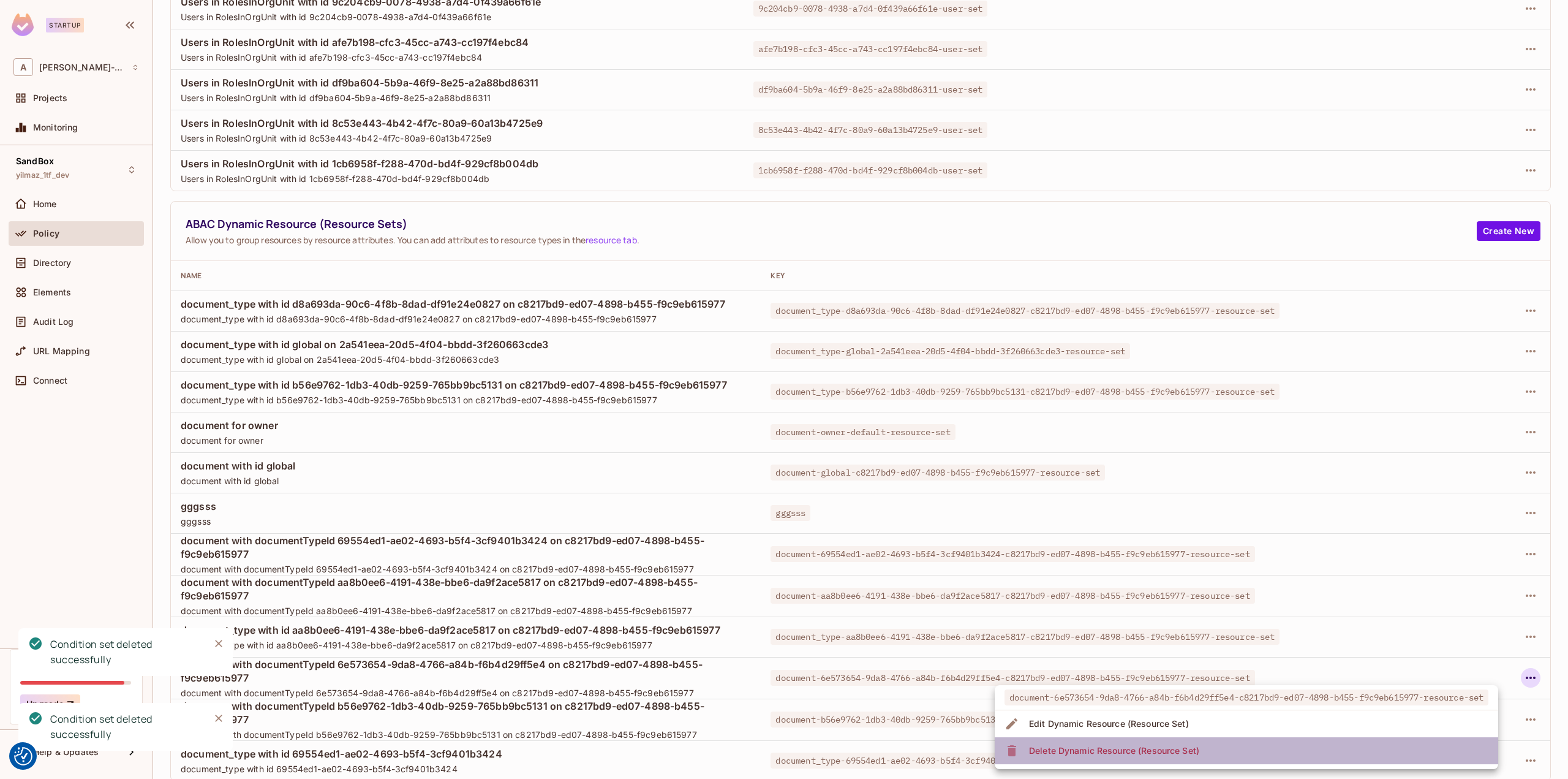
scroll to position [189, 0]
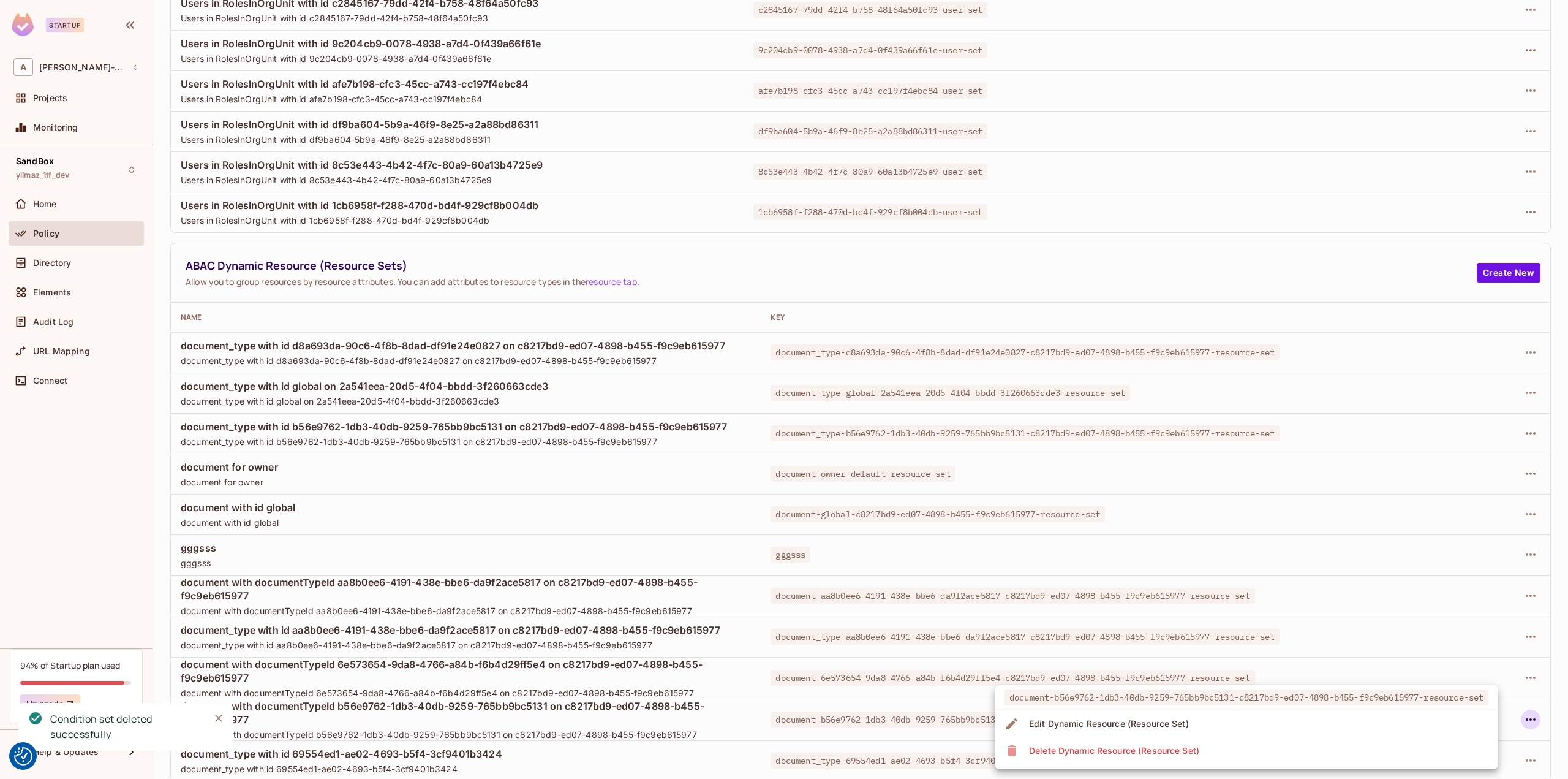
click at [1141, 752] on div "Delete Dynamic Resource (Resource Set)" at bounding box center [1114, 750] width 170 height 12
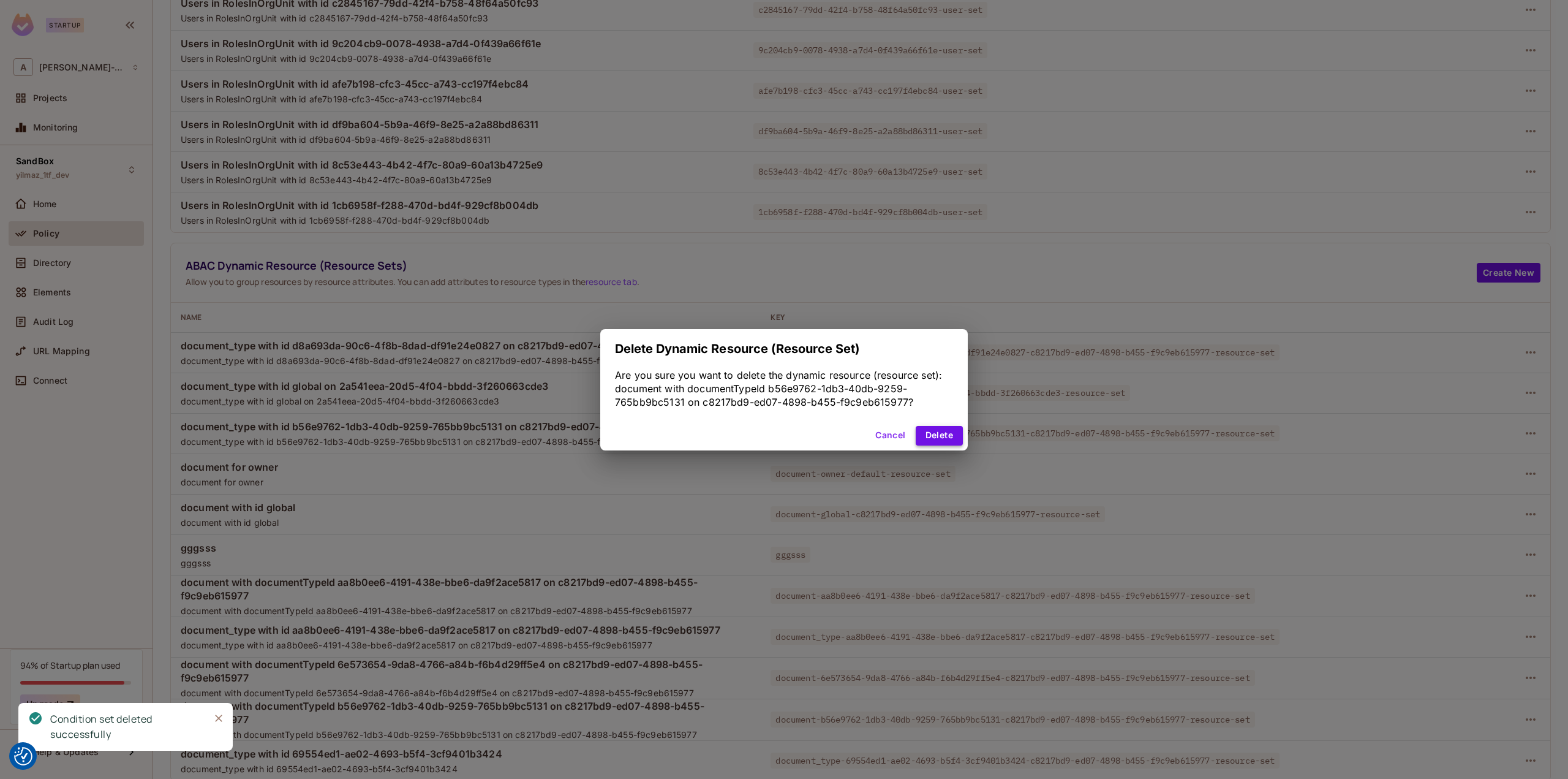
click at [954, 443] on button "Delete" at bounding box center [940, 435] width 48 height 20
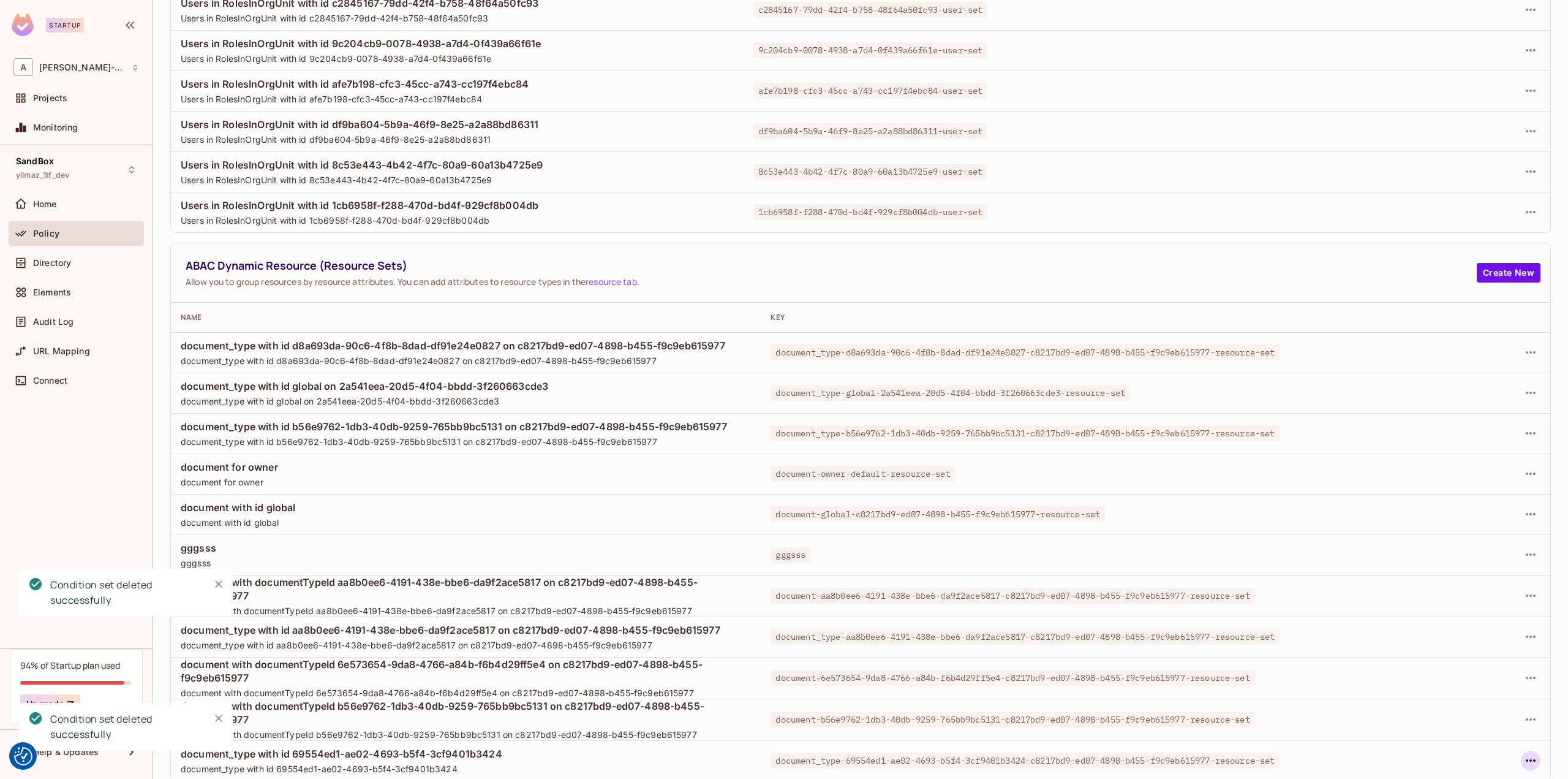
click at [1526, 759] on icon "button" at bounding box center [1531, 760] width 10 height 3
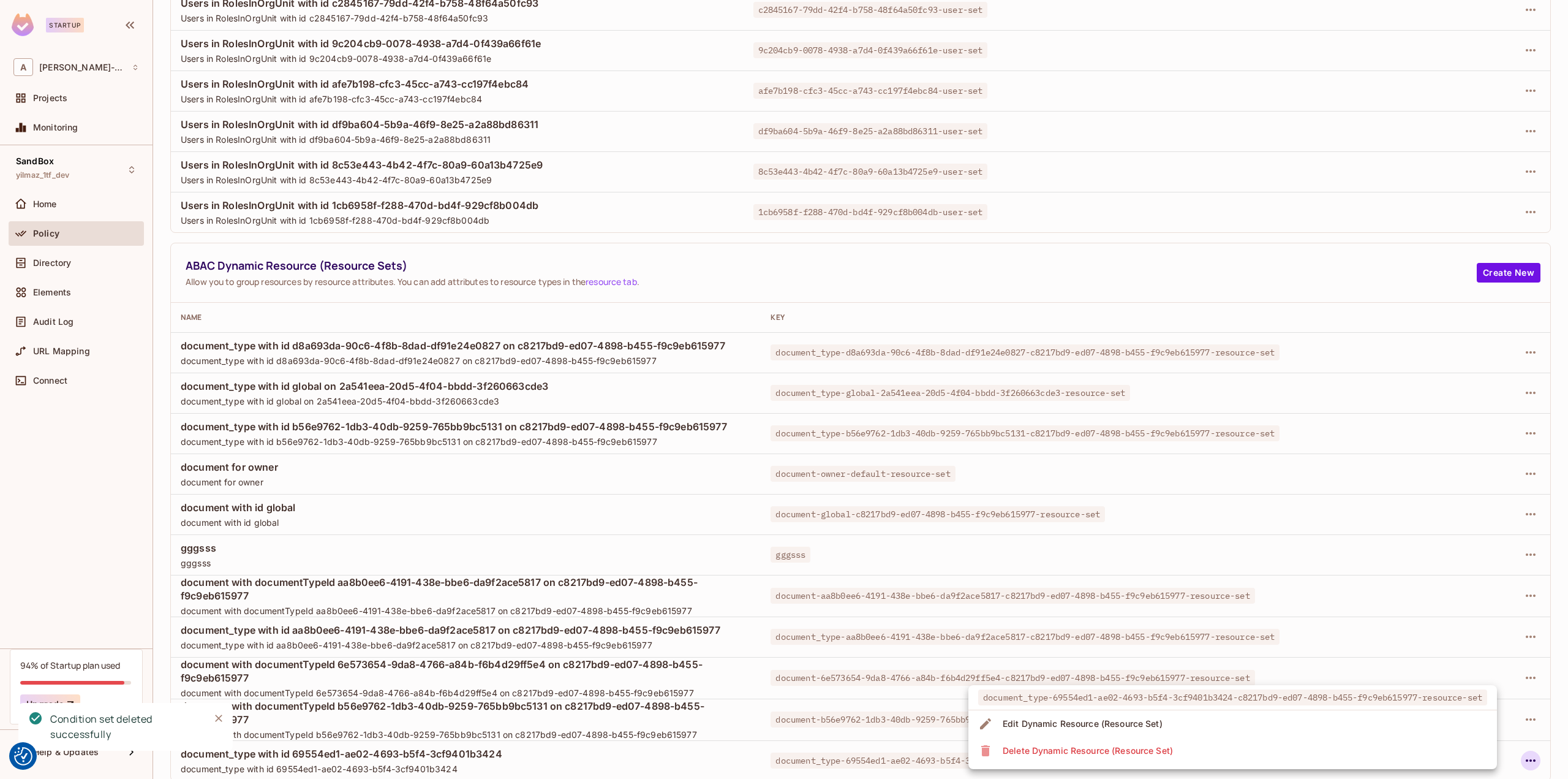
click at [1251, 755] on li "Delete Dynamic Resource (Resource Set)" at bounding box center [1232, 750] width 528 height 27
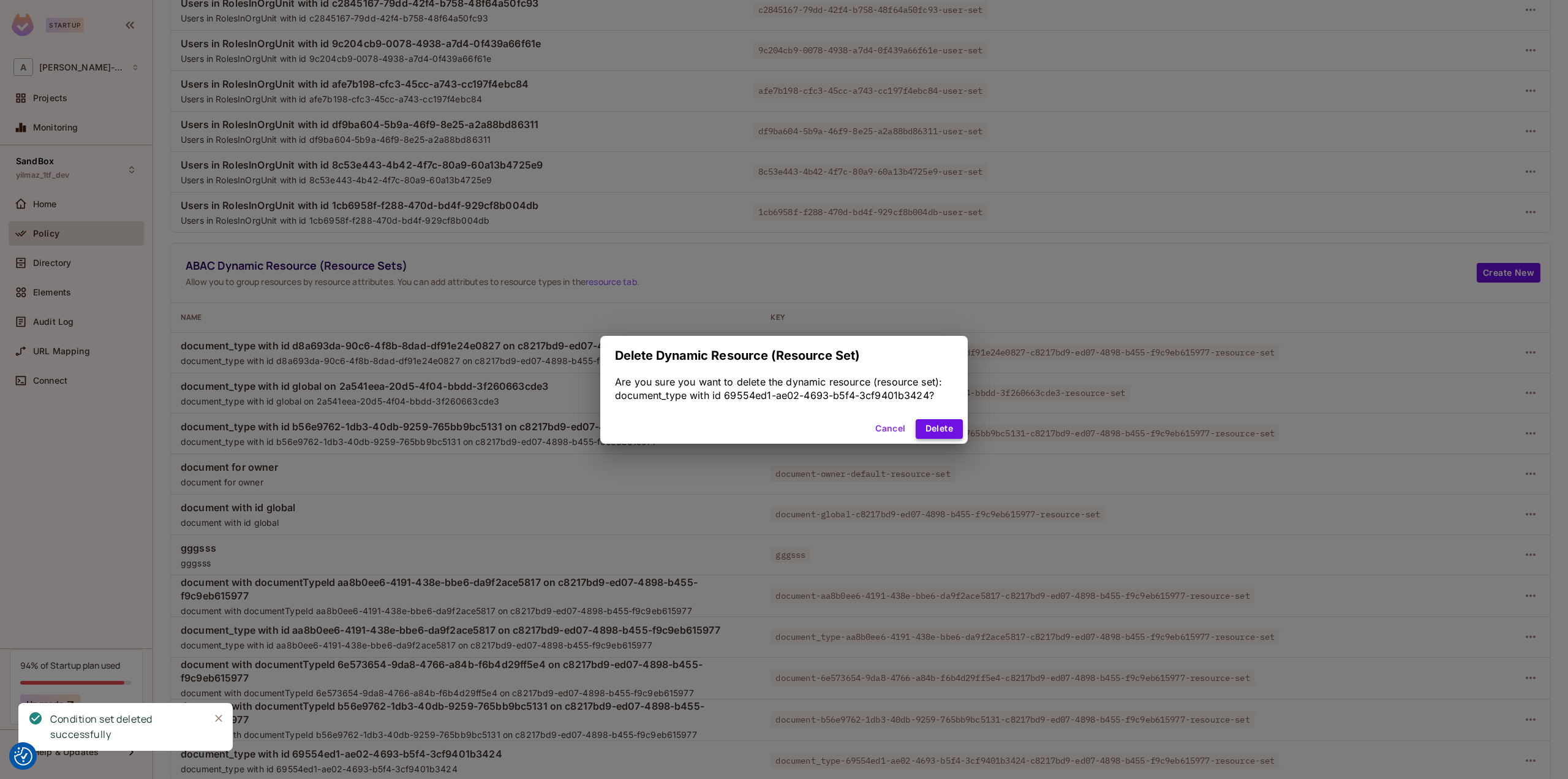
click at [952, 429] on button "Delete" at bounding box center [940, 429] width 48 height 20
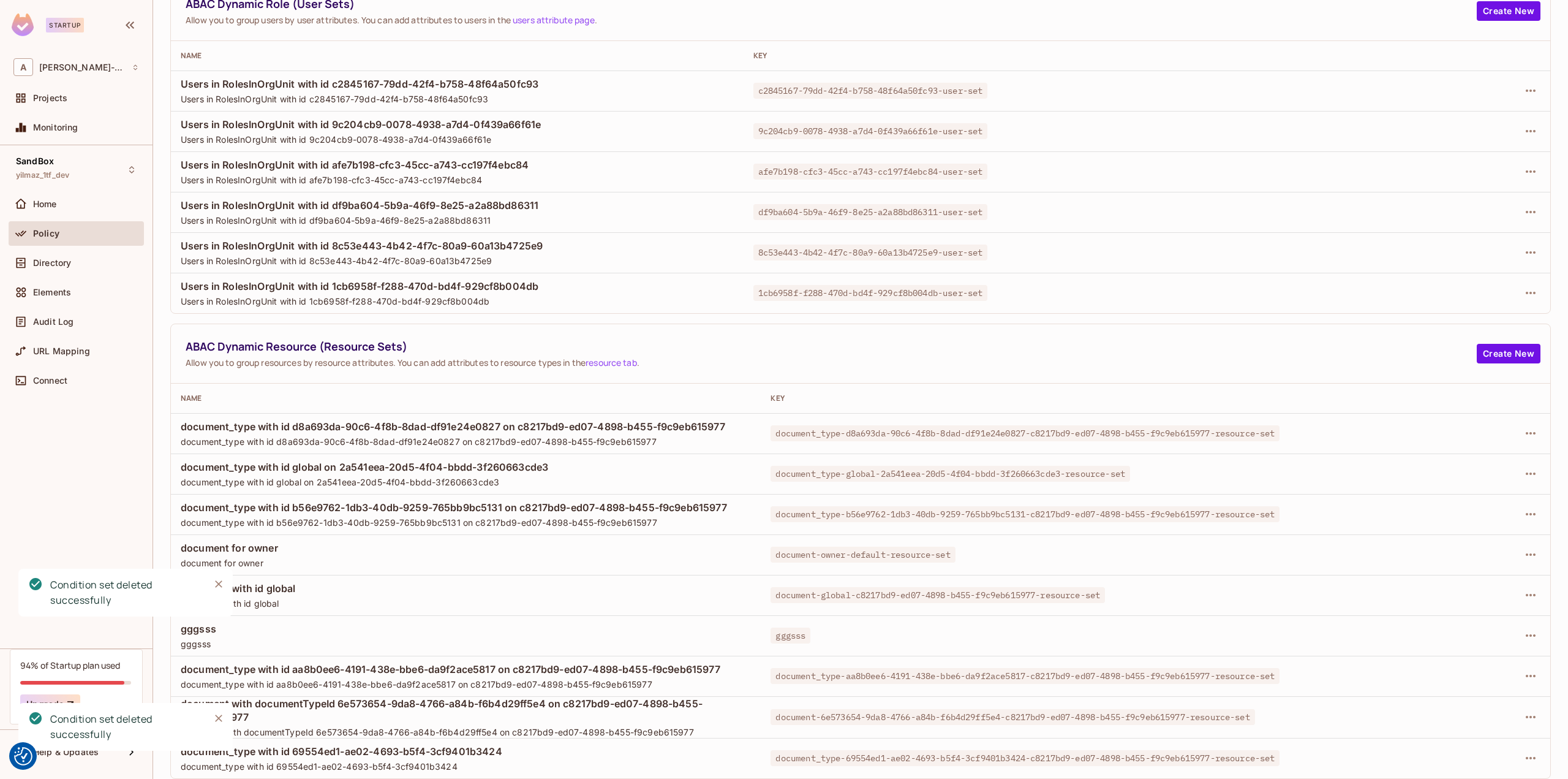
scroll to position [106, 0]
click at [1523, 719] on icon "button" at bounding box center [1530, 718] width 14 height 14
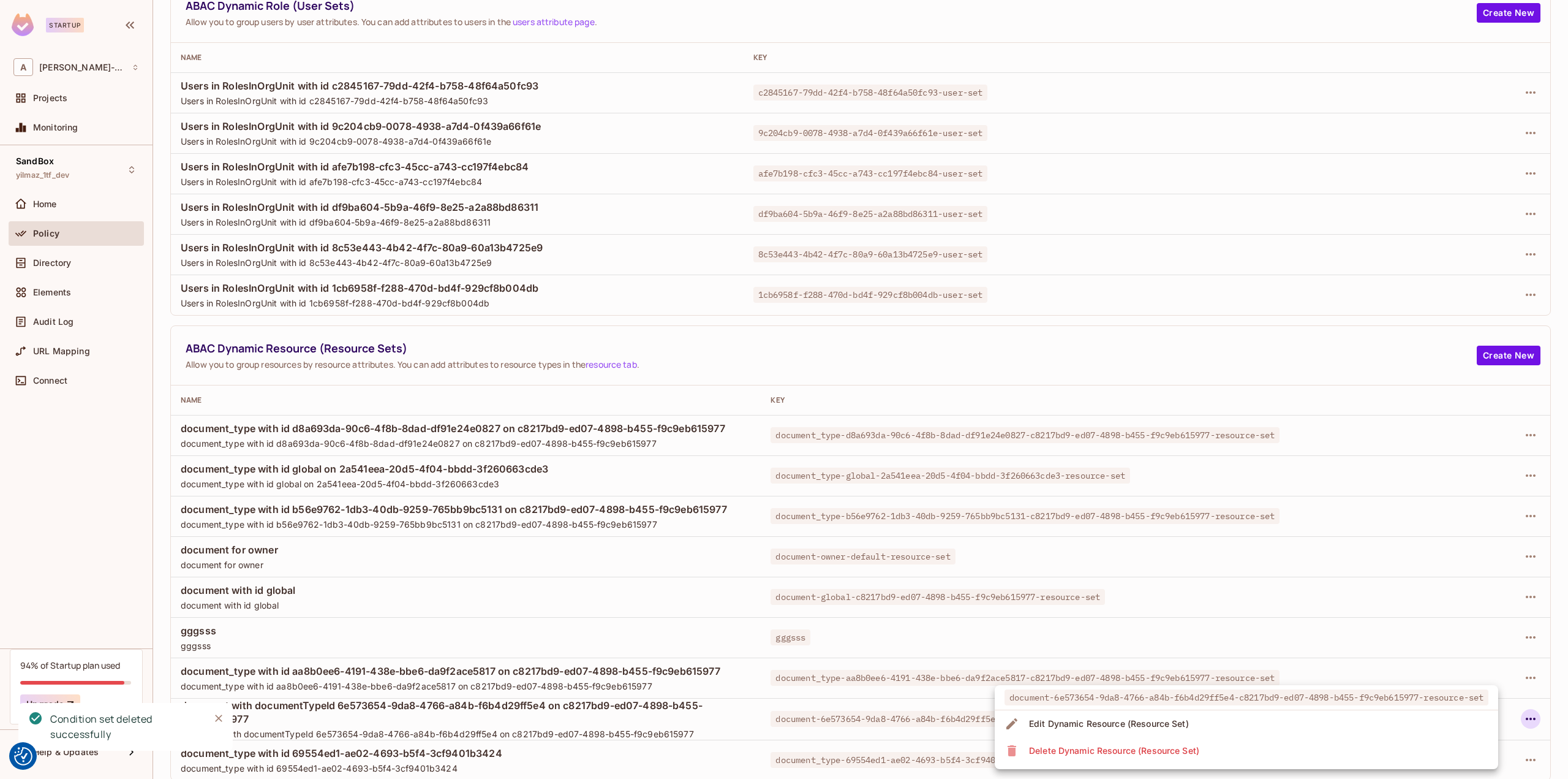
click at [1219, 748] on li "Delete Dynamic Resource (Resource Set)" at bounding box center [1246, 750] width 504 height 27
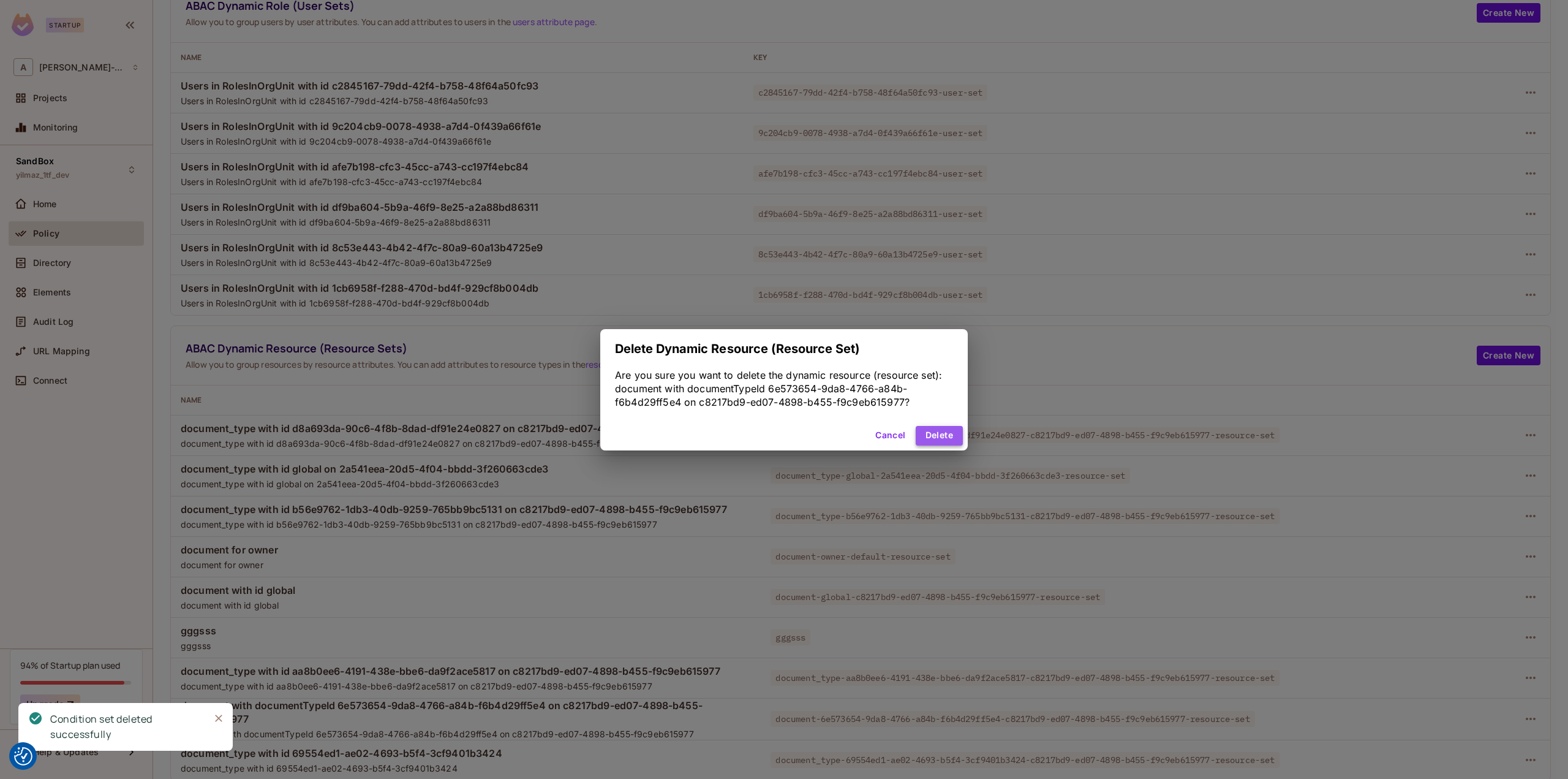
click at [950, 431] on button "Delete" at bounding box center [940, 435] width 48 height 20
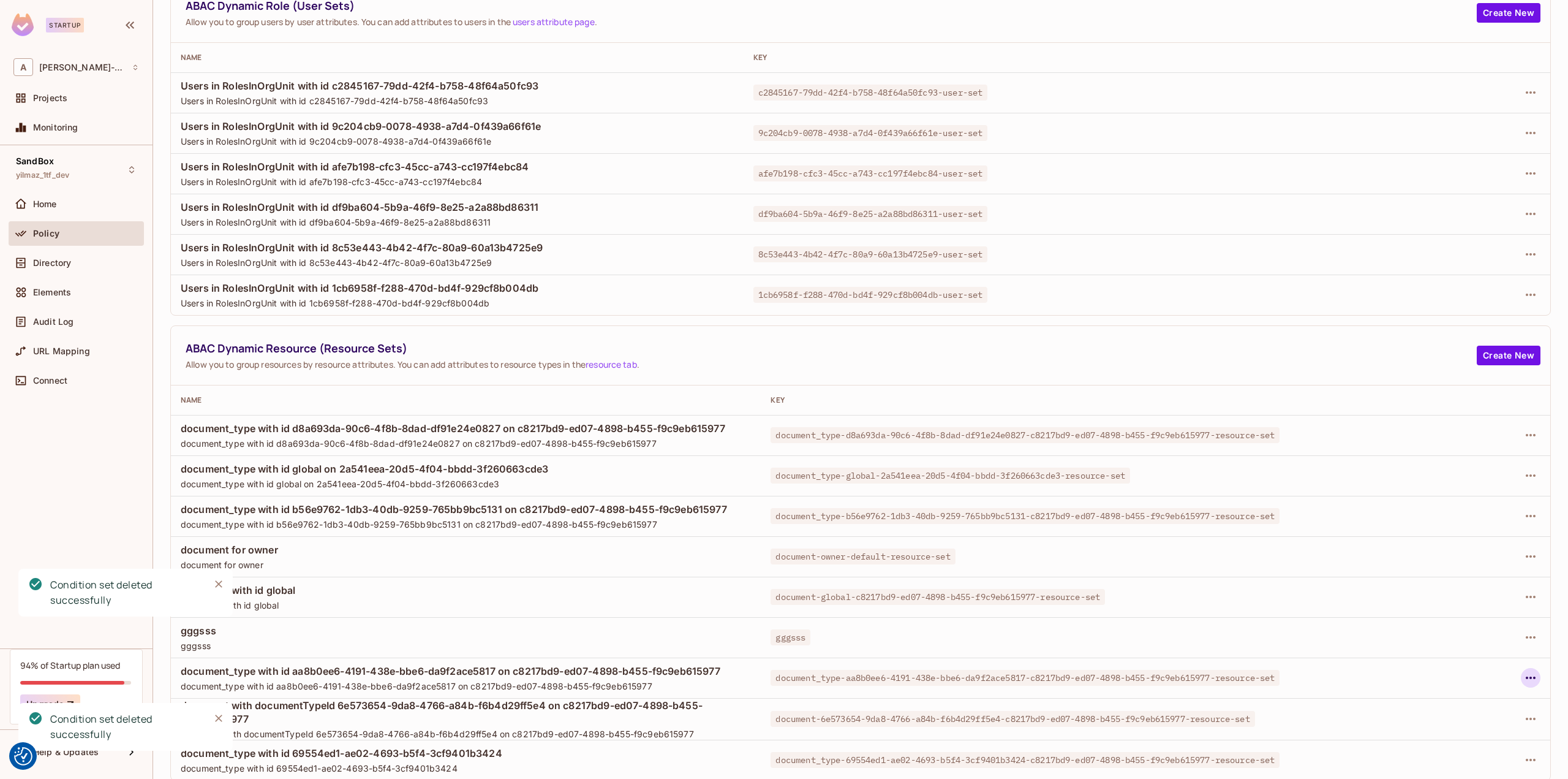
click at [1523, 678] on icon "button" at bounding box center [1530, 677] width 14 height 14
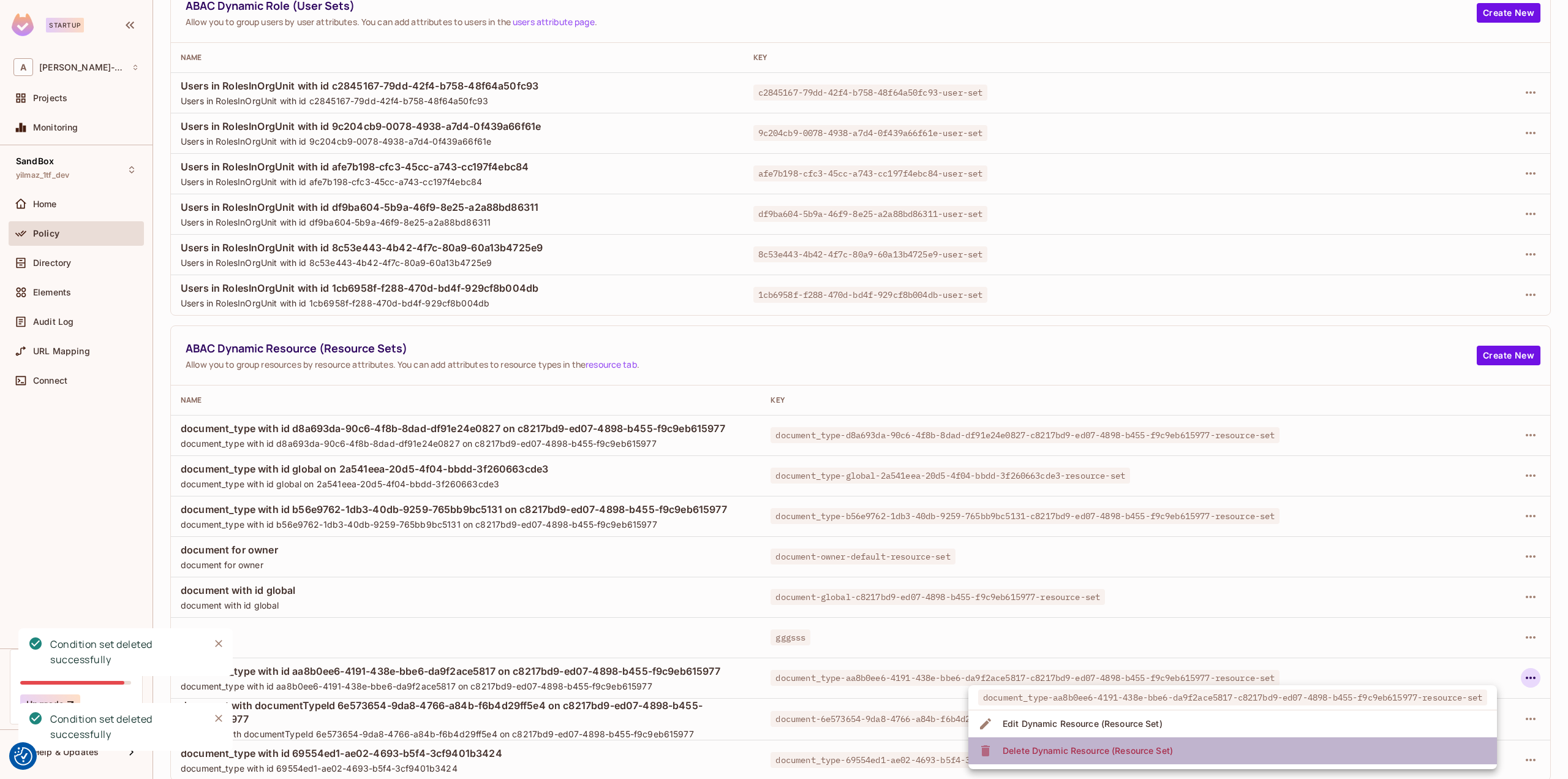
click at [1112, 748] on div "Delete Dynamic Resource (Resource Set)" at bounding box center [1087, 750] width 170 height 12
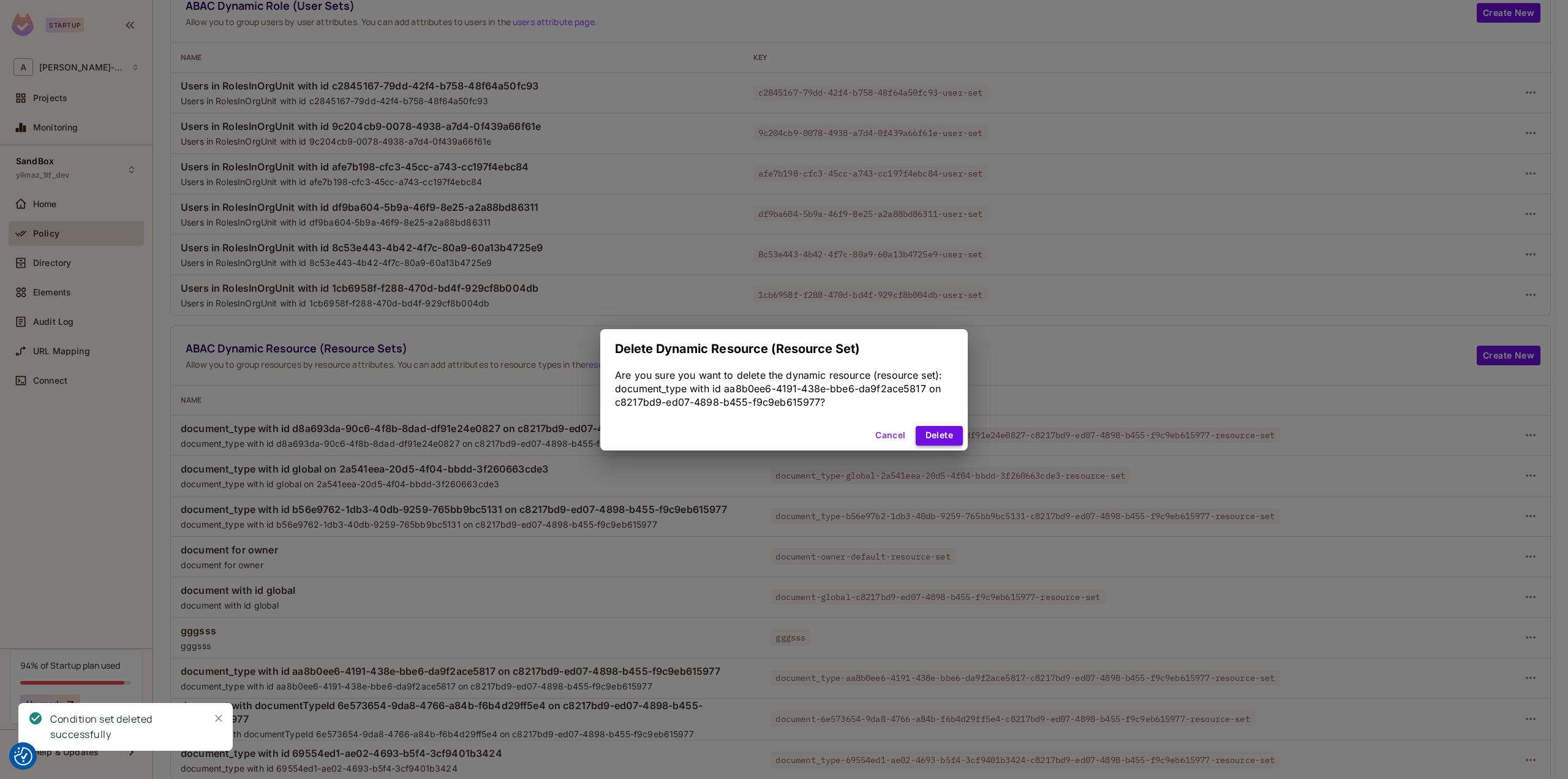
scroll to position [27, 0]
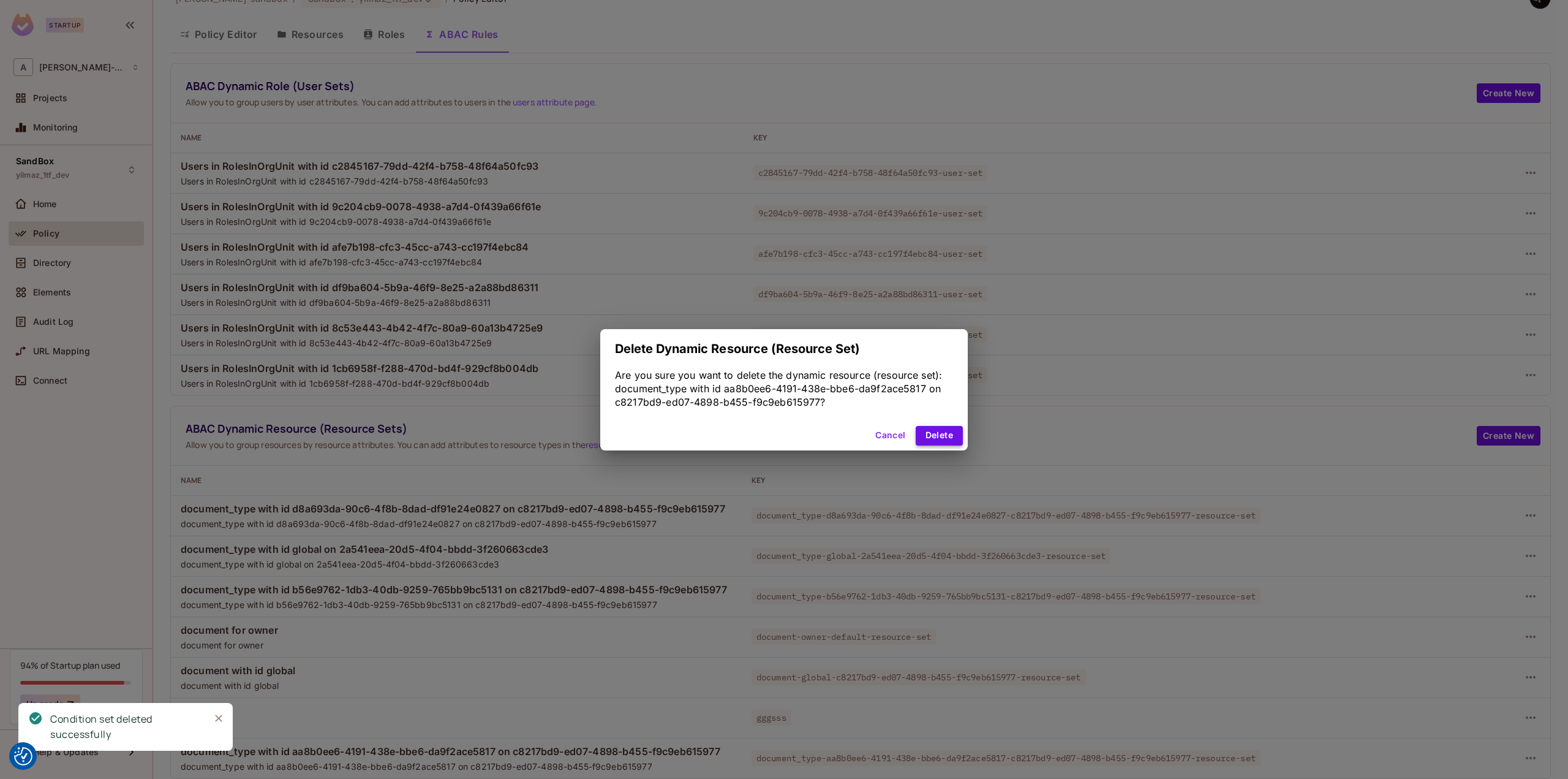
click at [948, 430] on button "Delete" at bounding box center [940, 435] width 48 height 20
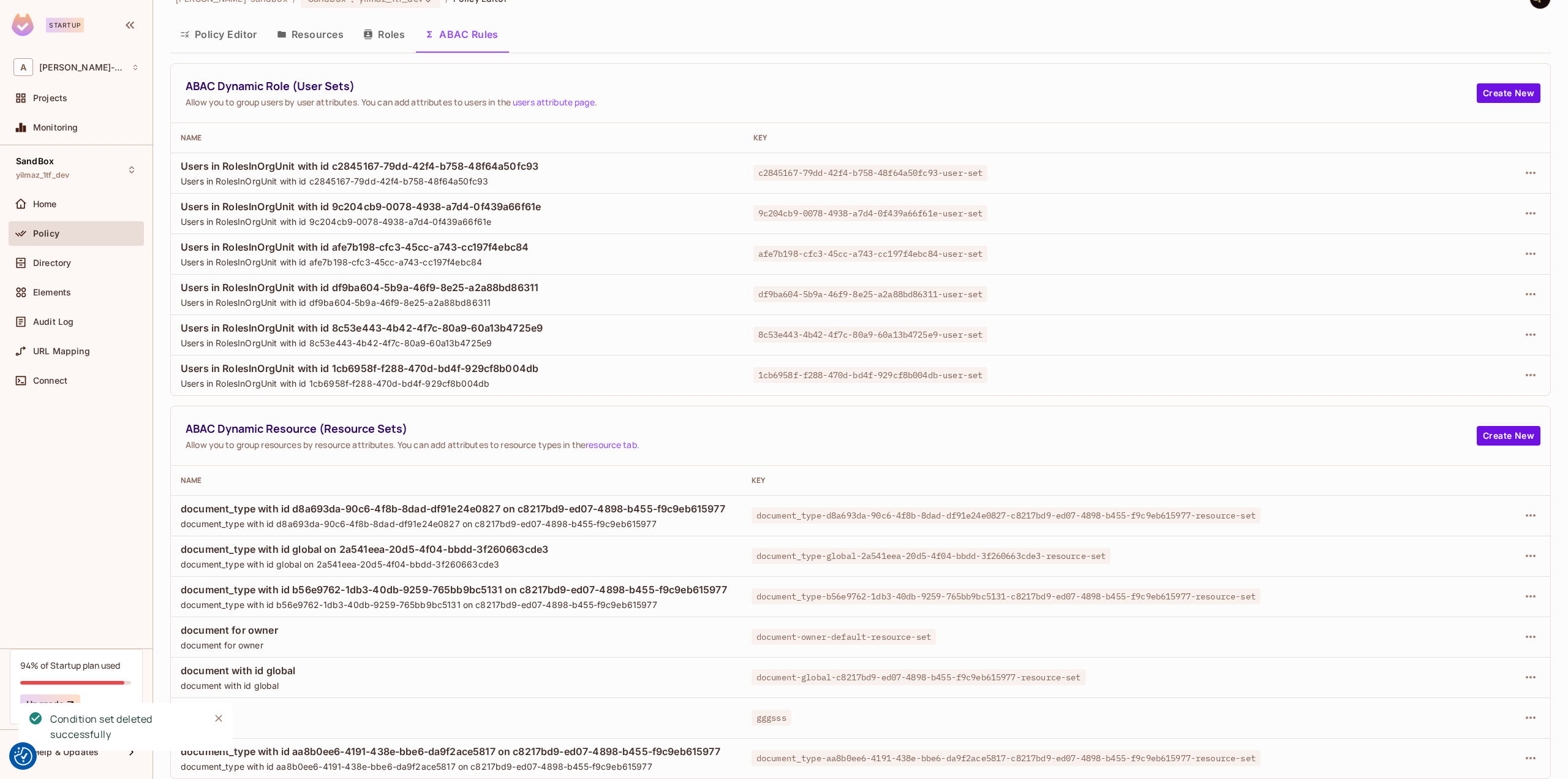
scroll to position [0, 0]
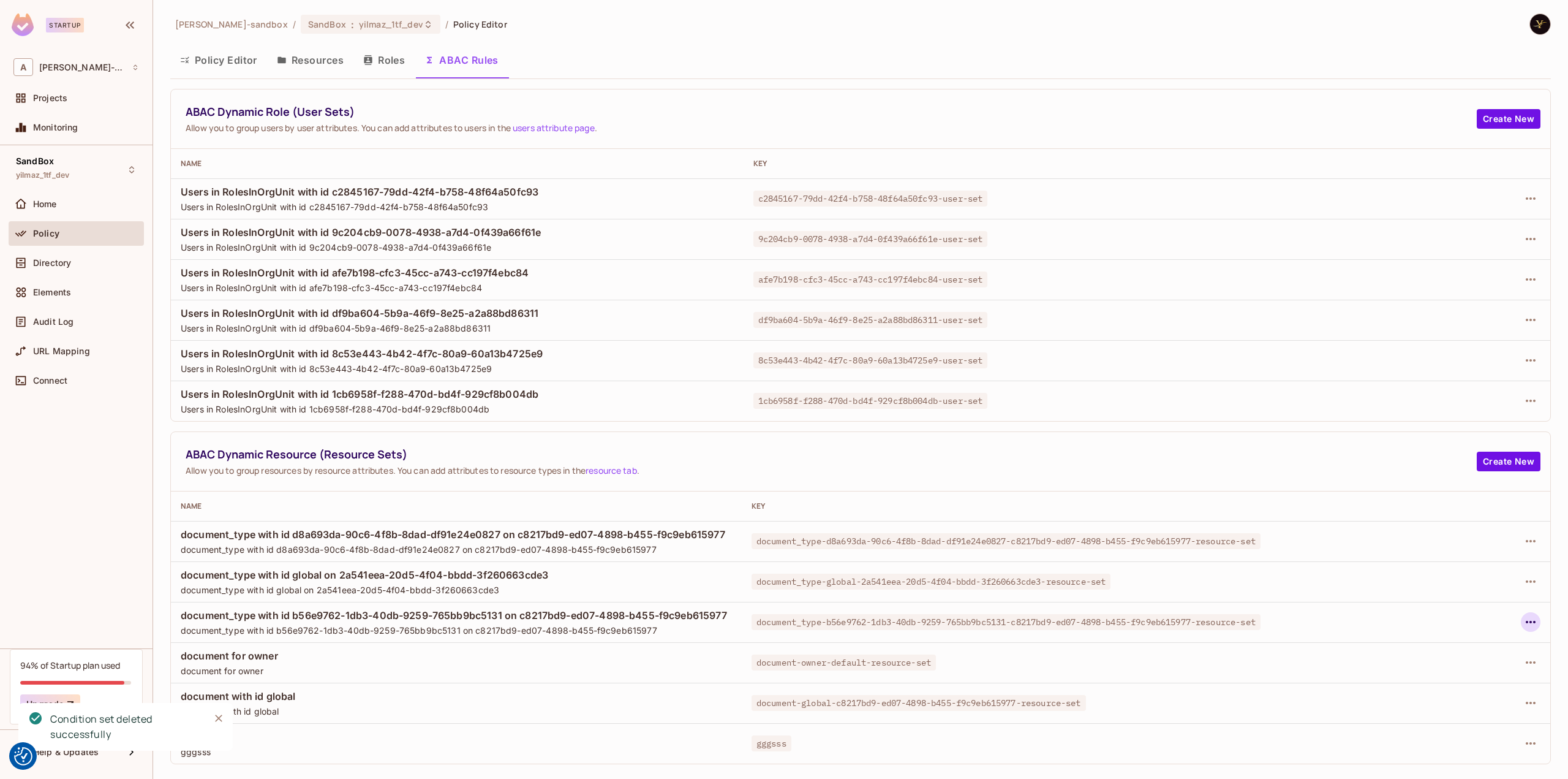
click at [1532, 623] on icon "button" at bounding box center [1530, 621] width 14 height 14
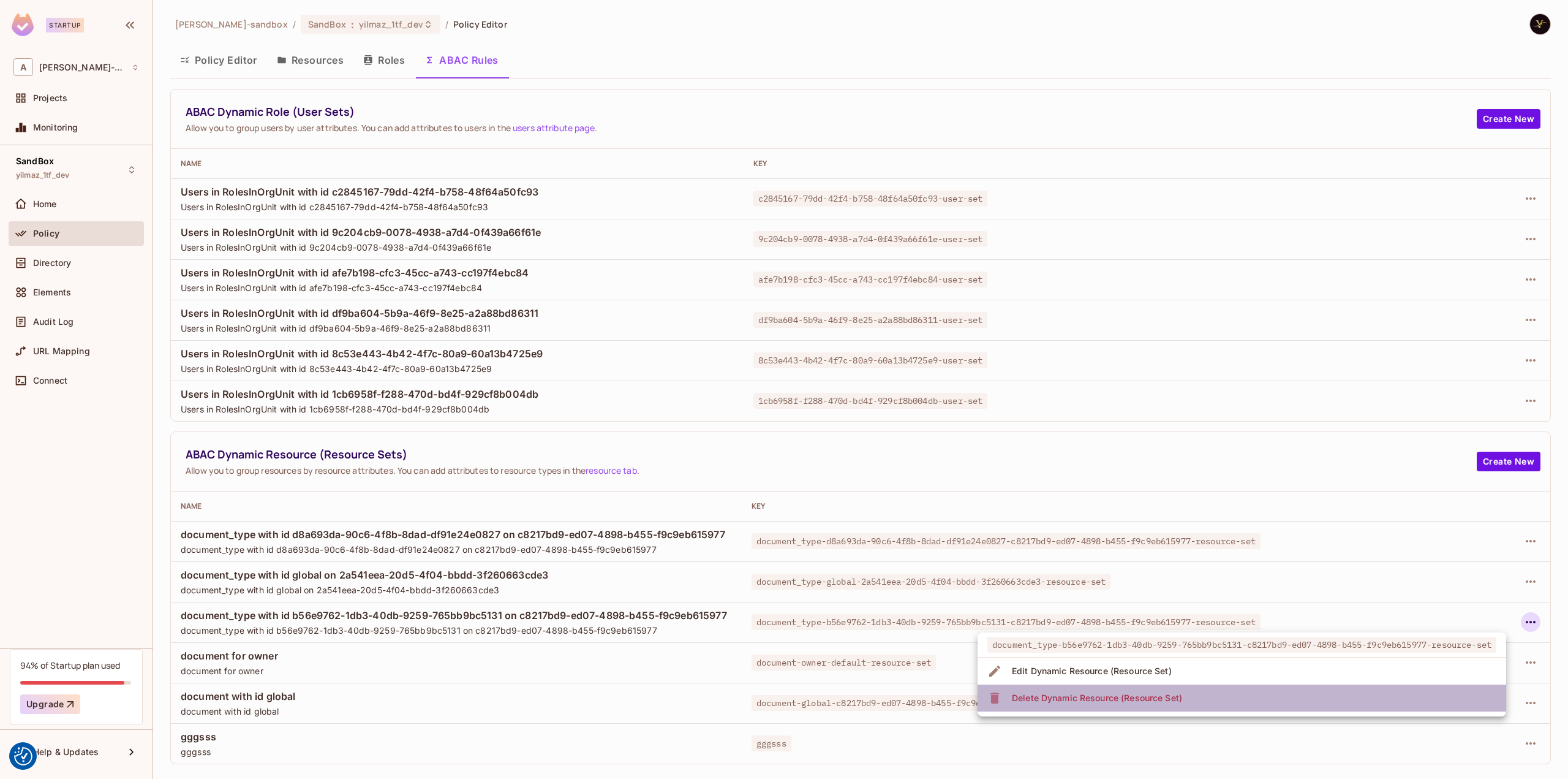
click at [1239, 696] on li "Delete Dynamic Resource (Resource Set)" at bounding box center [1241, 698] width 528 height 27
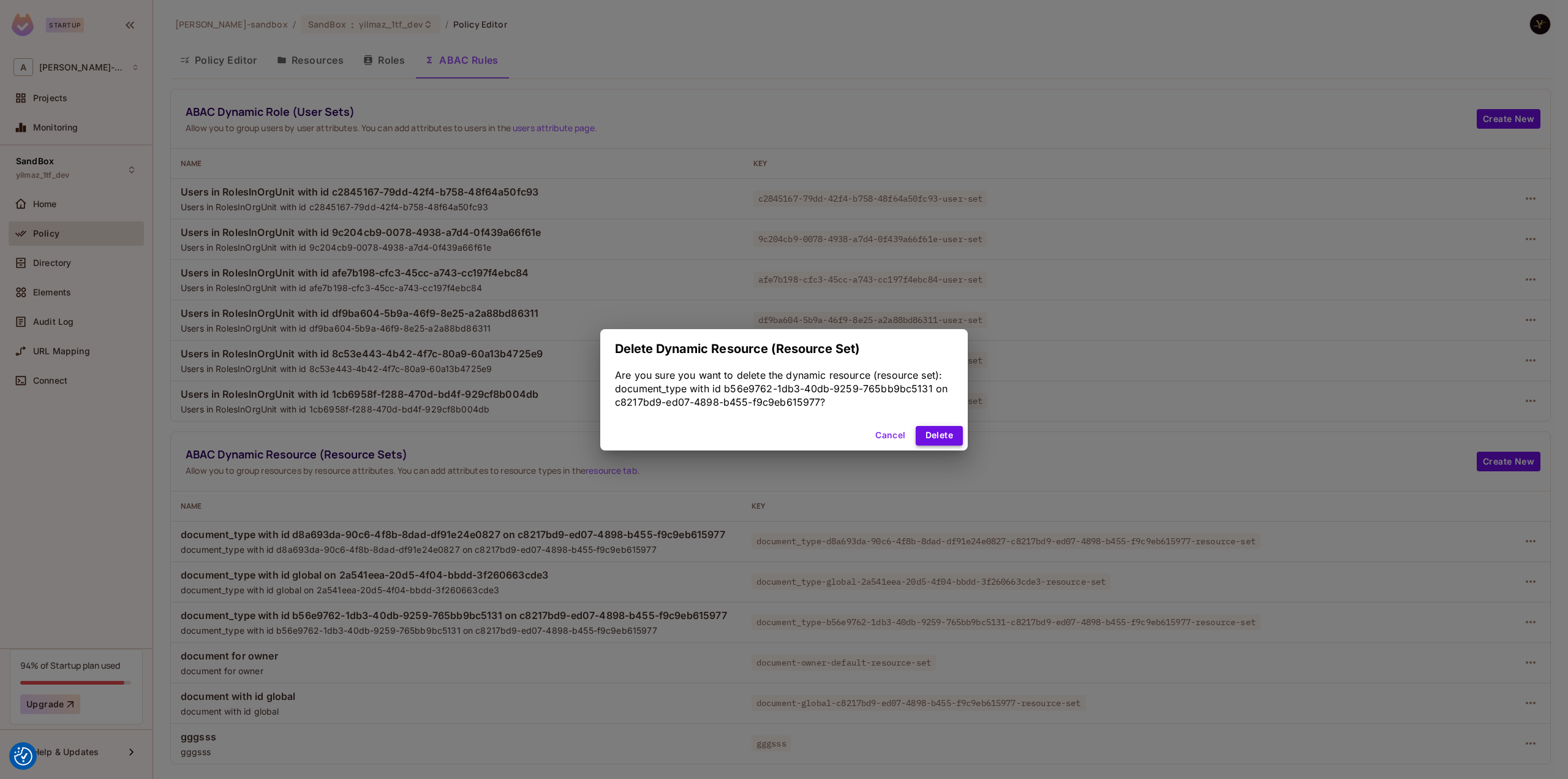
drag, startPoint x: 933, startPoint y: 430, endPoint x: 940, endPoint y: 437, distance: 9.9
click at [935, 433] on button "Delete" at bounding box center [940, 435] width 48 height 20
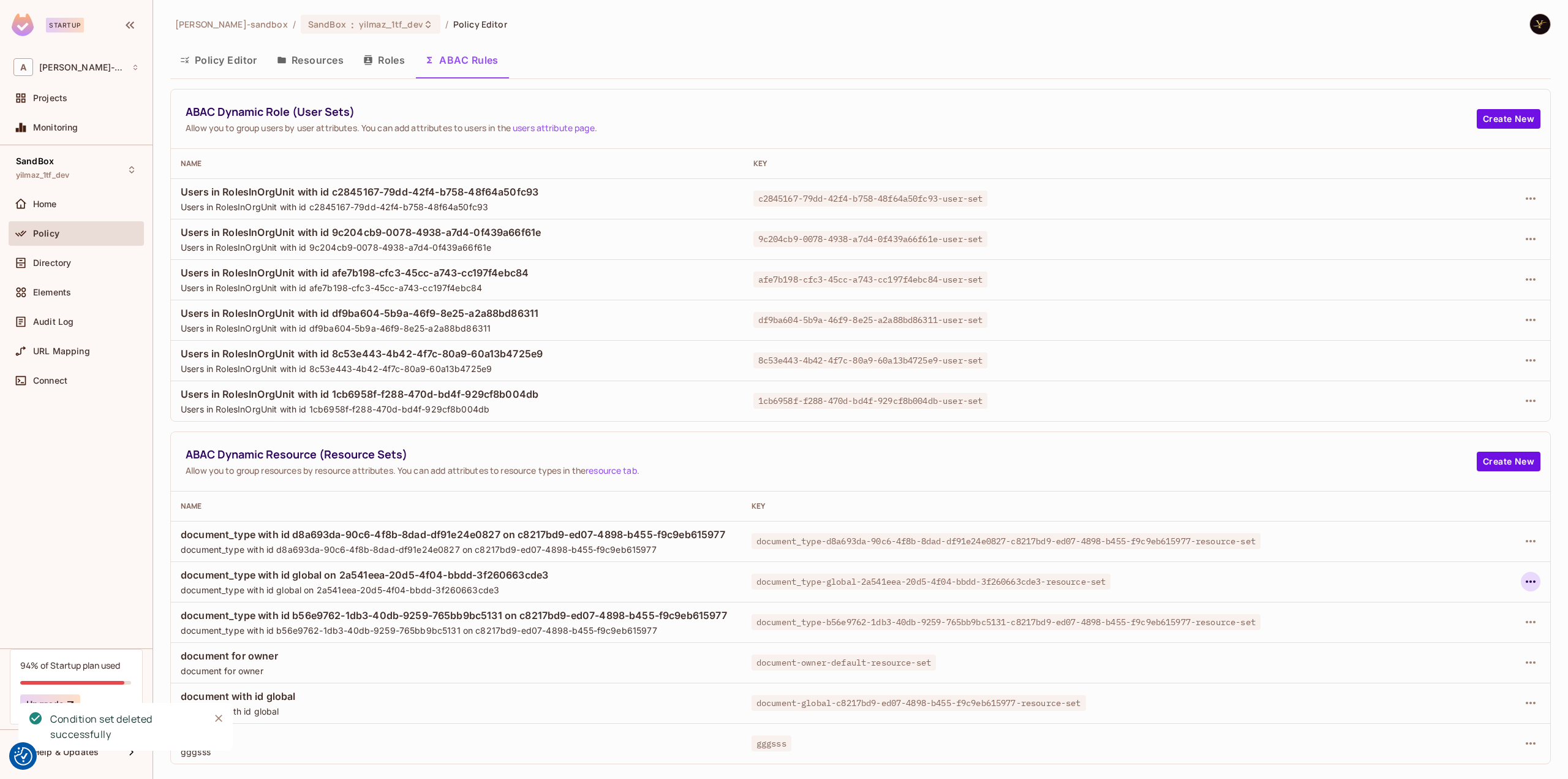
click at [1532, 583] on icon "button" at bounding box center [1530, 581] width 14 height 14
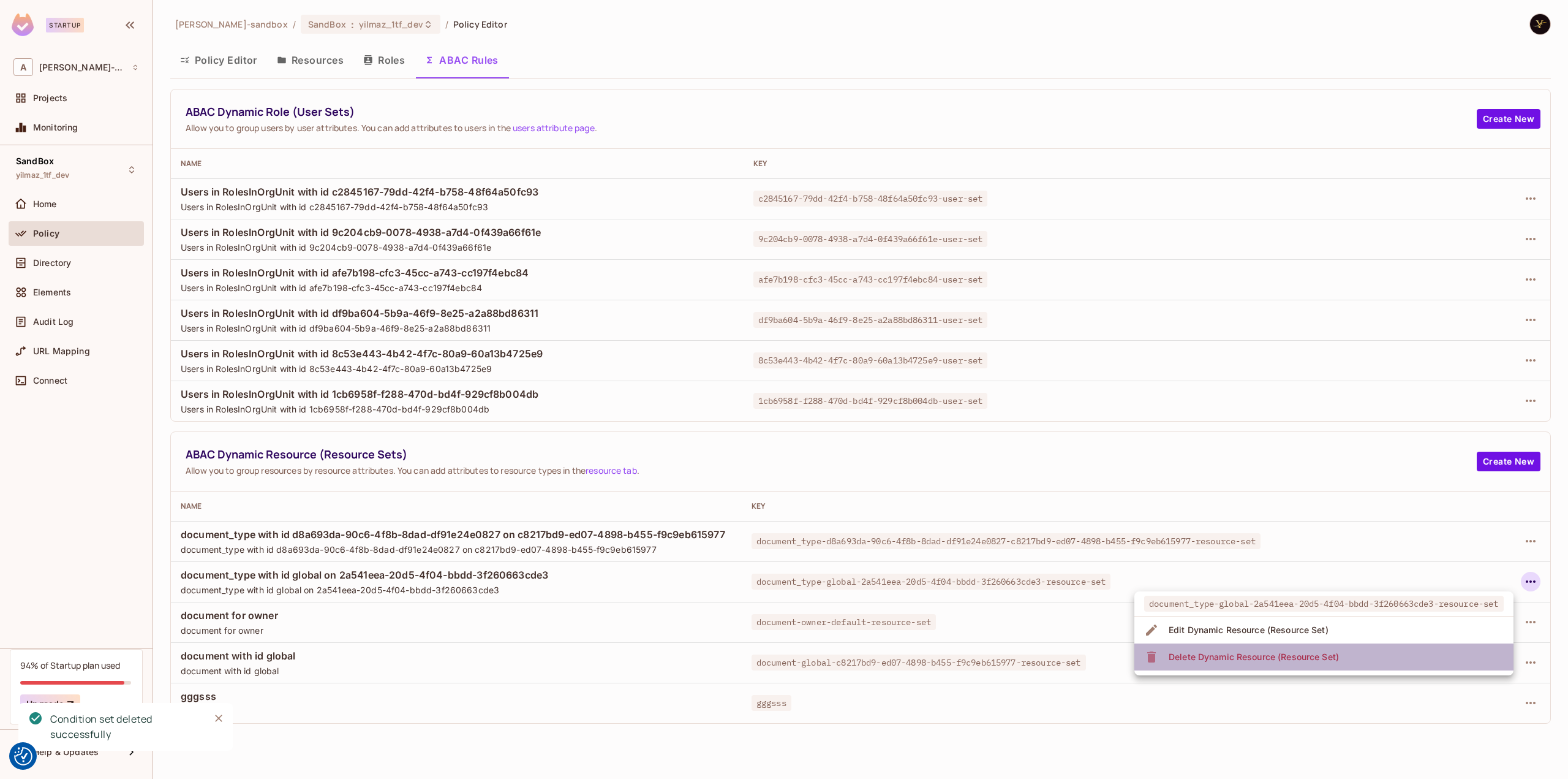
click at [1225, 657] on div "Delete Dynamic Resource (Resource Set)" at bounding box center [1253, 656] width 170 height 12
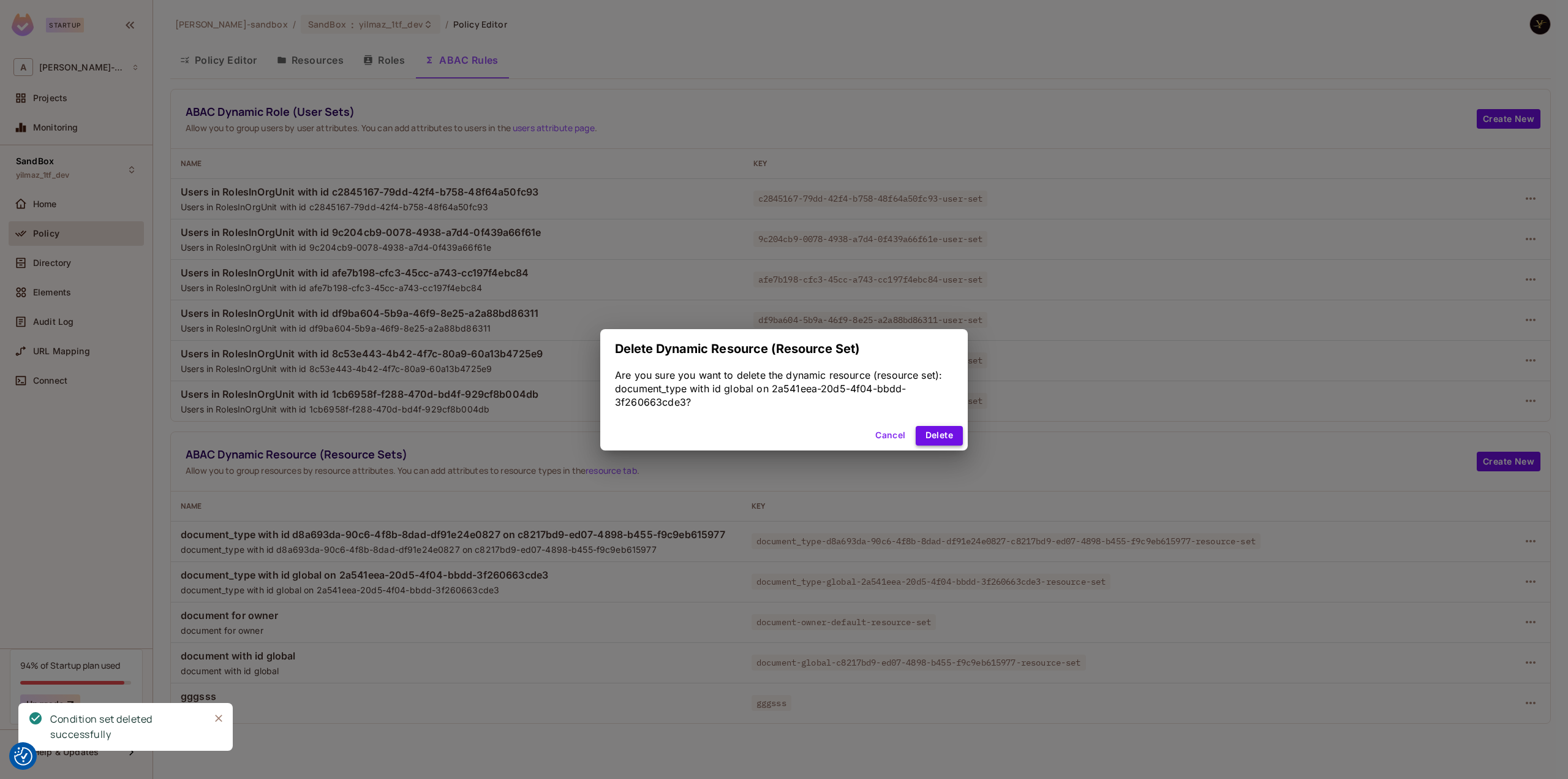
click at [935, 435] on button "Delete" at bounding box center [940, 435] width 48 height 20
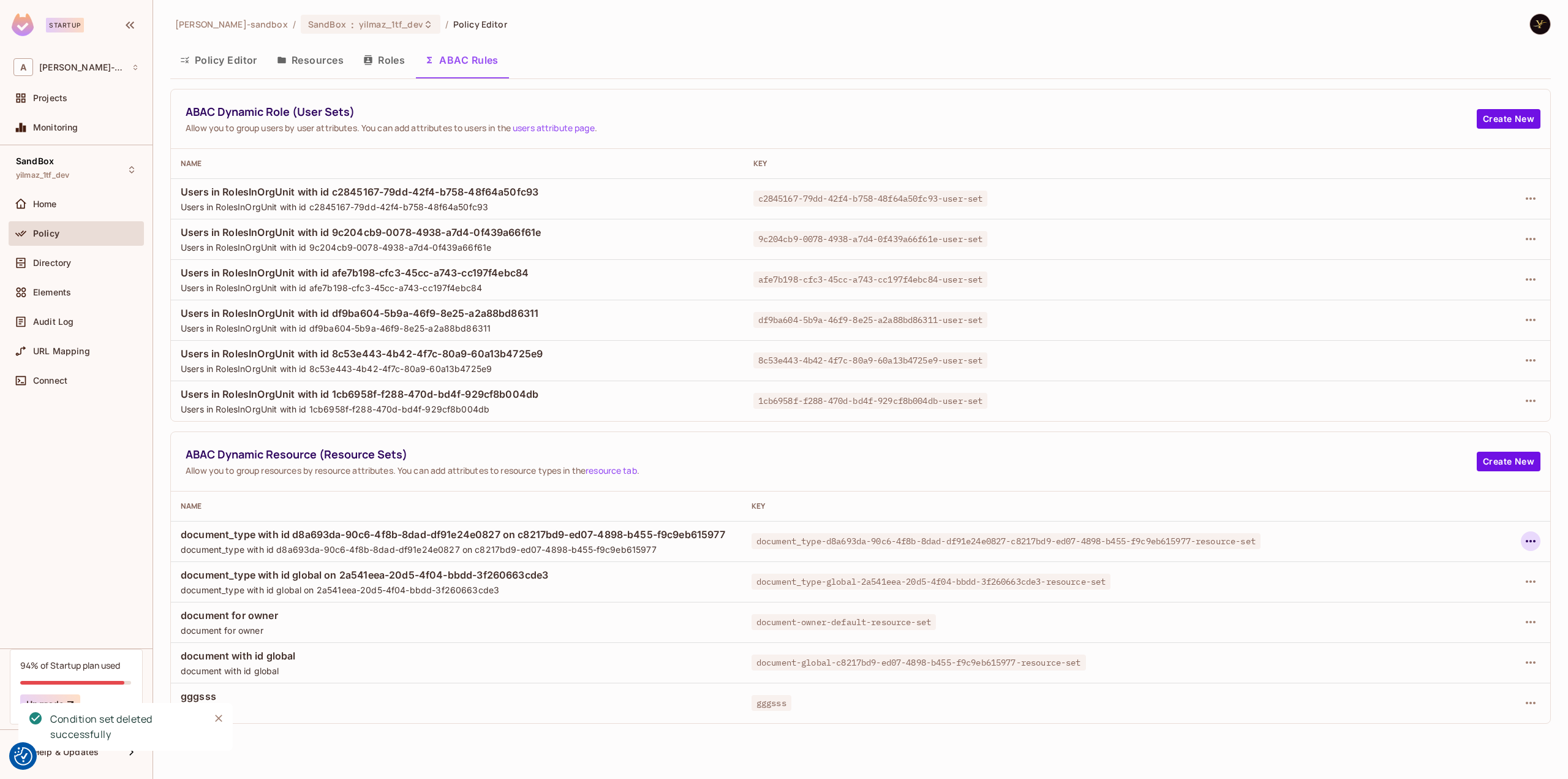
click at [1524, 538] on icon "button" at bounding box center [1530, 540] width 14 height 14
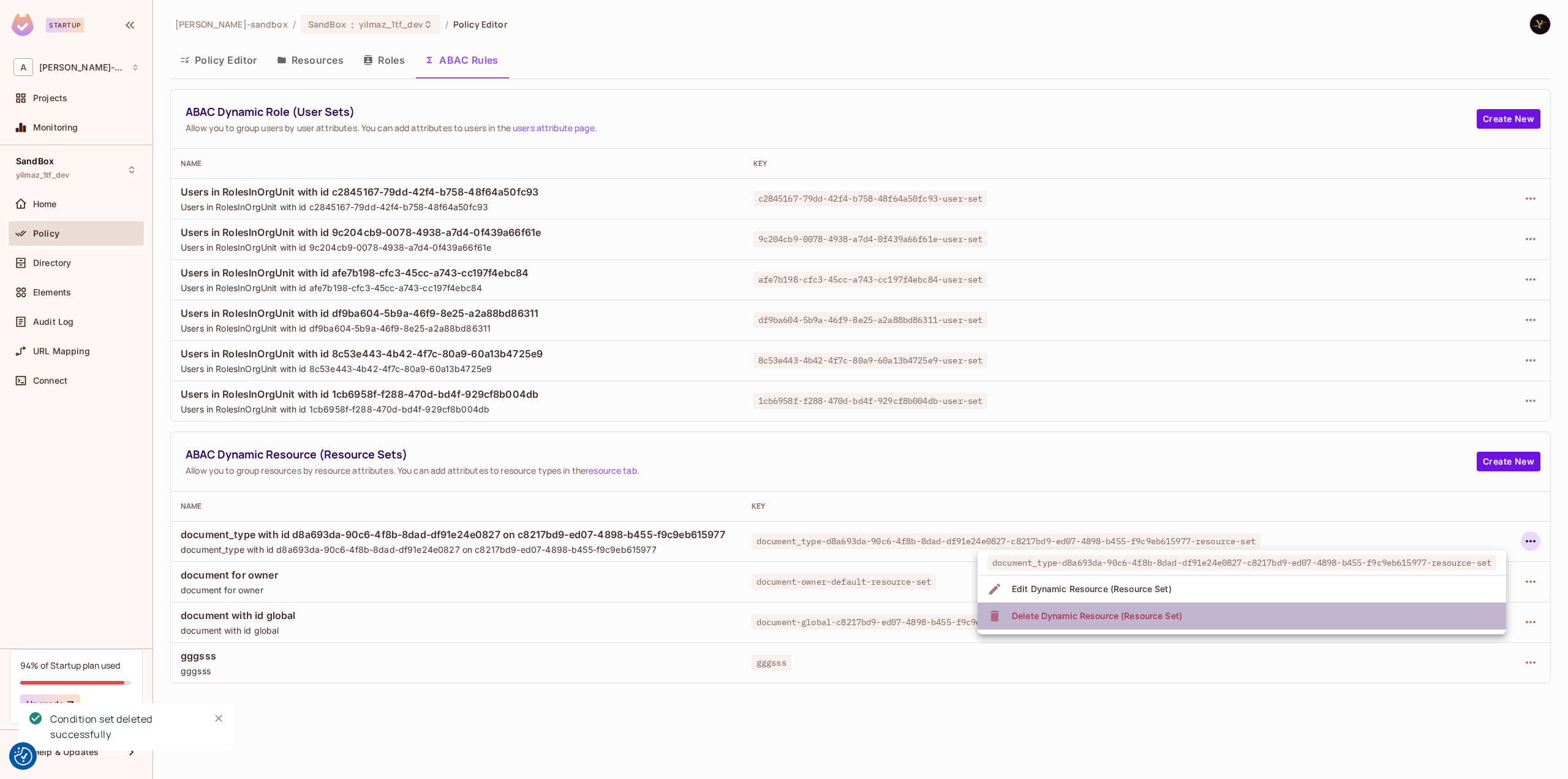
click at [1170, 616] on div "Delete Dynamic Resource (Resource Set)" at bounding box center [1097, 615] width 170 height 12
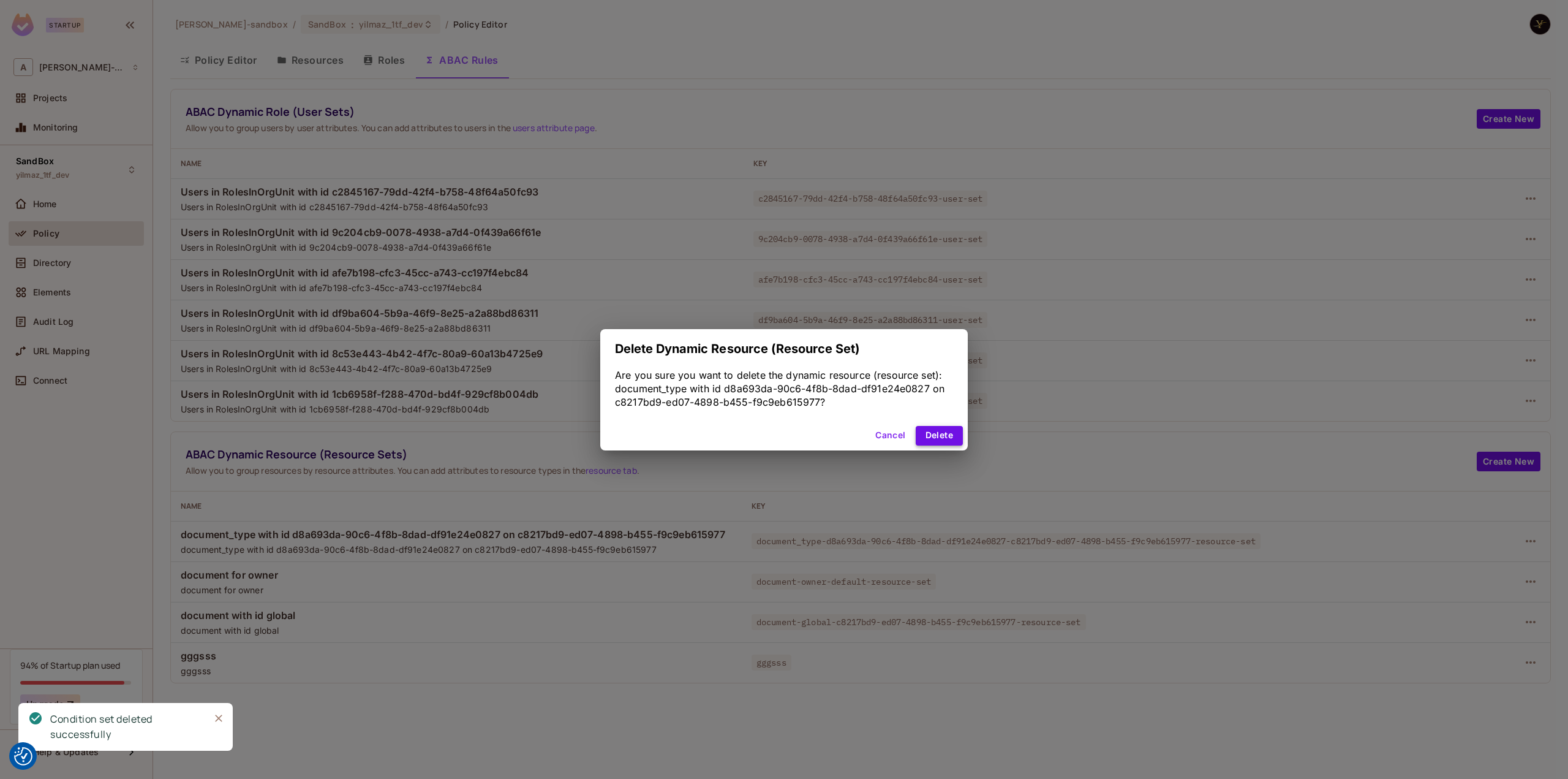
click at [938, 435] on button "Delete" at bounding box center [940, 435] width 48 height 20
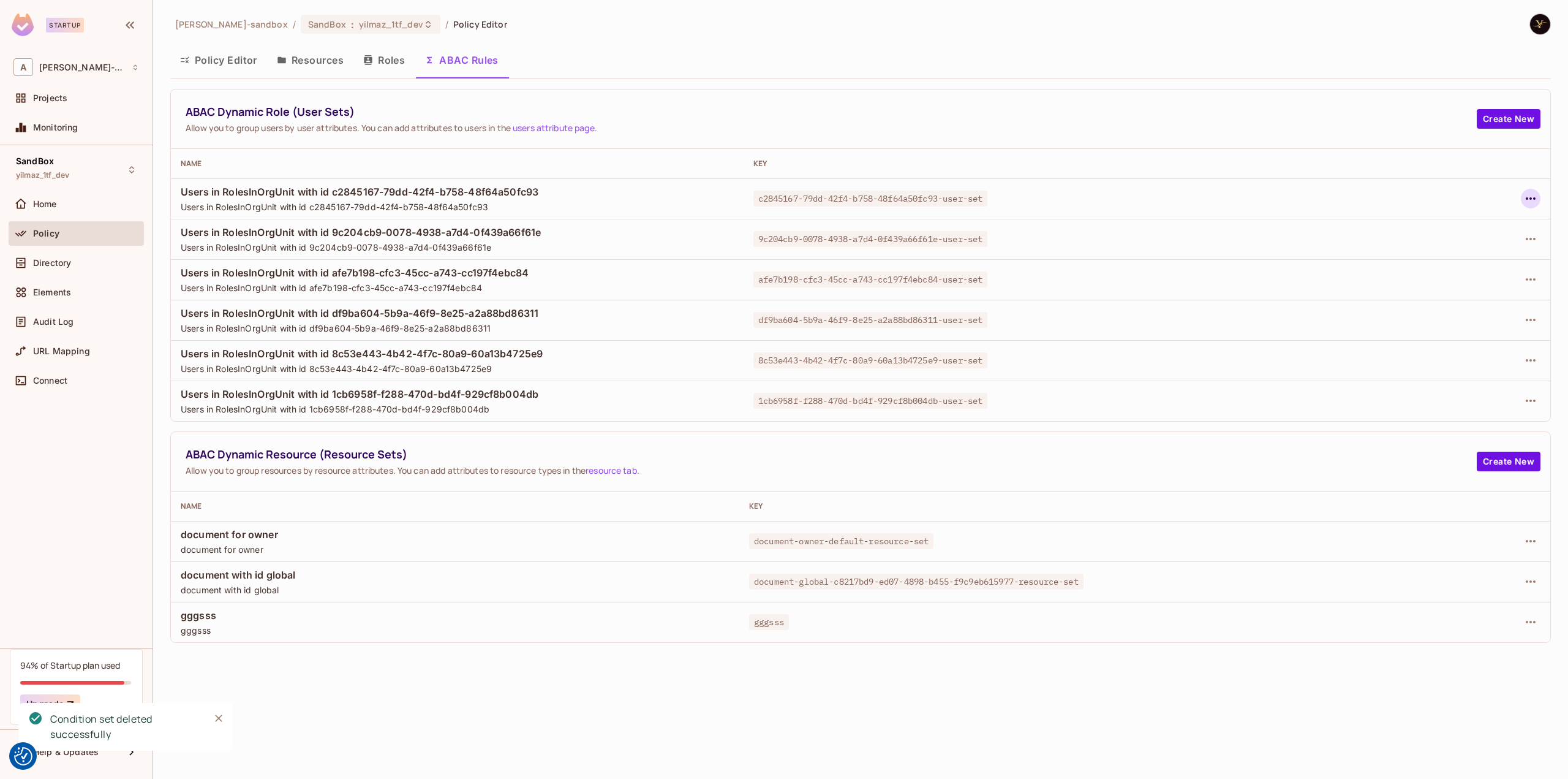
click at [1538, 200] on icon "button" at bounding box center [1530, 198] width 14 height 14
click at [1470, 174] on div at bounding box center [784, 390] width 1568 height 779
click at [1125, 50] on div "Policy Editor Resources Roles ABAC Rules" at bounding box center [861, 60] width 1380 height 30
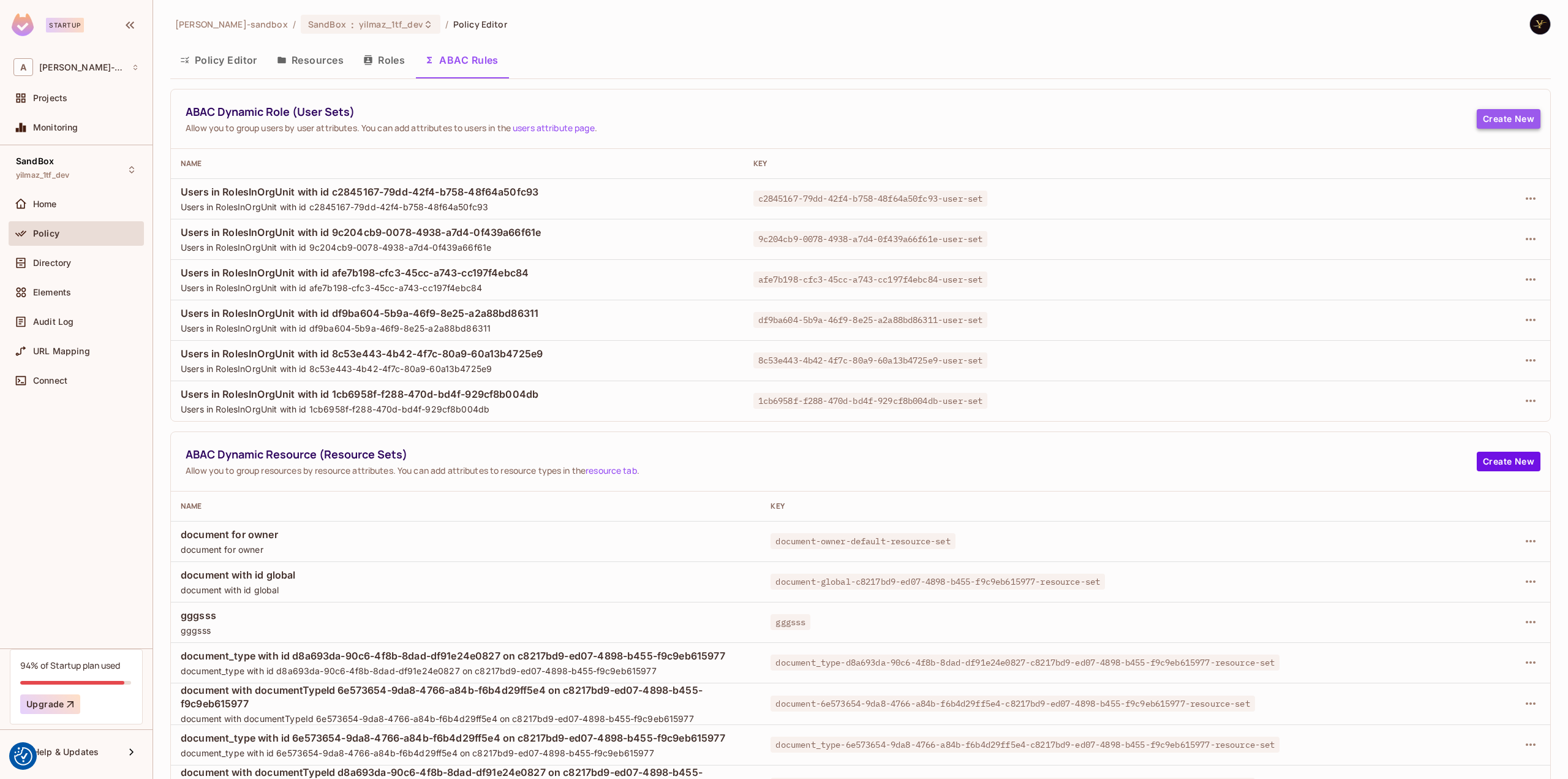
click at [1486, 122] on button "Create New" at bounding box center [1508, 119] width 64 height 20
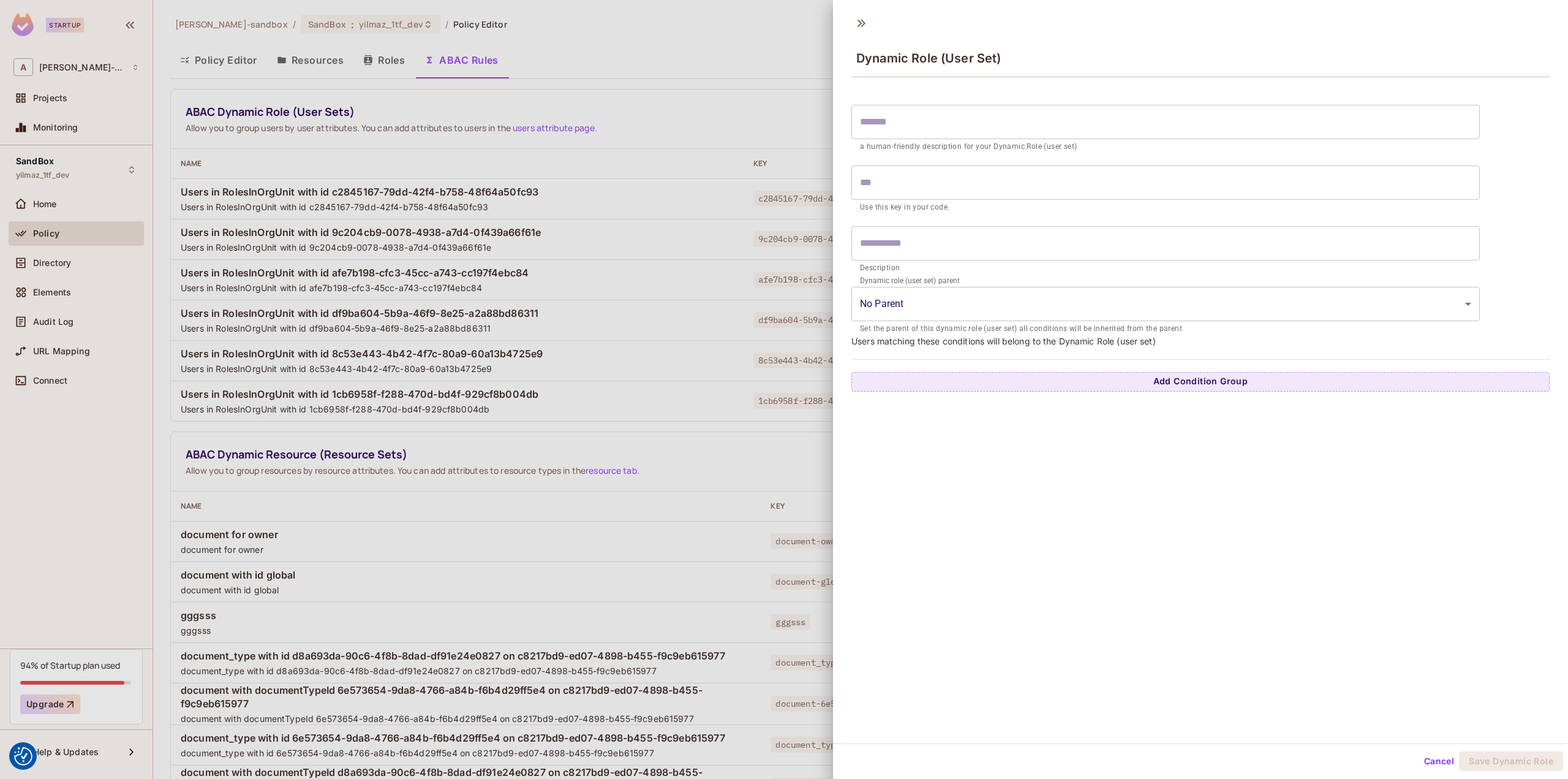
click at [1103, 118] on input "text" at bounding box center [1165, 122] width 628 height 34
type input "*"
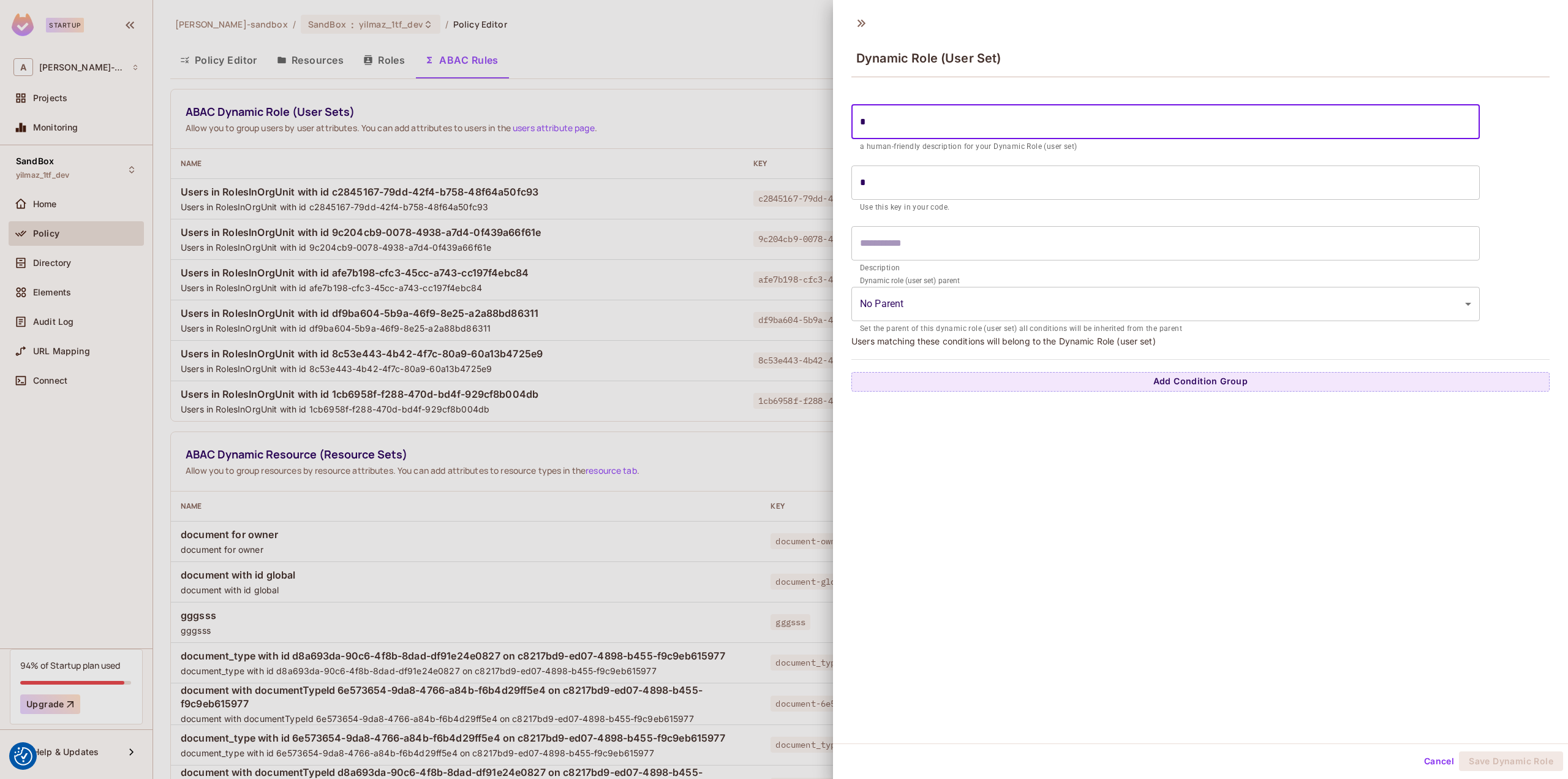
type input "**"
type input "***"
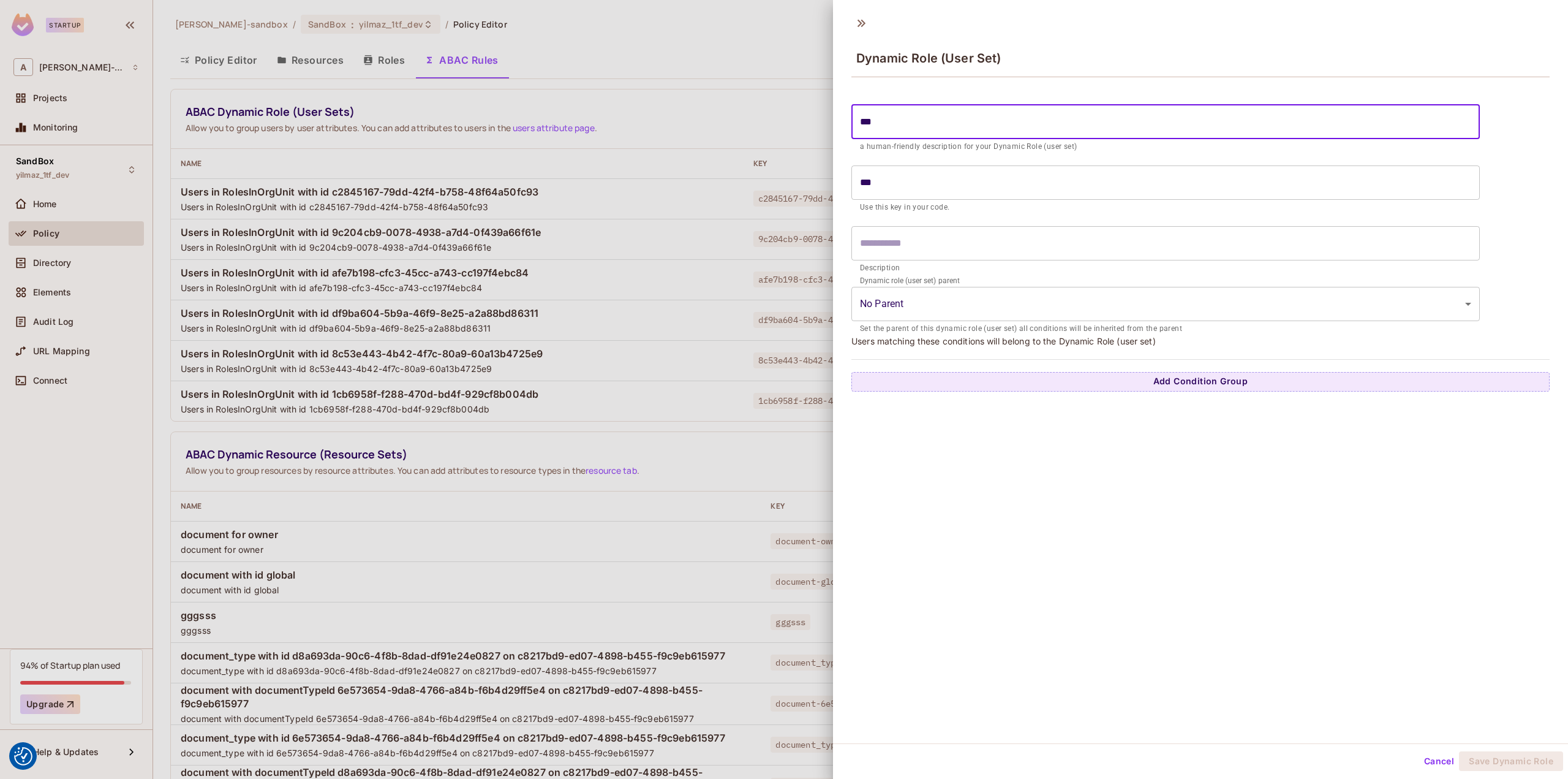
click at [1134, 238] on input "text" at bounding box center [1165, 243] width 628 height 34
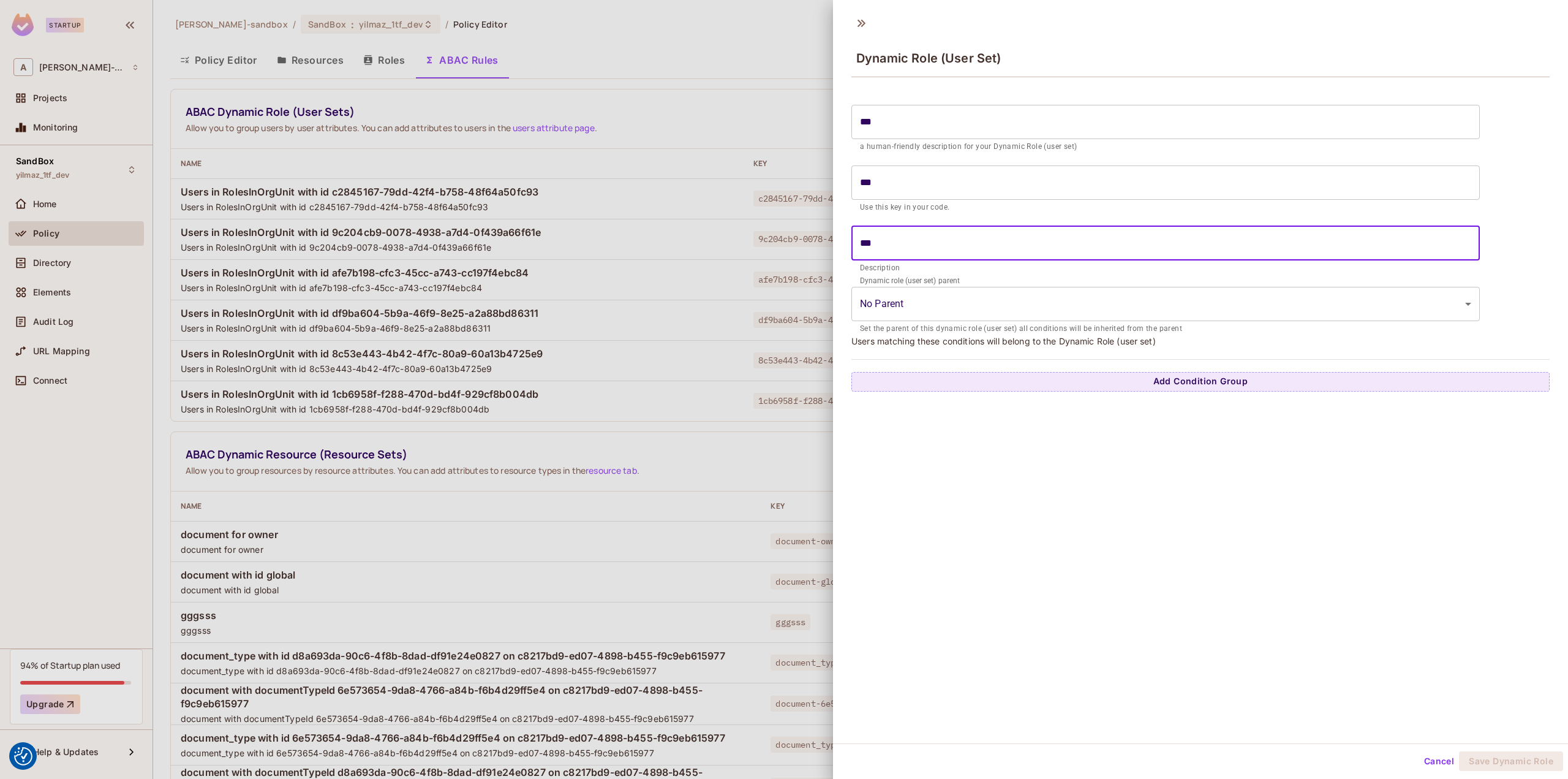
type input "***"
click at [1322, 444] on div "Dynamic Role (User Set) *** ​ a human-friendly description for your Dynamic Rol…" at bounding box center [1201, 375] width 735 height 734
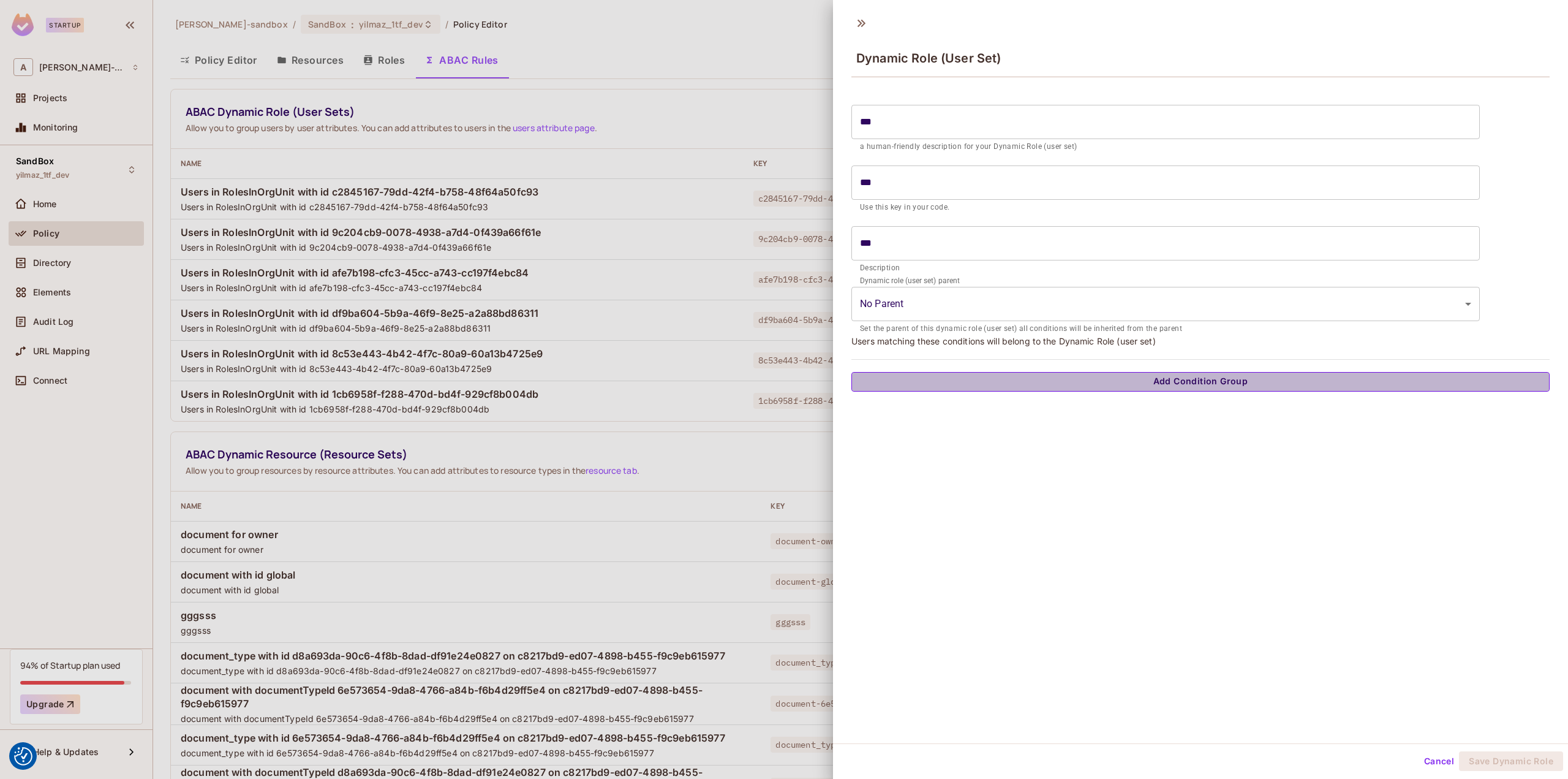
click at [1319, 377] on button "Add Condition Group" at bounding box center [1200, 381] width 698 height 20
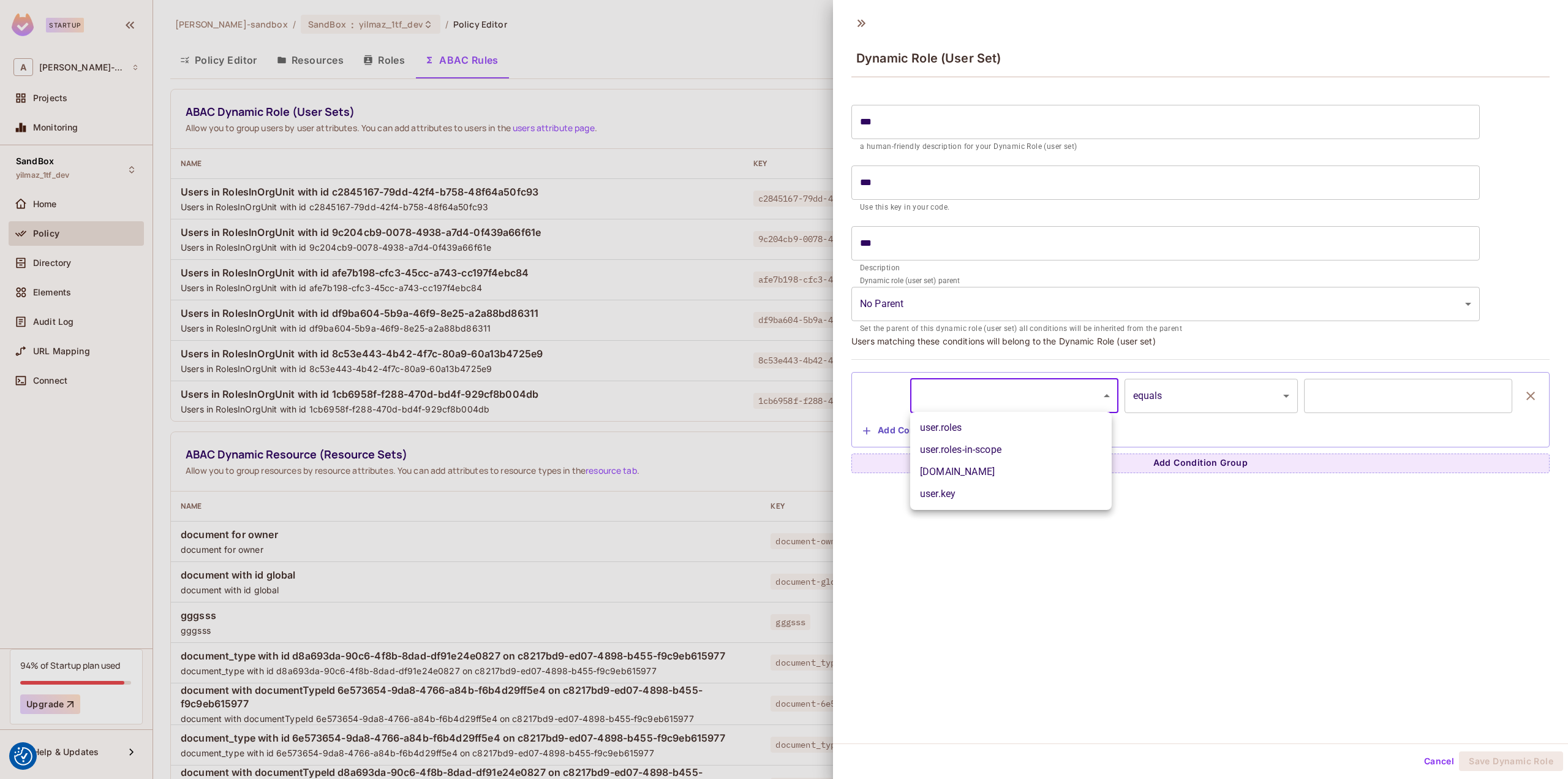
click at [1062, 394] on body "We use cookies to enhance your browsing experience, serve personalized ads or c…" at bounding box center [784, 390] width 1568 height 779
click at [1007, 426] on li "user.roles" at bounding box center [1011, 427] width 202 height 22
type input "**********"
click at [1367, 396] on input "text" at bounding box center [1408, 396] width 208 height 34
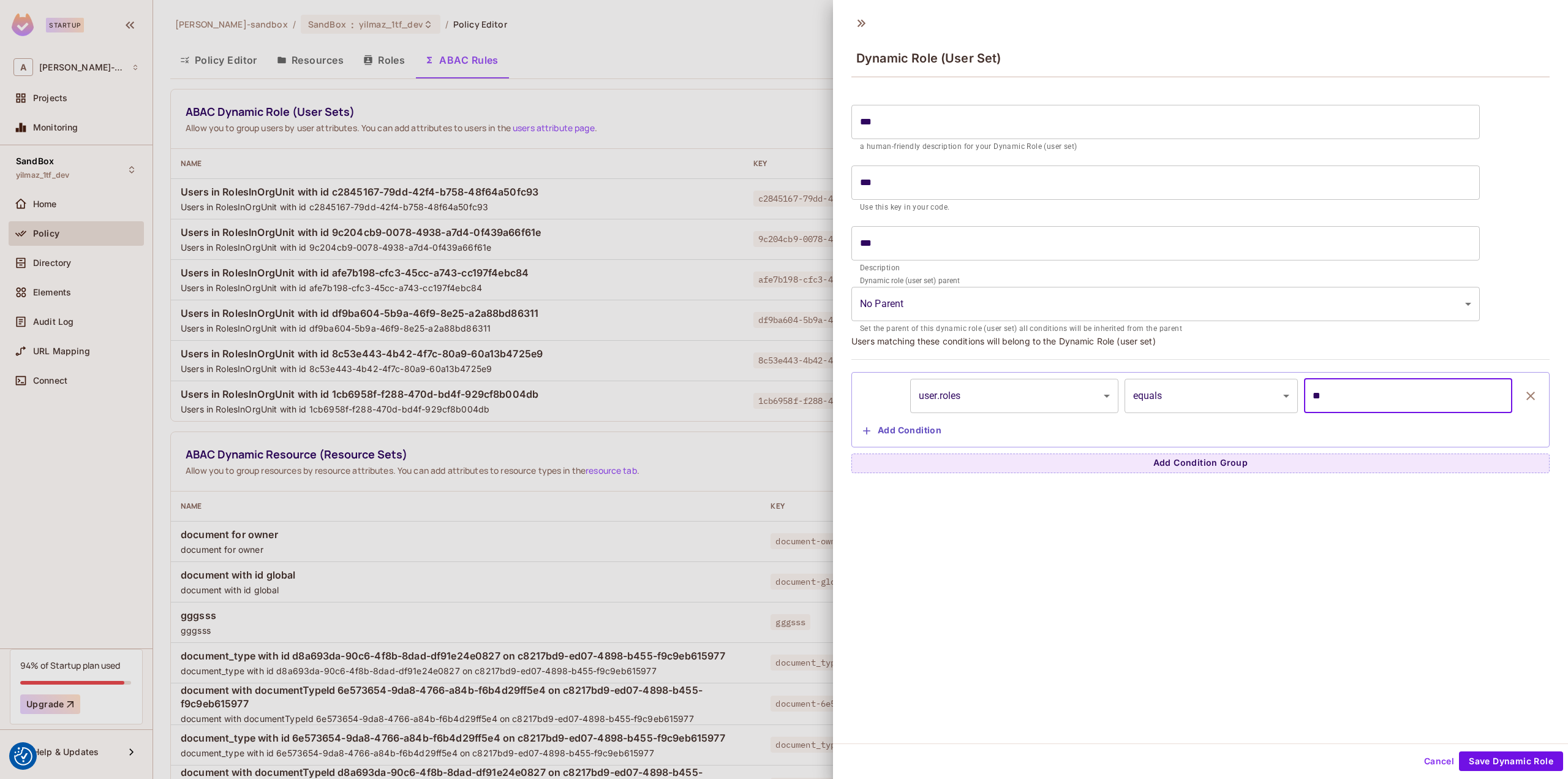
type input "**"
click at [1431, 758] on button "Cancel" at bounding box center [1439, 761] width 40 height 20
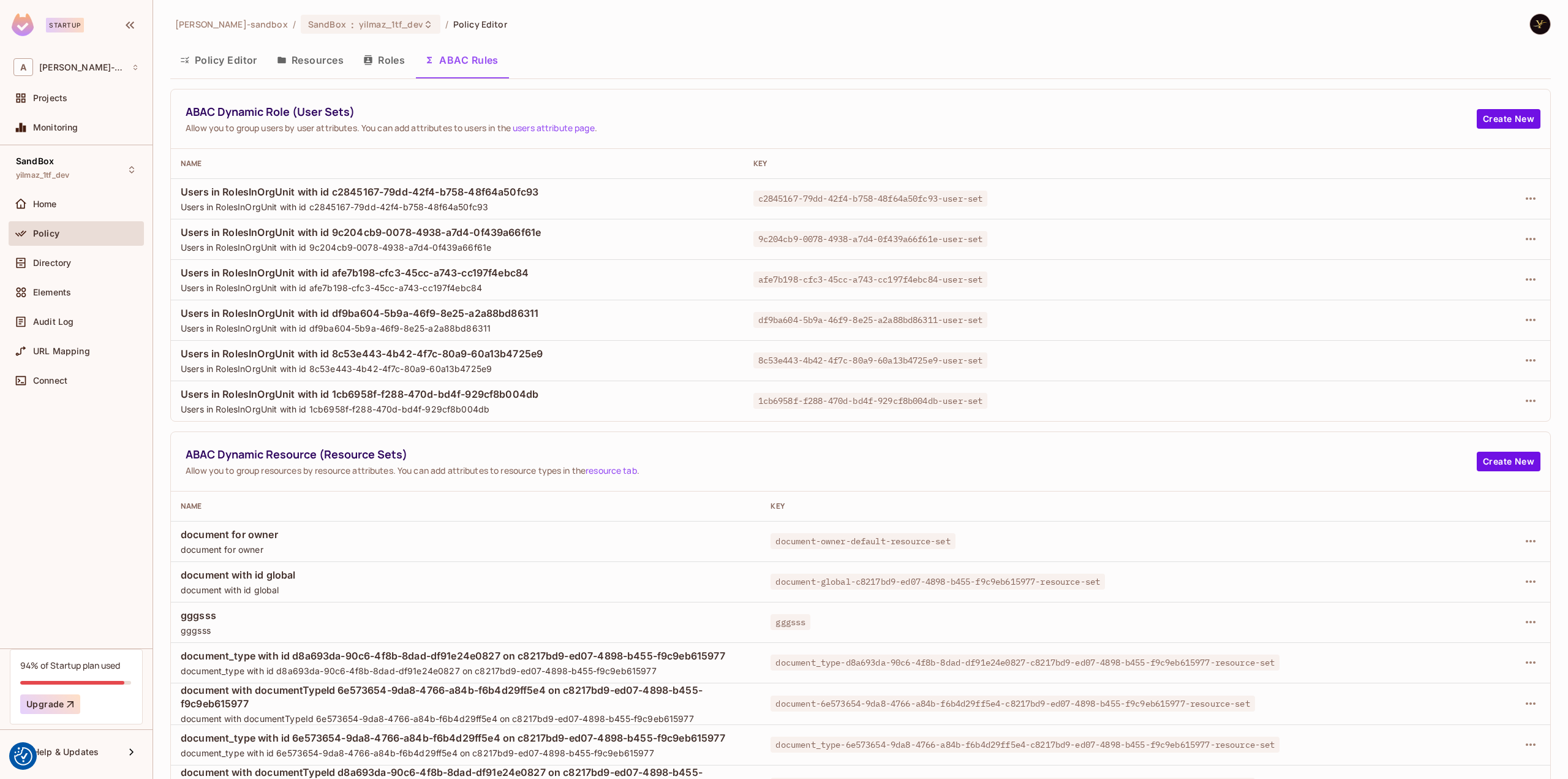
click at [1260, 54] on div "Policy Editor Resources Roles ABAC Rules" at bounding box center [861, 60] width 1380 height 30
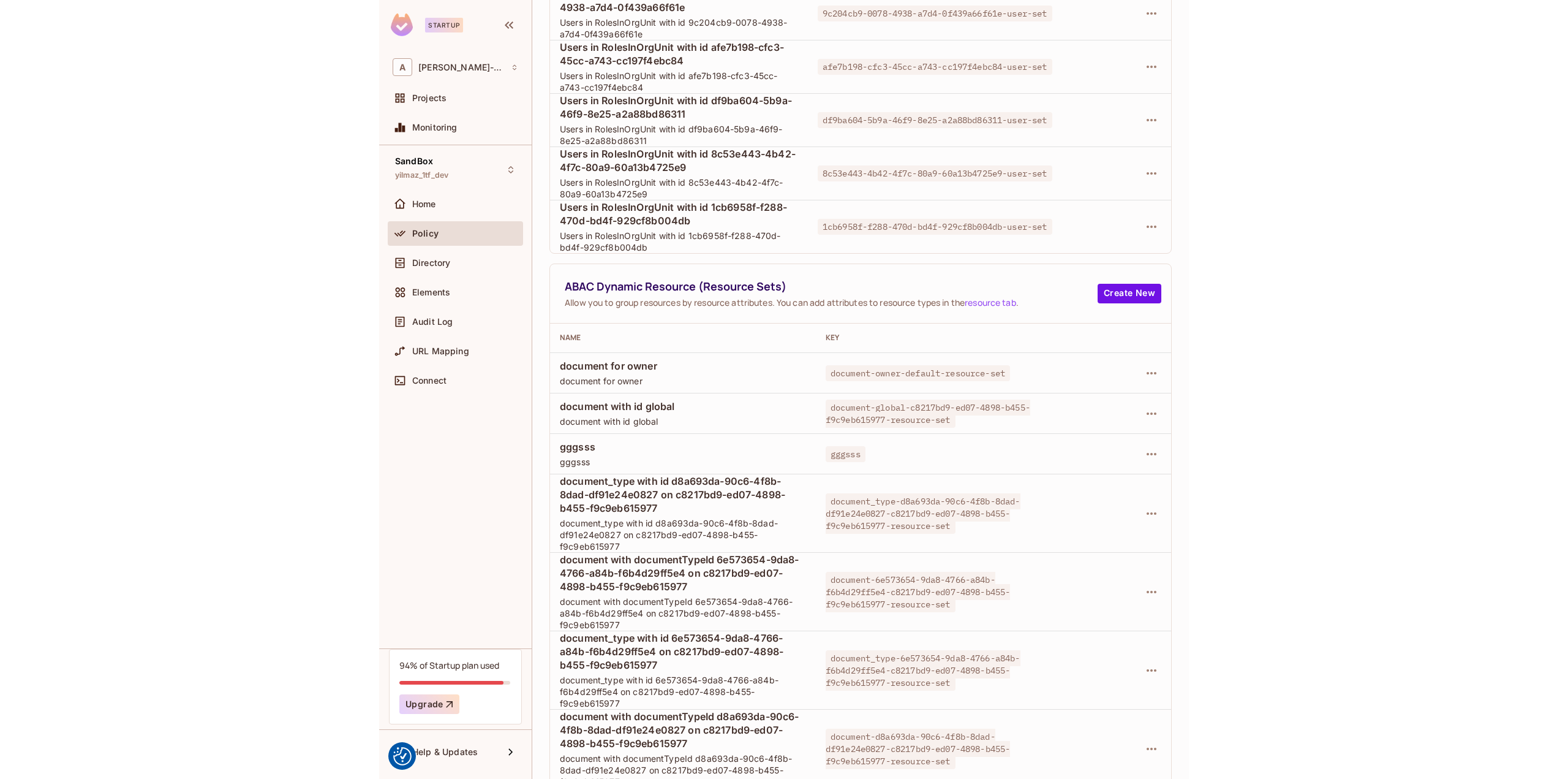
scroll to position [250, 0]
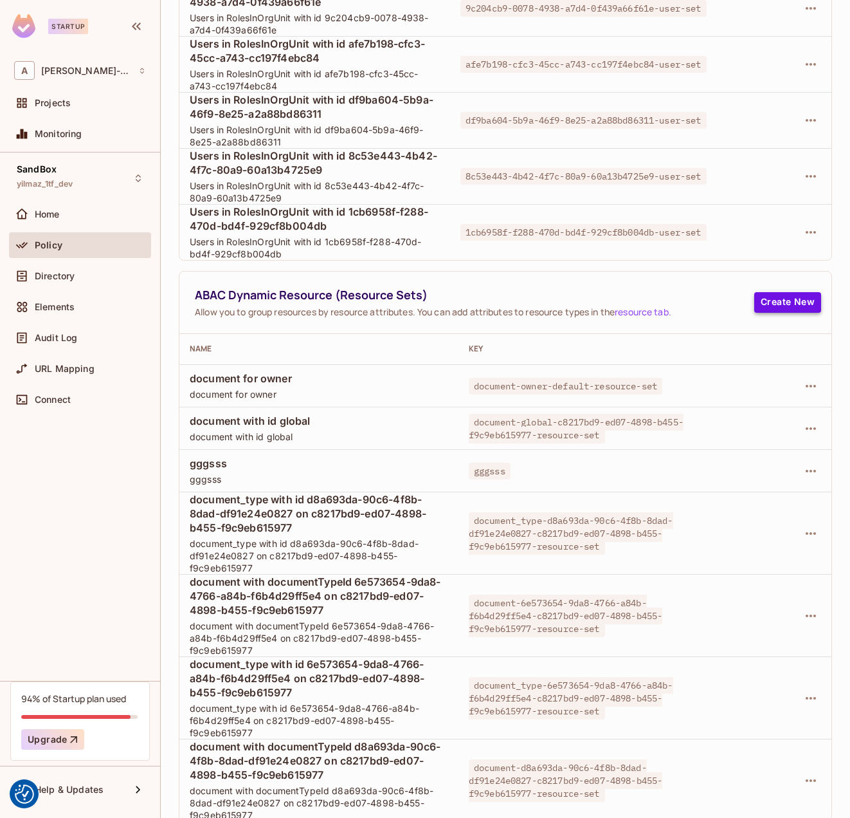
click at [798, 292] on button "Create New" at bounding box center [788, 302] width 67 height 21
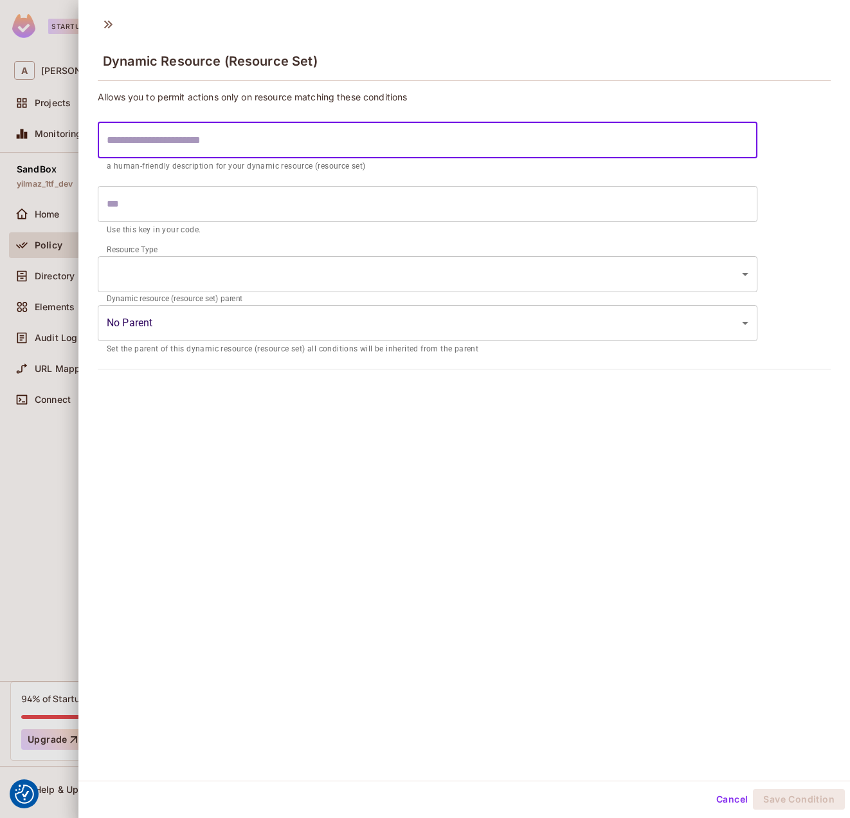
click at [295, 152] on input "text" at bounding box center [428, 140] width 660 height 36
type input "*"
type input "**"
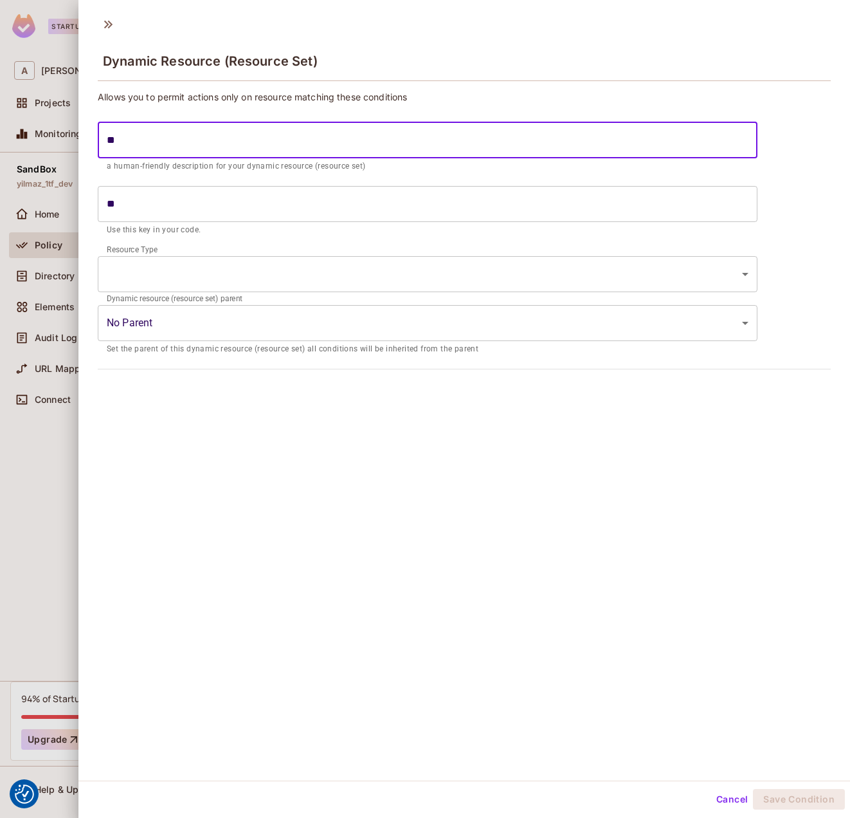
type input "***"
click at [219, 241] on form "*** ​ a human-friendly description for your dynamic resource (resource set) ***…" at bounding box center [428, 179] width 660 height 127
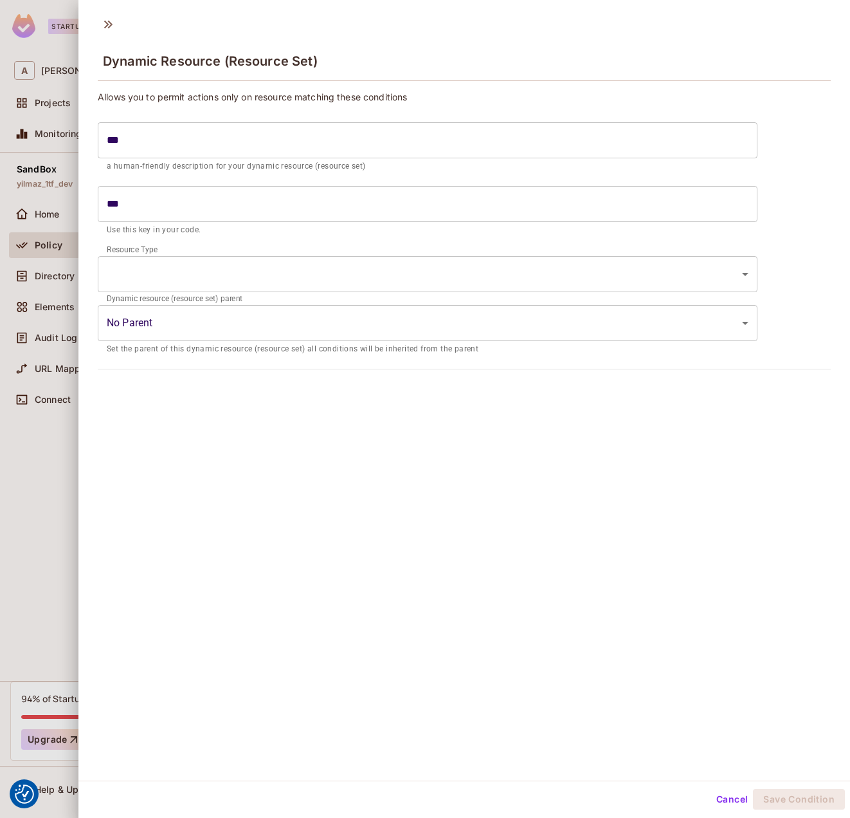
click at [196, 271] on body "We use cookies to enhance your browsing experience, serve personalized ads or c…" at bounding box center [425, 409] width 850 height 818
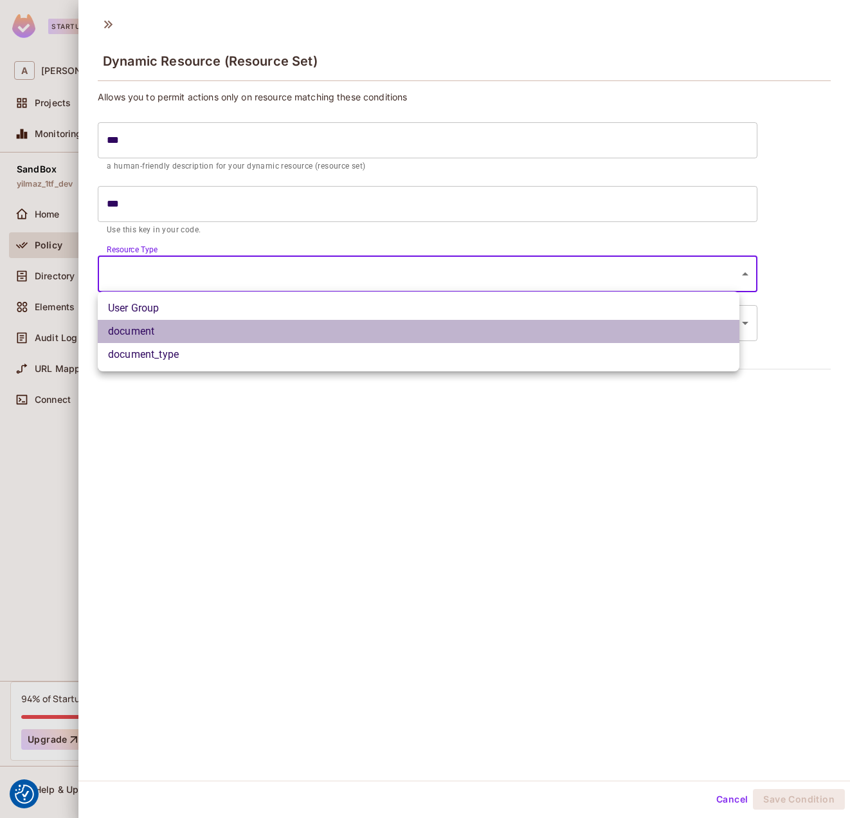
click at [157, 325] on li "document" at bounding box center [419, 331] width 642 height 23
type input "********"
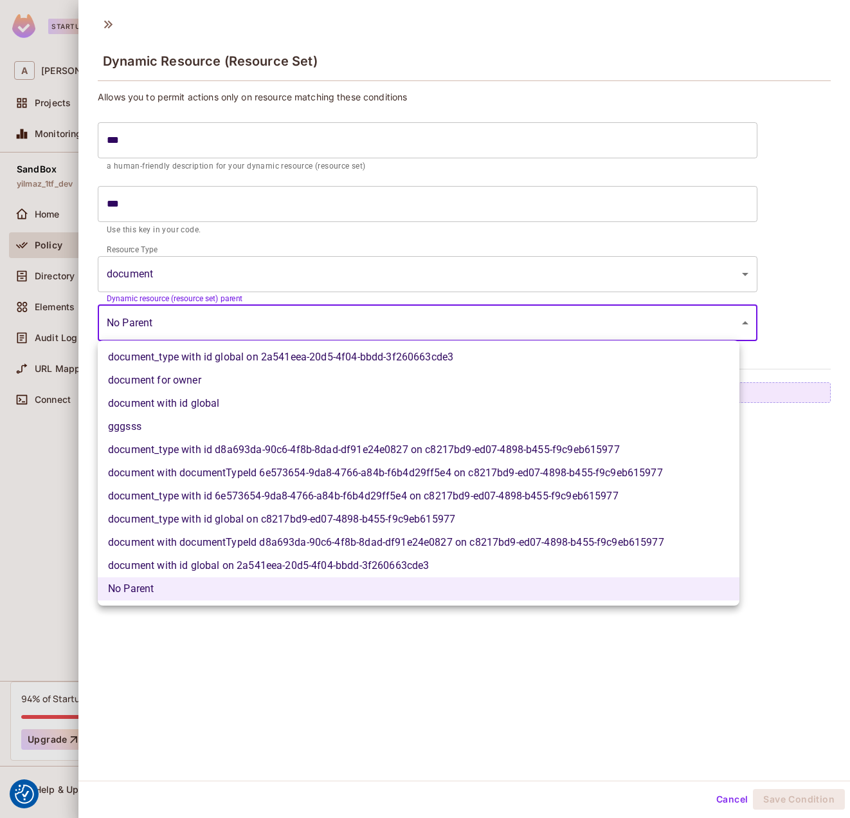
click at [306, 336] on body "We use cookies to enhance your browsing experience, serve personalized ads or c…" at bounding box center [425, 409] width 850 height 818
click at [468, 234] on div at bounding box center [425, 409] width 850 height 818
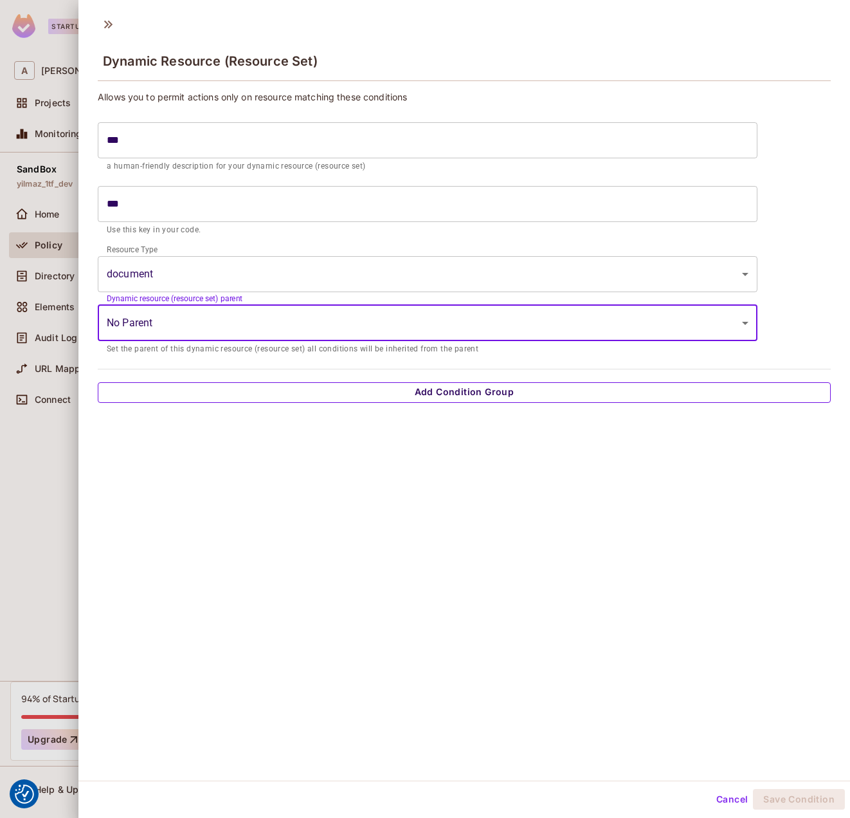
click at [381, 392] on button "Add Condition Group" at bounding box center [464, 392] width 733 height 21
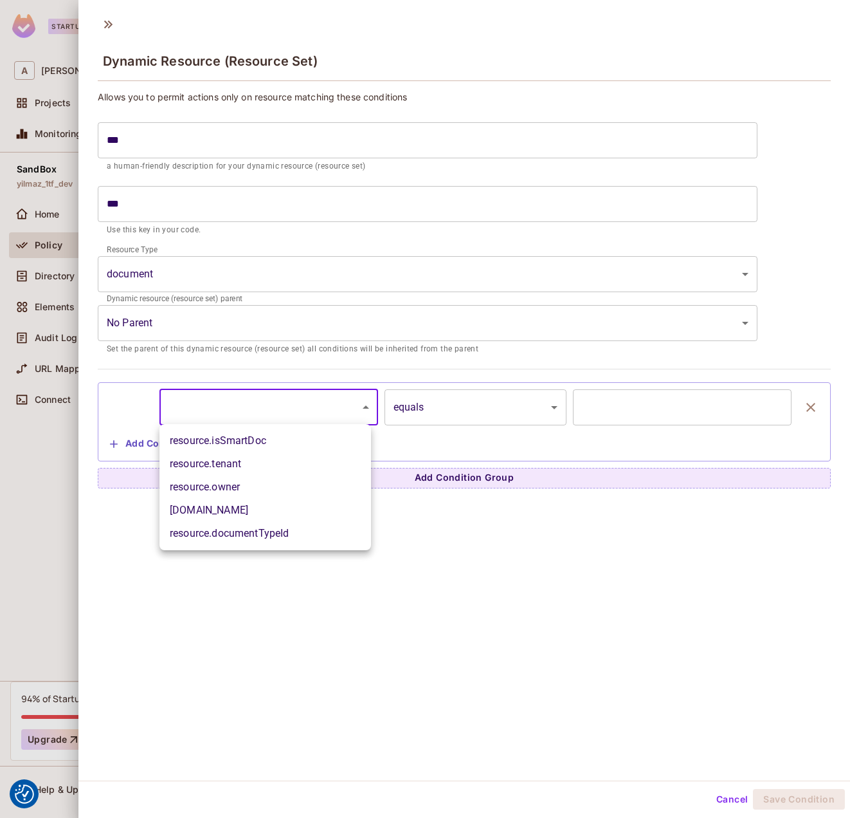
click at [264, 407] on body "We use cookies to enhance your browsing experience, serve personalized ads or c…" at bounding box center [425, 409] width 850 height 818
click at [288, 525] on li "resource.documentTypeId" at bounding box center [266, 533] width 212 height 23
type input "**********"
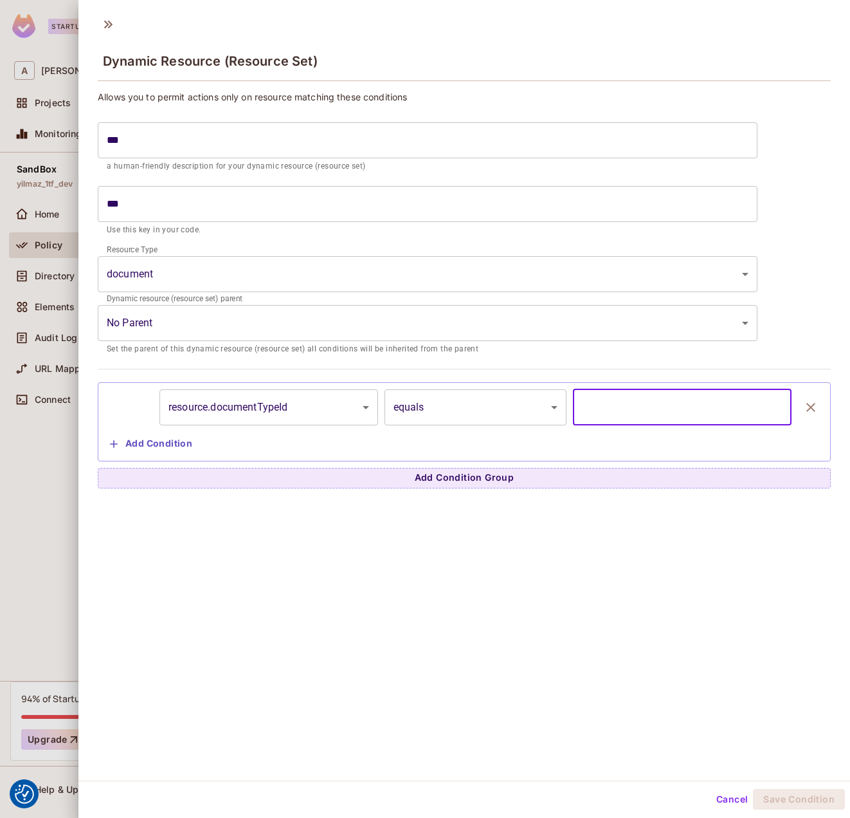
click at [625, 418] on input "text" at bounding box center [682, 407] width 219 height 36
type input "**********"
click at [803, 794] on button "Save Condition" at bounding box center [799, 799] width 92 height 21
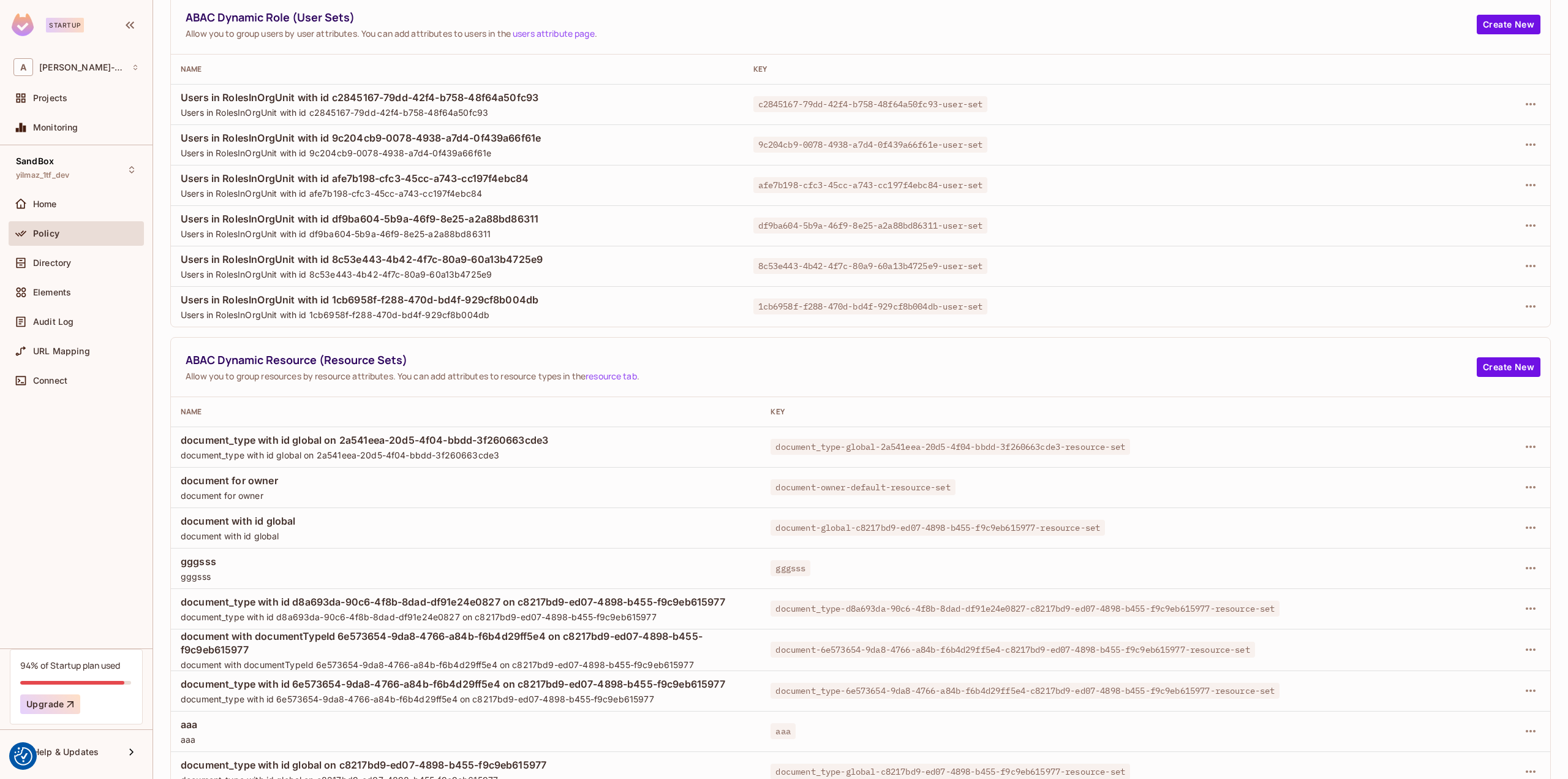
scroll to position [188, 0]
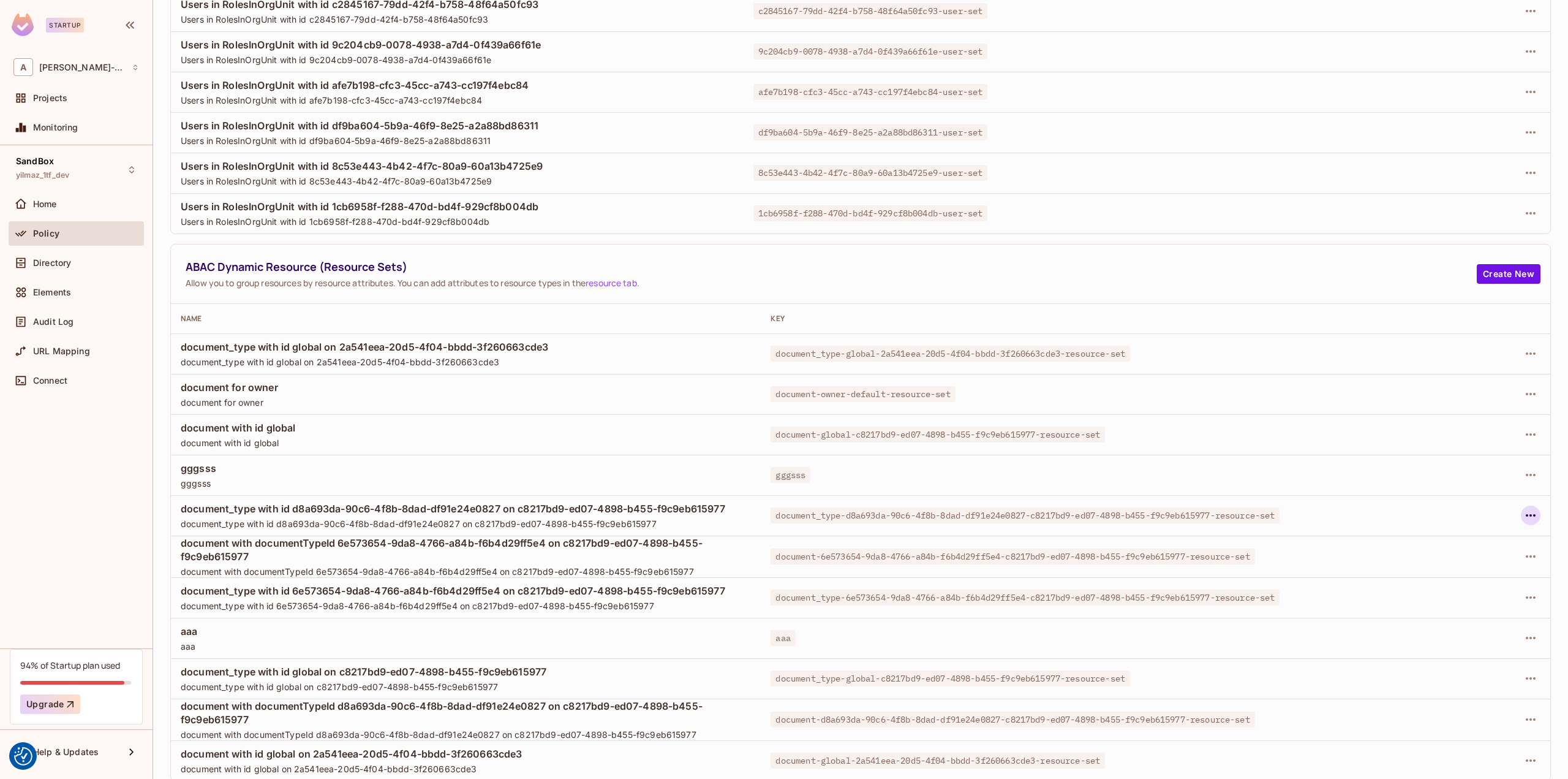
click at [1523, 509] on icon "button" at bounding box center [1530, 514] width 14 height 14
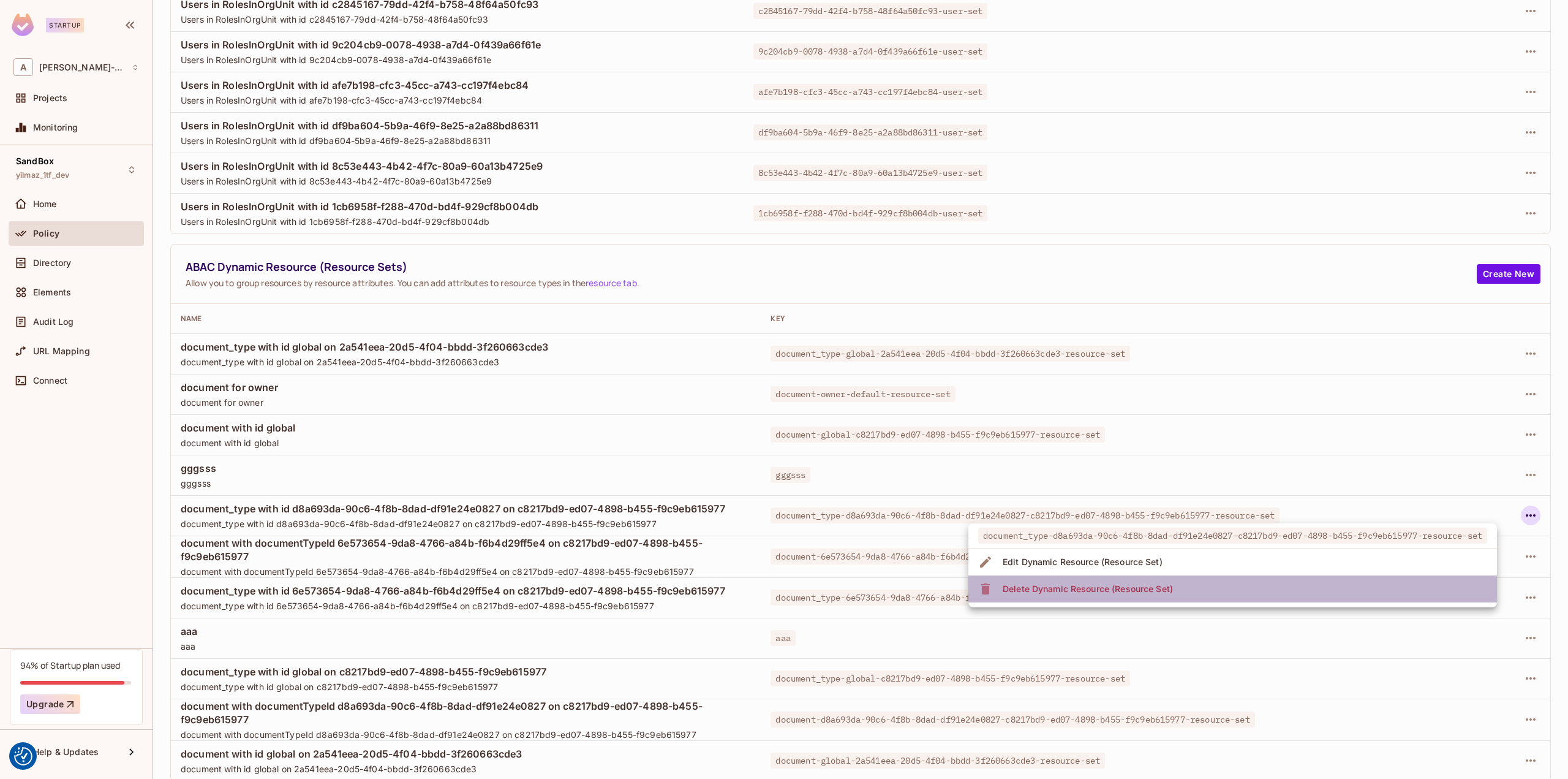
click at [1308, 581] on li "Delete Dynamic Resource (Resource Set)" at bounding box center [1232, 589] width 528 height 27
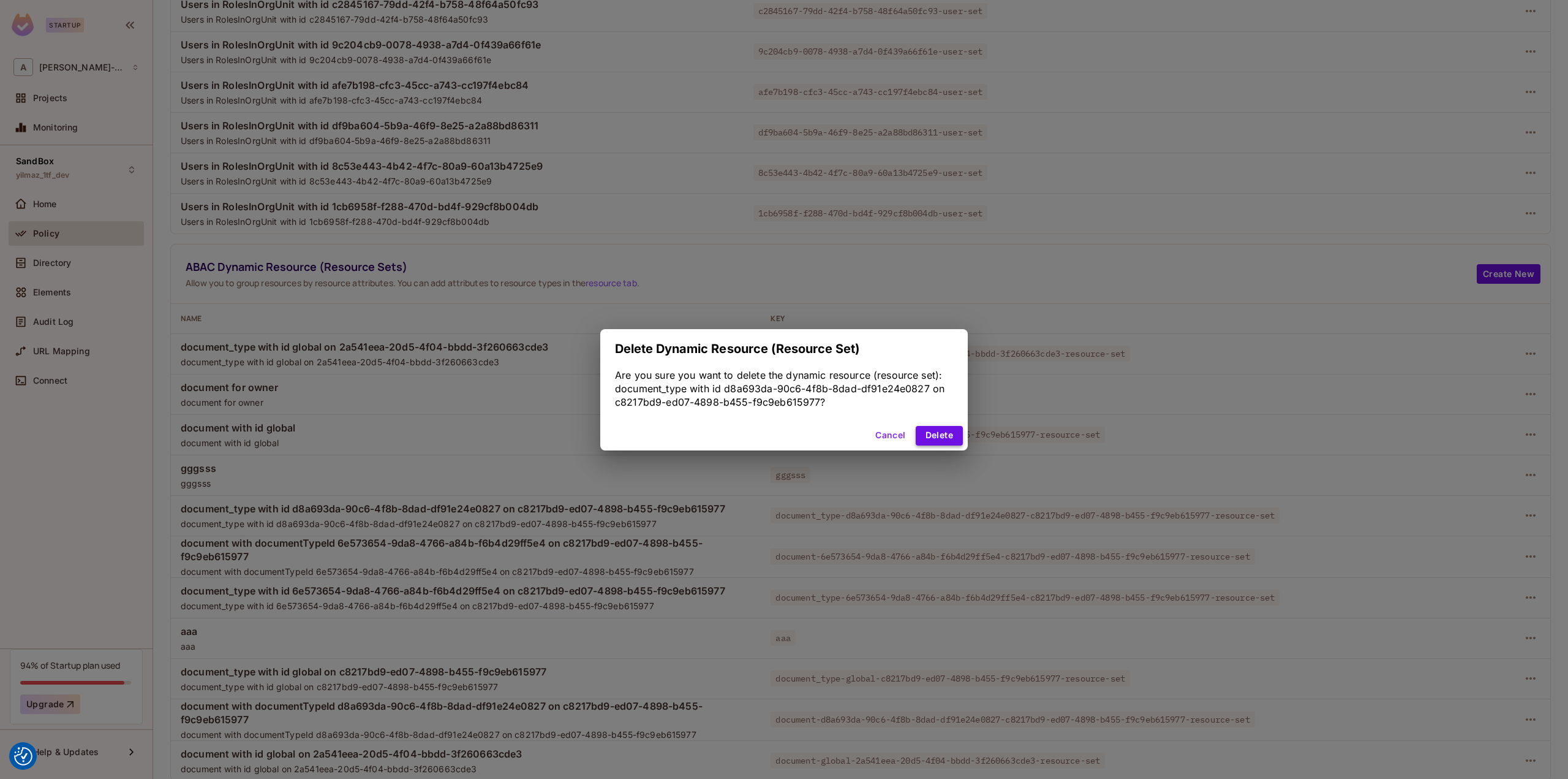
click at [953, 439] on button "Delete" at bounding box center [940, 435] width 48 height 20
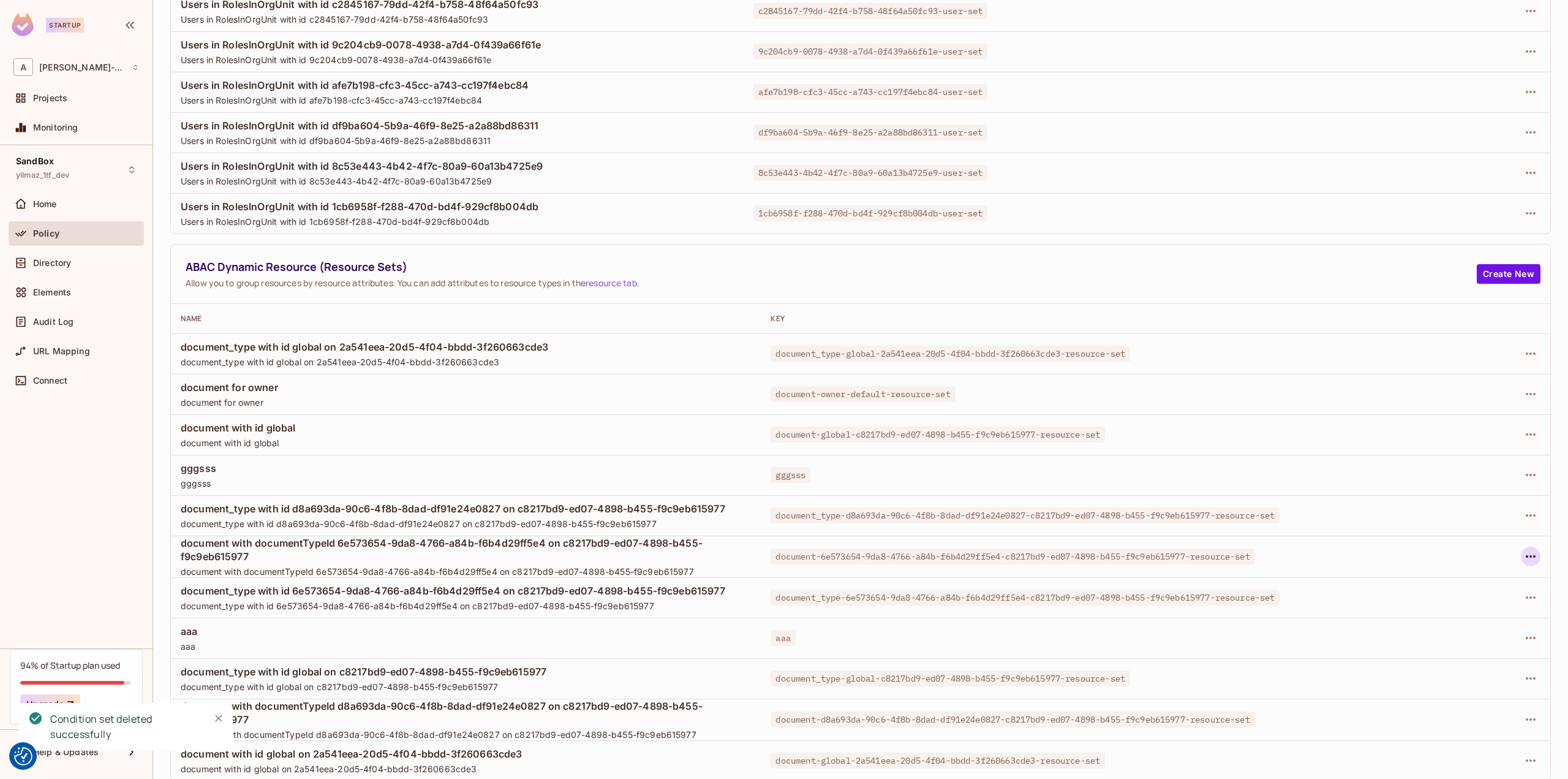
click at [1523, 559] on icon "button" at bounding box center [1530, 555] width 14 height 14
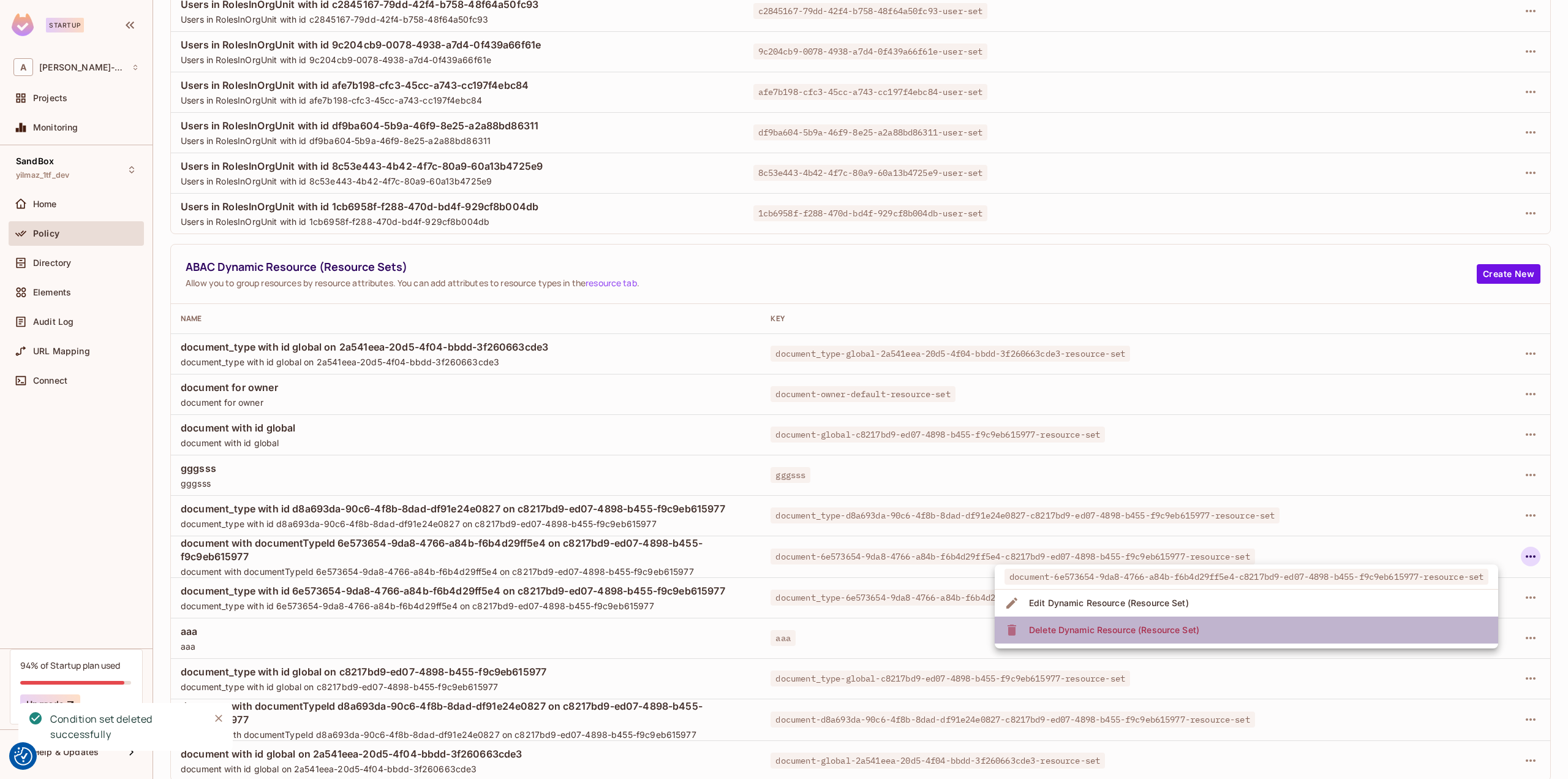
click at [1180, 631] on div "Delete Dynamic Resource (Resource Set)" at bounding box center [1114, 629] width 170 height 12
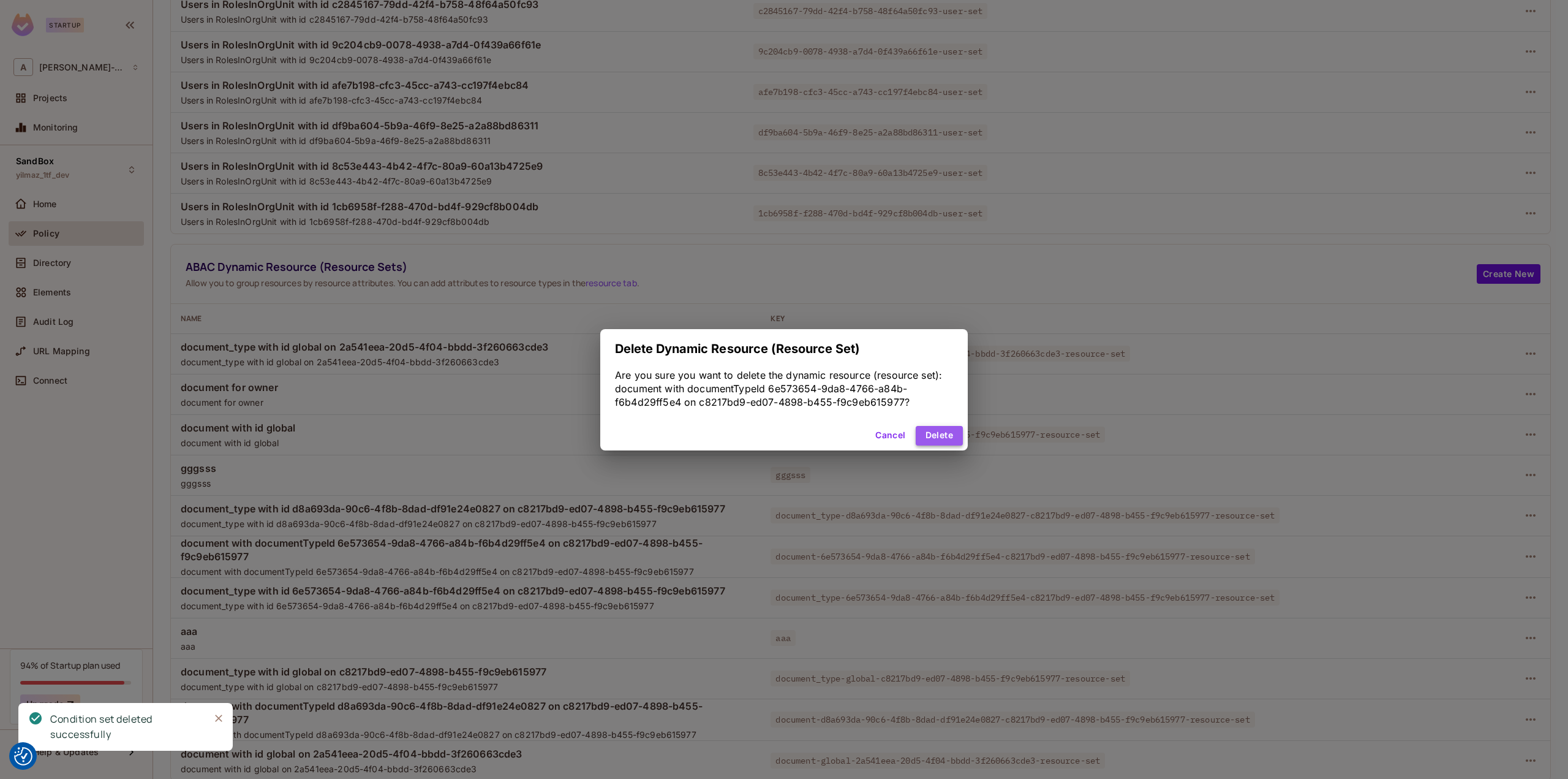
click at [952, 436] on button "Delete" at bounding box center [940, 435] width 48 height 20
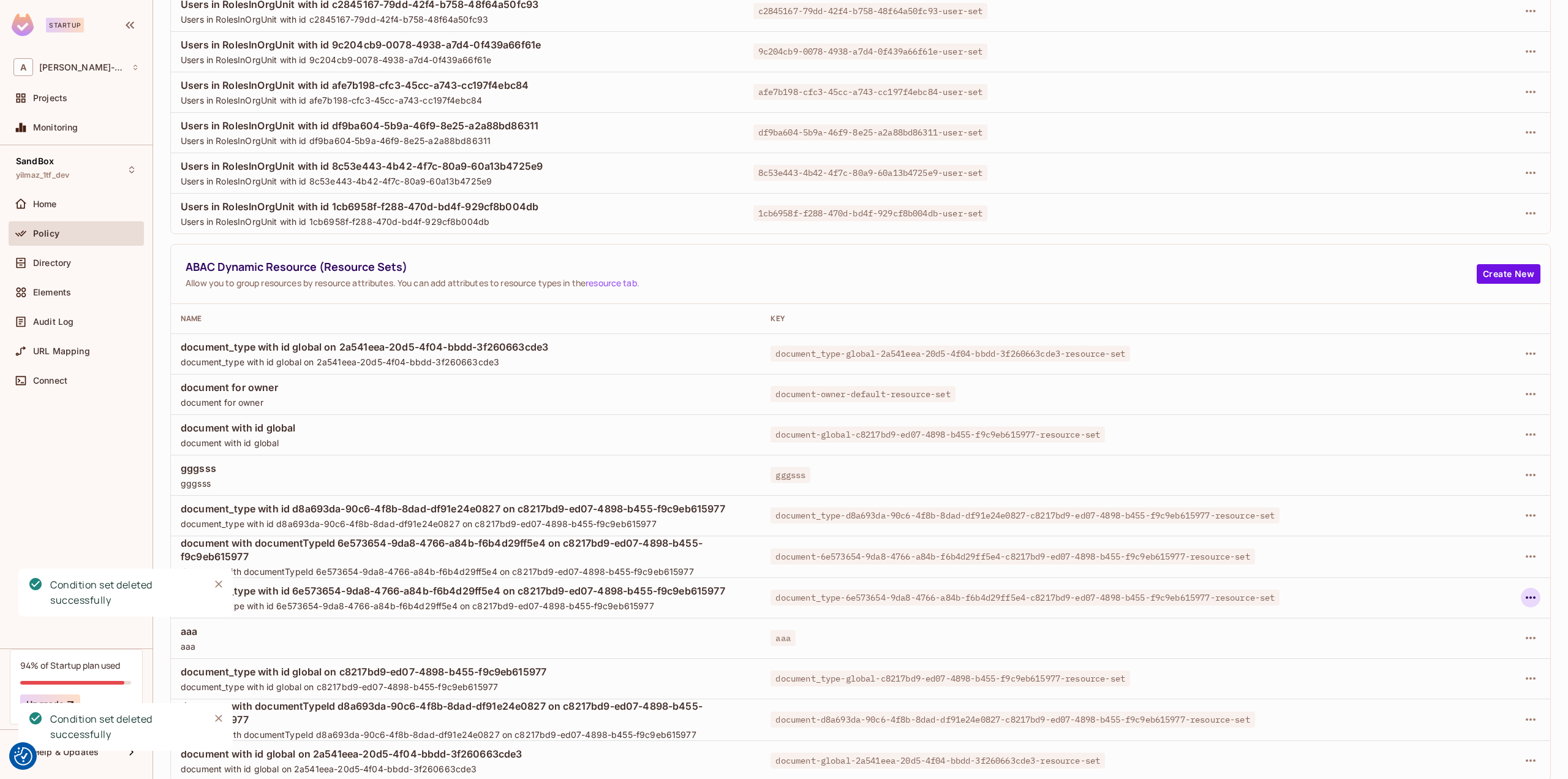
click at [1523, 598] on icon "button" at bounding box center [1530, 597] width 14 height 14
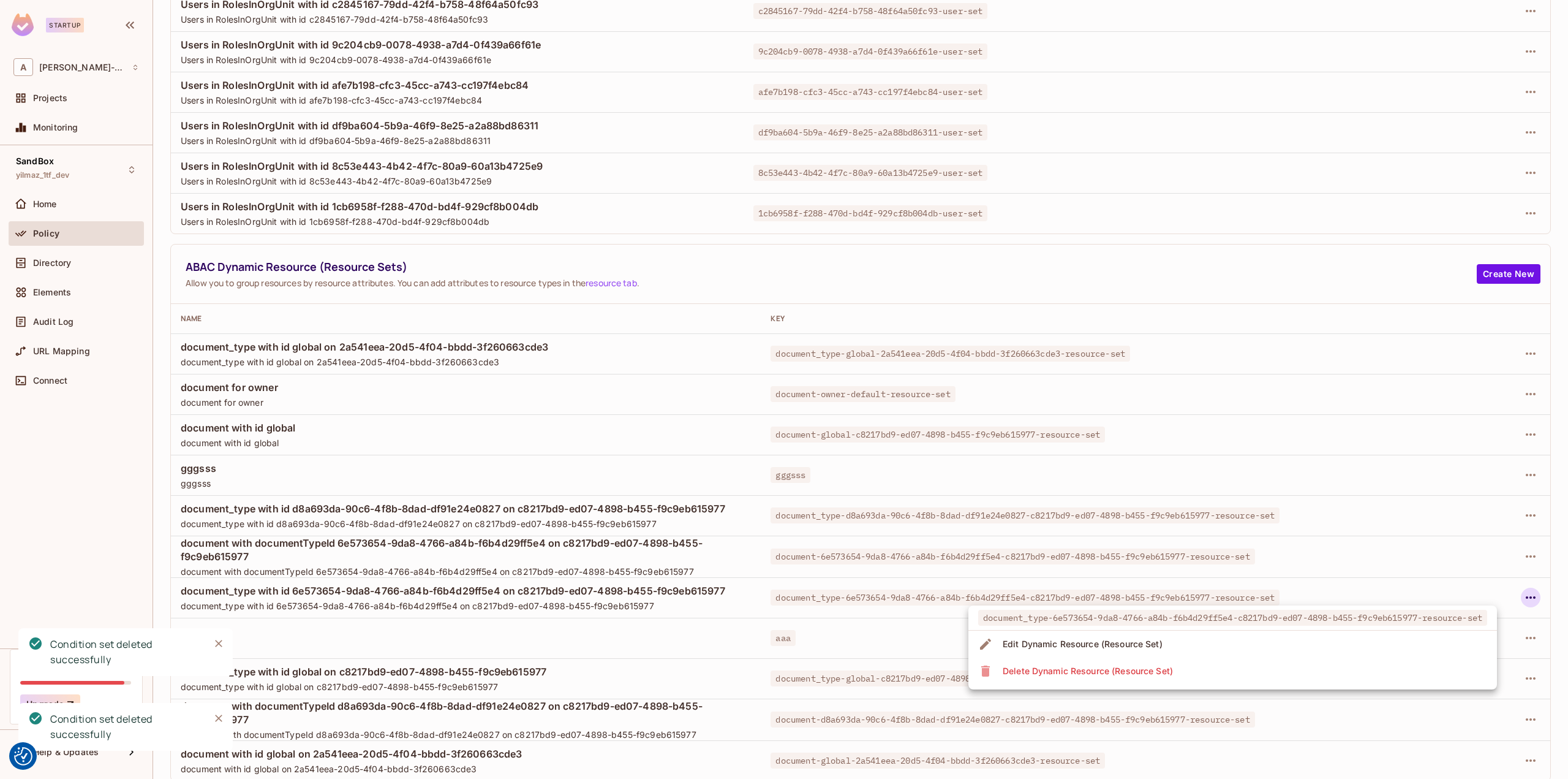
click at [1212, 666] on li "Delete Dynamic Resource (Resource Set)" at bounding box center [1232, 670] width 528 height 27
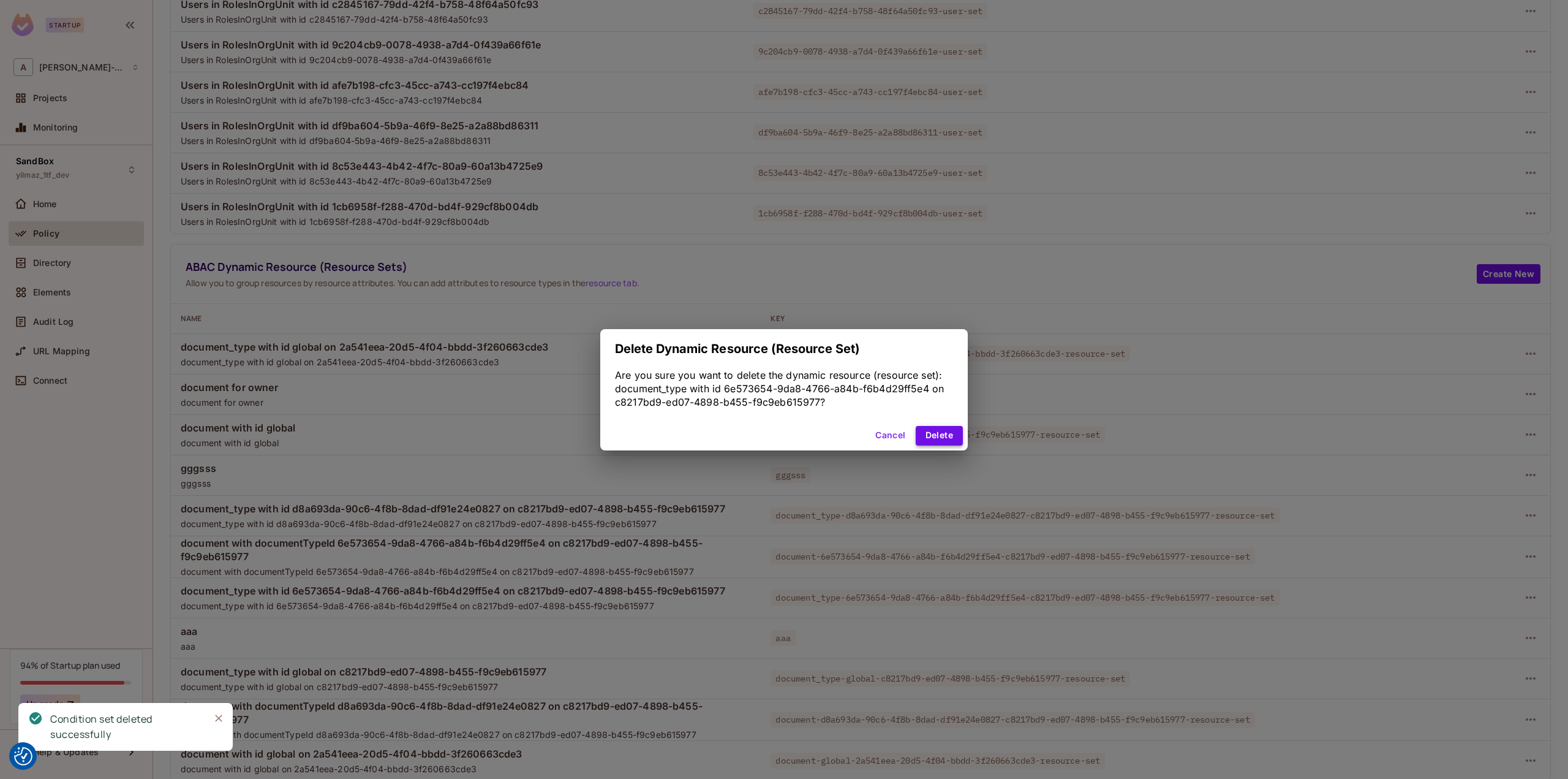
click at [923, 430] on button "Delete" at bounding box center [940, 435] width 48 height 20
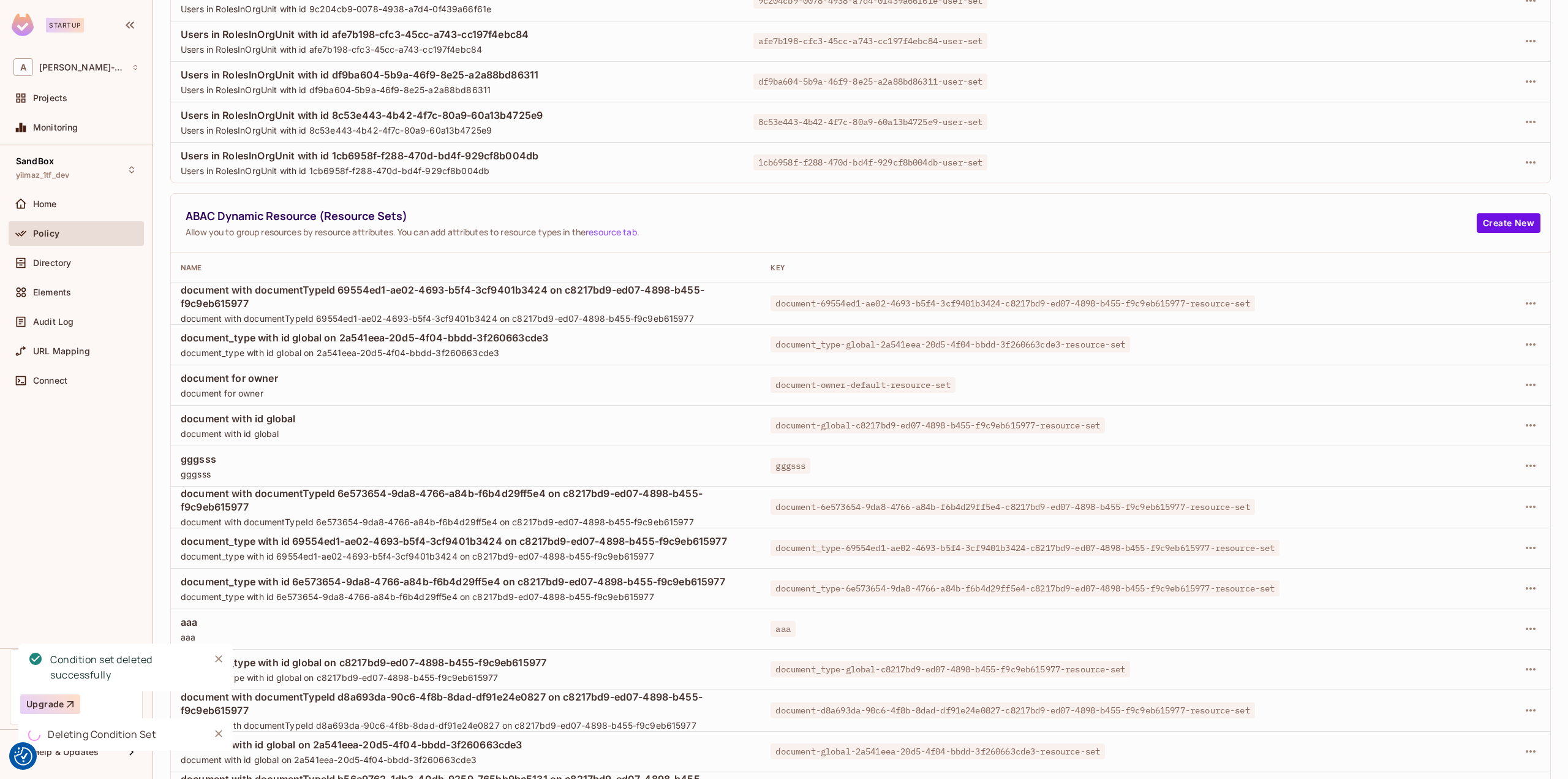
scroll to position [311, 0]
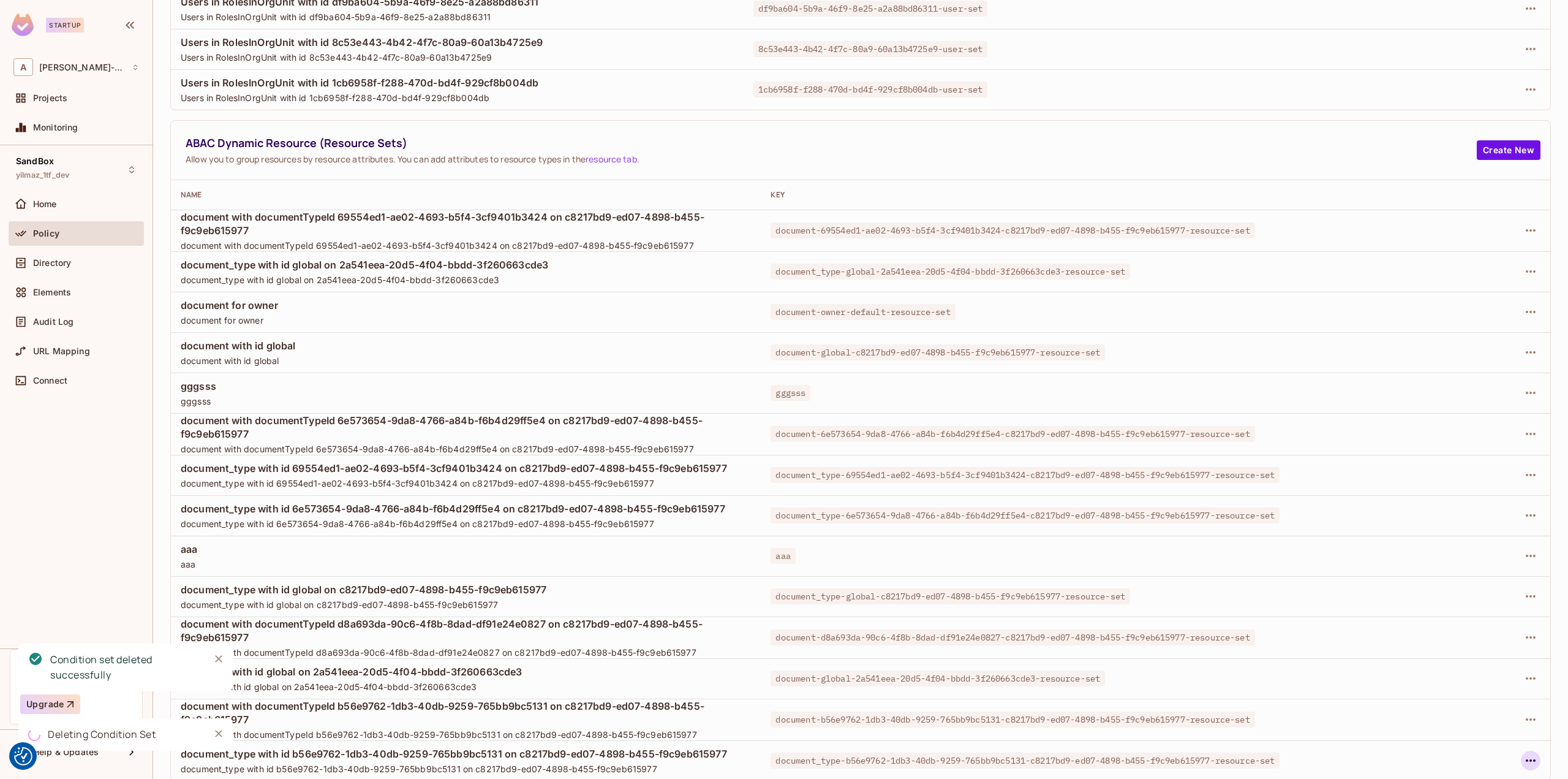
click at [1526, 759] on icon "button" at bounding box center [1531, 760] width 10 height 3
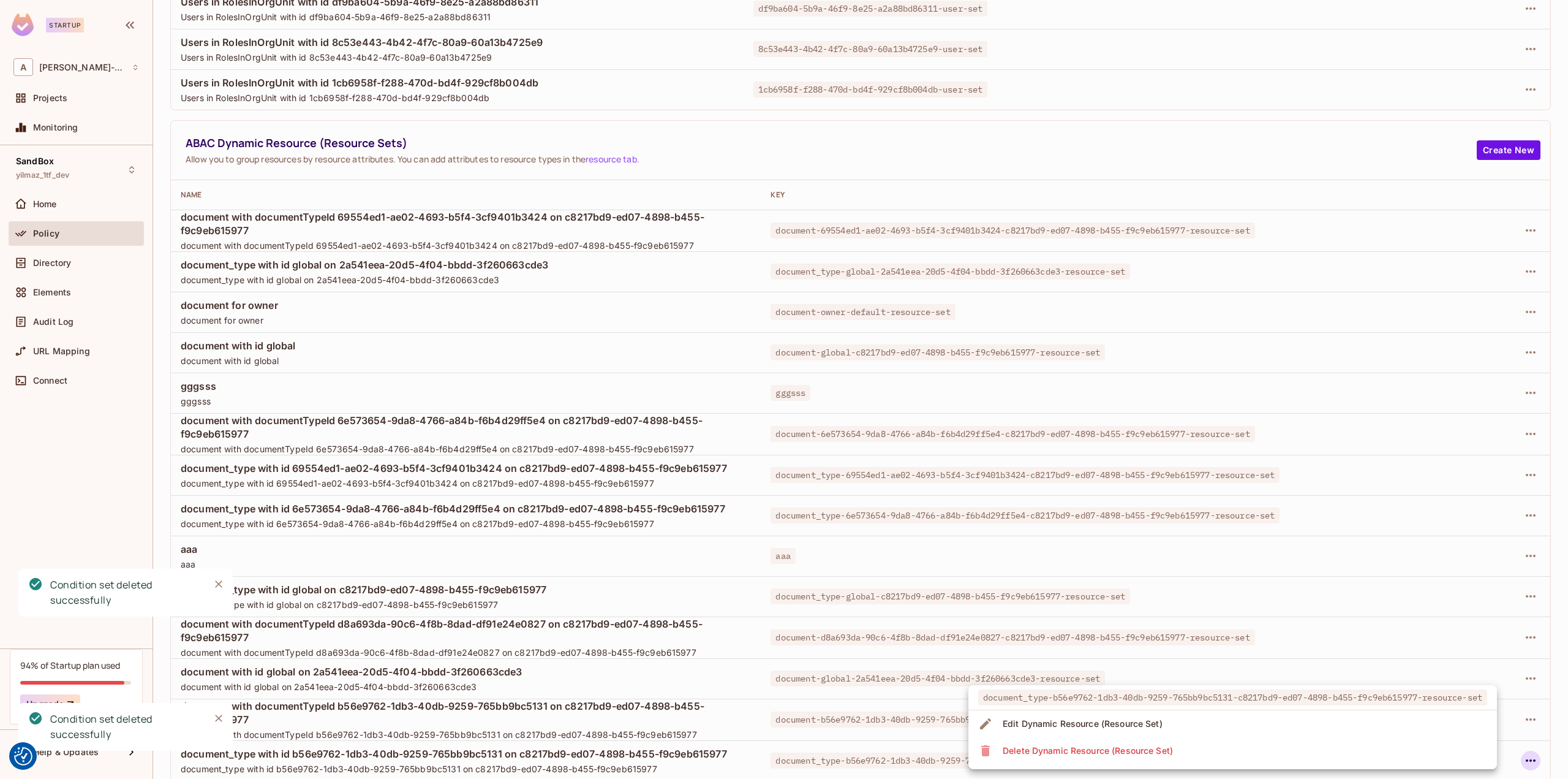
click at [1324, 741] on li "Delete Dynamic Resource (Resource Set)" at bounding box center [1232, 750] width 528 height 27
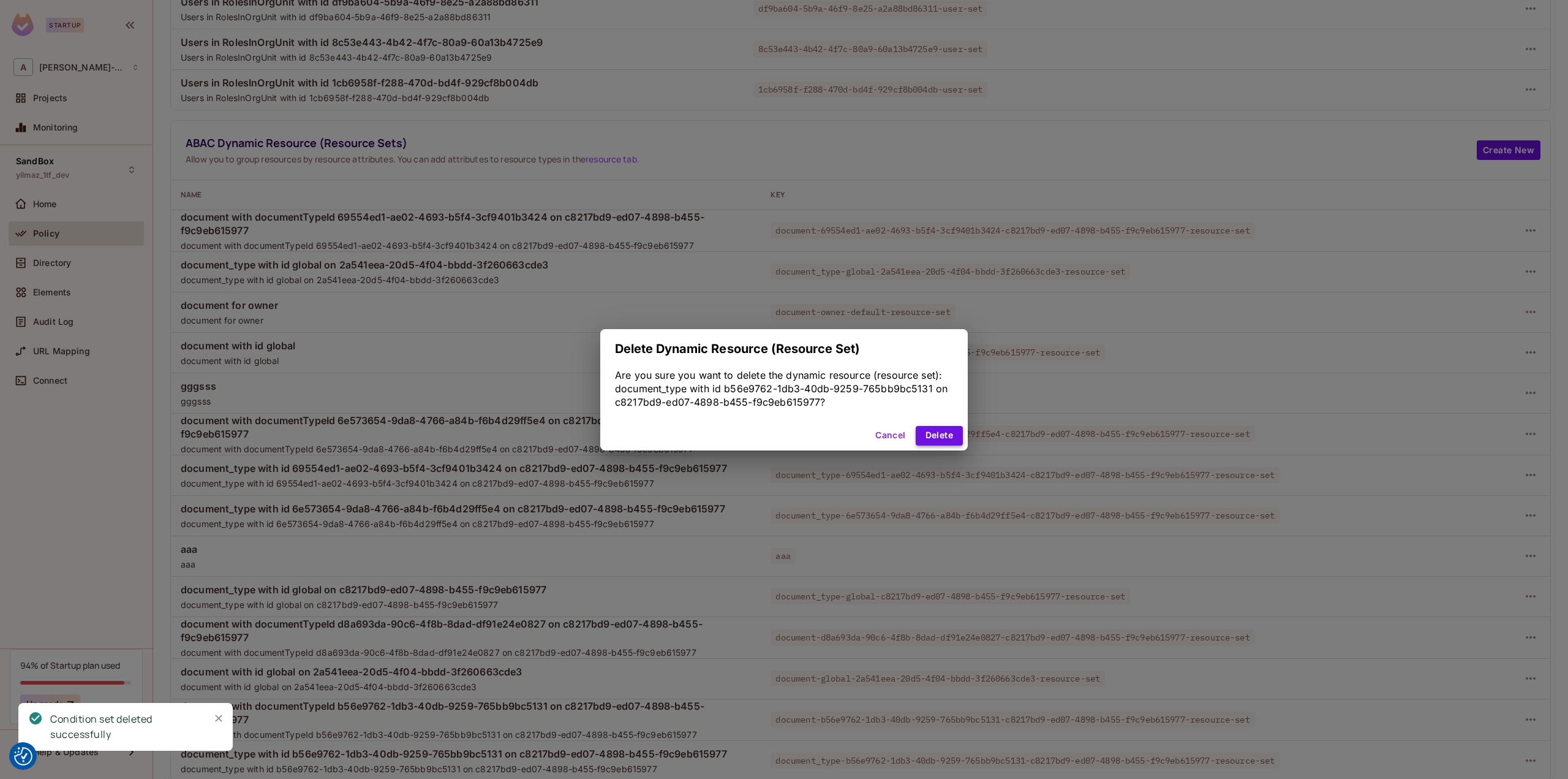
click at [943, 429] on button "Delete" at bounding box center [940, 435] width 48 height 20
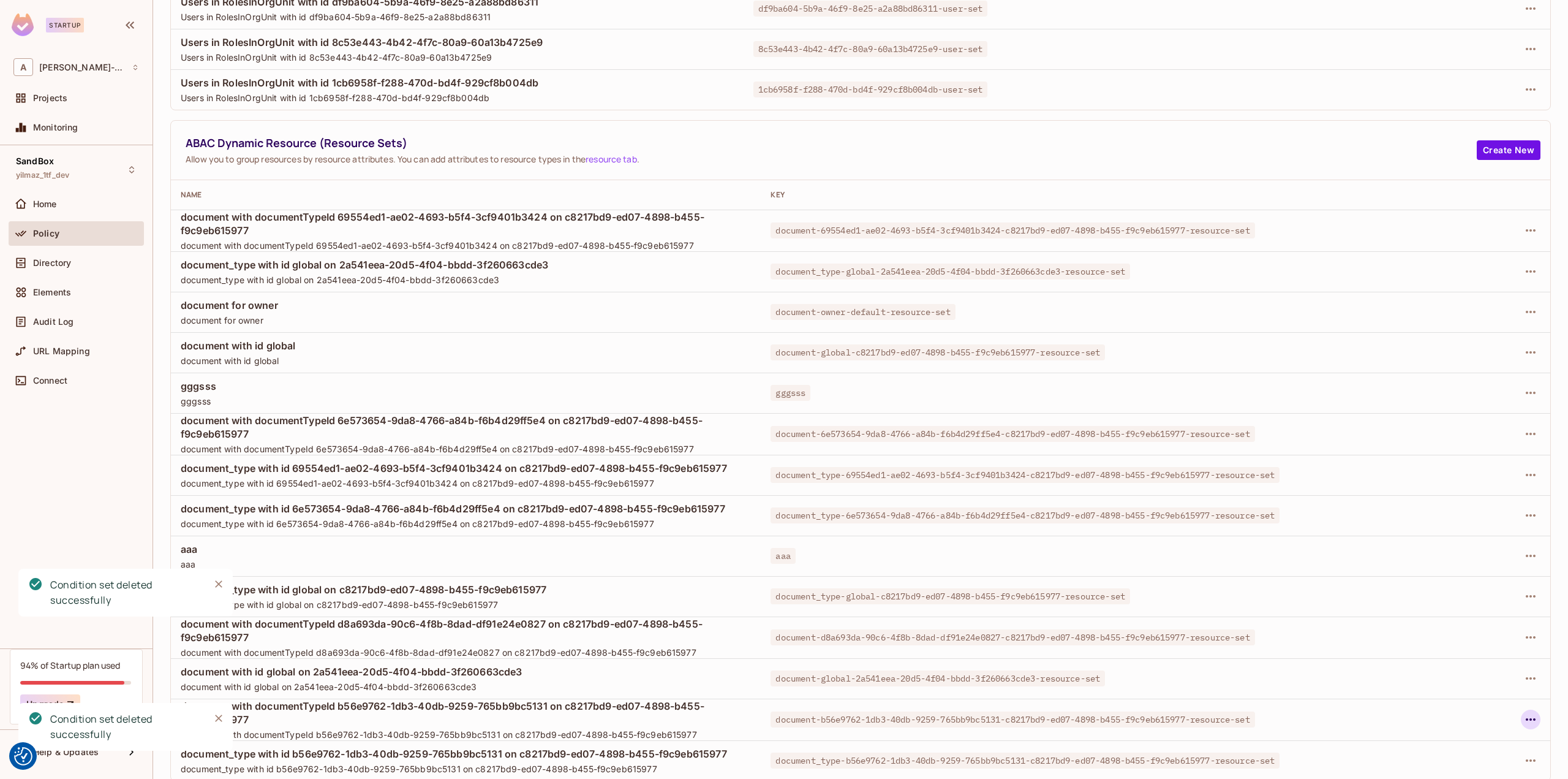
click at [1523, 721] on icon "button" at bounding box center [1530, 719] width 14 height 14
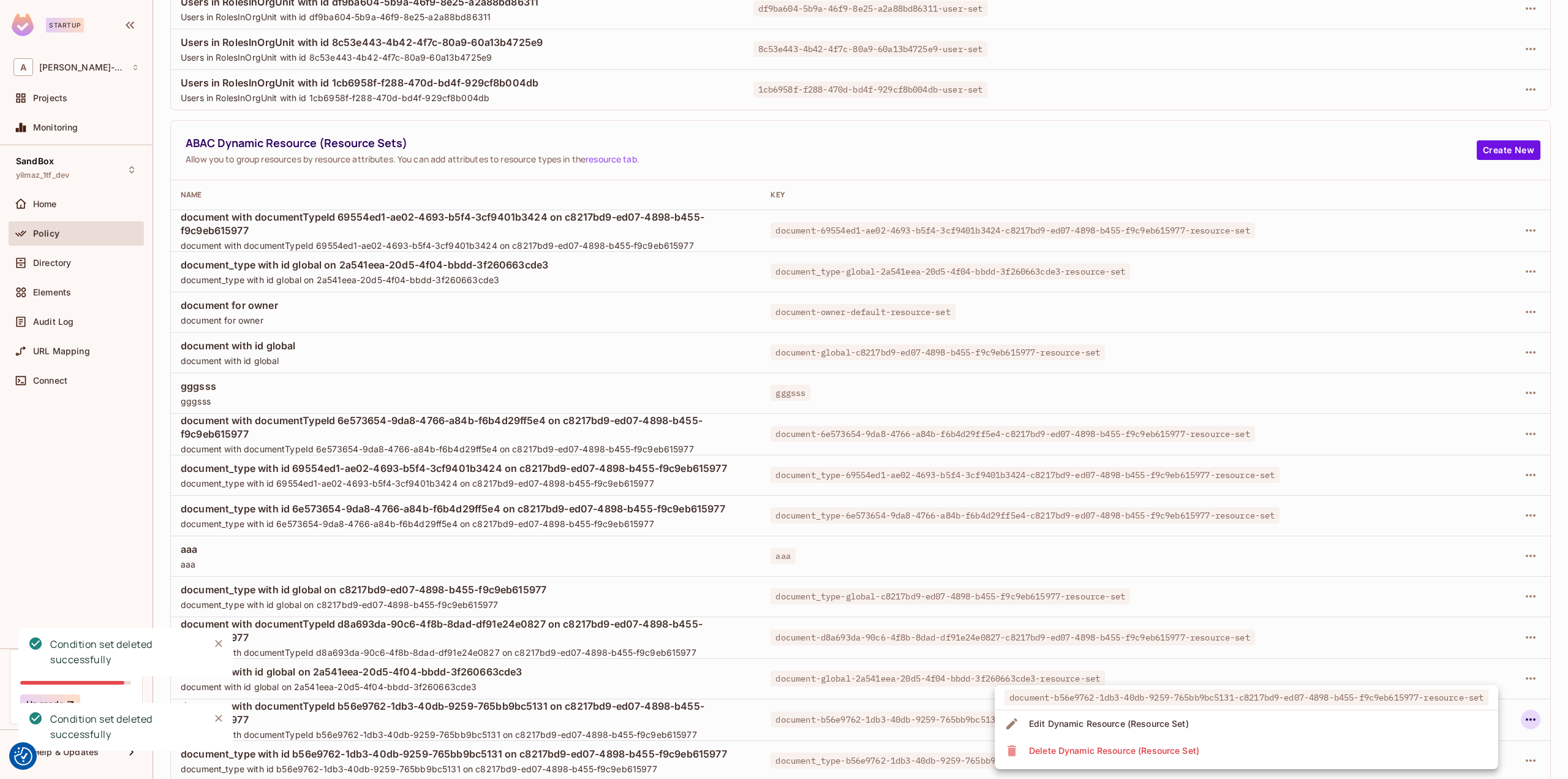
click at [1279, 742] on li "Delete Dynamic Resource (Resource Set)" at bounding box center [1246, 750] width 504 height 27
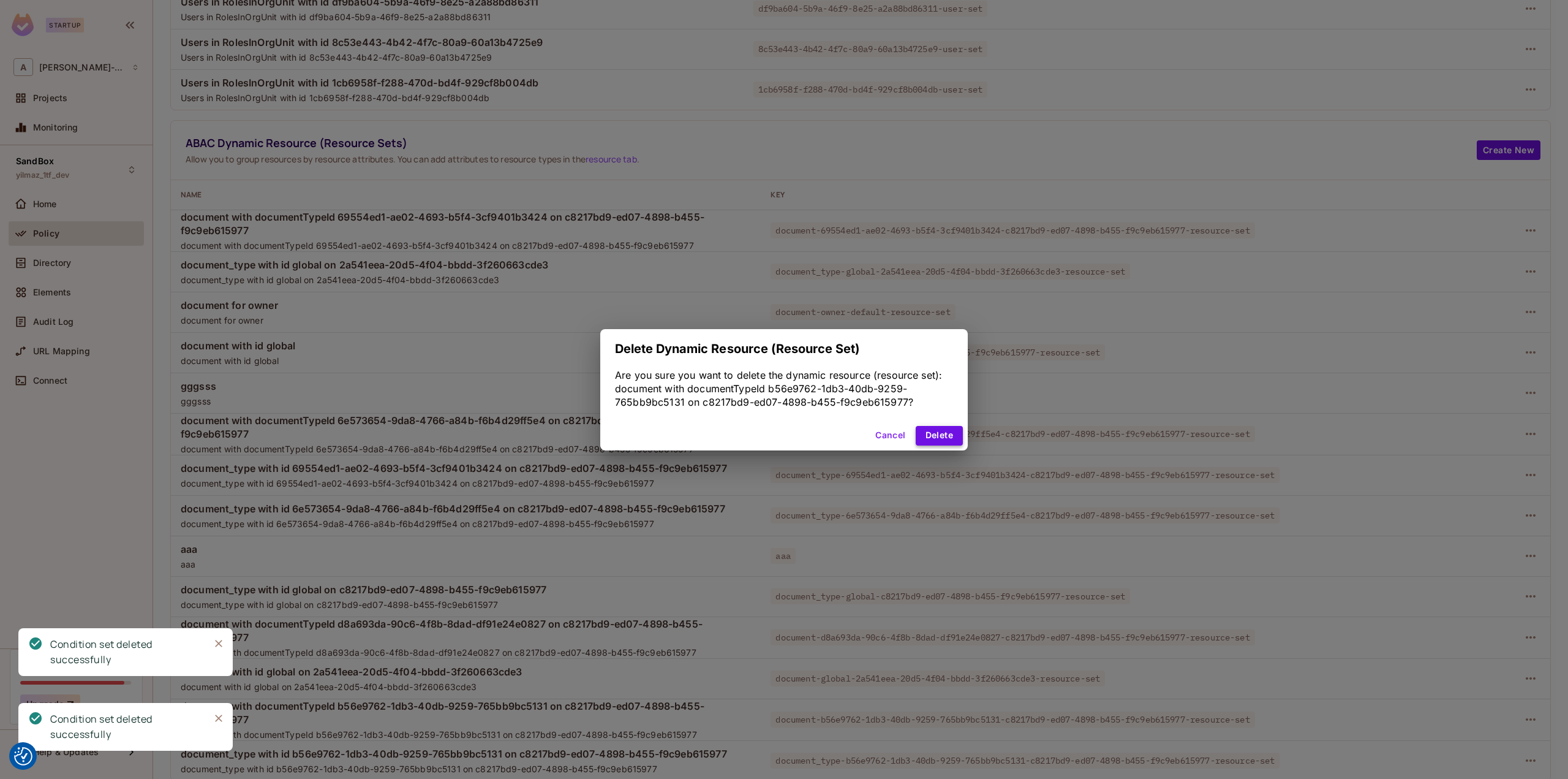
drag, startPoint x: 945, startPoint y: 432, endPoint x: 1022, endPoint y: 459, distance: 81.6
click at [945, 432] on button "Delete" at bounding box center [940, 435] width 48 height 20
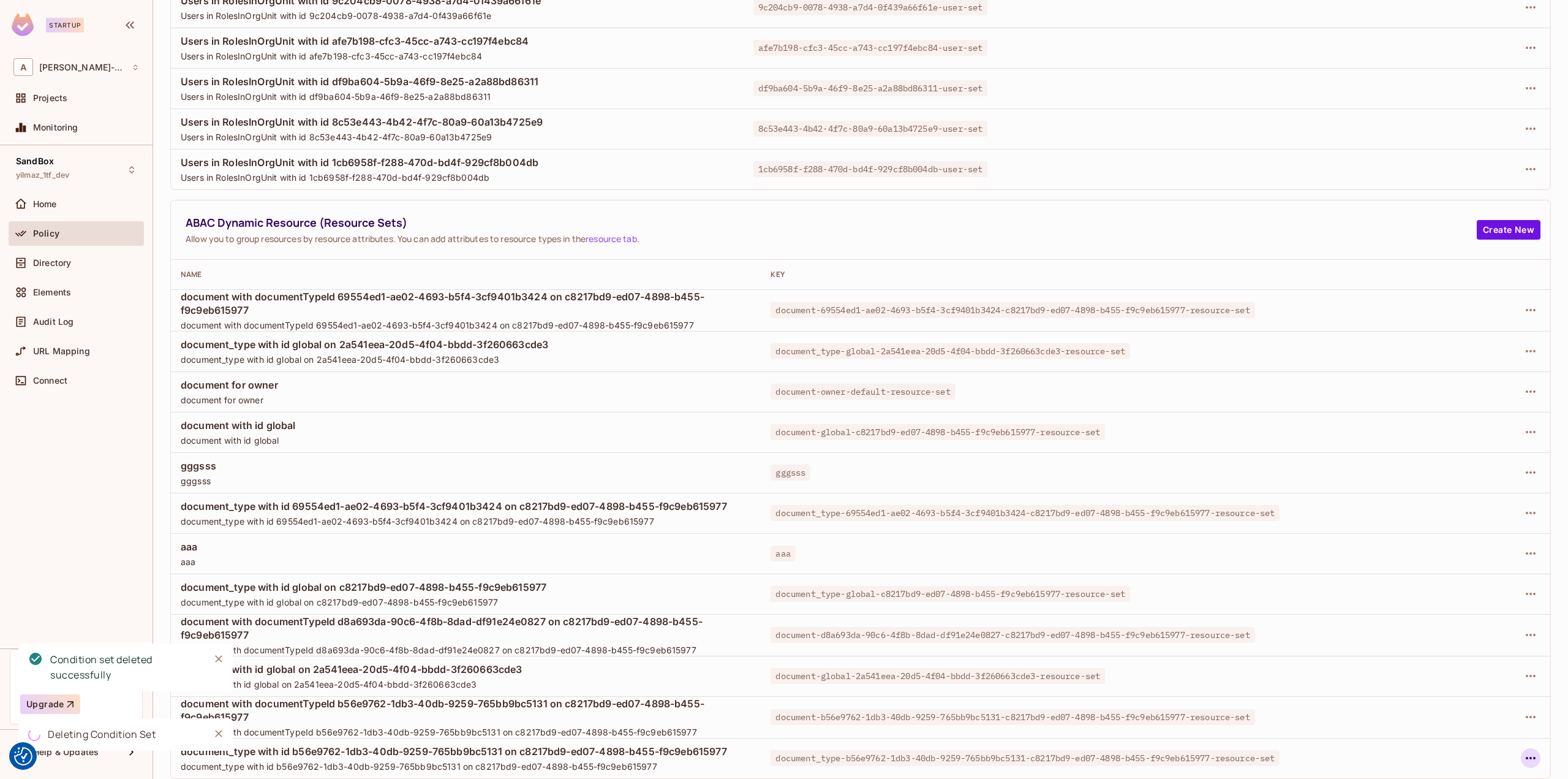
scroll to position [230, 0]
click at [1523, 681] on icon "button" at bounding box center [1530, 677] width 14 height 14
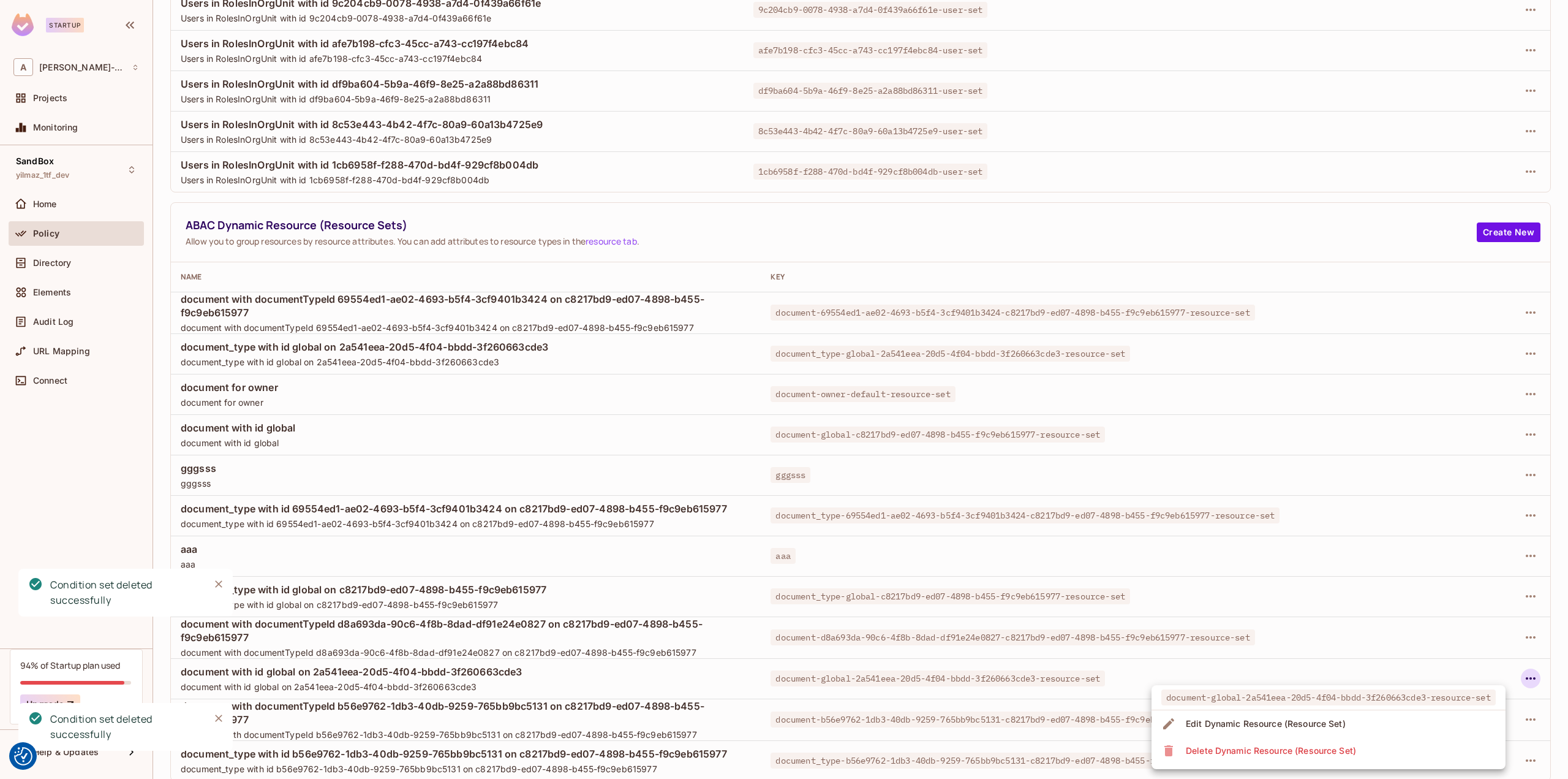
click at [1229, 746] on div "Delete Dynamic Resource (Resource Set)" at bounding box center [1270, 750] width 170 height 12
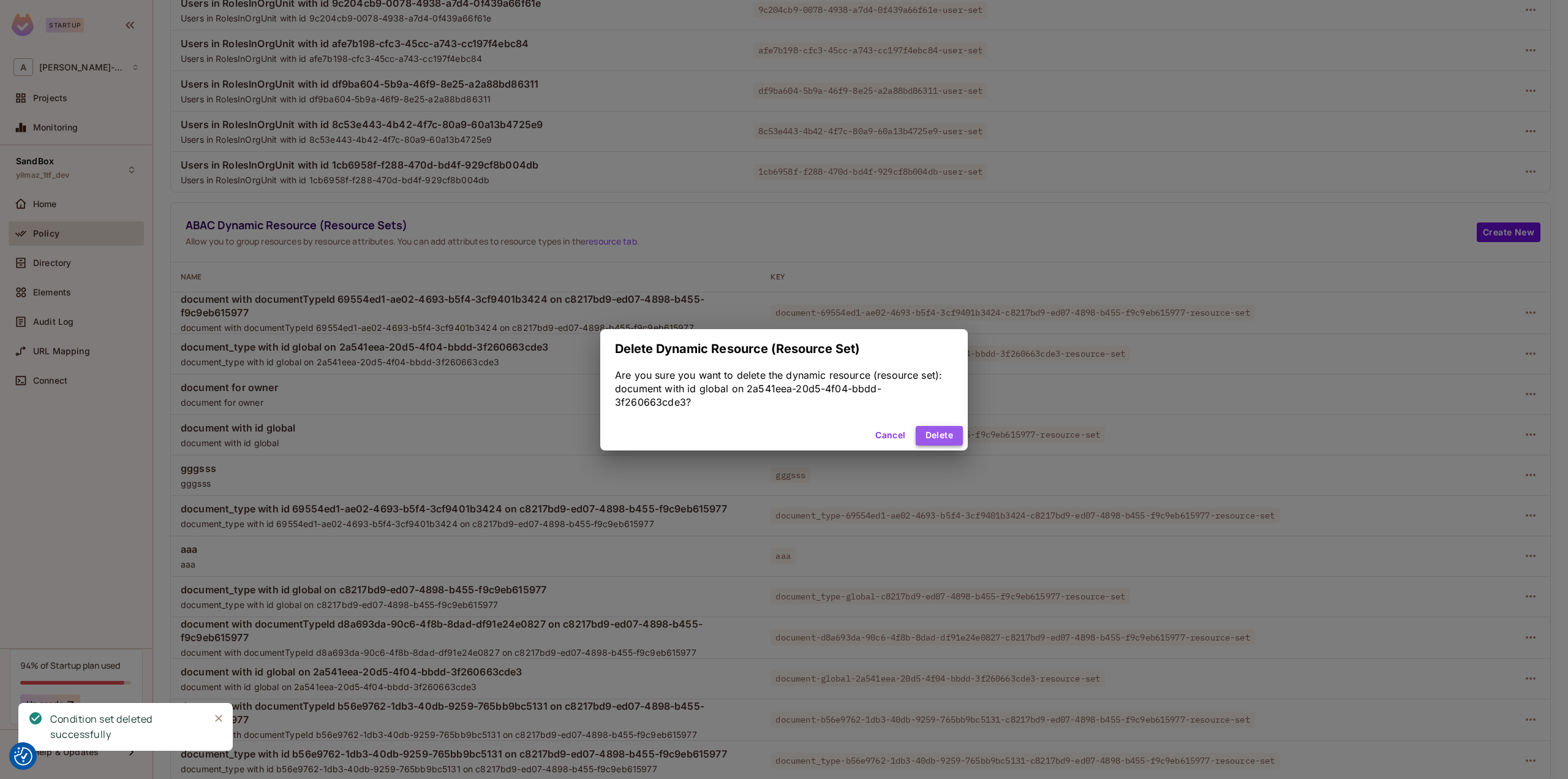
click at [945, 439] on button "Delete" at bounding box center [940, 435] width 48 height 20
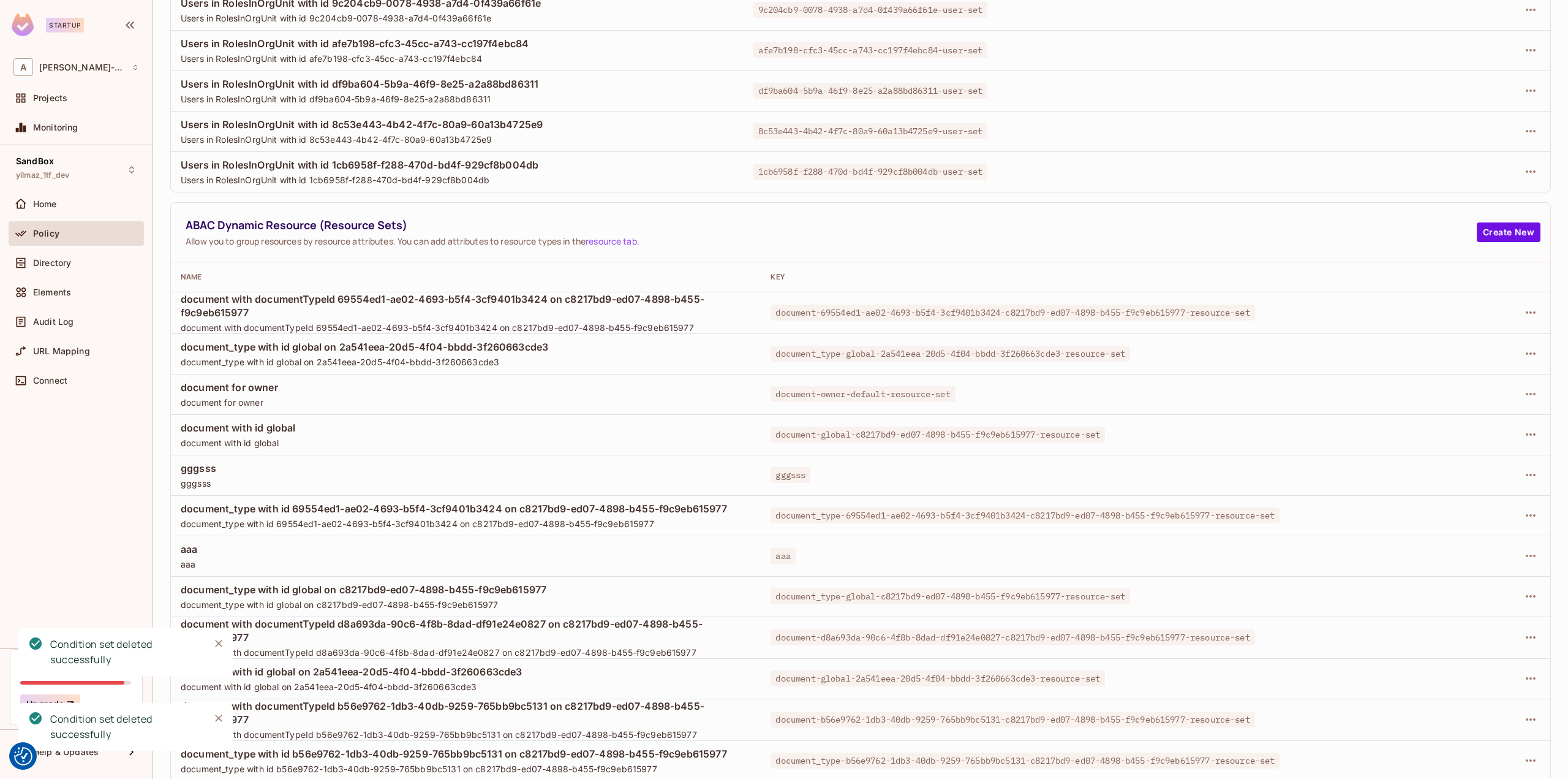
scroll to position [147, 0]
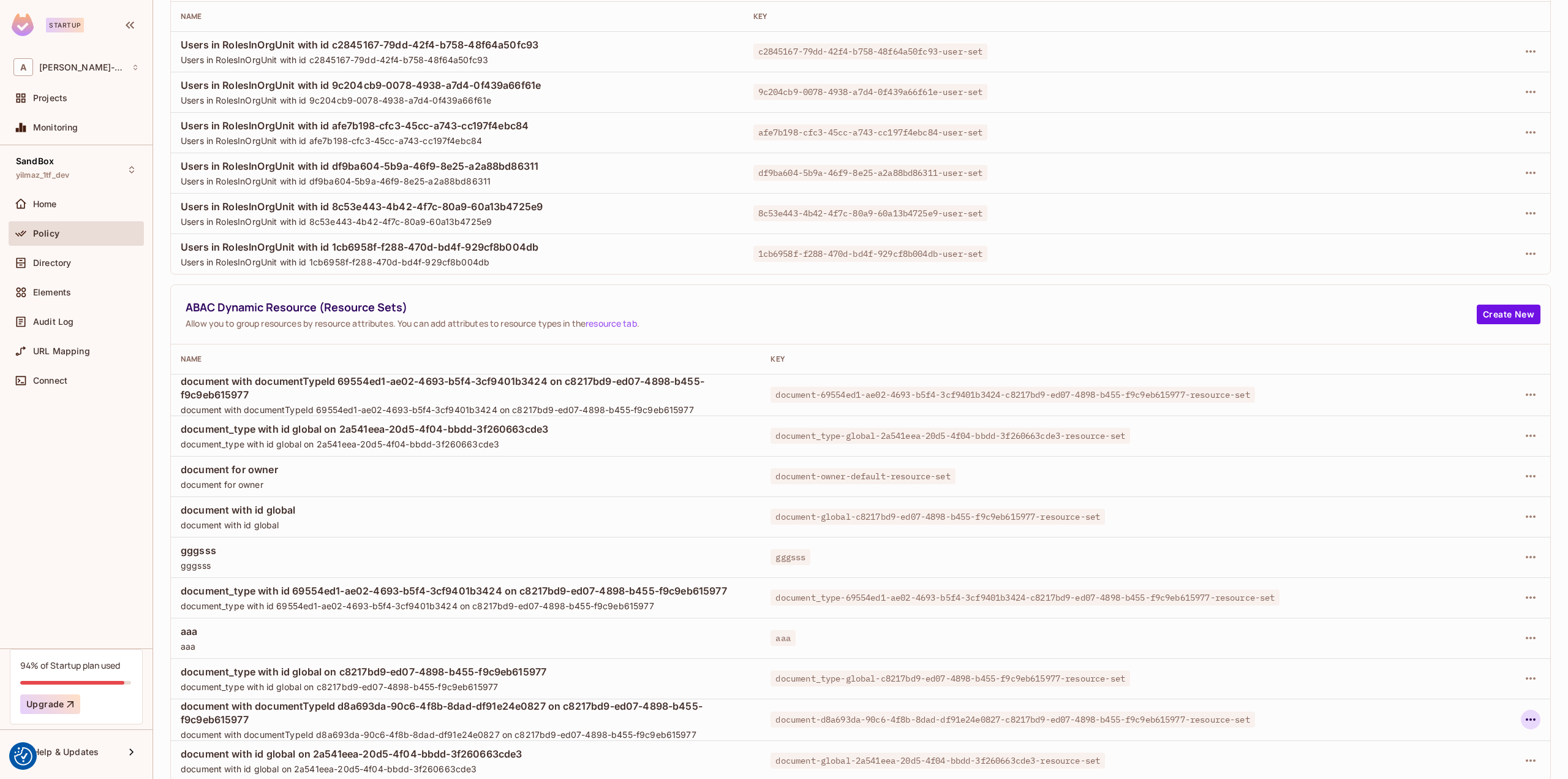
click at [1520, 715] on button "button" at bounding box center [1530, 719] width 20 height 20
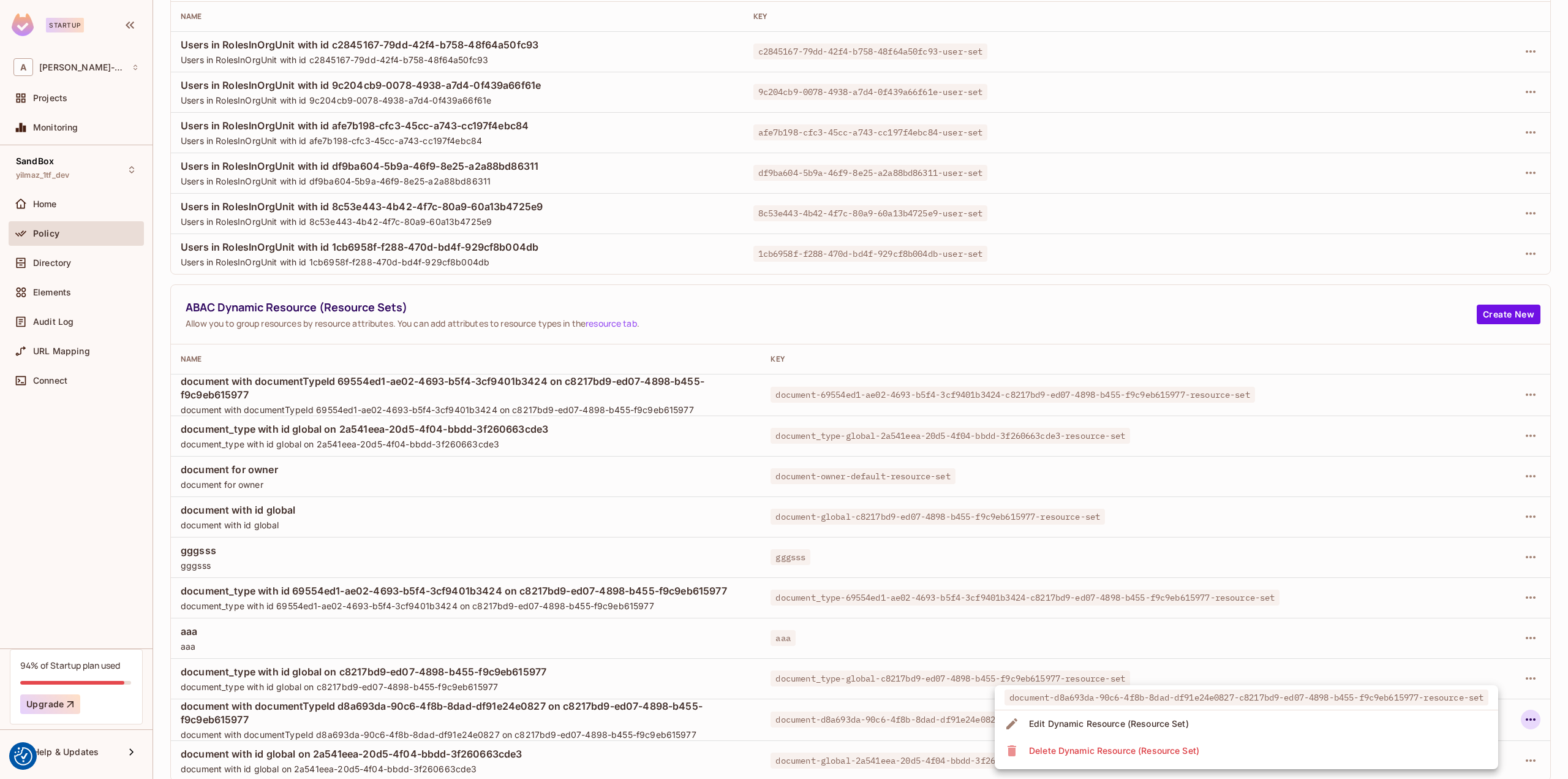
click at [1148, 745] on div "Delete Dynamic Resource (Resource Set)" at bounding box center [1114, 750] width 170 height 12
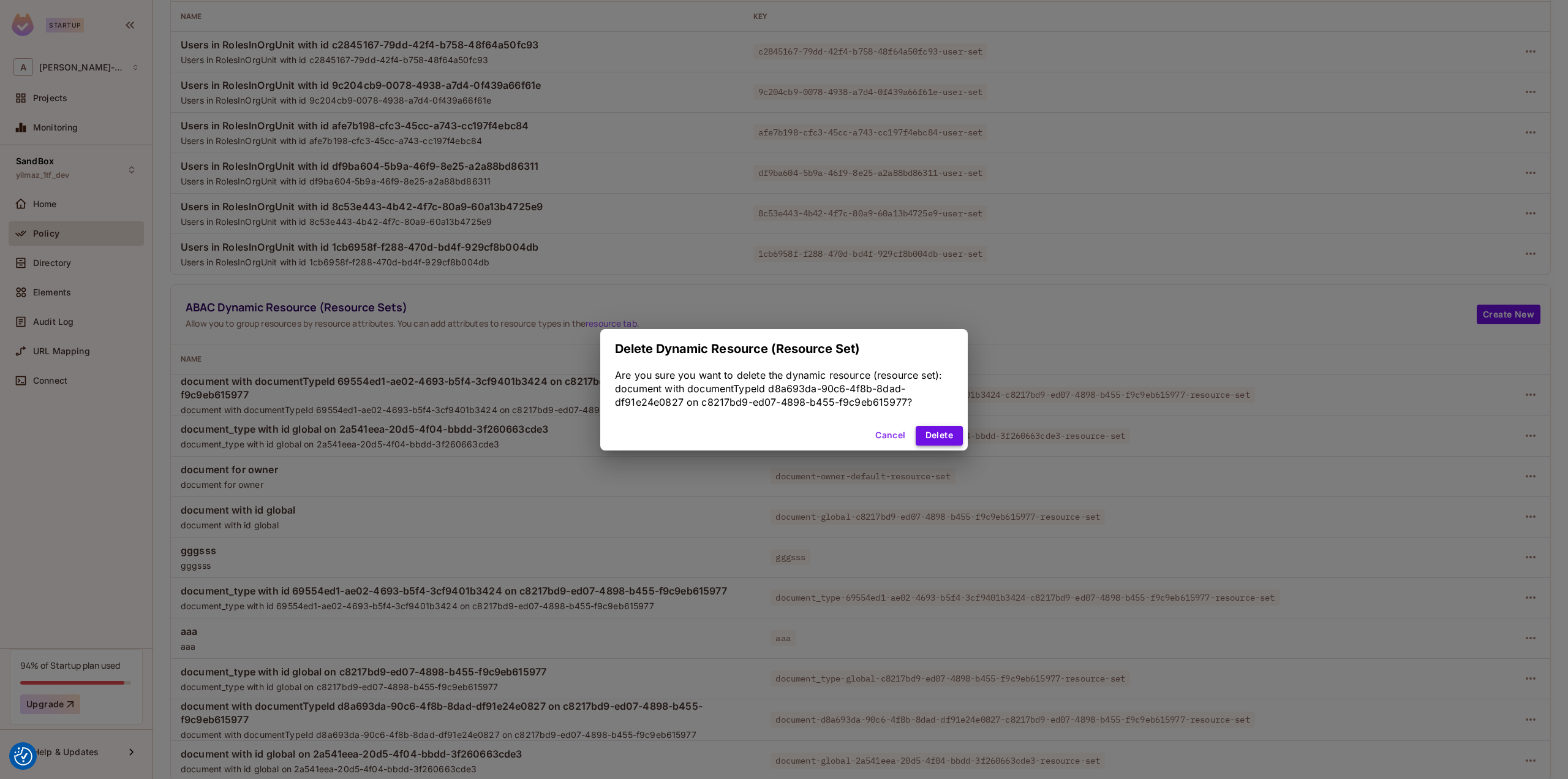
click at [944, 435] on button "Delete" at bounding box center [940, 435] width 48 height 20
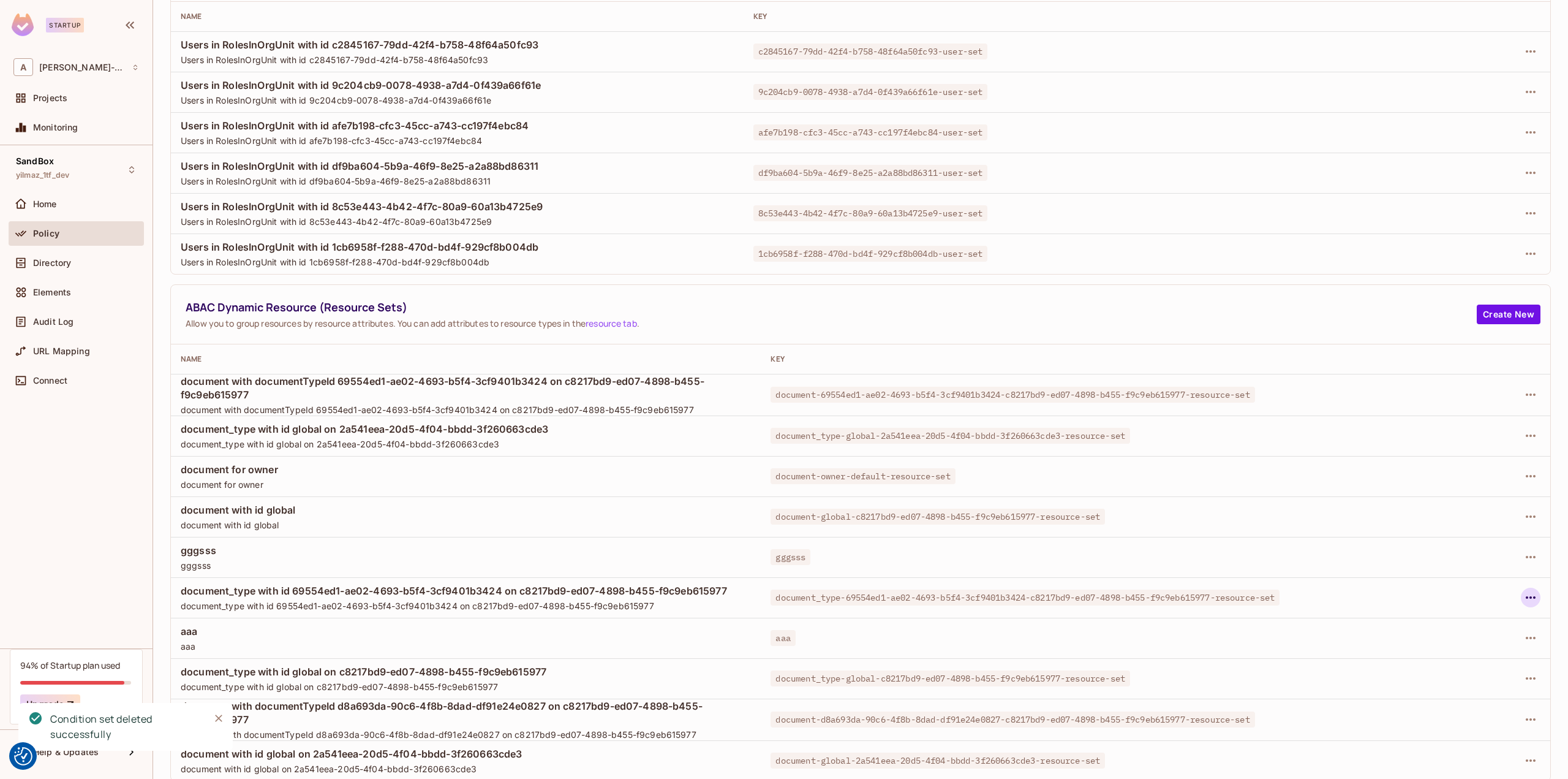
click at [1526, 592] on icon "button" at bounding box center [1530, 597] width 14 height 14
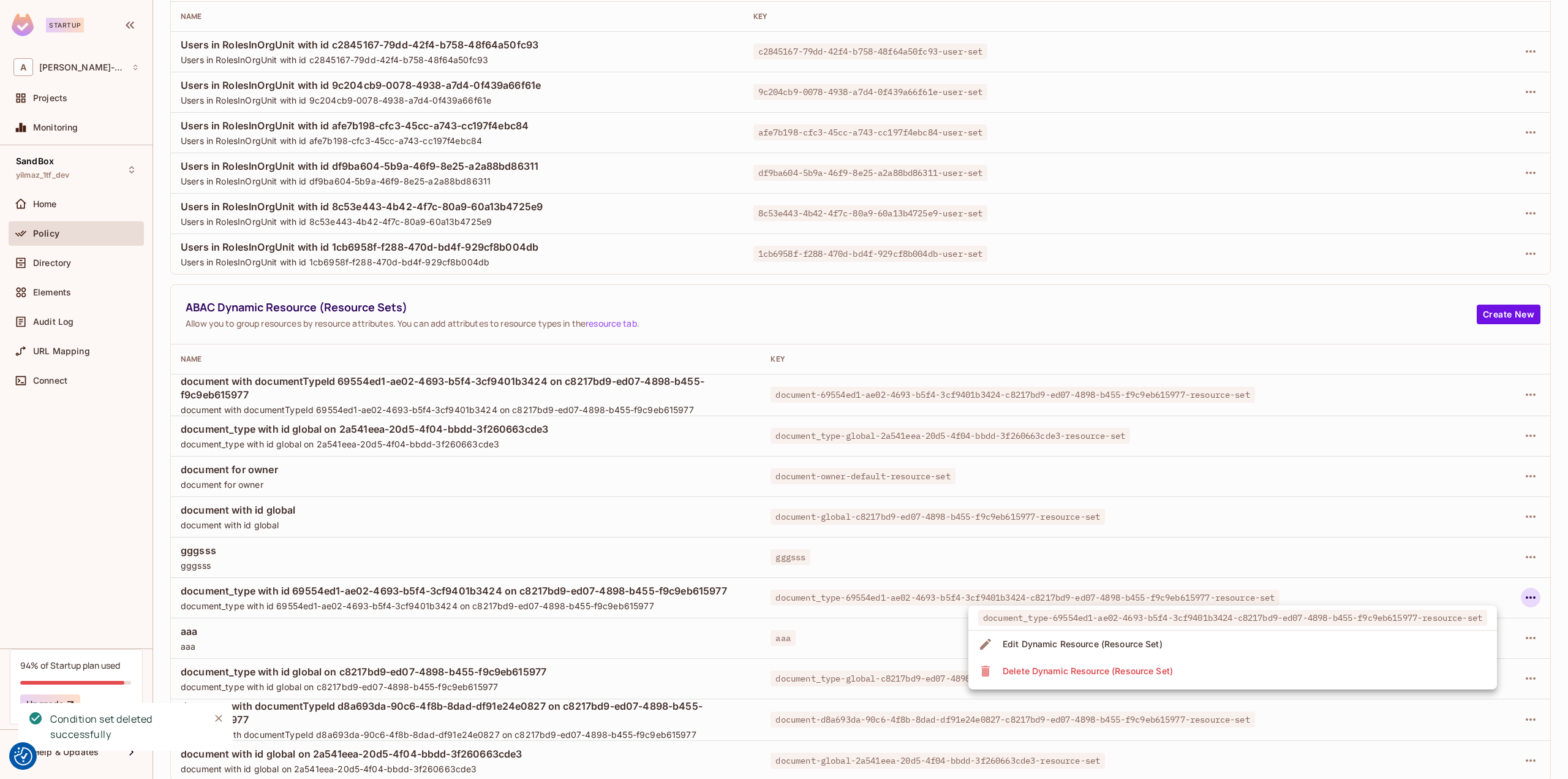
click at [1281, 659] on li "Delete Dynamic Resource (Resource Set)" at bounding box center [1232, 670] width 528 height 27
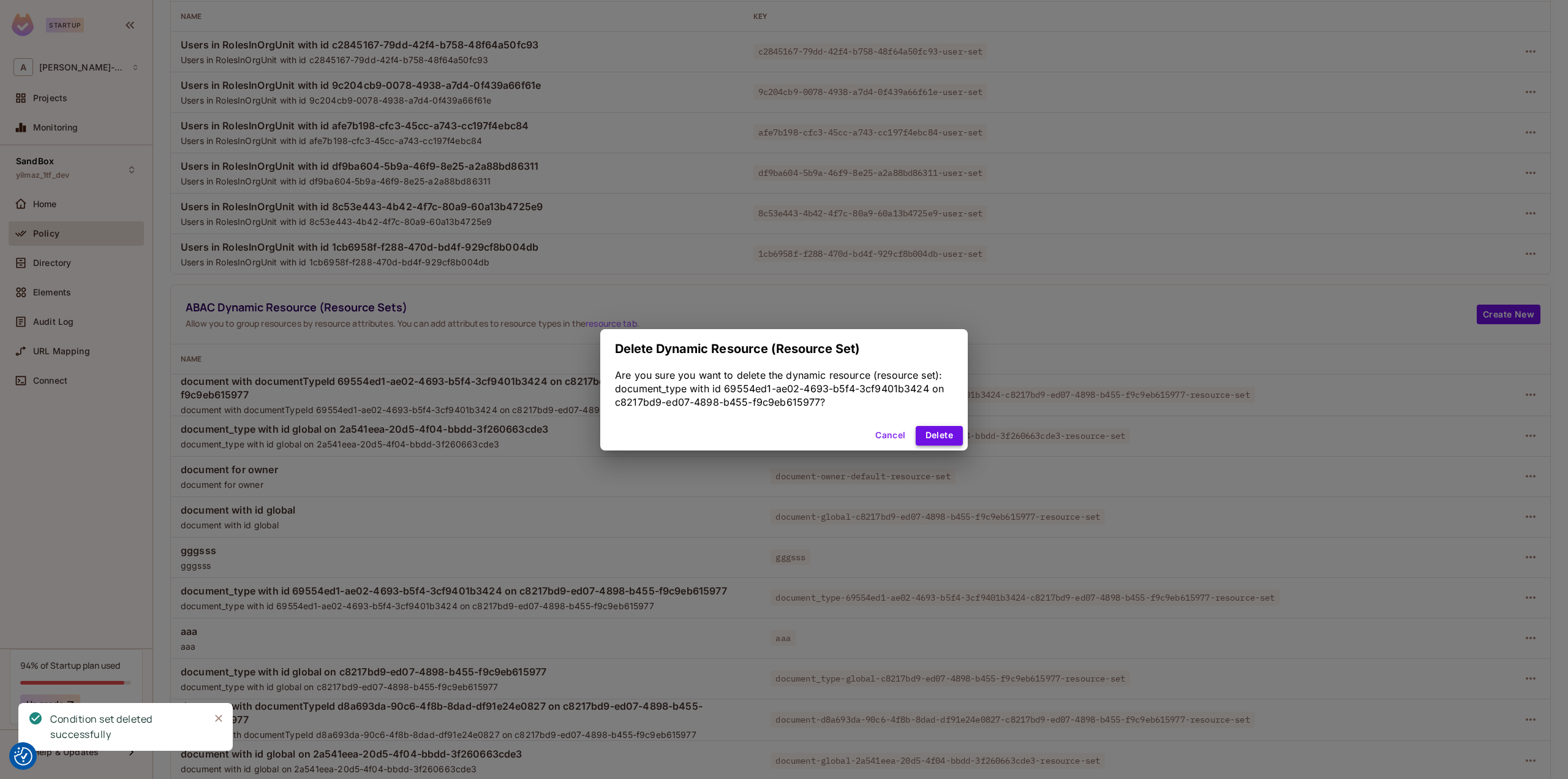
click at [929, 434] on button "Delete" at bounding box center [940, 435] width 48 height 20
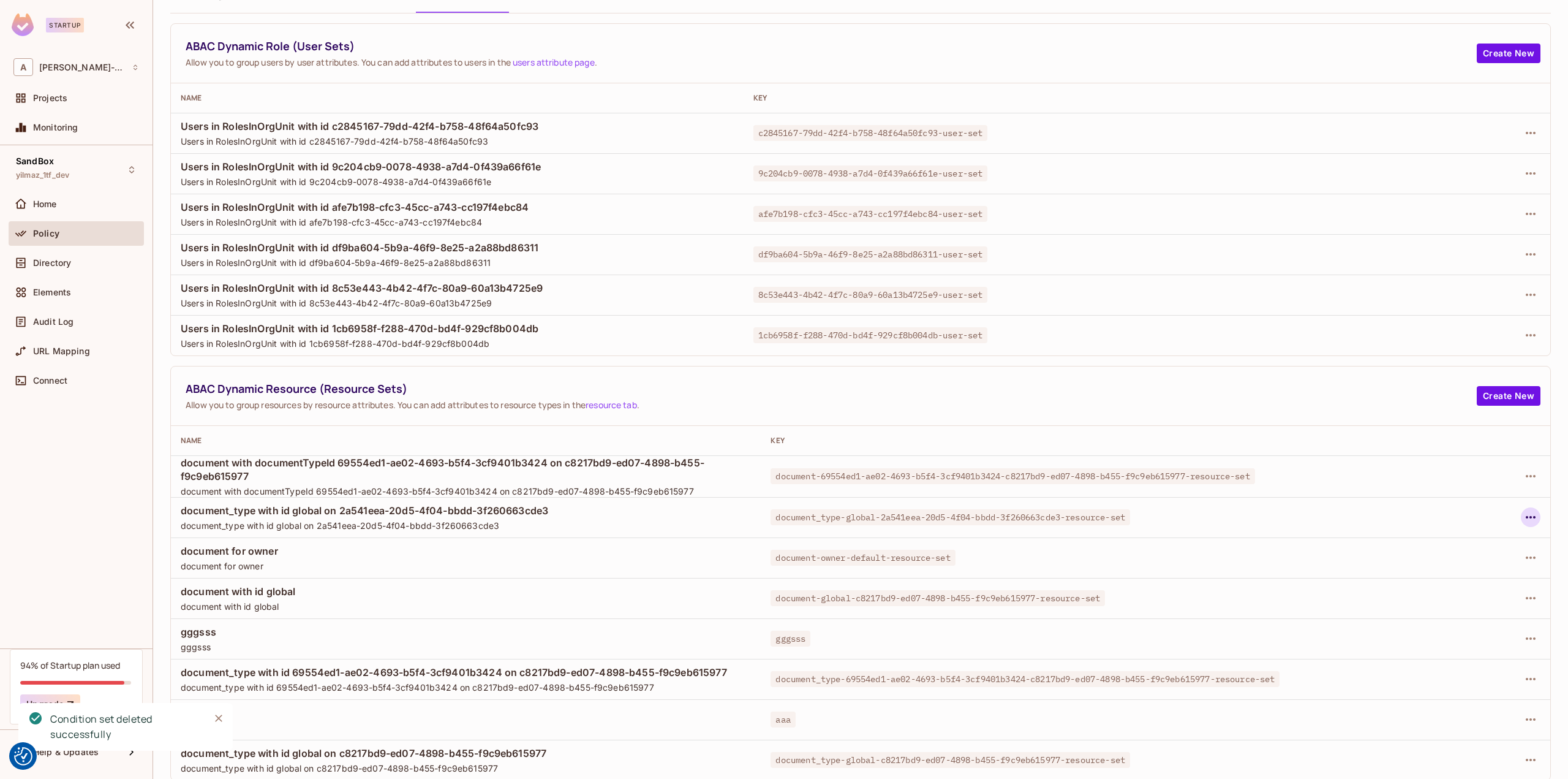
scroll to position [25, 0]
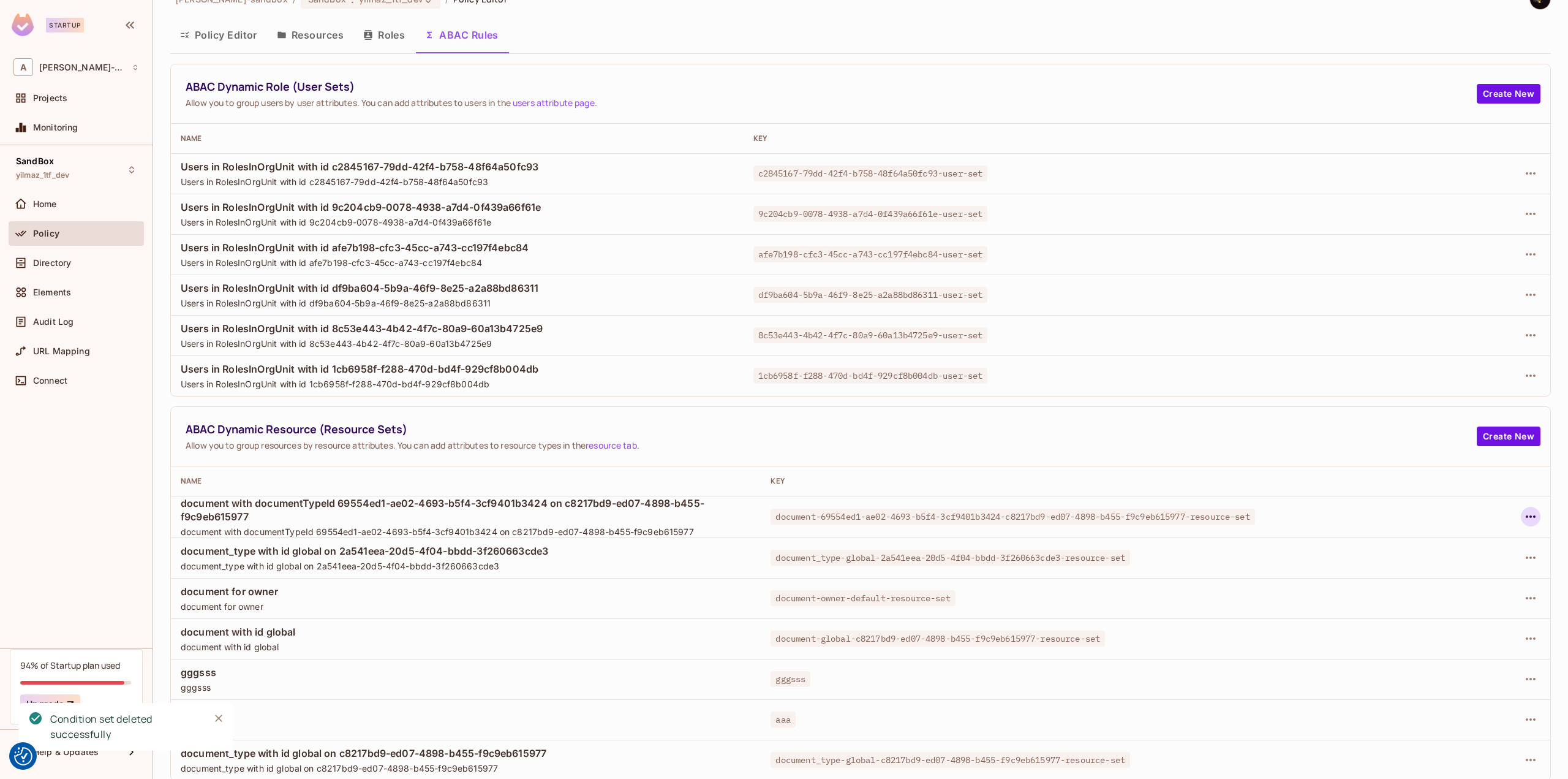
click at [1523, 510] on icon "button" at bounding box center [1530, 516] width 14 height 14
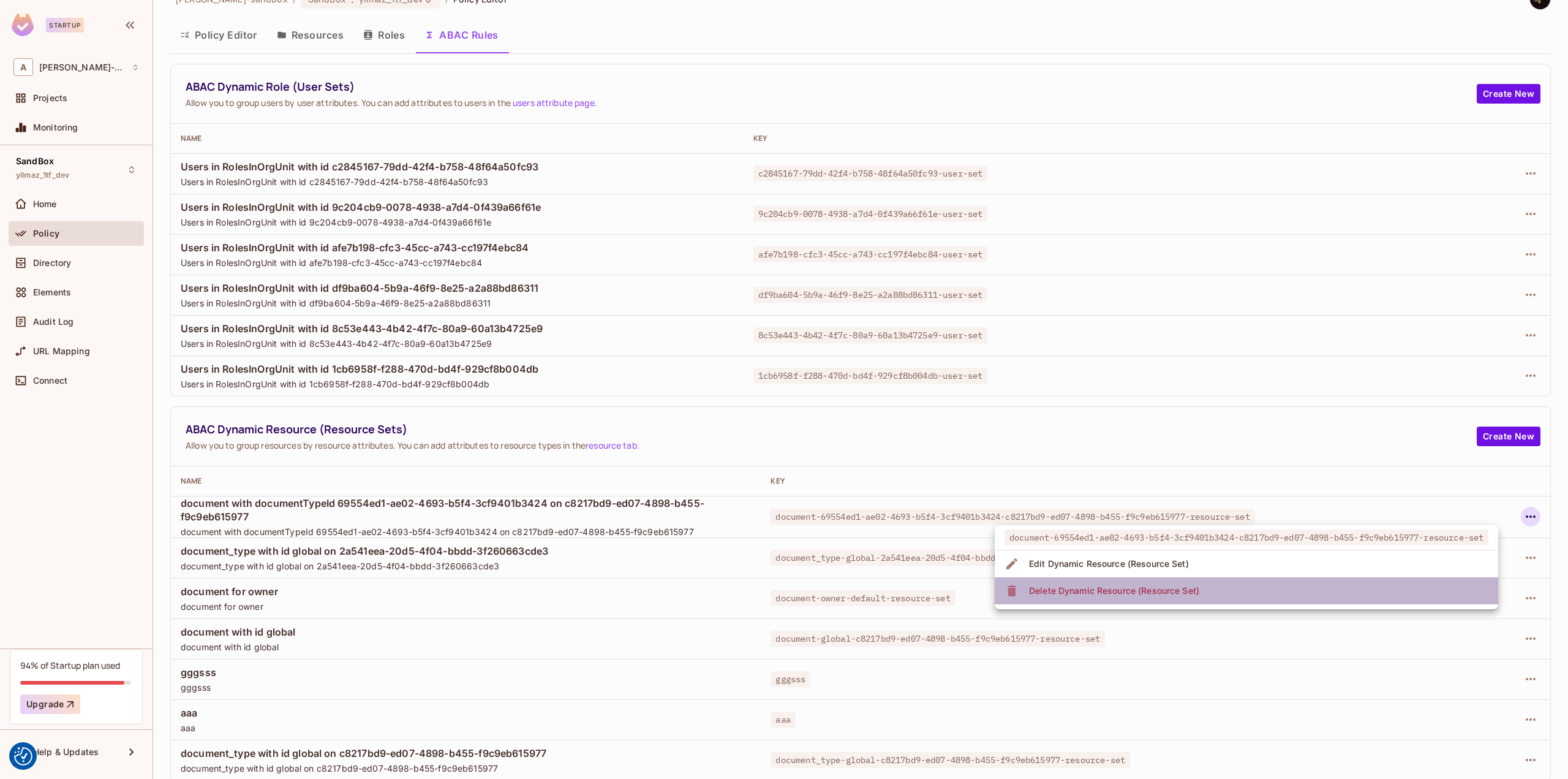
click at [1205, 585] on li "Delete Dynamic Resource (Resource Set)" at bounding box center [1246, 590] width 504 height 27
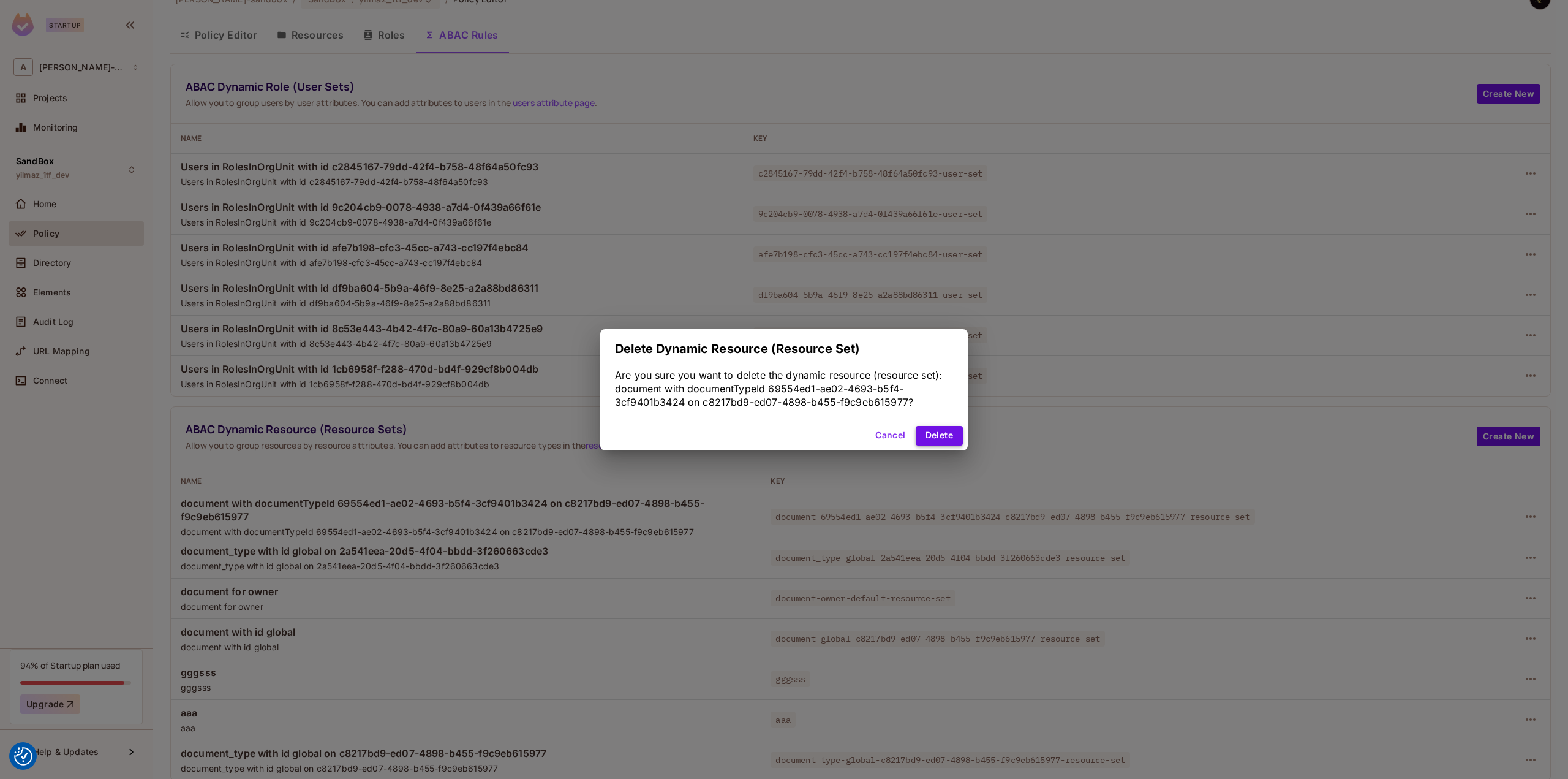
click at [938, 436] on button "Delete" at bounding box center [940, 435] width 48 height 20
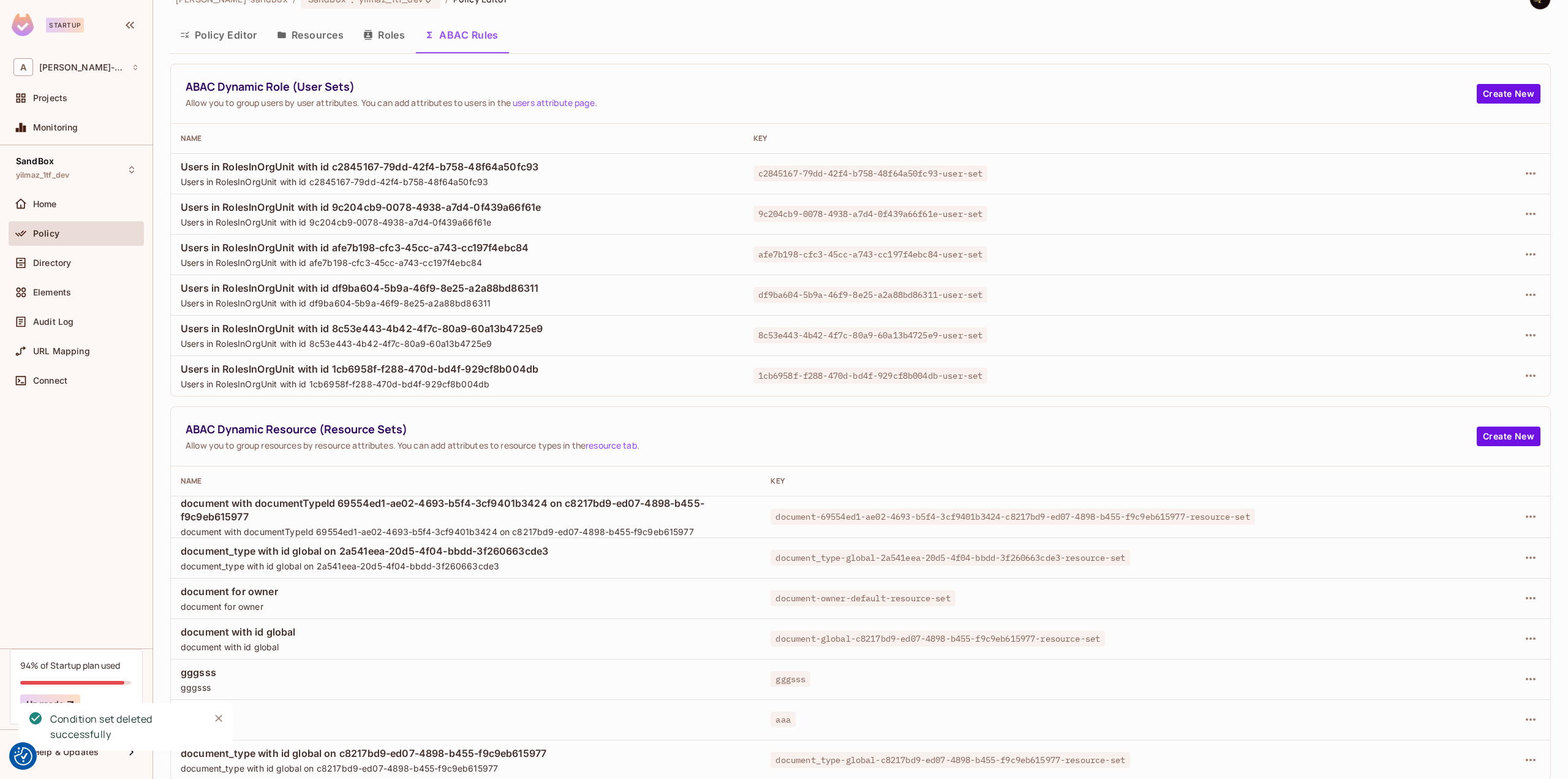
scroll to position [0, 0]
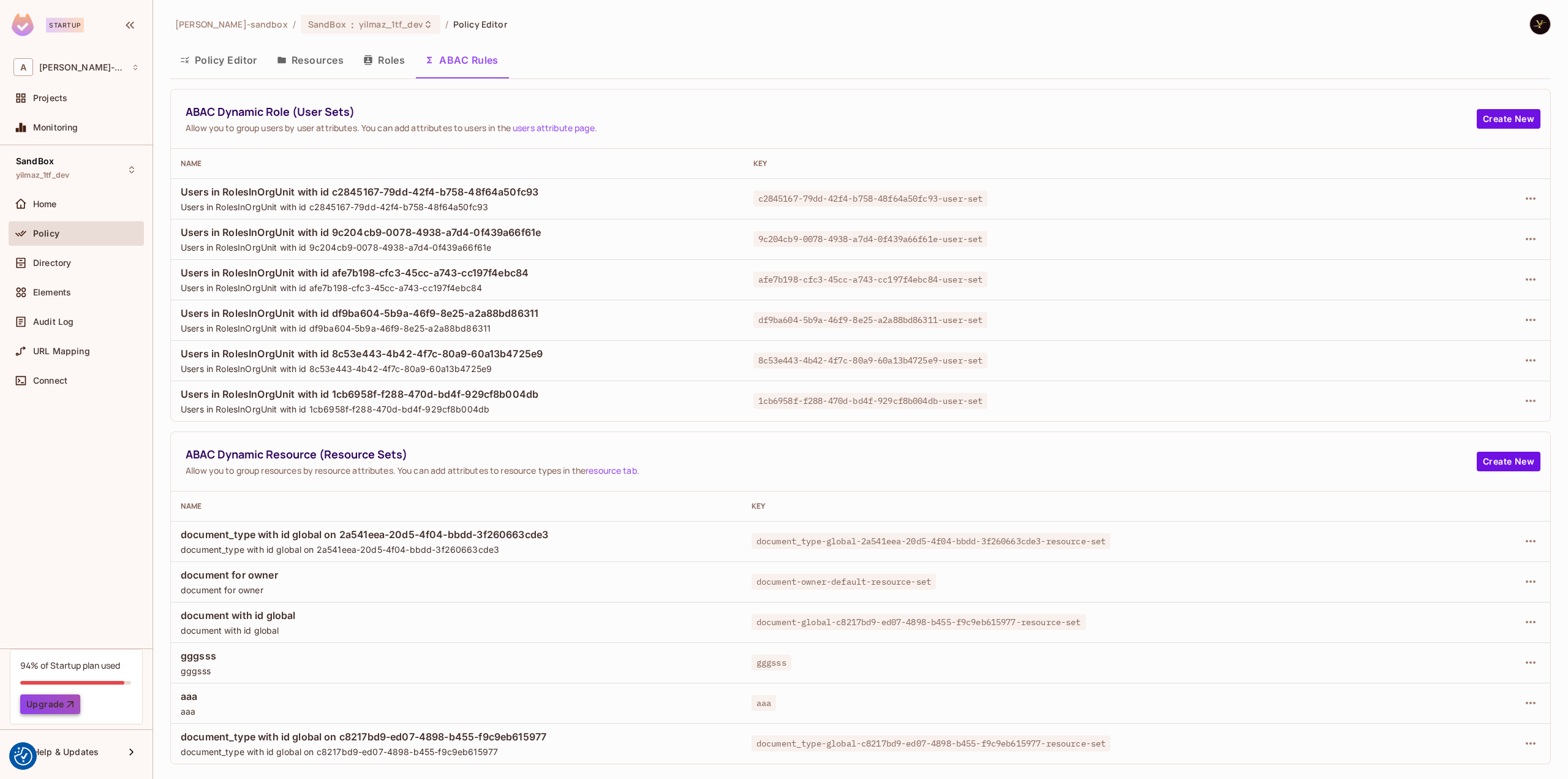
click at [65, 699] on icon "button" at bounding box center [70, 704] width 12 height 12
click at [714, 82] on div "[PERSON_NAME]-sandbox / SandBox : yilmaz_1tf_dev / Policy Editor Policy Editor …" at bounding box center [861, 389] width 1380 height 750
click at [345, 24] on div "SandBox : yilmaz_1tf_dev" at bounding box center [364, 24] width 110 height 11
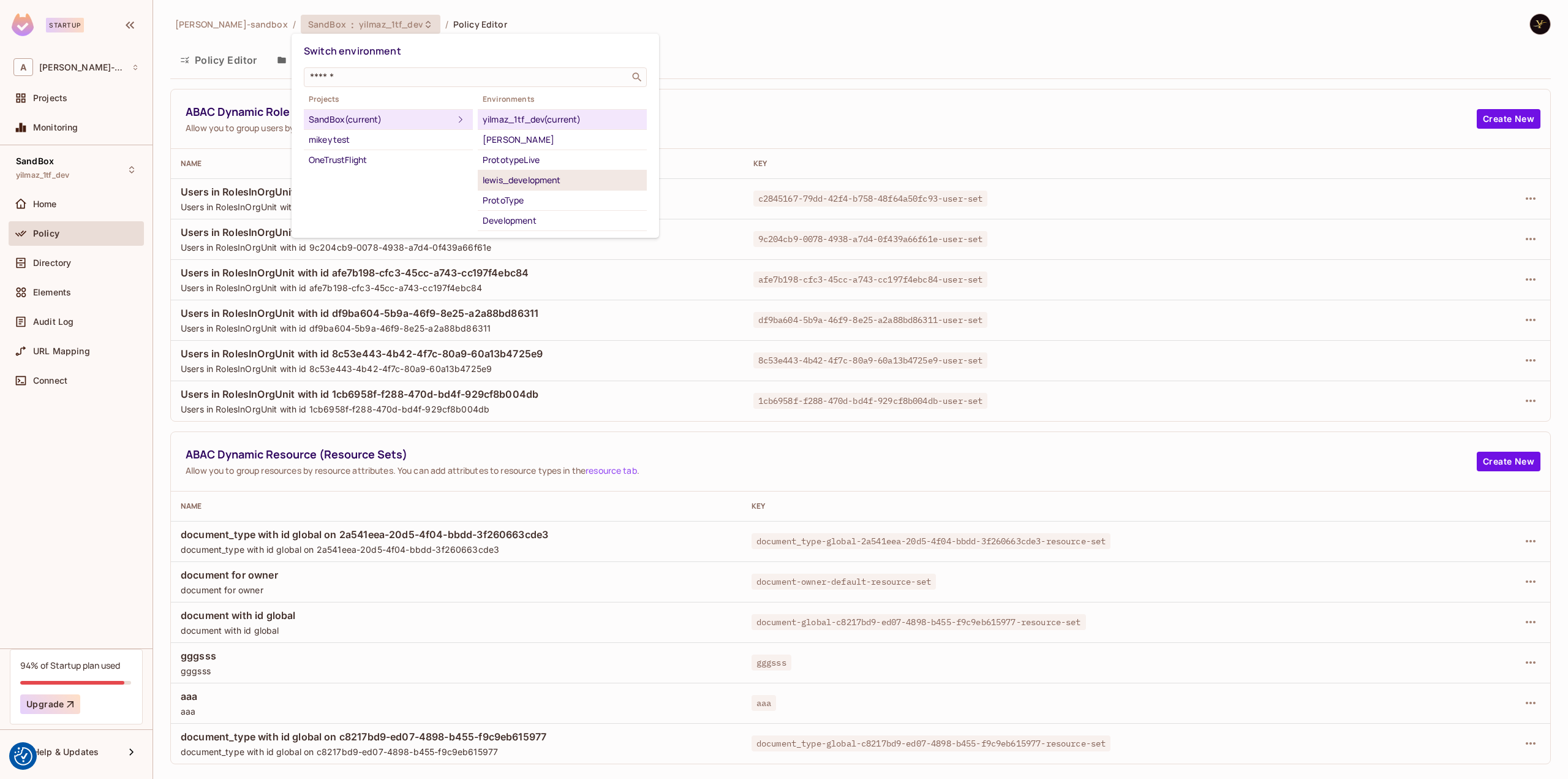
click at [573, 176] on div "lewis_development" at bounding box center [562, 179] width 159 height 14
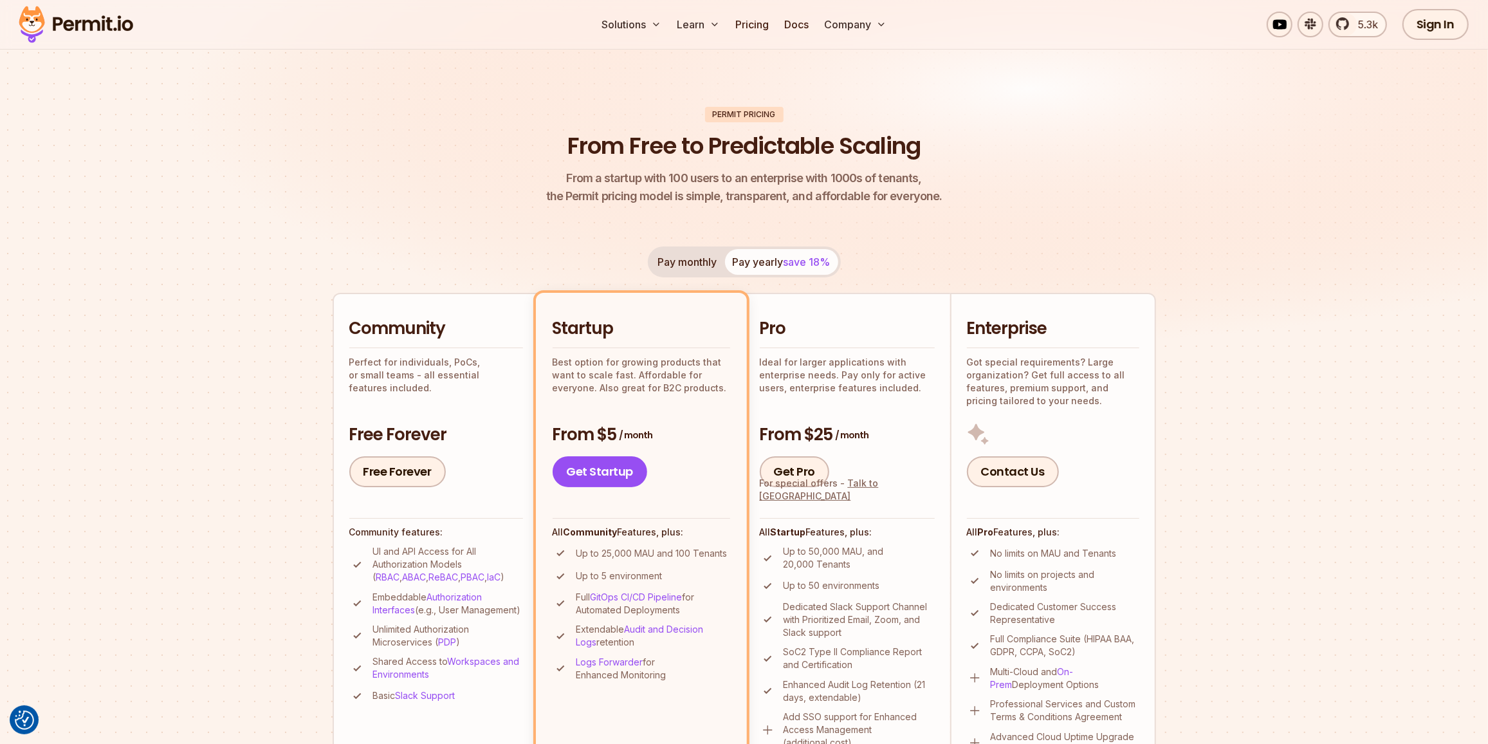
scroll to position [116, 0]
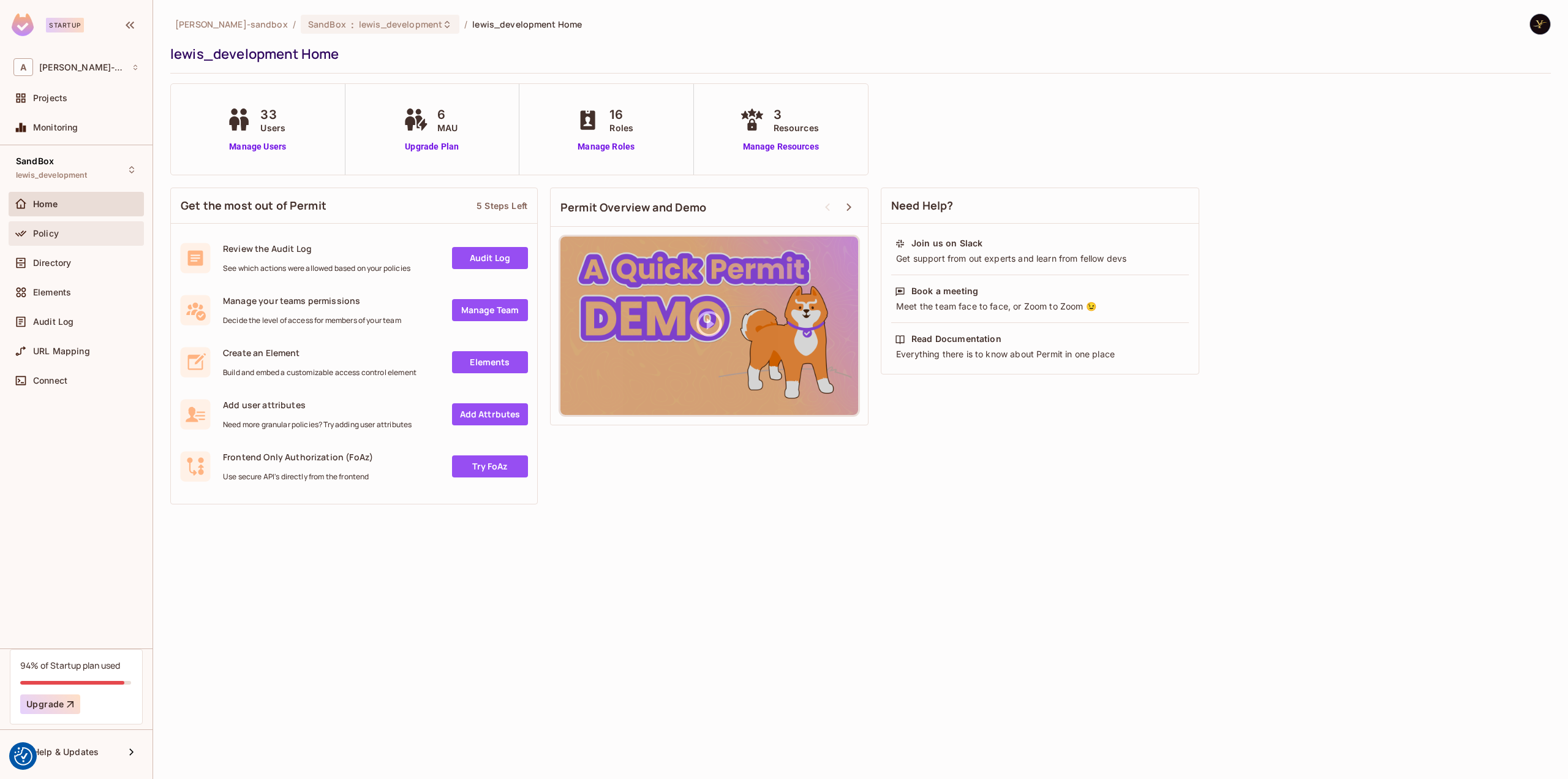
click at [64, 240] on div "Policy" at bounding box center [76, 233] width 135 height 25
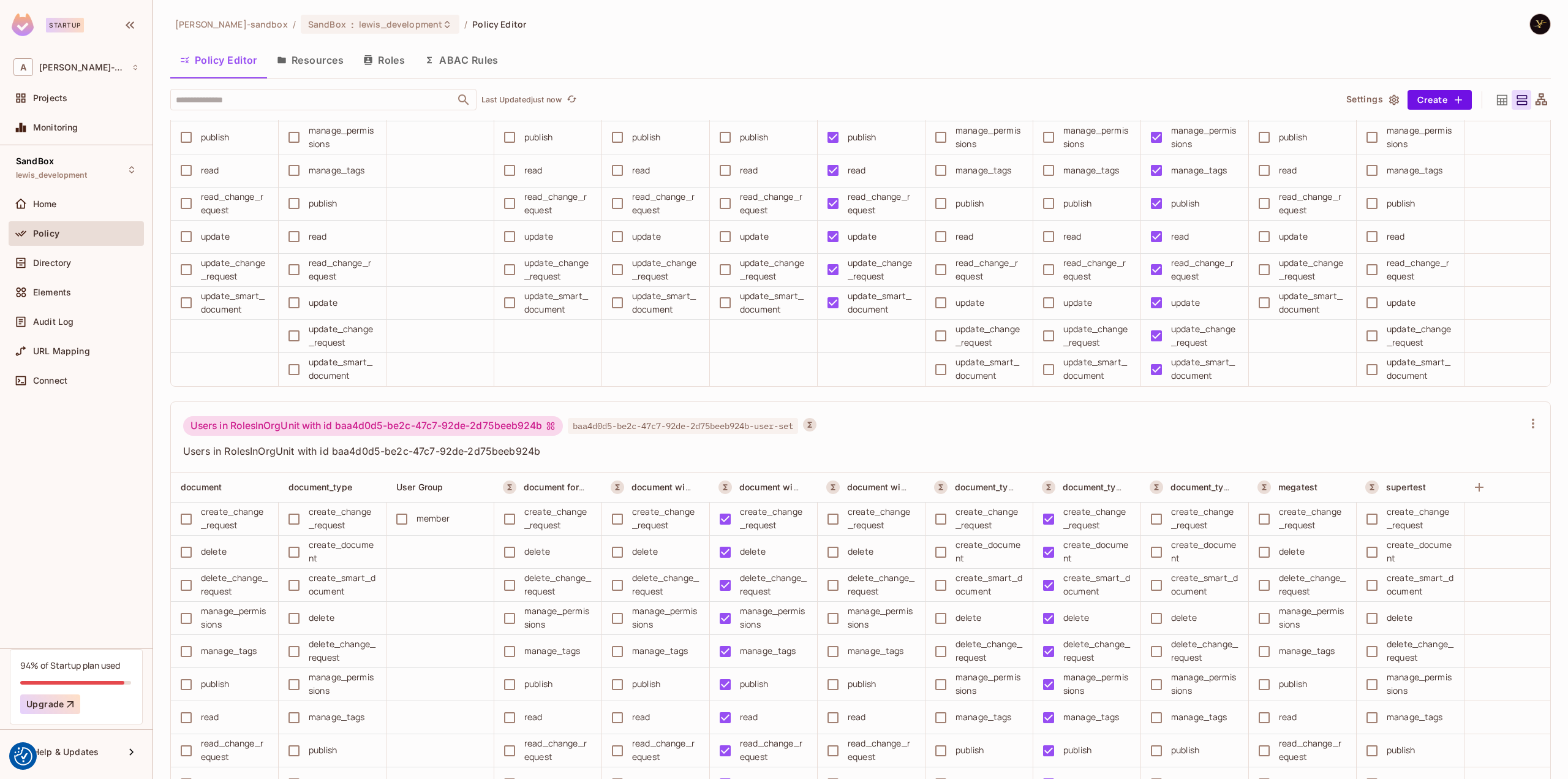
scroll to position [8798, 0]
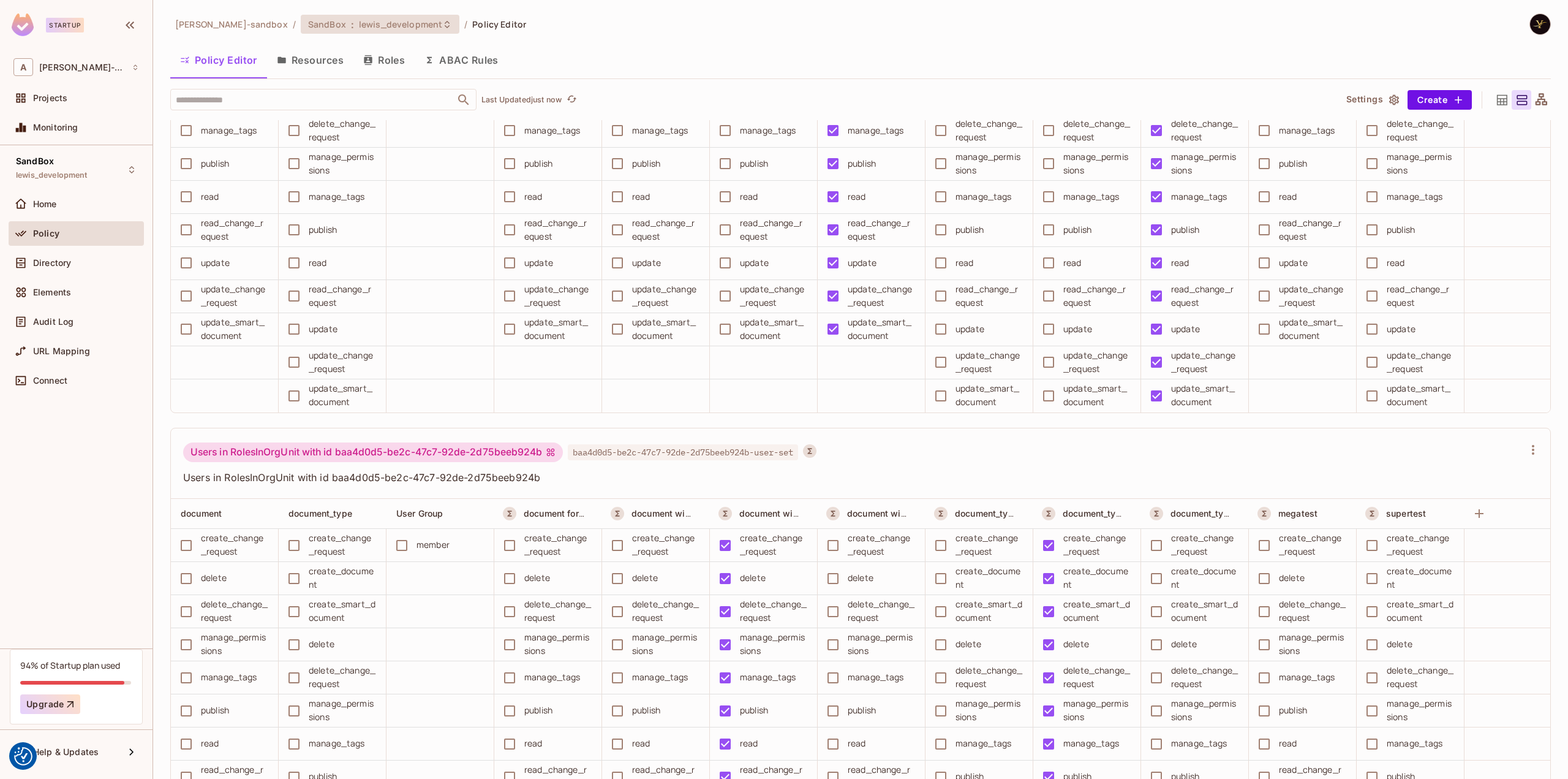
click at [350, 20] on span ":" at bounding box center [352, 25] width 5 height 10
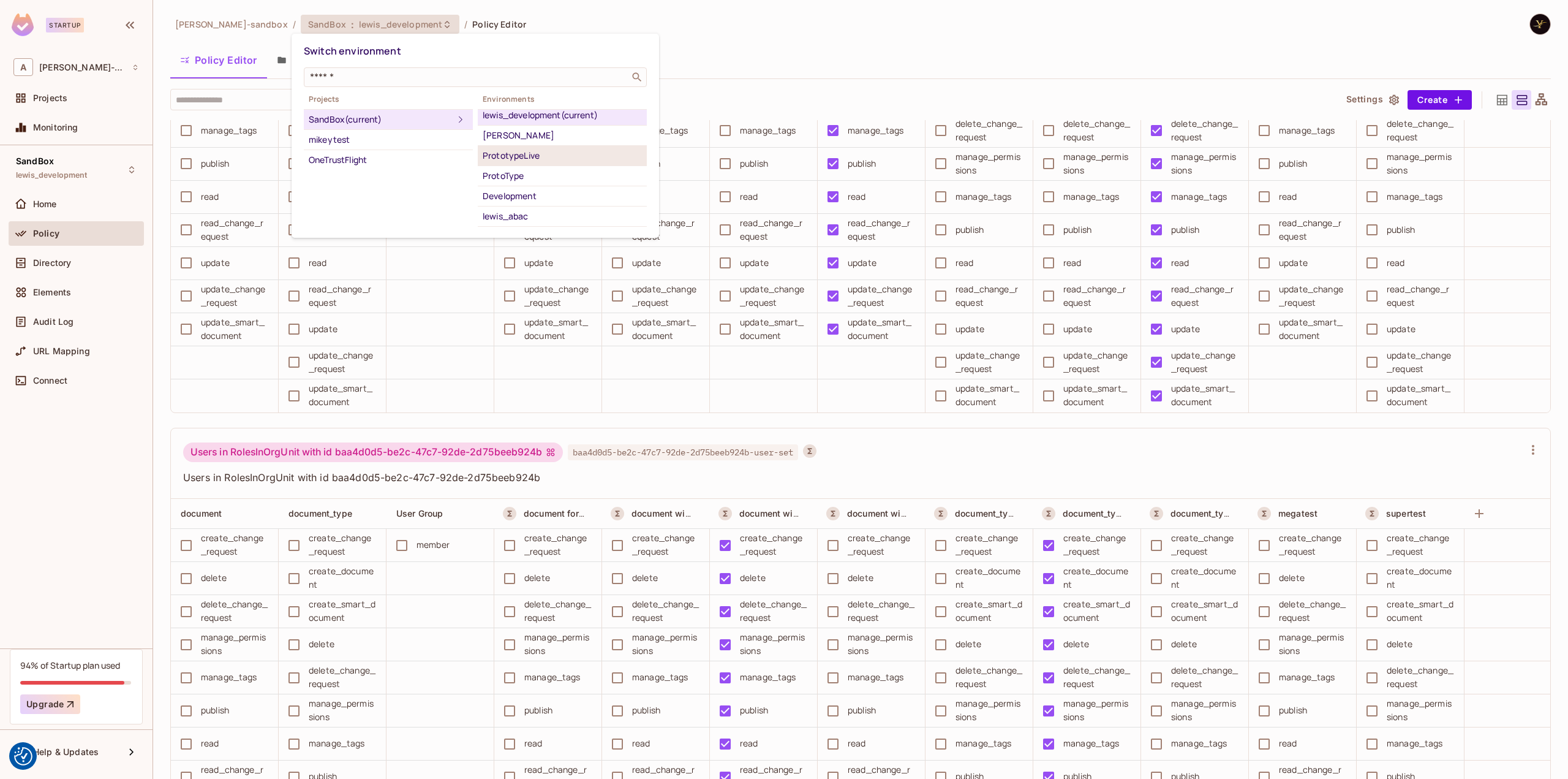
scroll to position [17, 0]
click at [533, 216] on div "yilmaz_1tf_dev" at bounding box center [562, 223] width 159 height 14
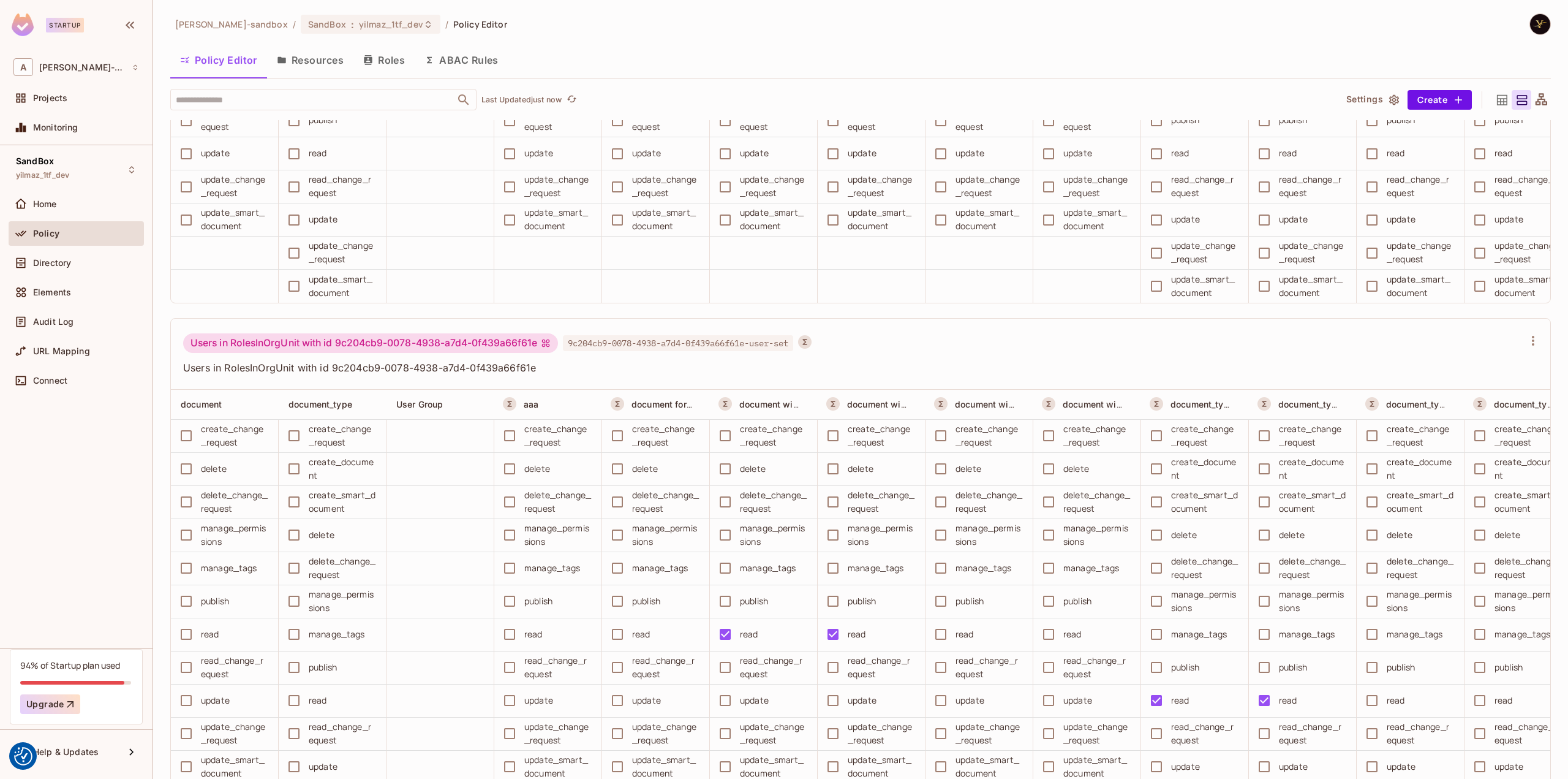
scroll to position [7797, 0]
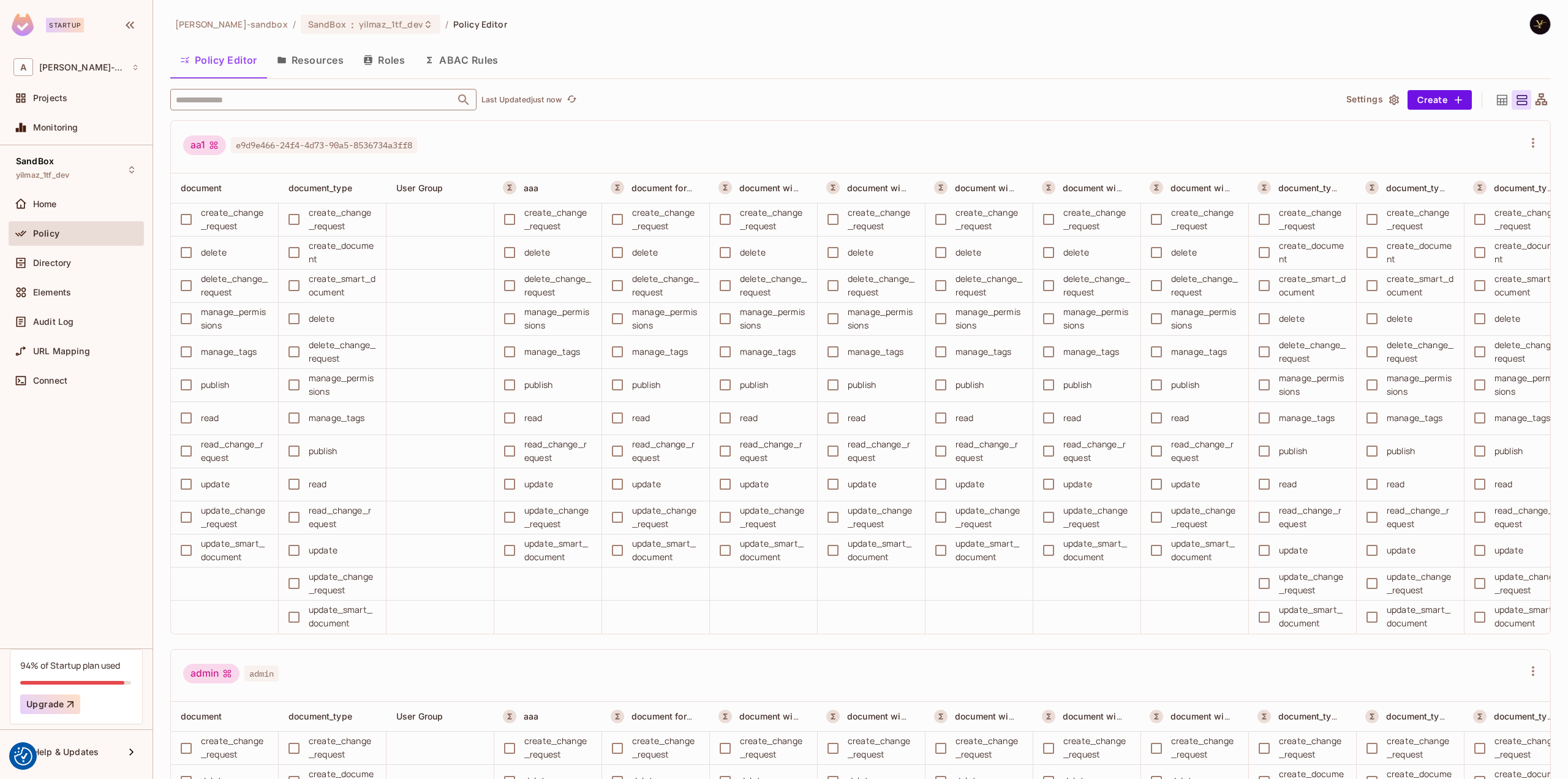
click at [368, 100] on input "text" at bounding box center [312, 99] width 280 height 22
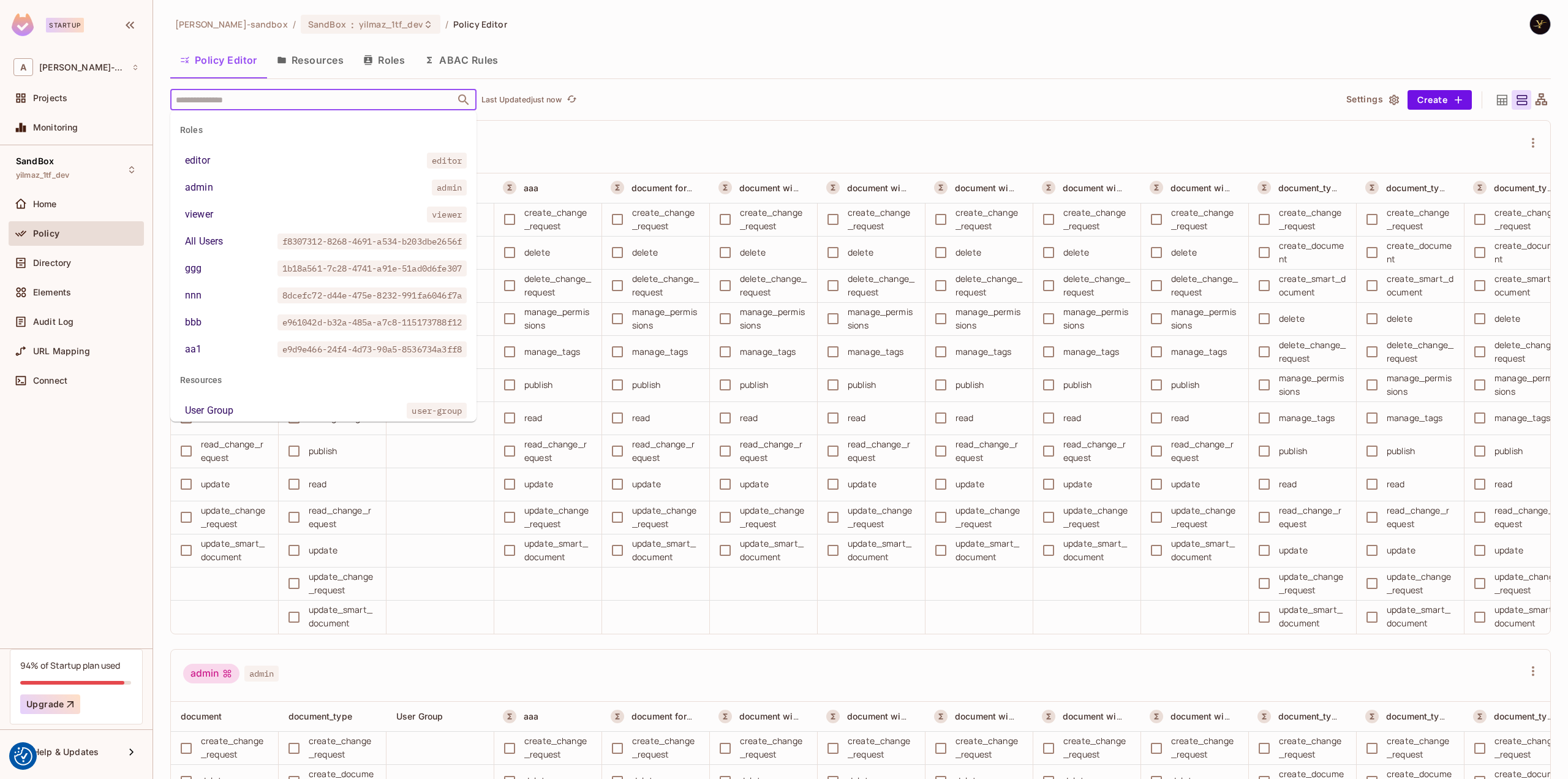
paste input "**********"
type input "**********"
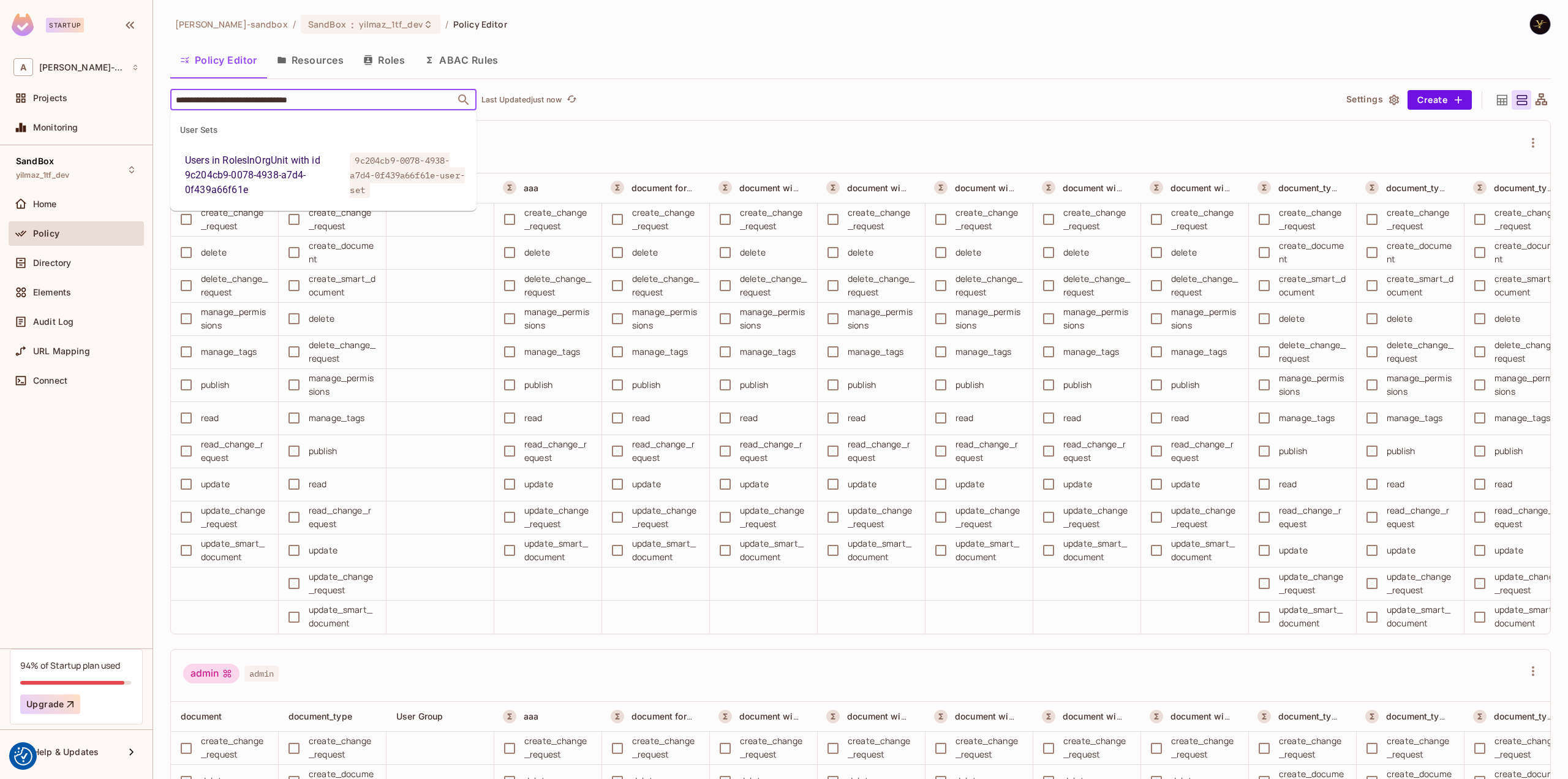
click at [336, 172] on div "Users in RolesInOrgUnit with id 9c204cb9-0078-4938-a7d4-0f439a66f61e" at bounding box center [265, 175] width 160 height 44
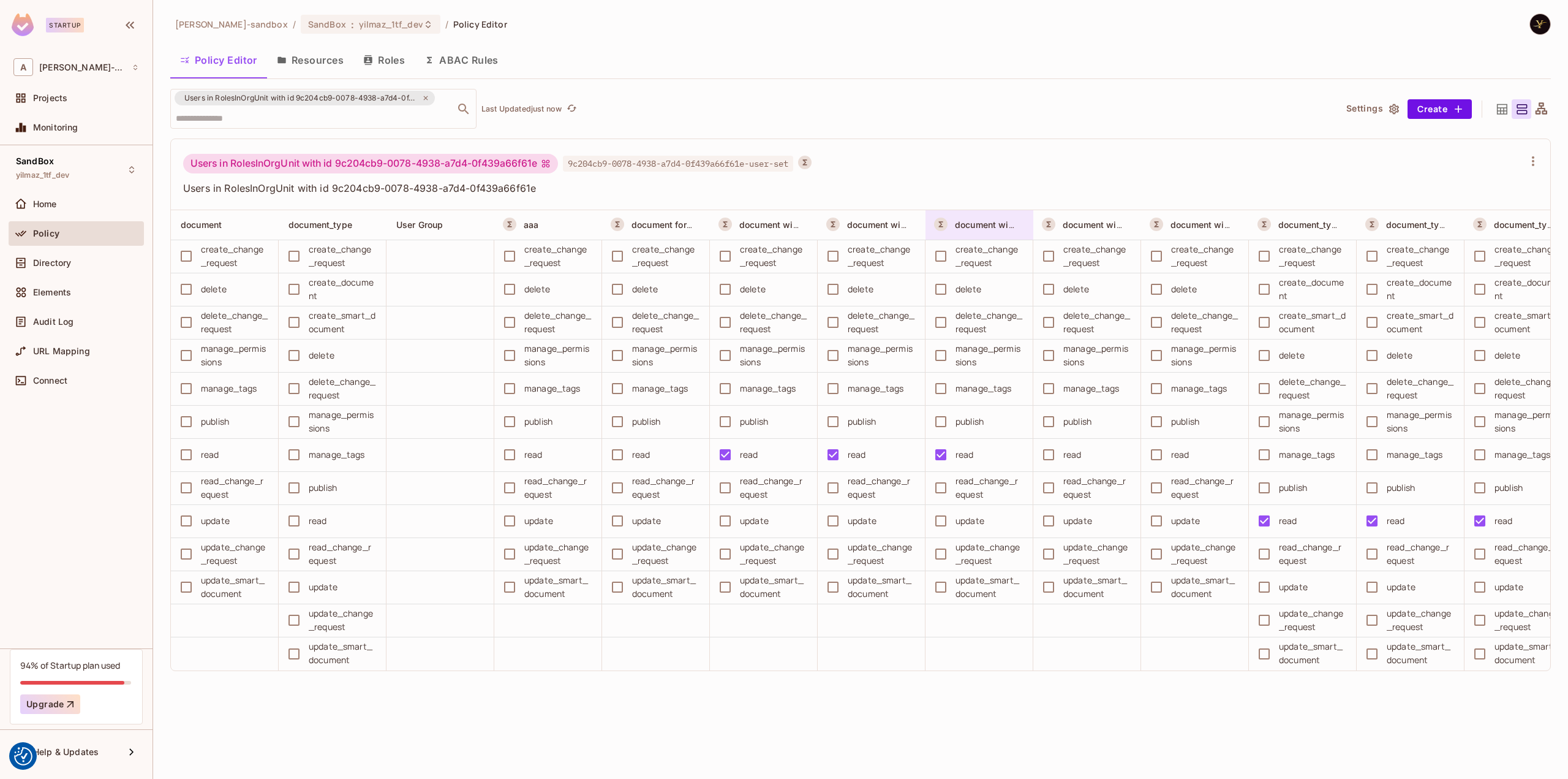
click at [972, 230] on div "document with documentTypeId aa8b0ee6-4191-438e-bbe6-da9f2ace5817 on c8217bd9-e…" at bounding box center [985, 225] width 61 height 12
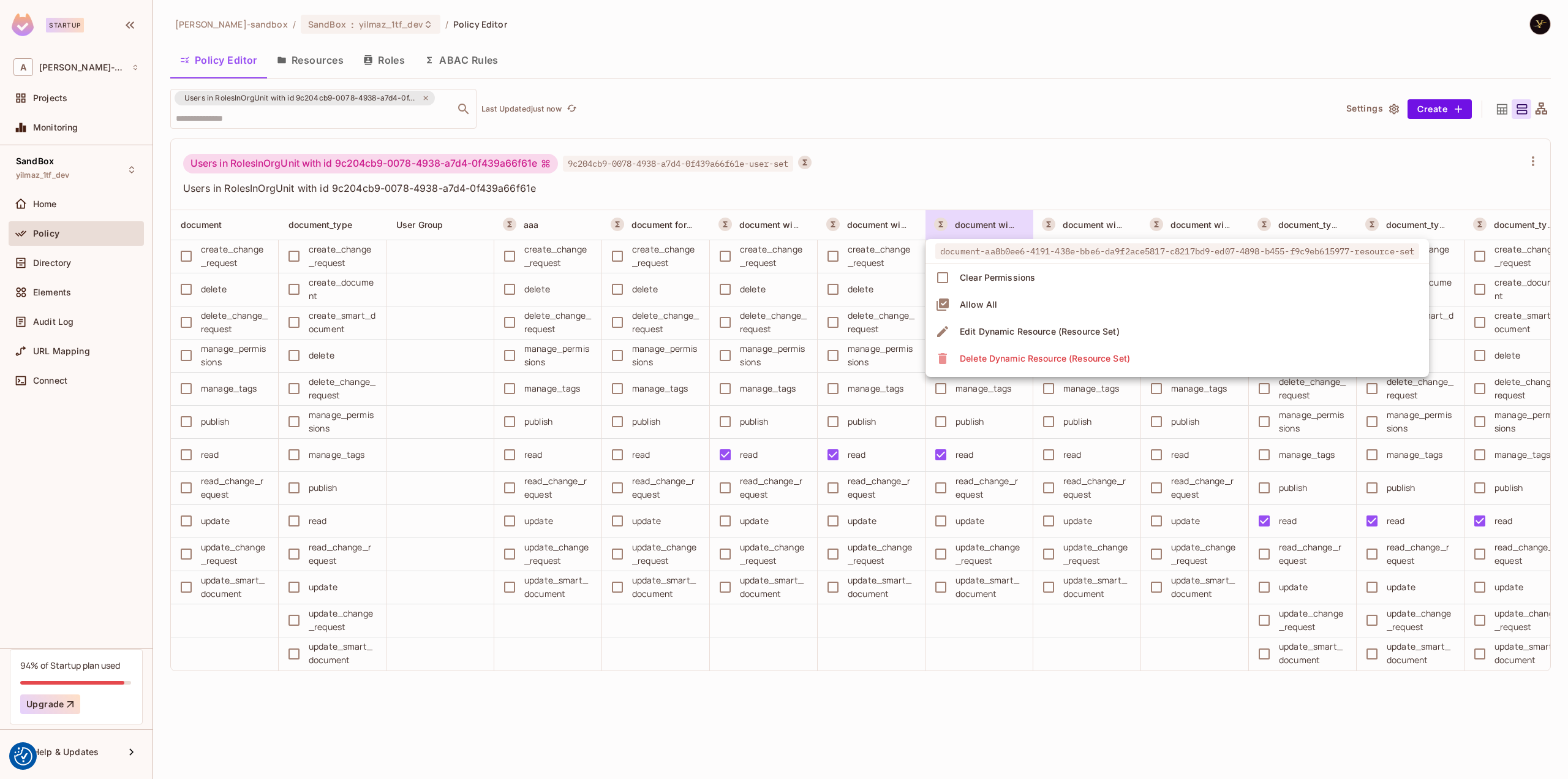
click at [975, 230] on div at bounding box center [784, 390] width 1568 height 779
